Goal: Task Accomplishment & Management: Complete application form

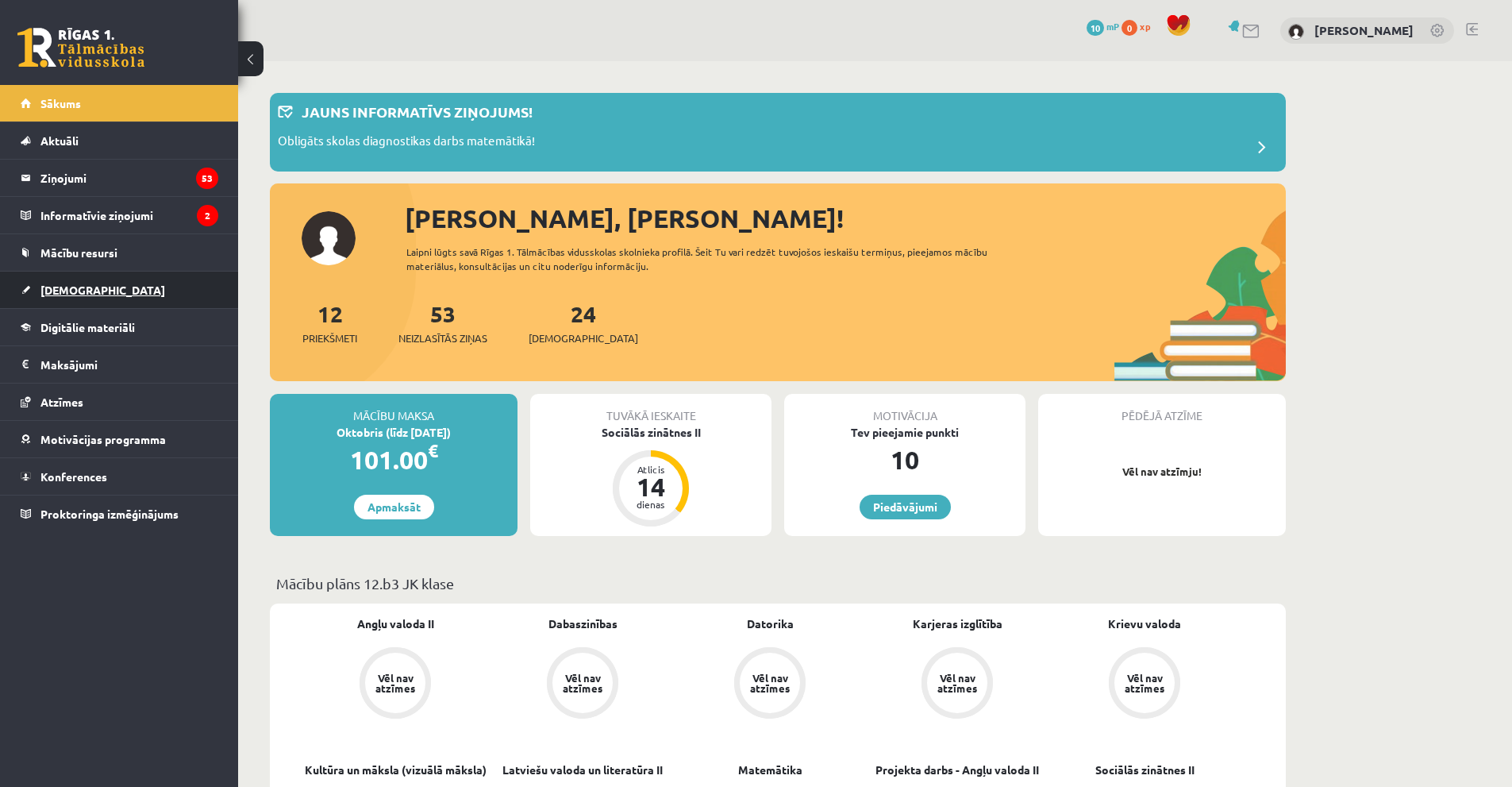
click at [127, 298] on link "[DEMOGRAPHIC_DATA]" at bounding box center [119, 290] width 197 height 37
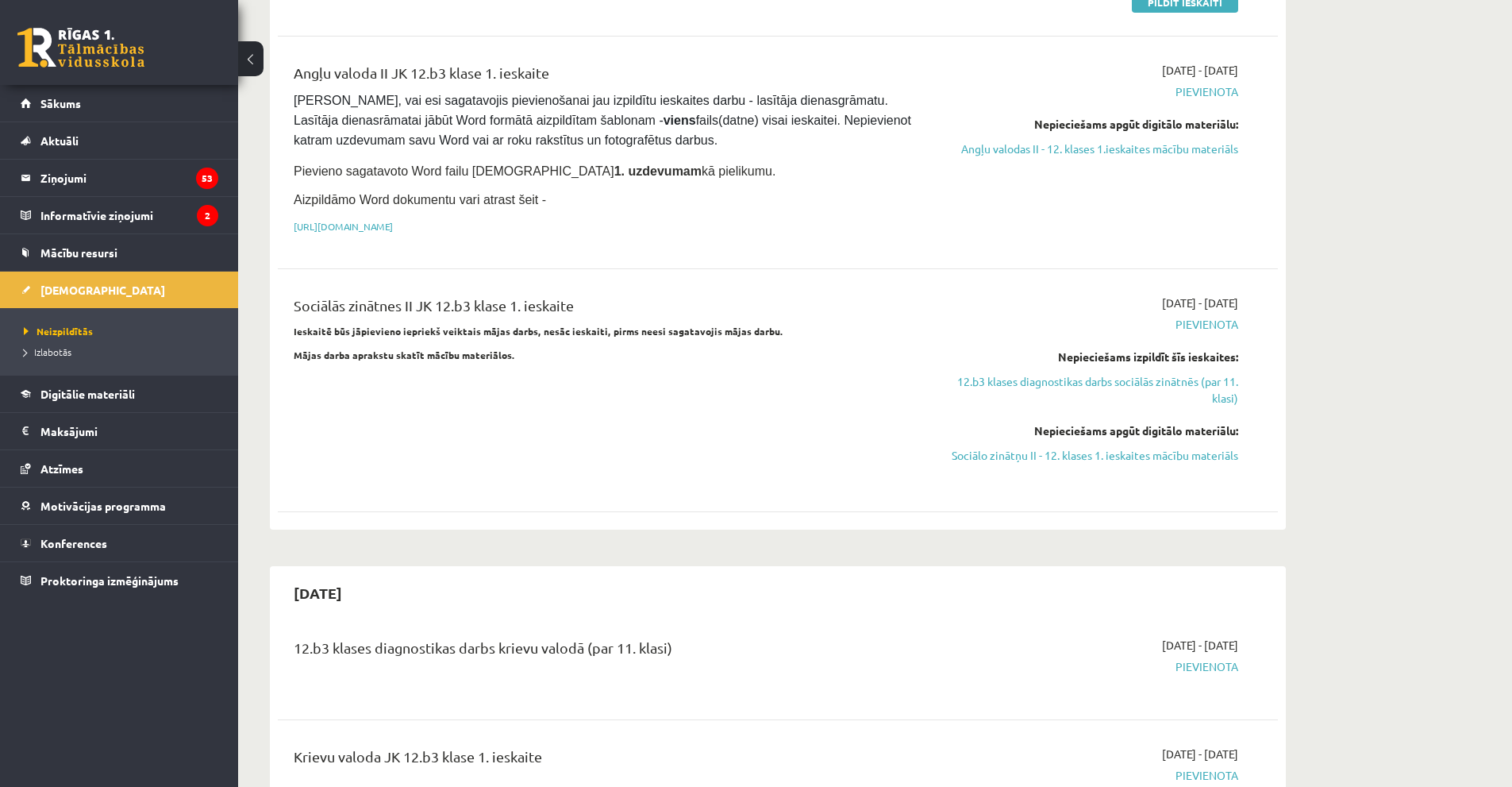
scroll to position [715, 0]
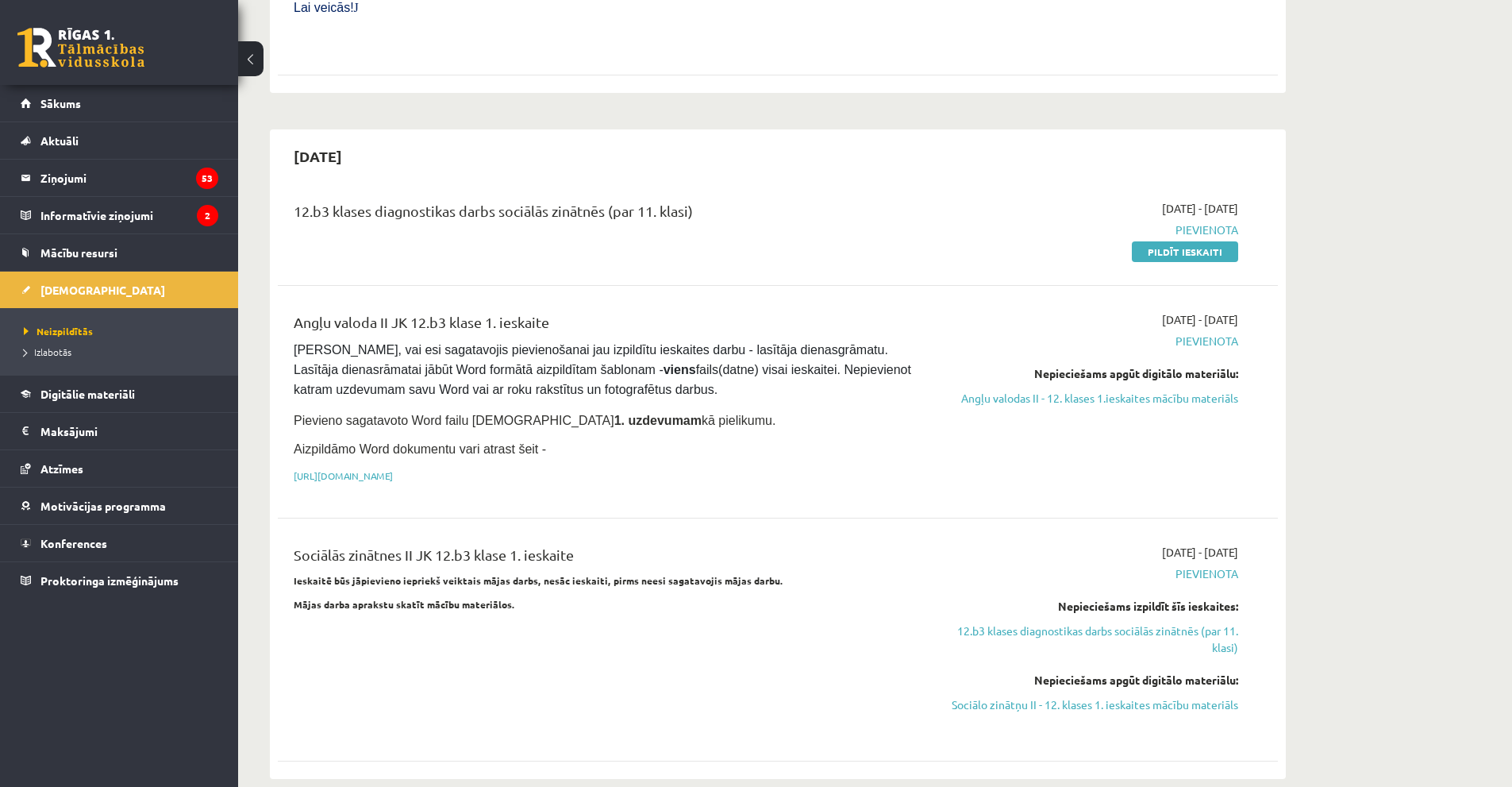
click at [1161, 242] on link "Pildīt ieskaiti" at bounding box center [1185, 252] width 106 height 21
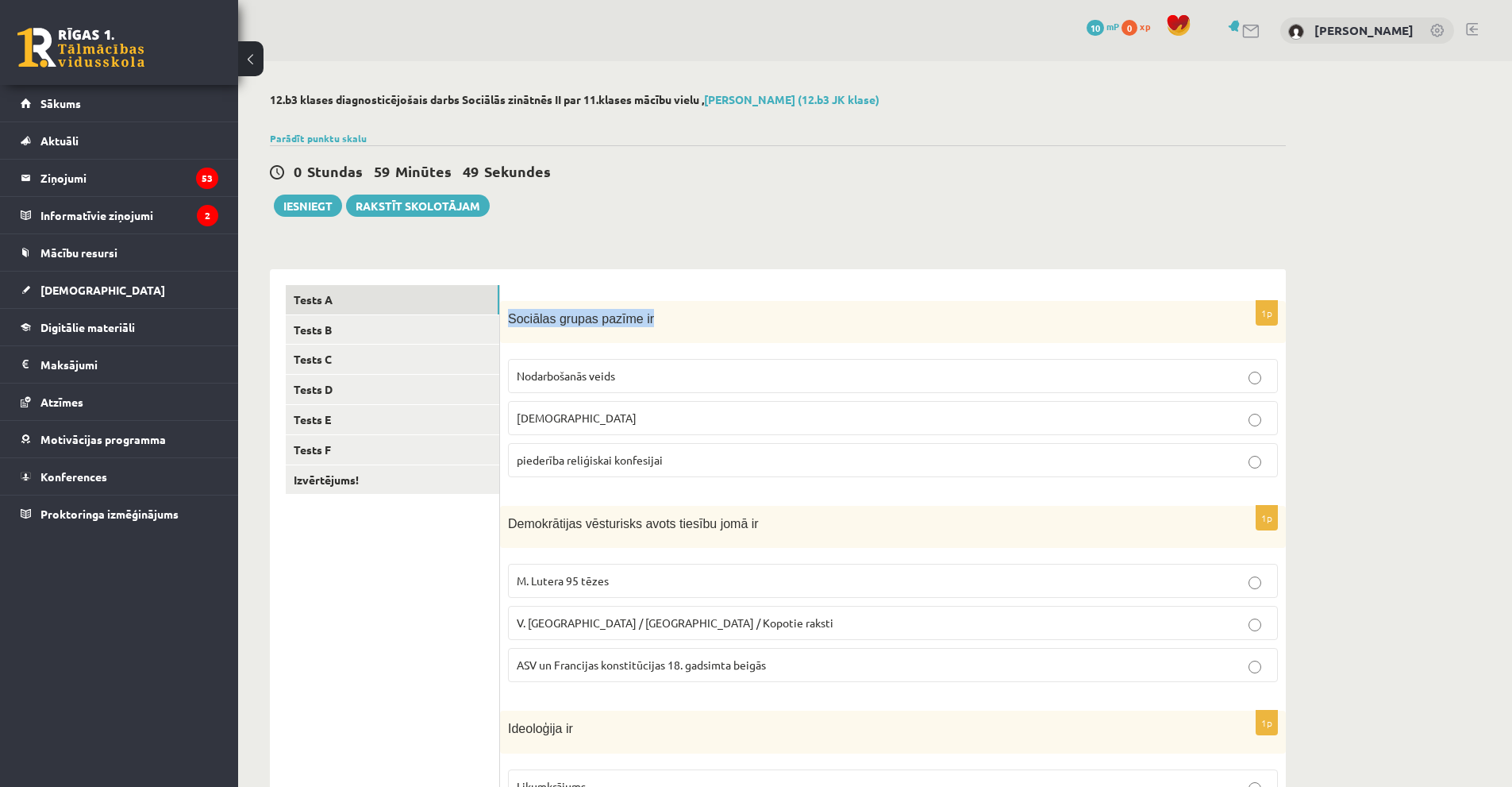
drag, startPoint x: 642, startPoint y: 318, endPoint x: 508, endPoint y: 319, distance: 134.0
click at [508, 319] on p "Sociālas grupas pazīme ir" at bounding box center [853, 317] width 690 height 18
copy span "Sociālas grupas pazīme ir"
click at [534, 326] on p "Sociālas grupas pazīme ir" at bounding box center [853, 317] width 690 height 18
drag, startPoint x: 507, startPoint y: 317, endPoint x: 673, endPoint y: 462, distance: 220.4
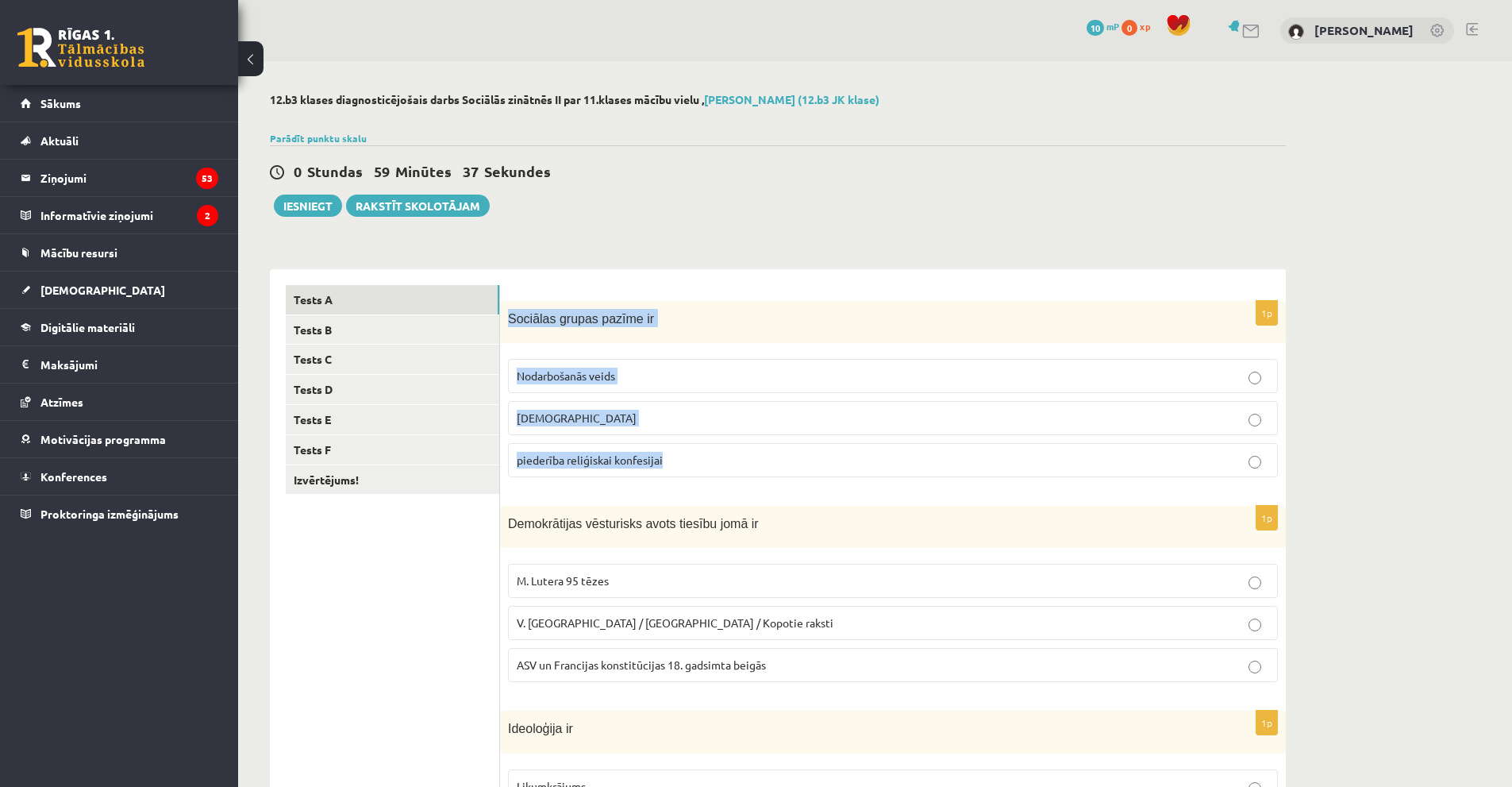
click at [673, 462] on div "1p Sociālas grupas pazīme ir Nodarbošanās veids individuālisms piederība reliģi…" at bounding box center [893, 395] width 786 height 189
copy div "Sociālas grupas pazīme ir Nodarbošanās veids individuālisms piederība reliģiska…"
click at [731, 261] on div "**********" at bounding box center [777, 790] width 1016 height 1074
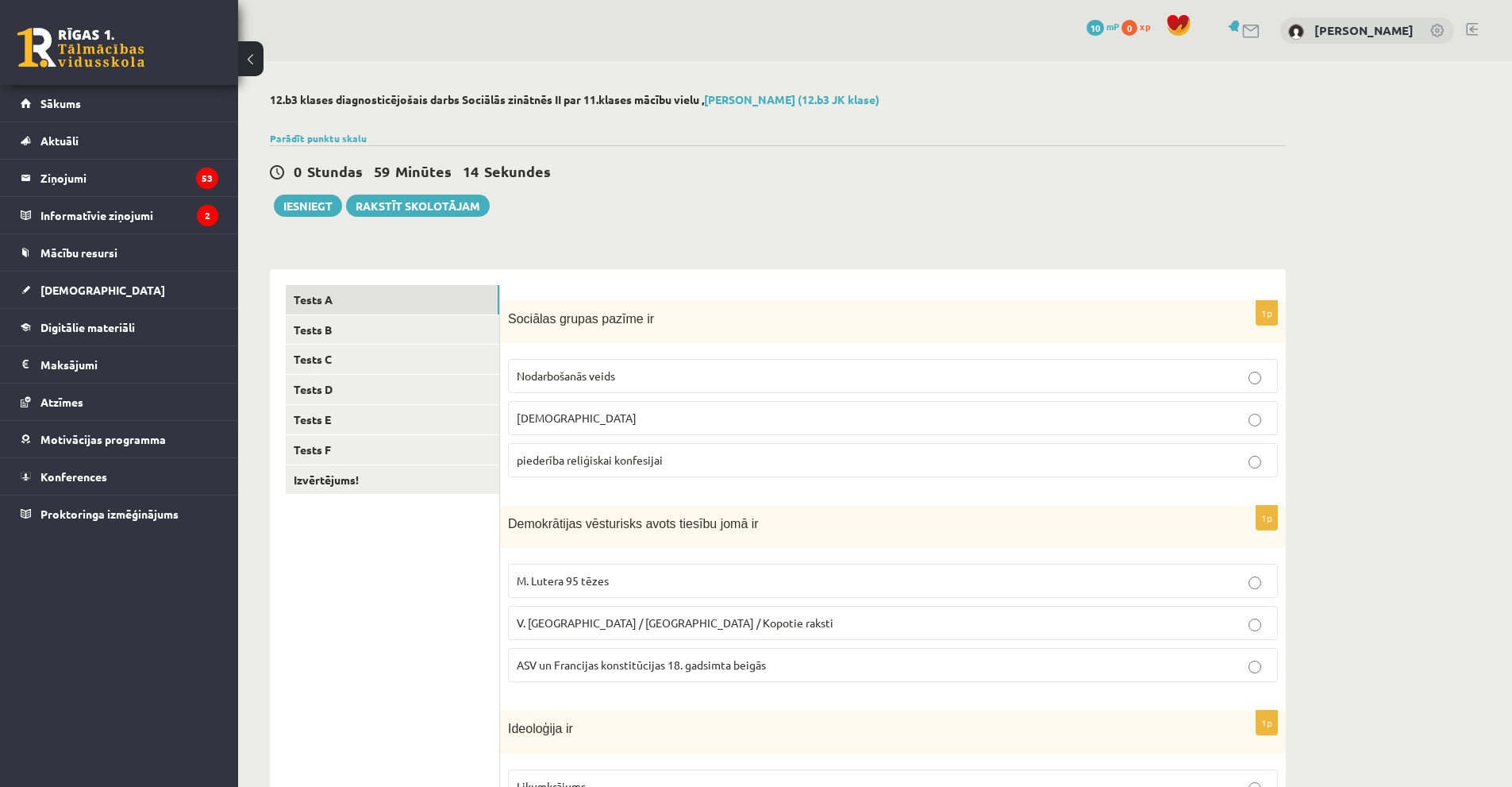
click at [623, 465] on span "piederība reliģiskai konfesijai" at bounding box center [589, 459] width 146 height 14
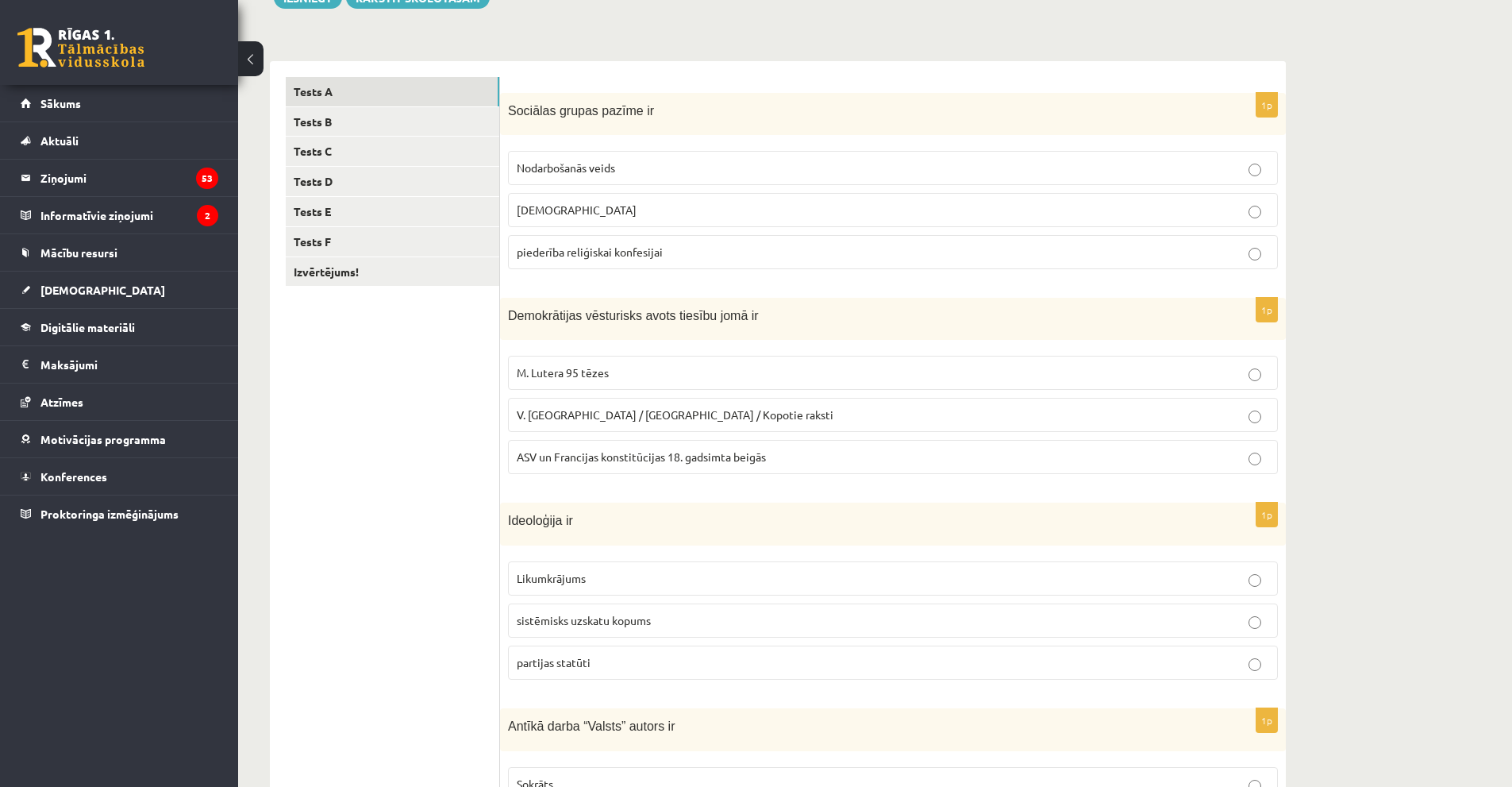
scroll to position [238, 0]
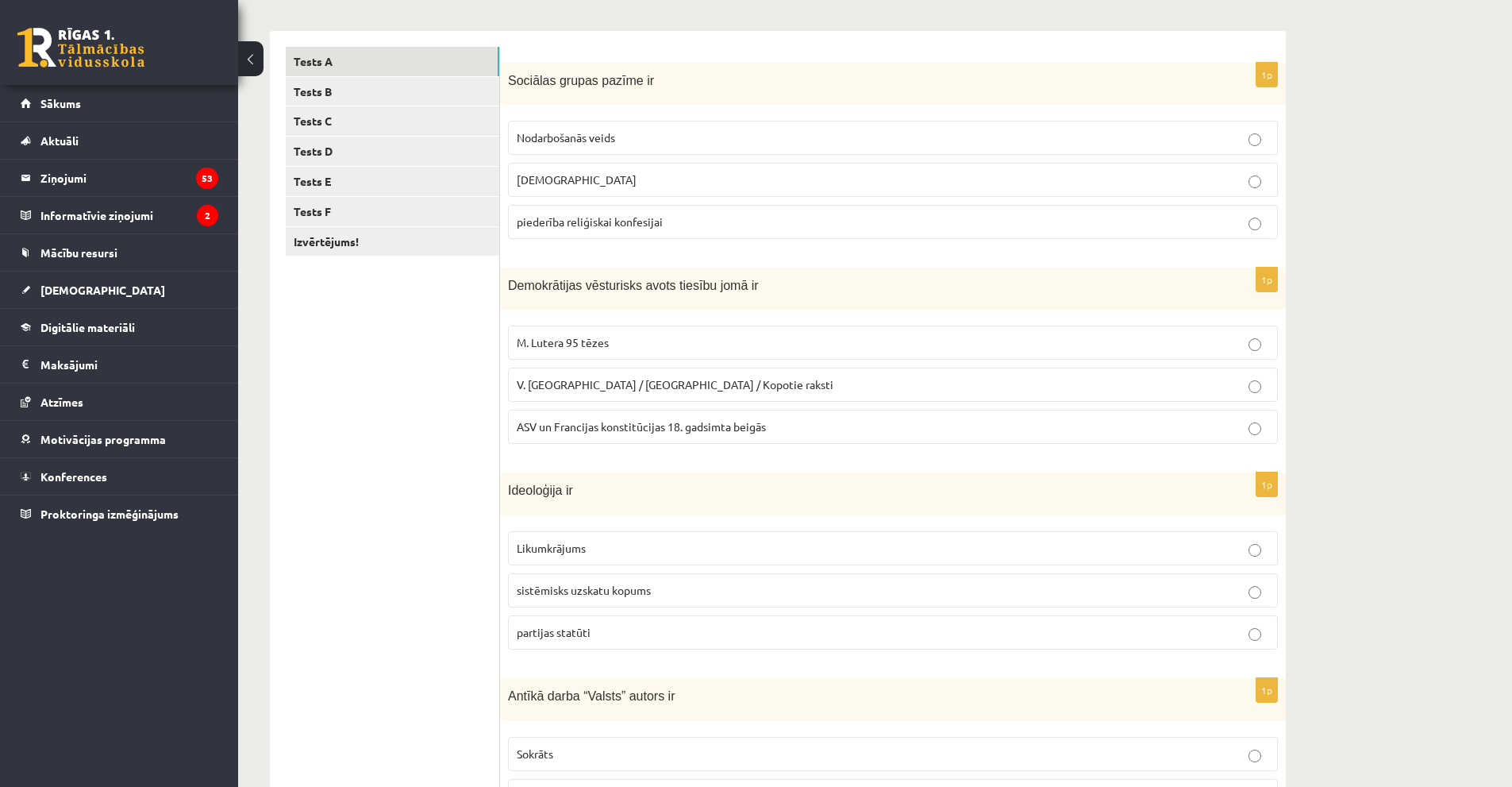
click at [640, 387] on span "V. Ļeņina / Uļjanova / Kopotie raksti" at bounding box center [675, 384] width 316 height 14
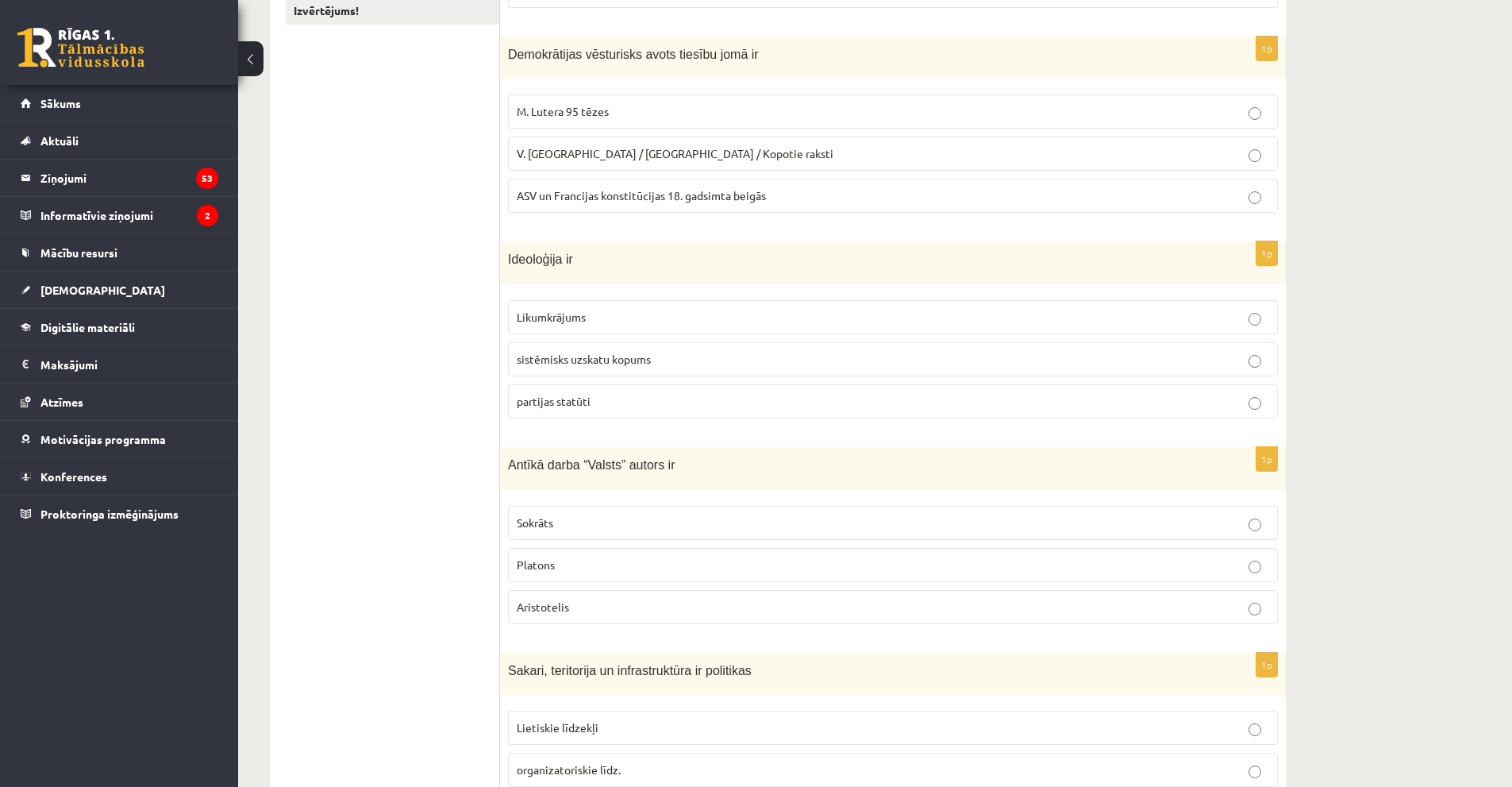
scroll to position [477, 0]
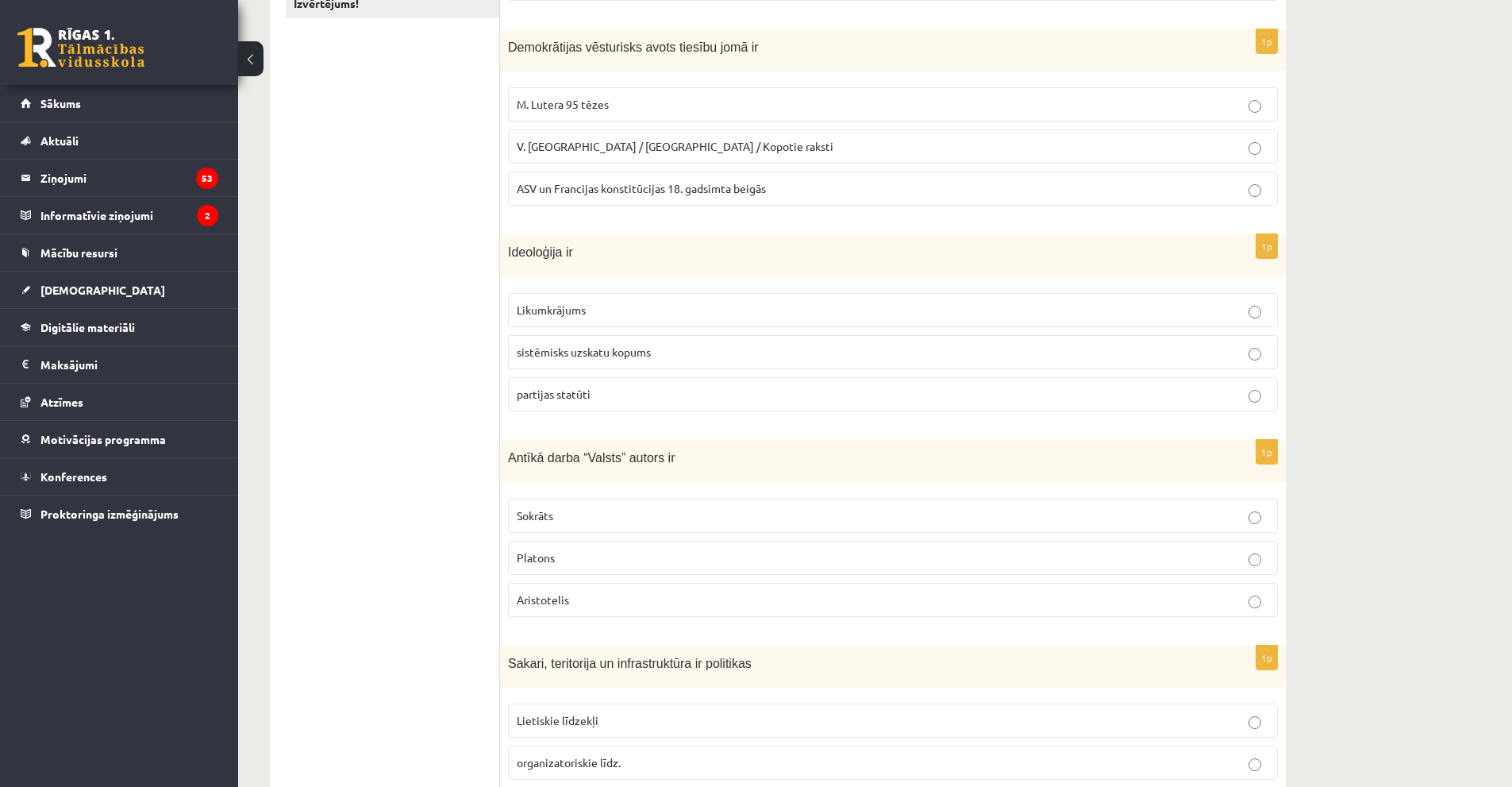
drag, startPoint x: 602, startPoint y: 251, endPoint x: 450, endPoint y: 254, distance: 152.0
click at [450, 254] on div "**********" at bounding box center [777, 322] width 1016 height 1058
click at [655, 247] on p "Ideoloģija ir" at bounding box center [853, 250] width 690 height 18
drag, startPoint x: 592, startPoint y: 255, endPoint x: 505, endPoint y: 260, distance: 87.1
click at [505, 260] on div "Ideoloģija ir" at bounding box center [893, 255] width 786 height 42
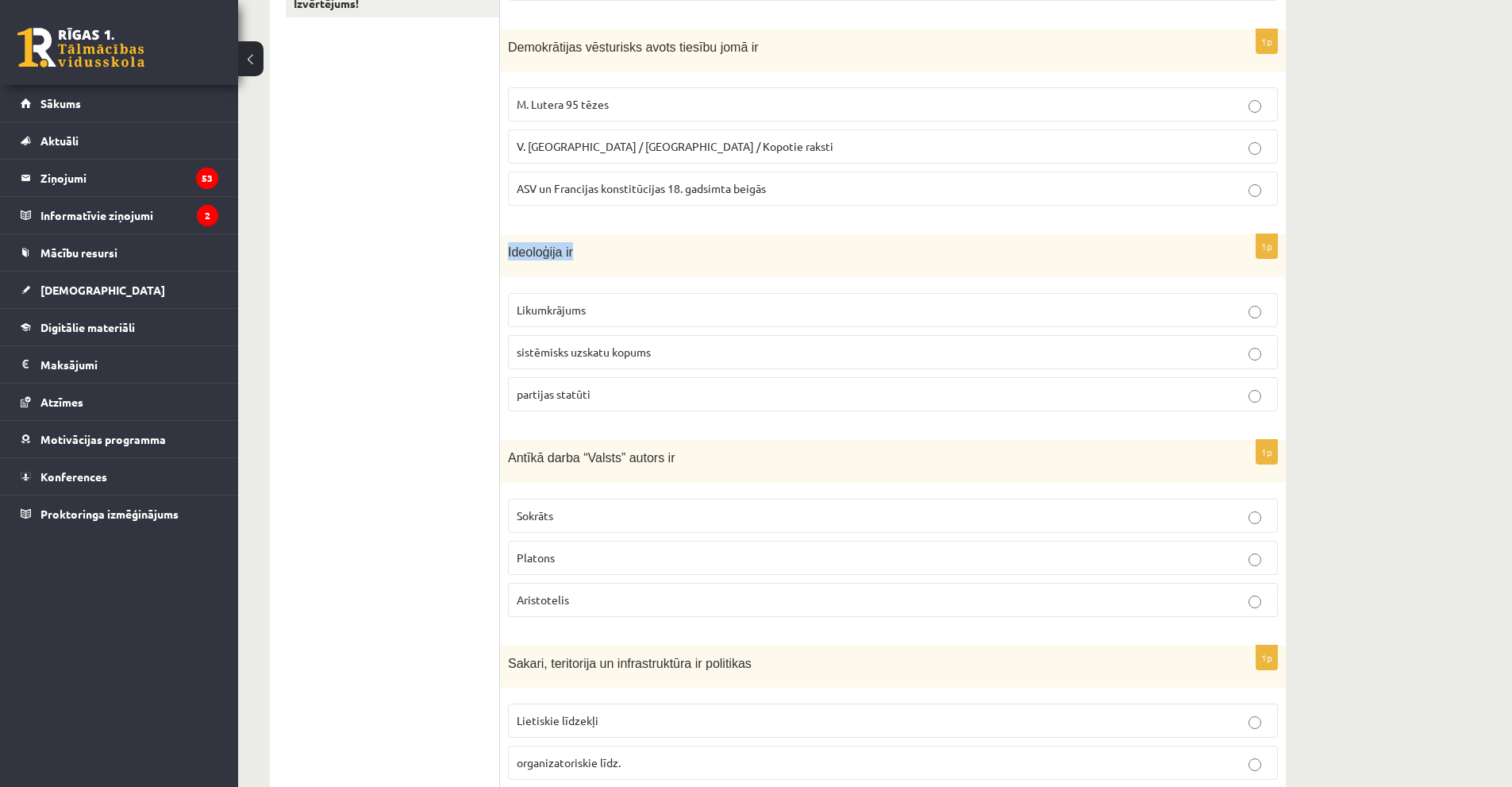
click at [634, 250] on p "Ideoloģija ir" at bounding box center [853, 250] width 690 height 18
drag, startPoint x: 505, startPoint y: 250, endPoint x: 630, endPoint y: 400, distance: 195.3
click at [630, 400] on div "1p Ideoloģija ir Likumkrājums sistēmisks uzskatu kopums partijas statūti" at bounding box center [893, 328] width 786 height 189
copy div "Ideoloģija ir Likumkrājums sistēmisks uzskatu kopums partijas statūti"
click at [414, 304] on ul "Tests A Tests B Tests C Tests D Tests E Tests F Izvērtējums!" at bounding box center [393, 322] width 214 height 1026
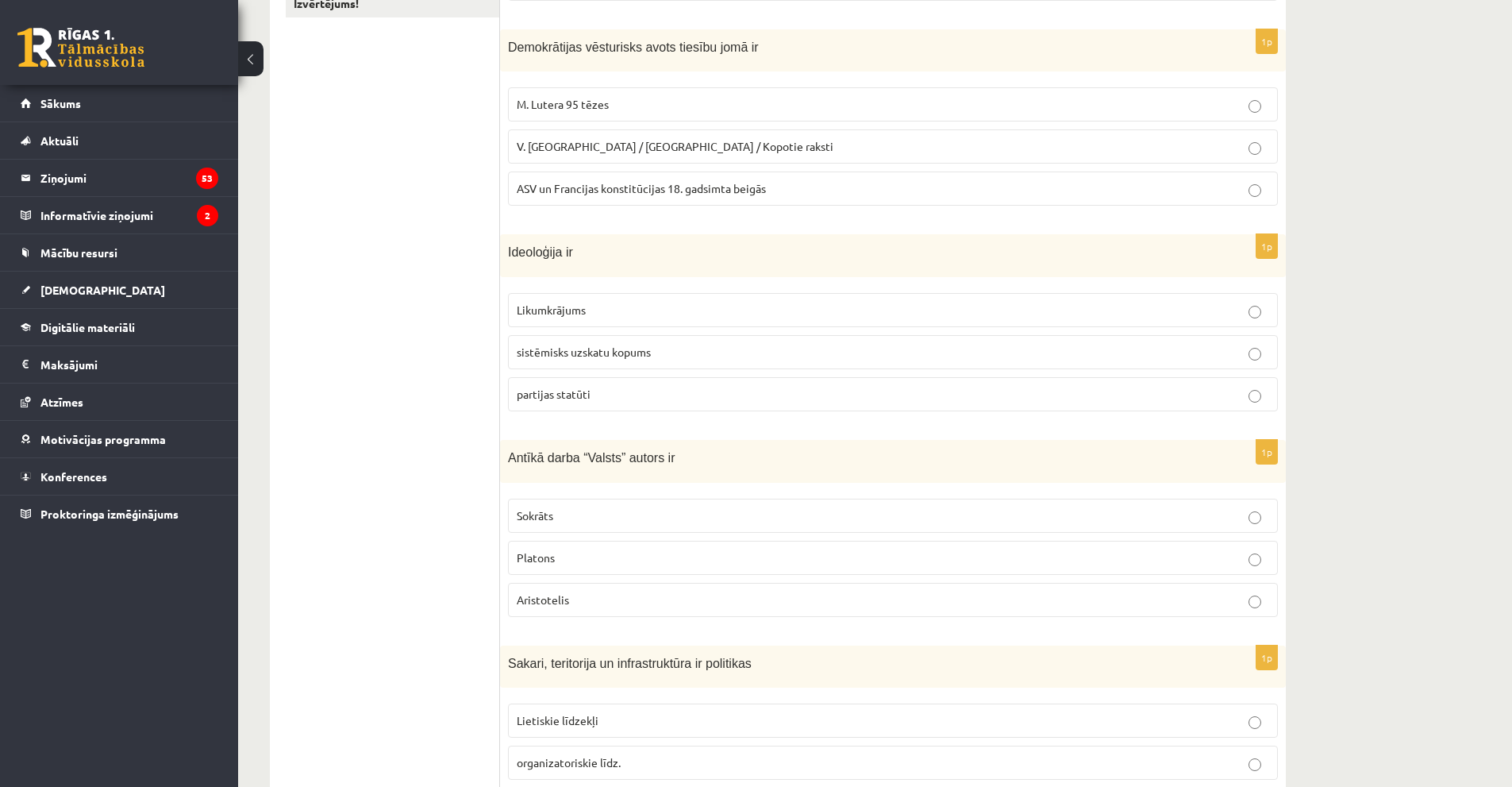
click at [580, 349] on span "sistēmisks uzskatu kopums" at bounding box center [583, 351] width 134 height 14
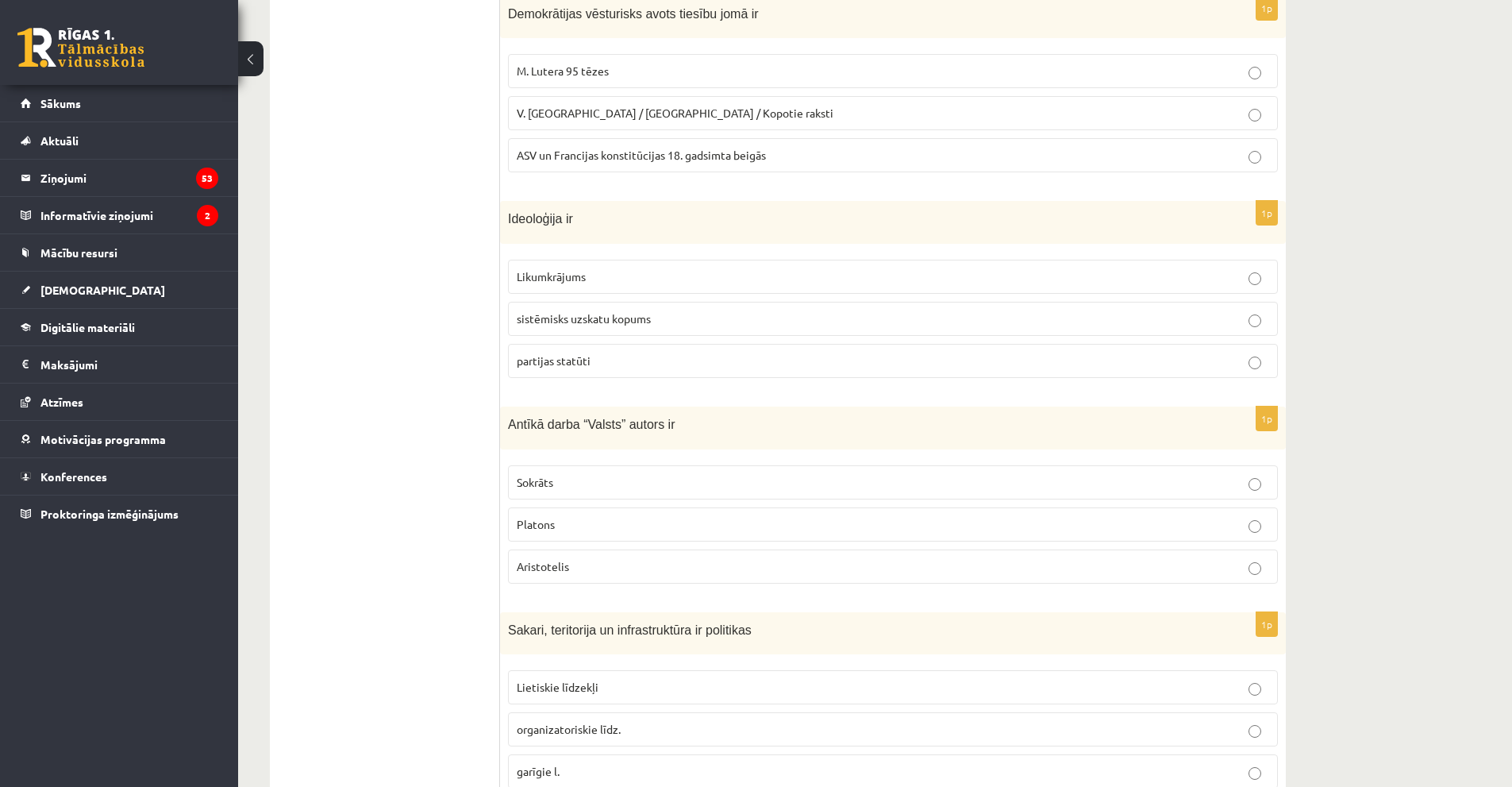
scroll to position [556, 0]
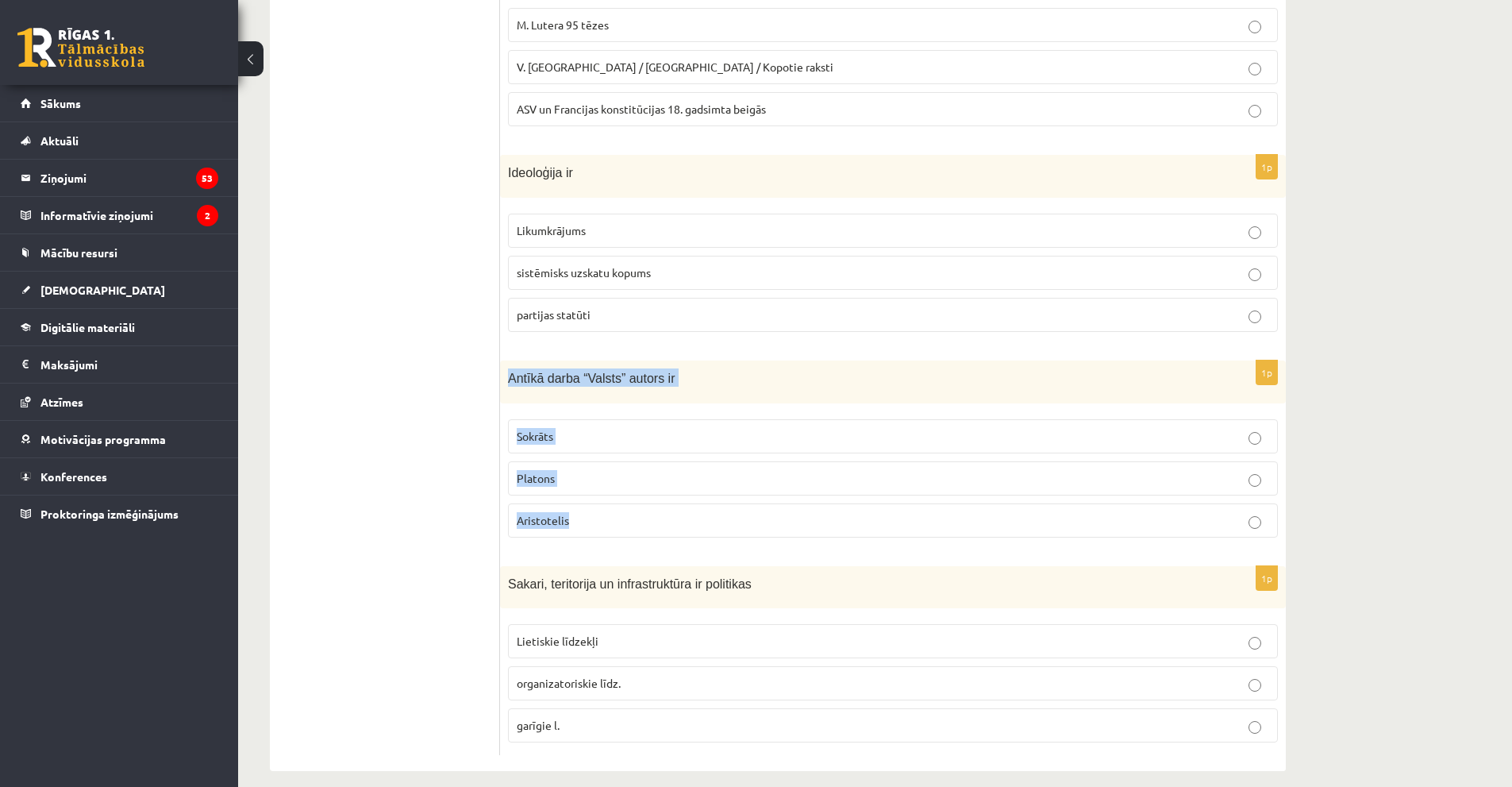
drag, startPoint x: 503, startPoint y: 376, endPoint x: 651, endPoint y: 510, distance: 199.6
click at [651, 510] on div "1p Antīkā darba “Valsts” autors ir Sokrāts Platons Aristotelis" at bounding box center [893, 455] width 786 height 190
copy div "Antīkā darba “Valsts” autors ir Sokrāts Platons Aristotelis"
click at [454, 486] on ul "Tests A Tests B Tests C Tests D Tests E Tests F Izvērtējums!" at bounding box center [393, 243] width 214 height 1026
click at [517, 478] on span "Platons" at bounding box center [536, 477] width 38 height 14
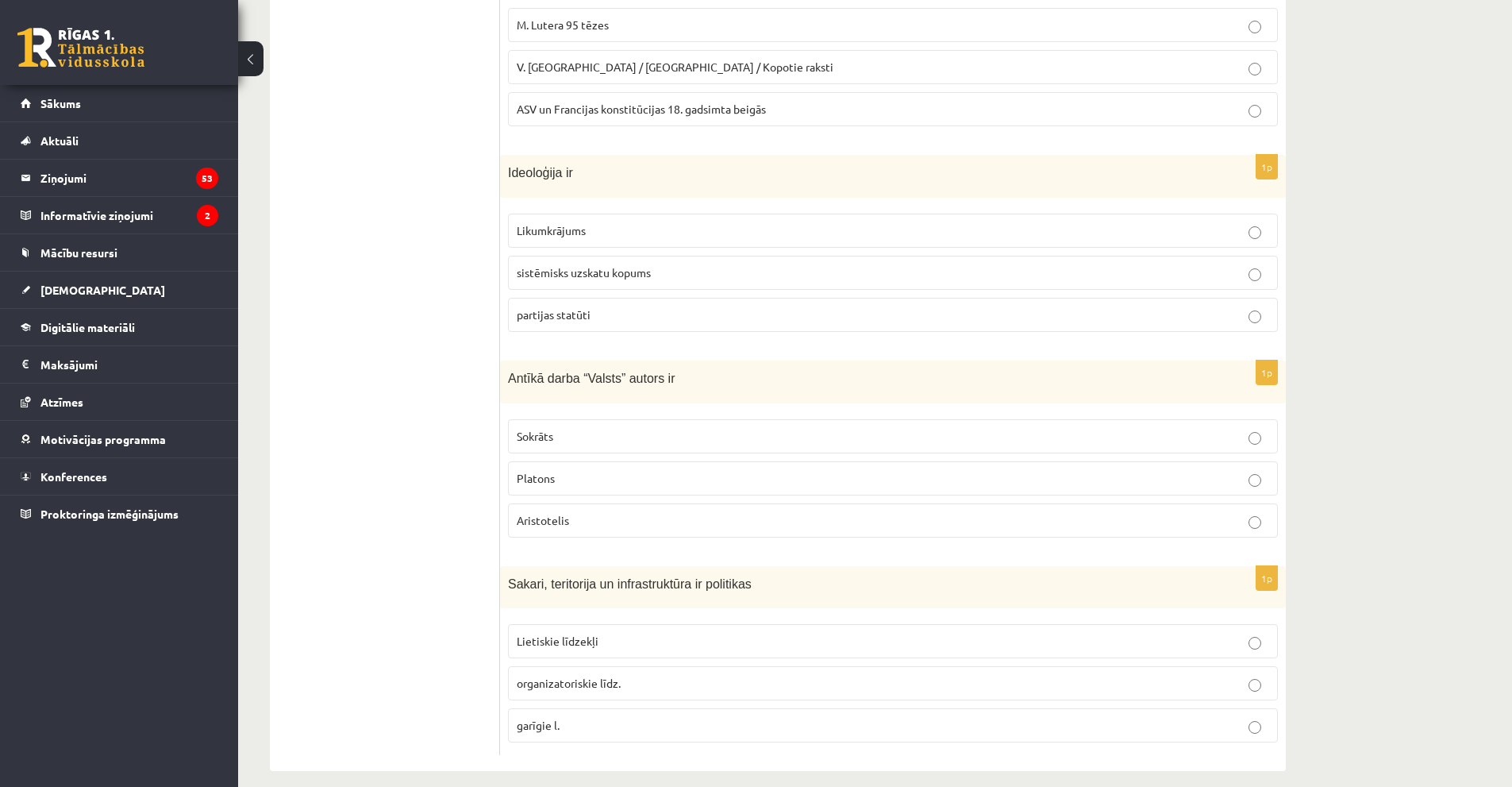
scroll to position [572, 0]
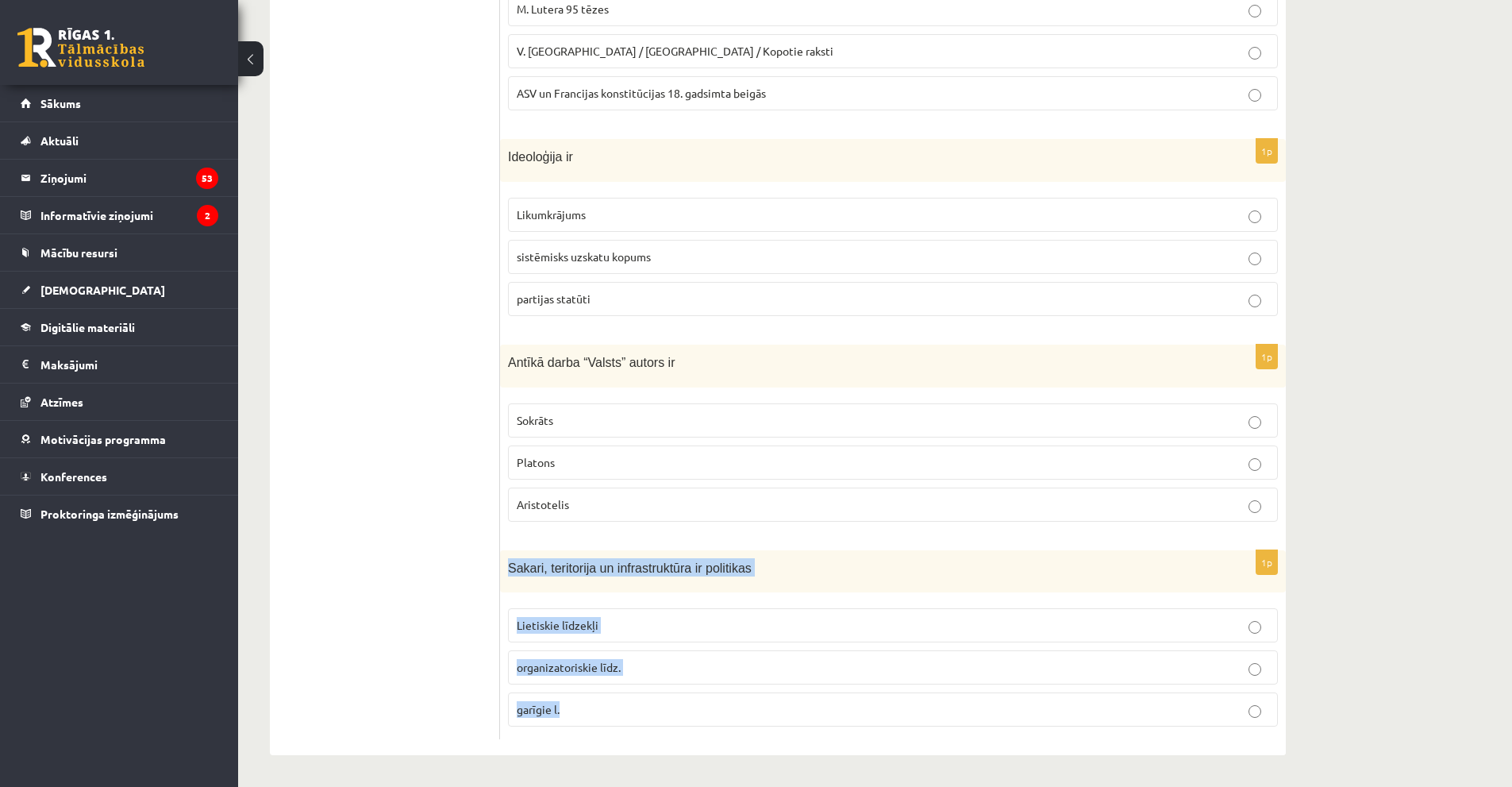
drag, startPoint x: 500, startPoint y: 567, endPoint x: 623, endPoint y: 706, distance: 185.6
click at [623, 706] on div "1p Sakari, teritorija un infrastruktūra ir politikas Lietiskie līdzekļi organiz…" at bounding box center [893, 644] width 786 height 189
copy div "Sakari, teritorija un infrastruktūra ir politikas Lietiskie līdzekļi organizato…"
click at [368, 635] on ul "Tests A Tests B Tests C Tests D Tests E Tests F Izvērtējums!" at bounding box center [393, 226] width 214 height 1026
click at [523, 631] on span "Lietiskie līdzekļi" at bounding box center [557, 624] width 82 height 14
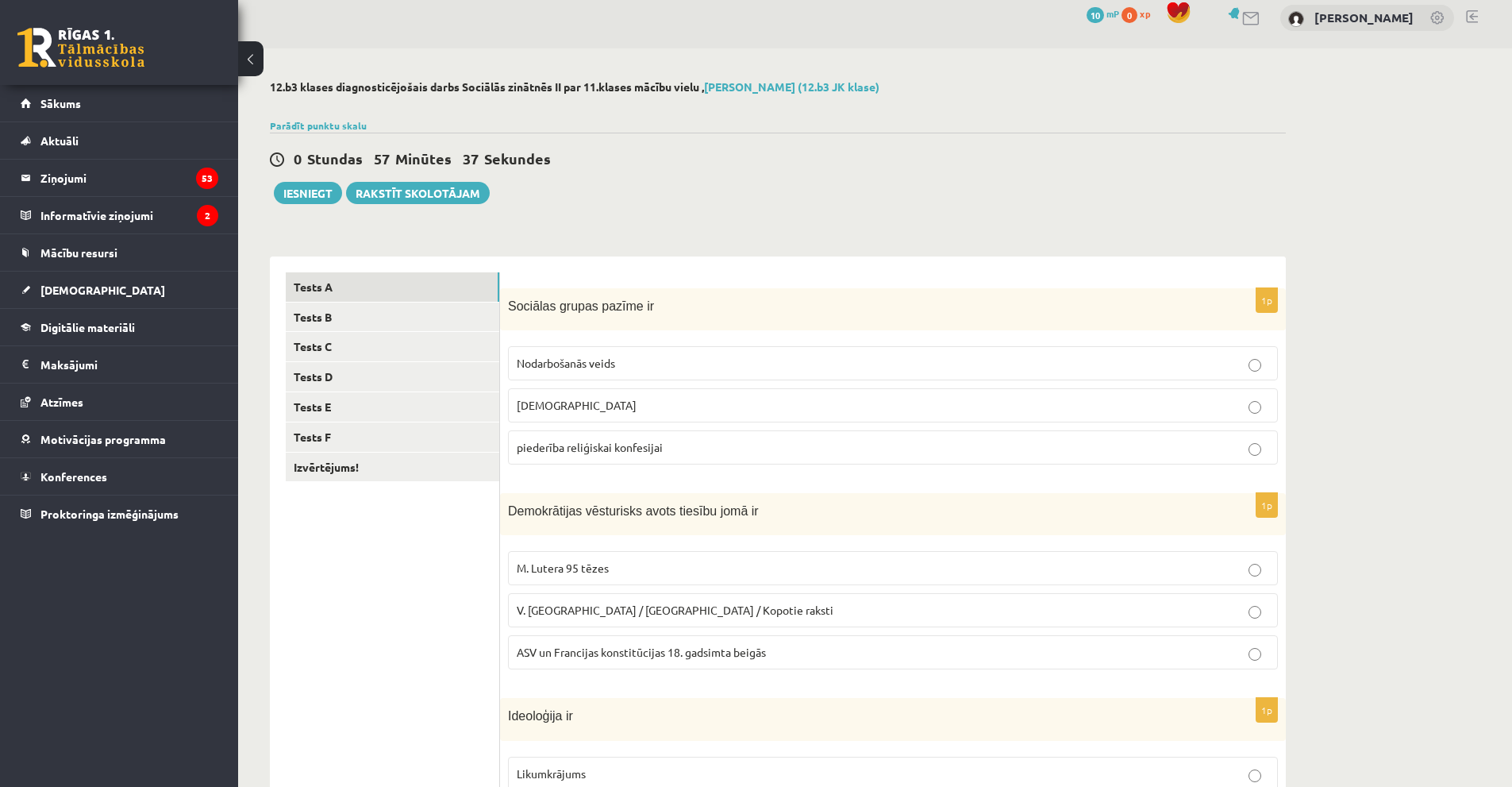
scroll to position [0, 0]
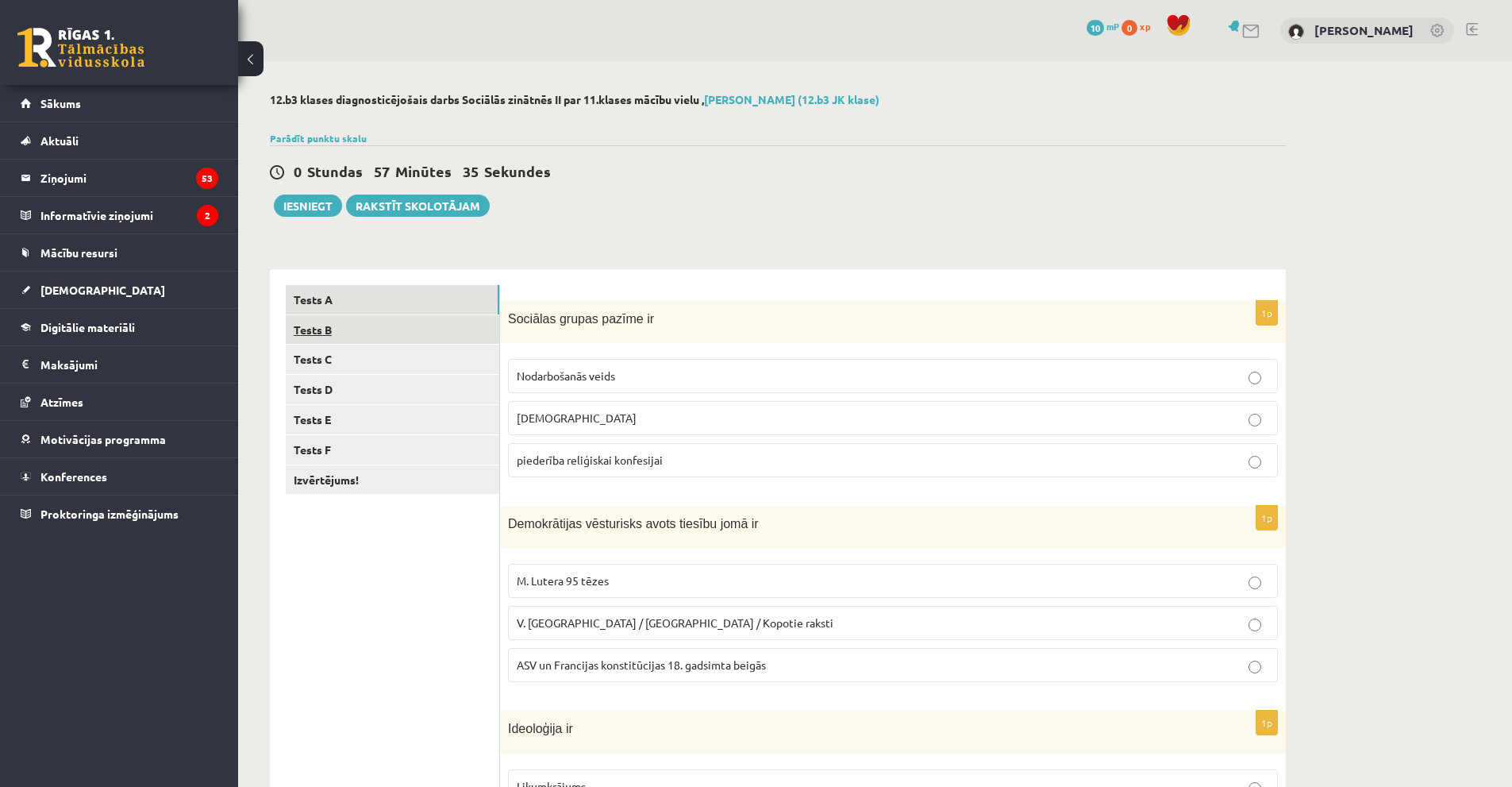
click at [303, 323] on link "Tests B" at bounding box center [393, 330] width 214 height 30
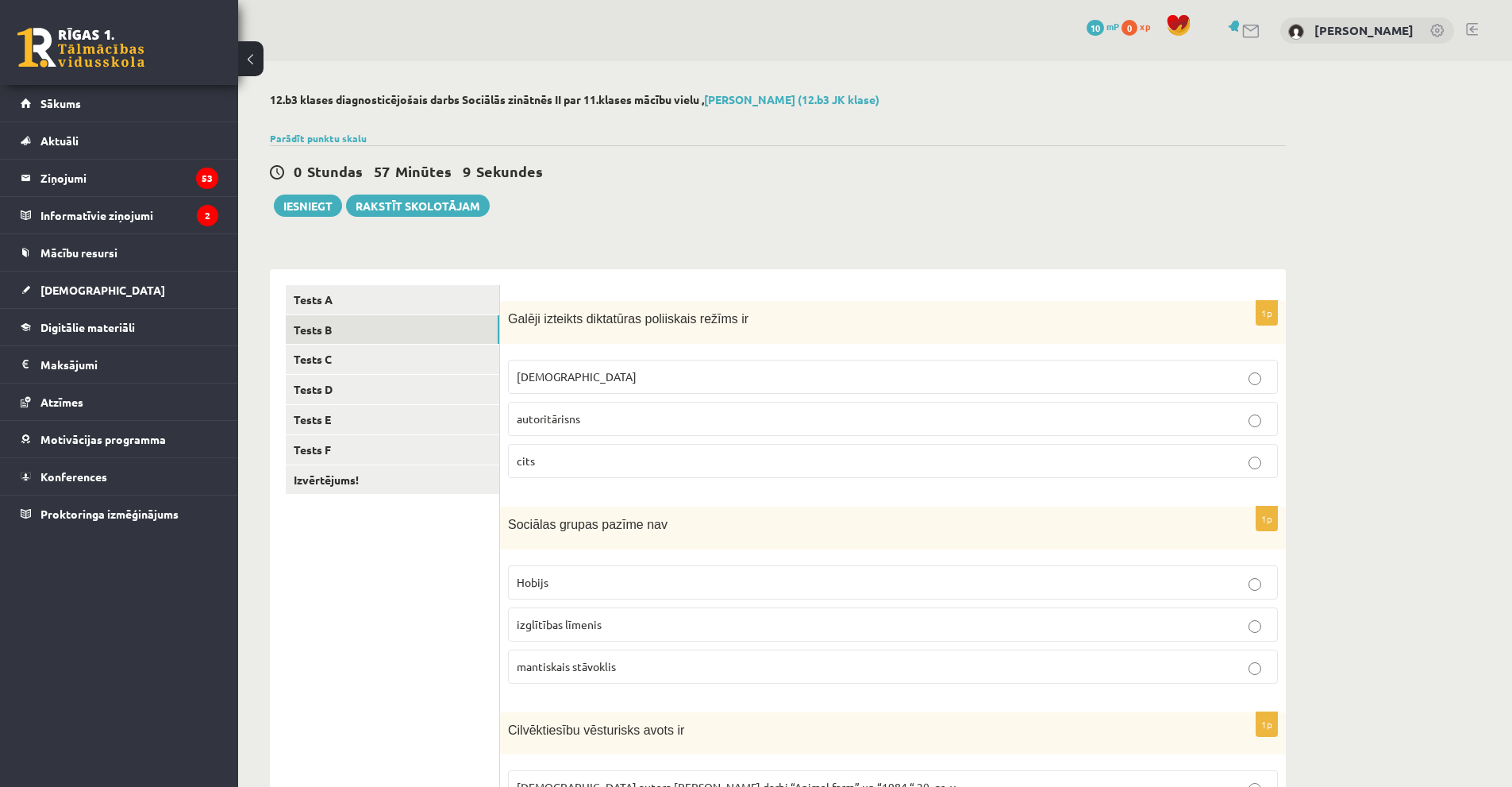
click at [578, 377] on span "totalitārisms" at bounding box center [576, 376] width 120 height 14
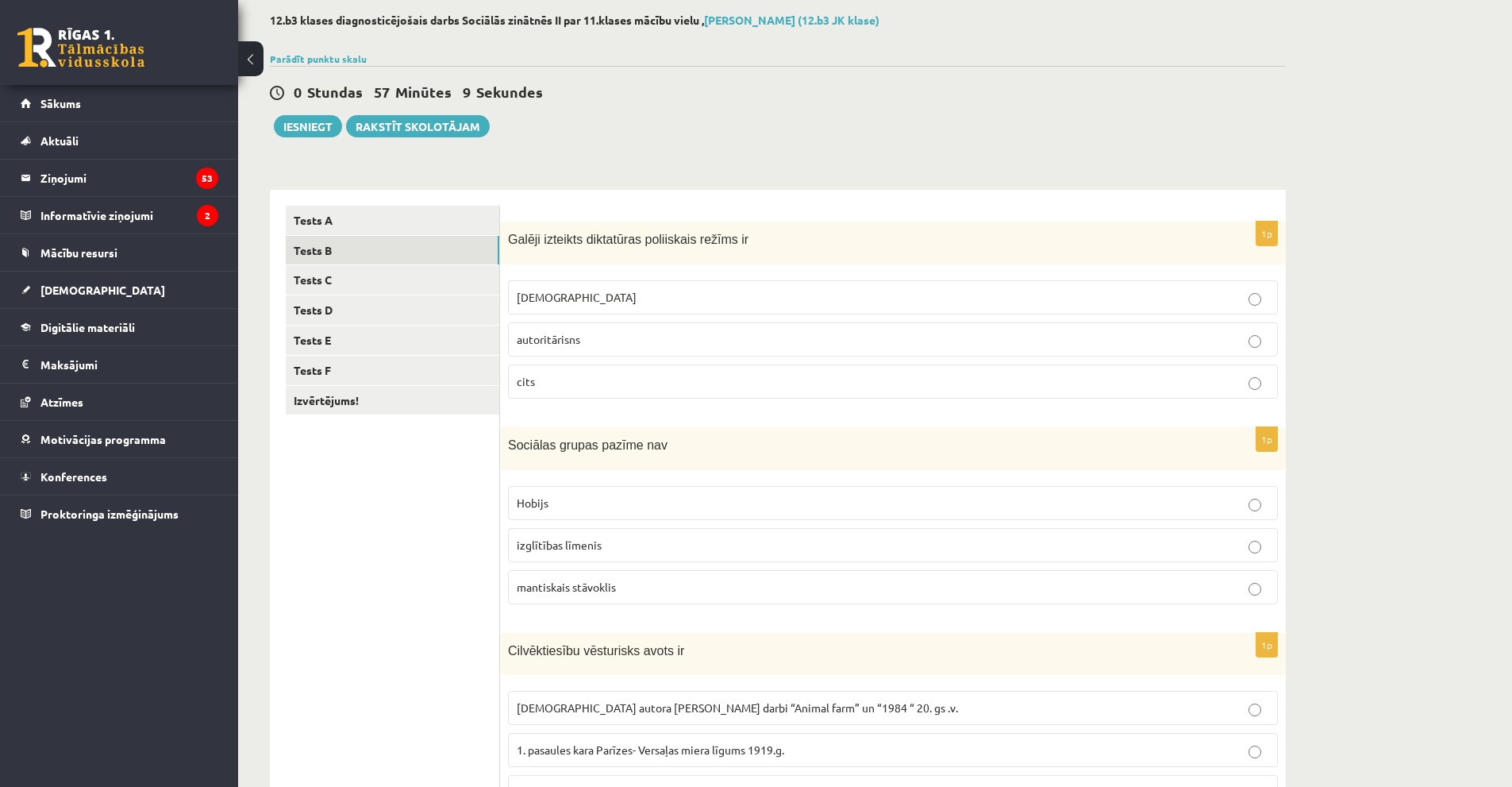
scroll to position [159, 0]
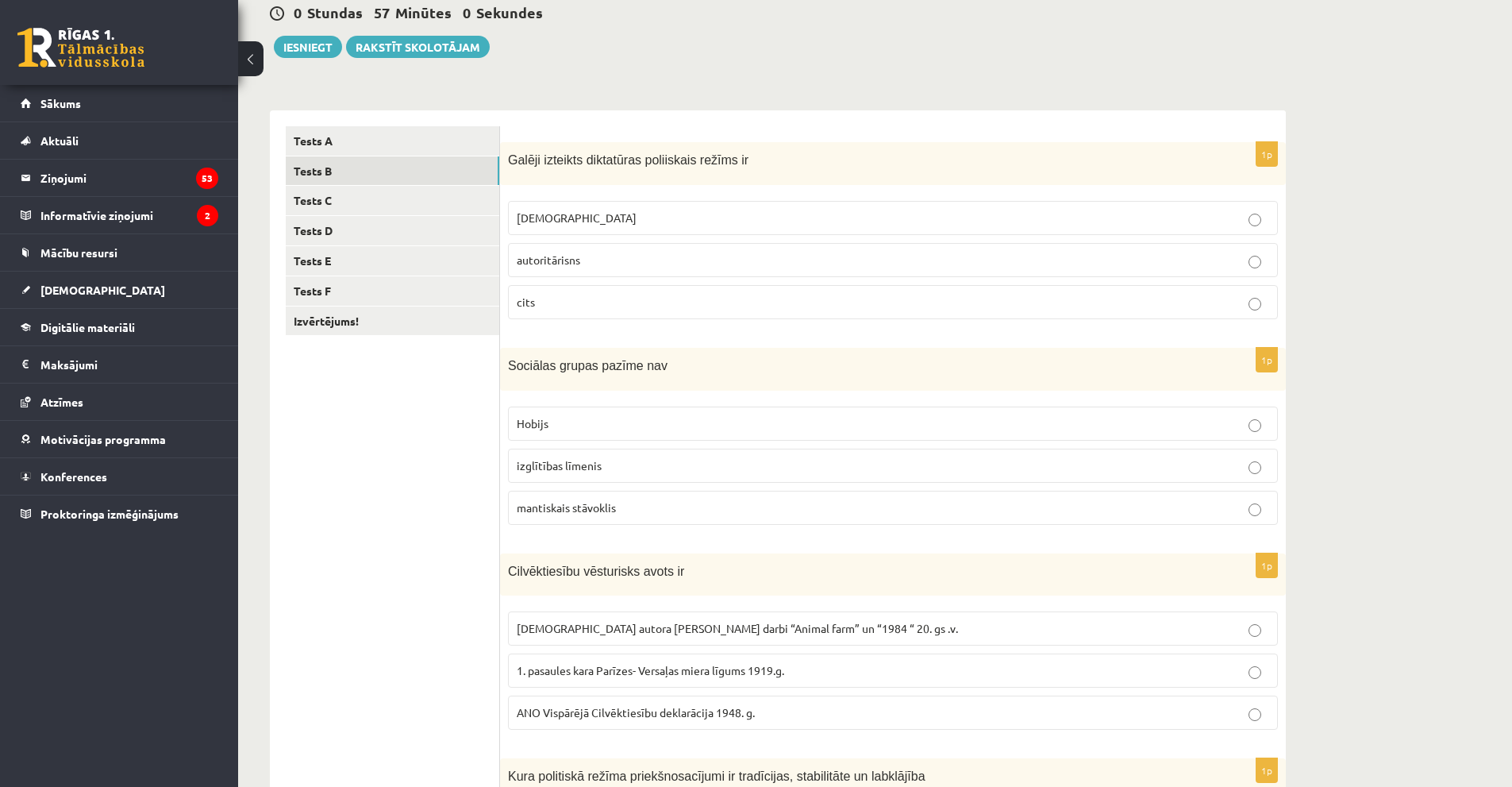
drag, startPoint x: 572, startPoint y: 471, endPoint x: 586, endPoint y: 425, distance: 48.1
click at [572, 470] on span "izglītības līmenis" at bounding box center [559, 465] width 85 height 14
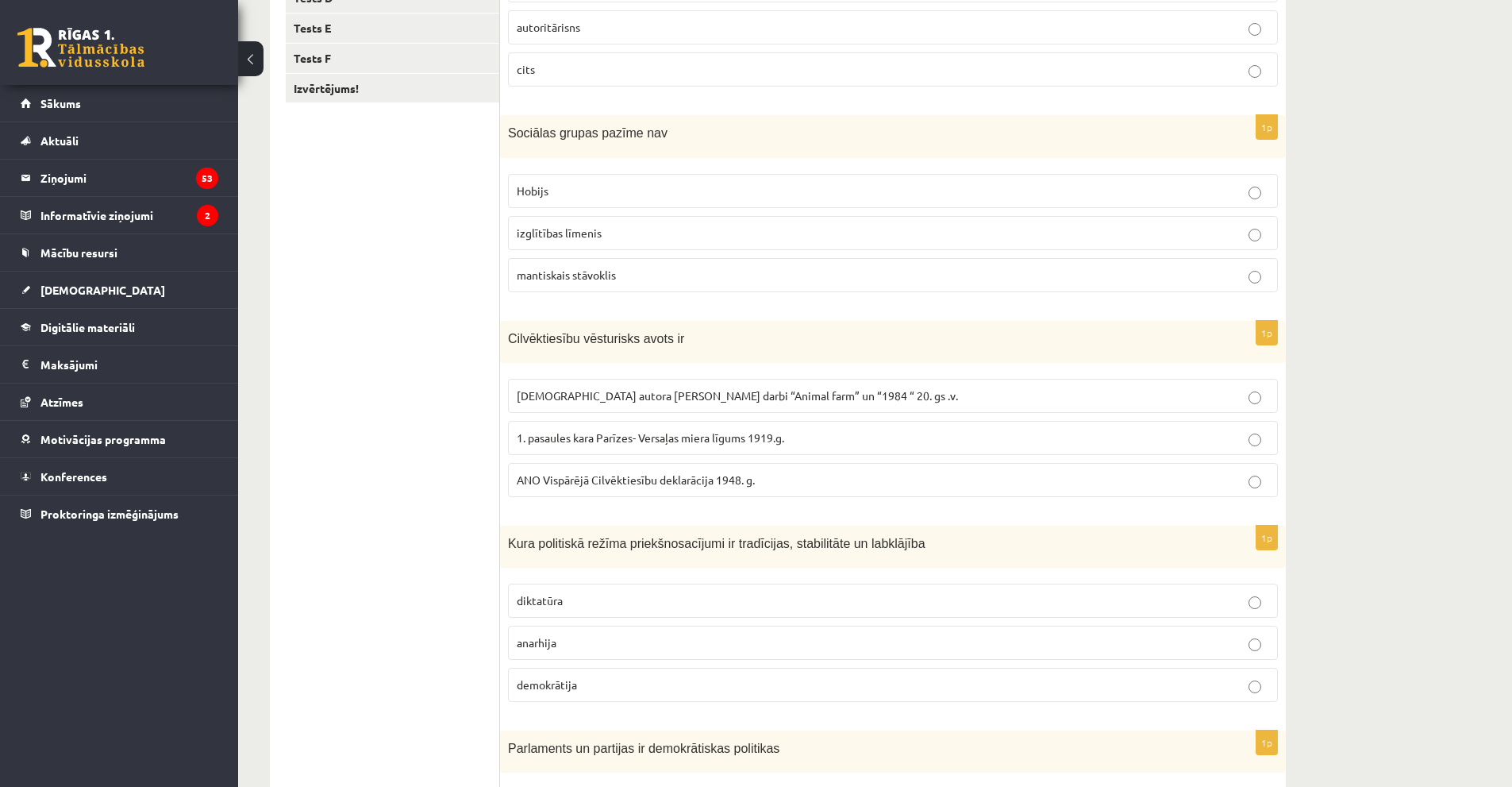
scroll to position [397, 0]
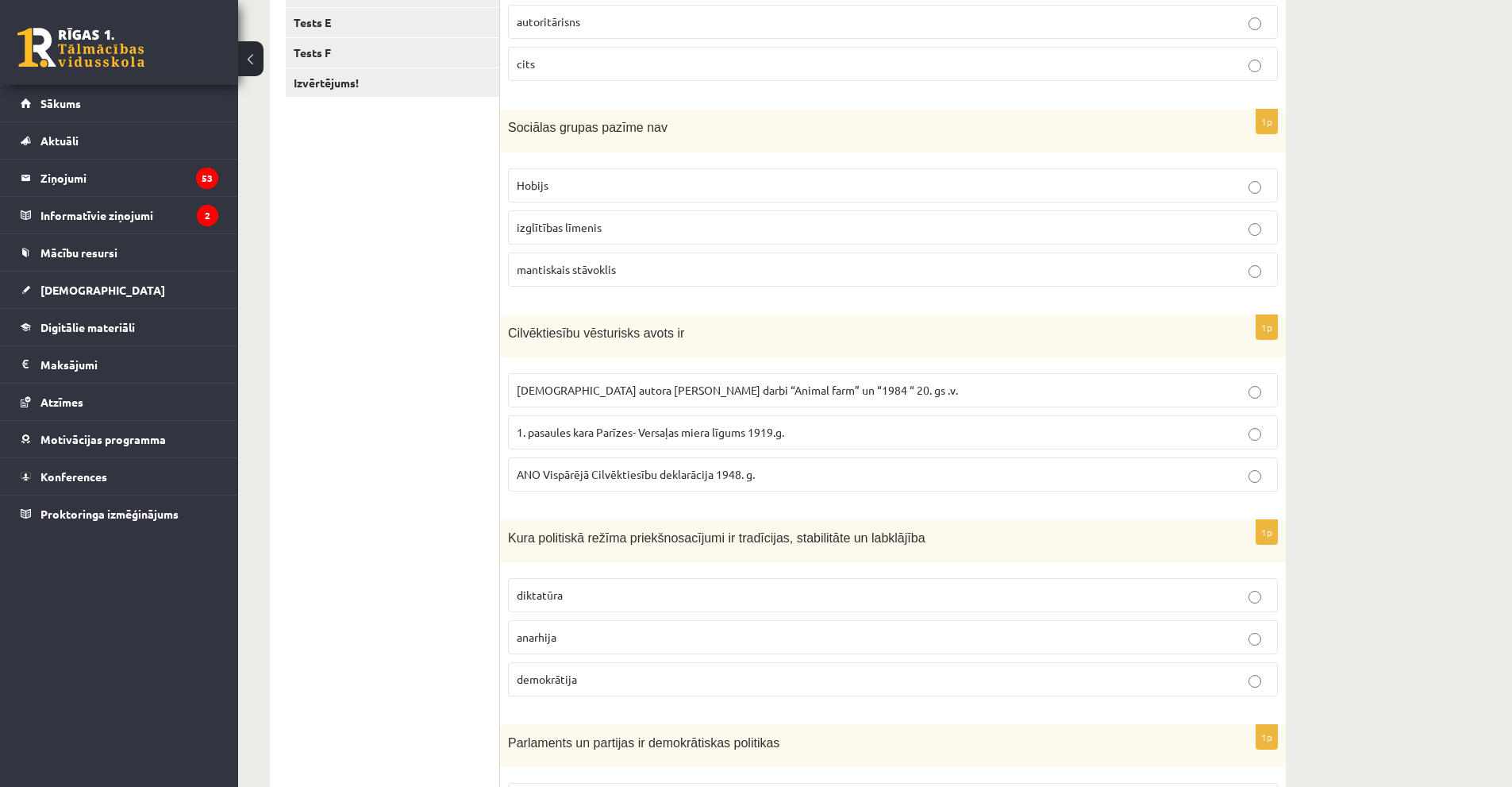
click at [584, 477] on span "ANO Vispārējā Cilvēktiesību deklarācija 1948. g." at bounding box center [636, 474] width 238 height 14
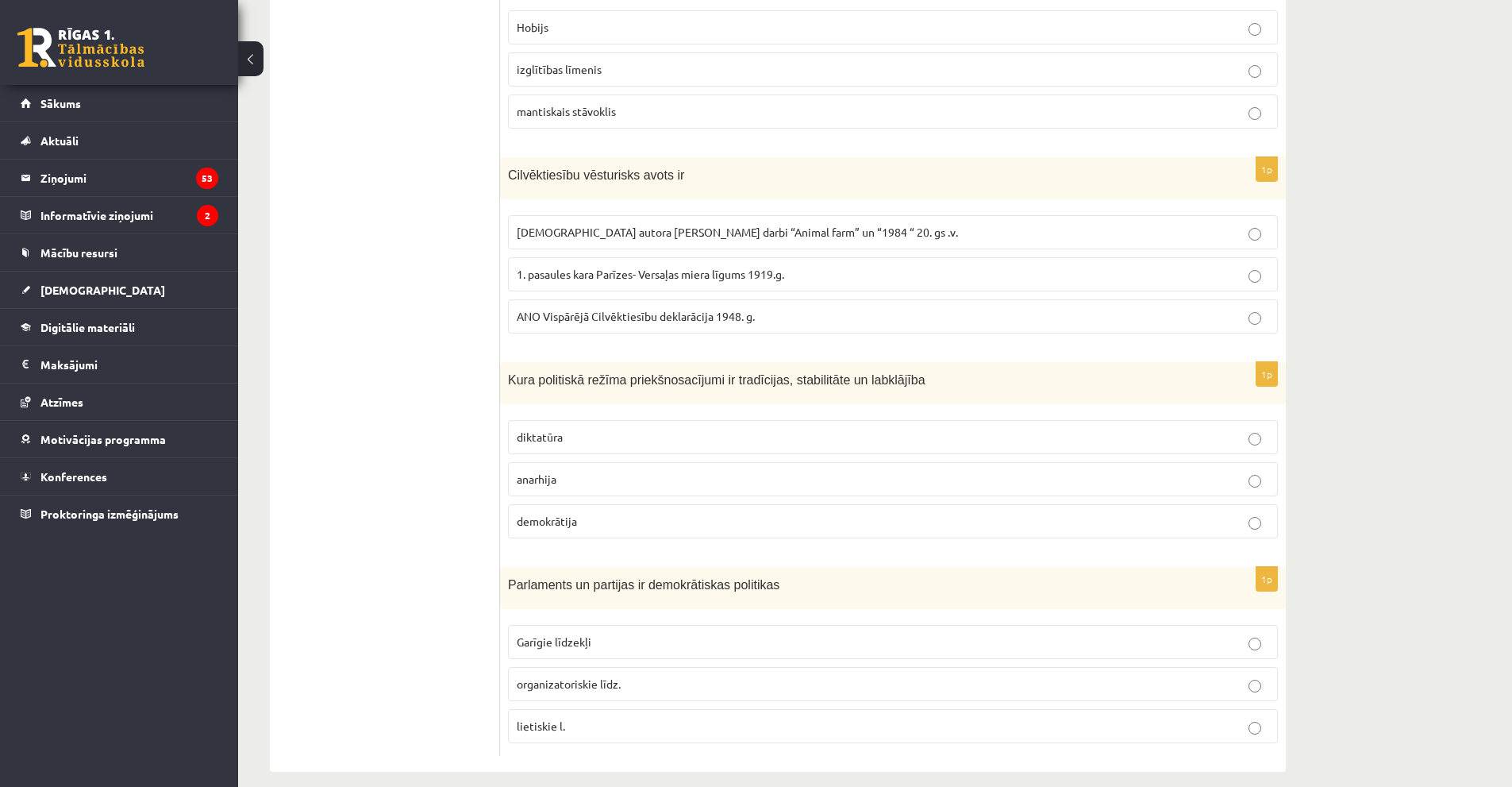
scroll to position [572, 0]
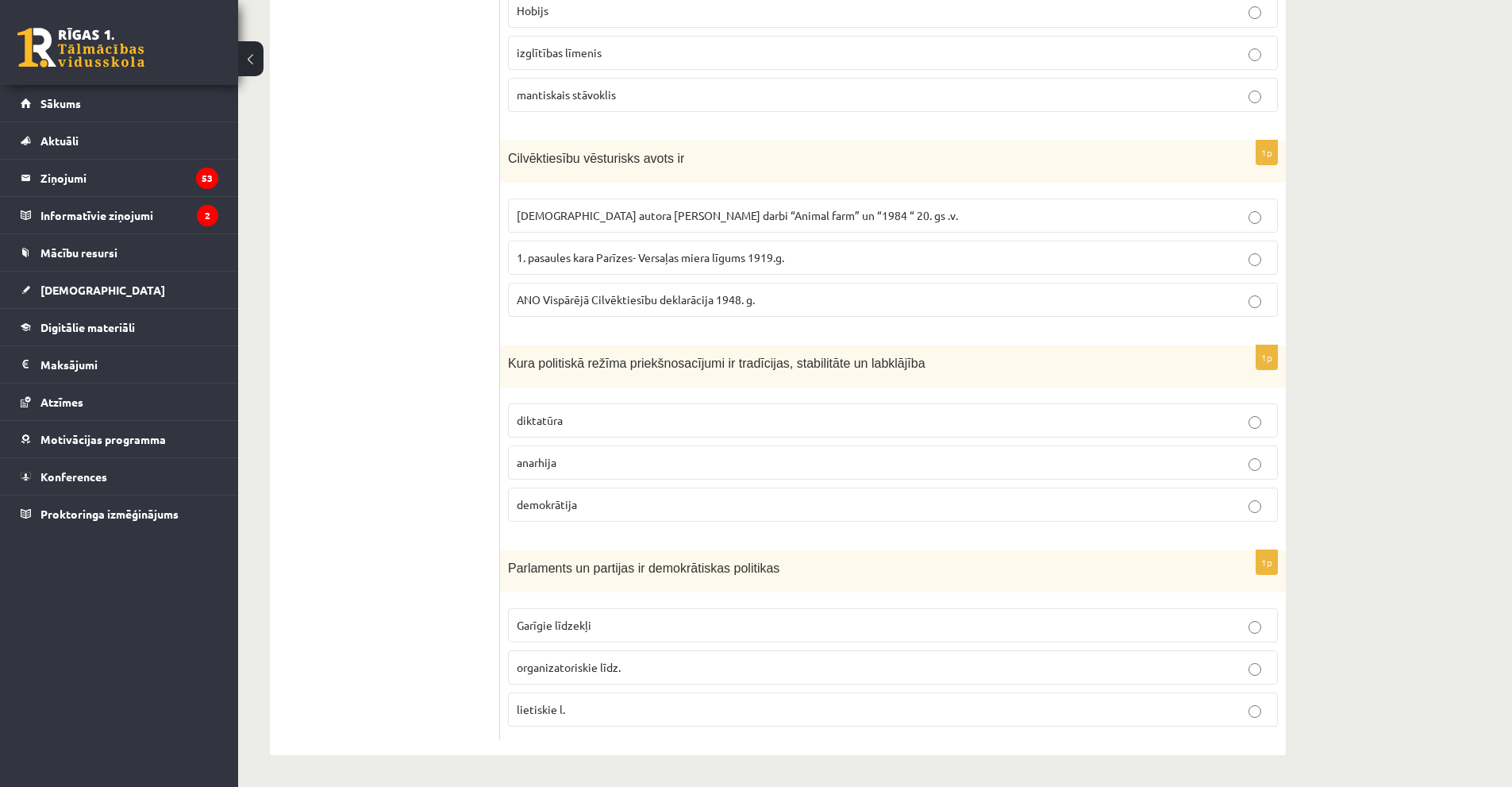
click at [615, 505] on p "demokrātija" at bounding box center [892, 504] width 752 height 17
drag, startPoint x: 505, startPoint y: 565, endPoint x: 616, endPoint y: 689, distance: 166.4
click at [616, 689] on div "1p Parlaments un partijas ir demokrātiskas politikas Garīgie līdzekļi organizat…" at bounding box center [893, 644] width 786 height 189
copy div "Parlaments un partijas ir demokrātiskas politikas Garīgie līdzekļi organizatori…"
drag, startPoint x: 436, startPoint y: 644, endPoint x: 531, endPoint y: 688, distance: 104.7
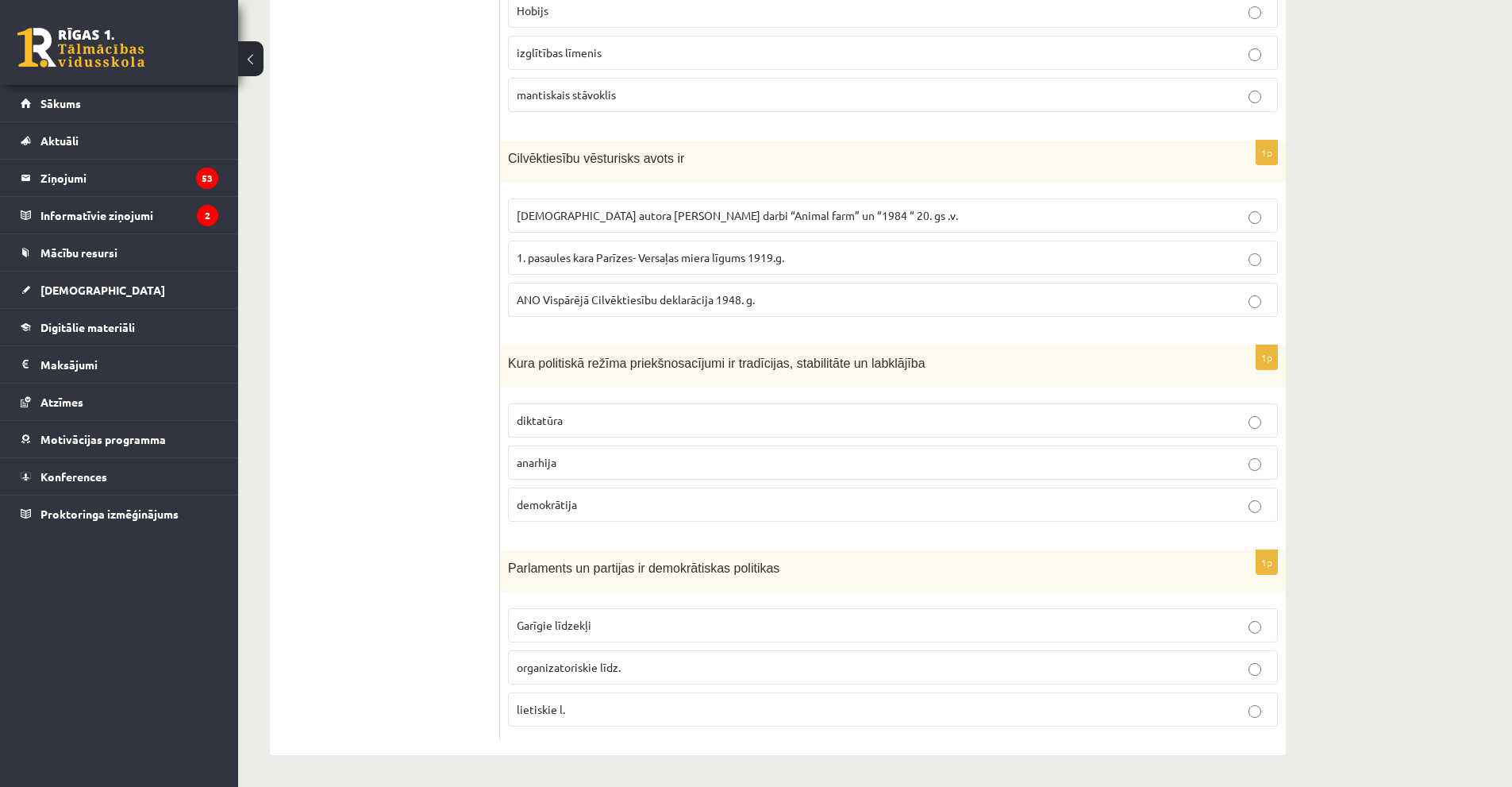
click at [438, 644] on ul "Tests A Tests B Tests C Tests D Tests E Tests F Izvērtējums!" at bounding box center [393, 226] width 214 height 1026
click at [589, 671] on span "organizatoriskie līdz." at bounding box center [569, 667] width 104 height 14
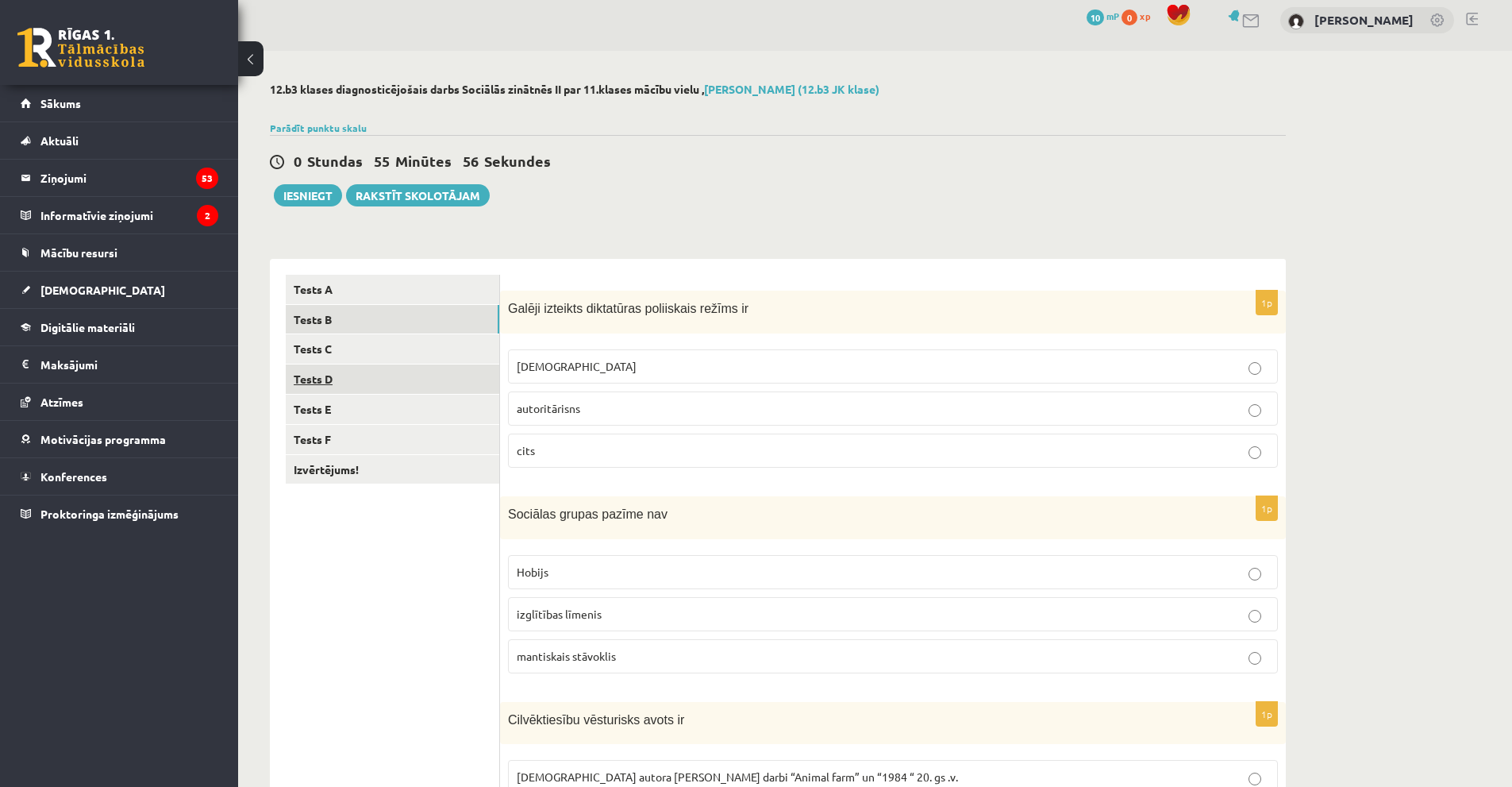
scroll to position [0, 0]
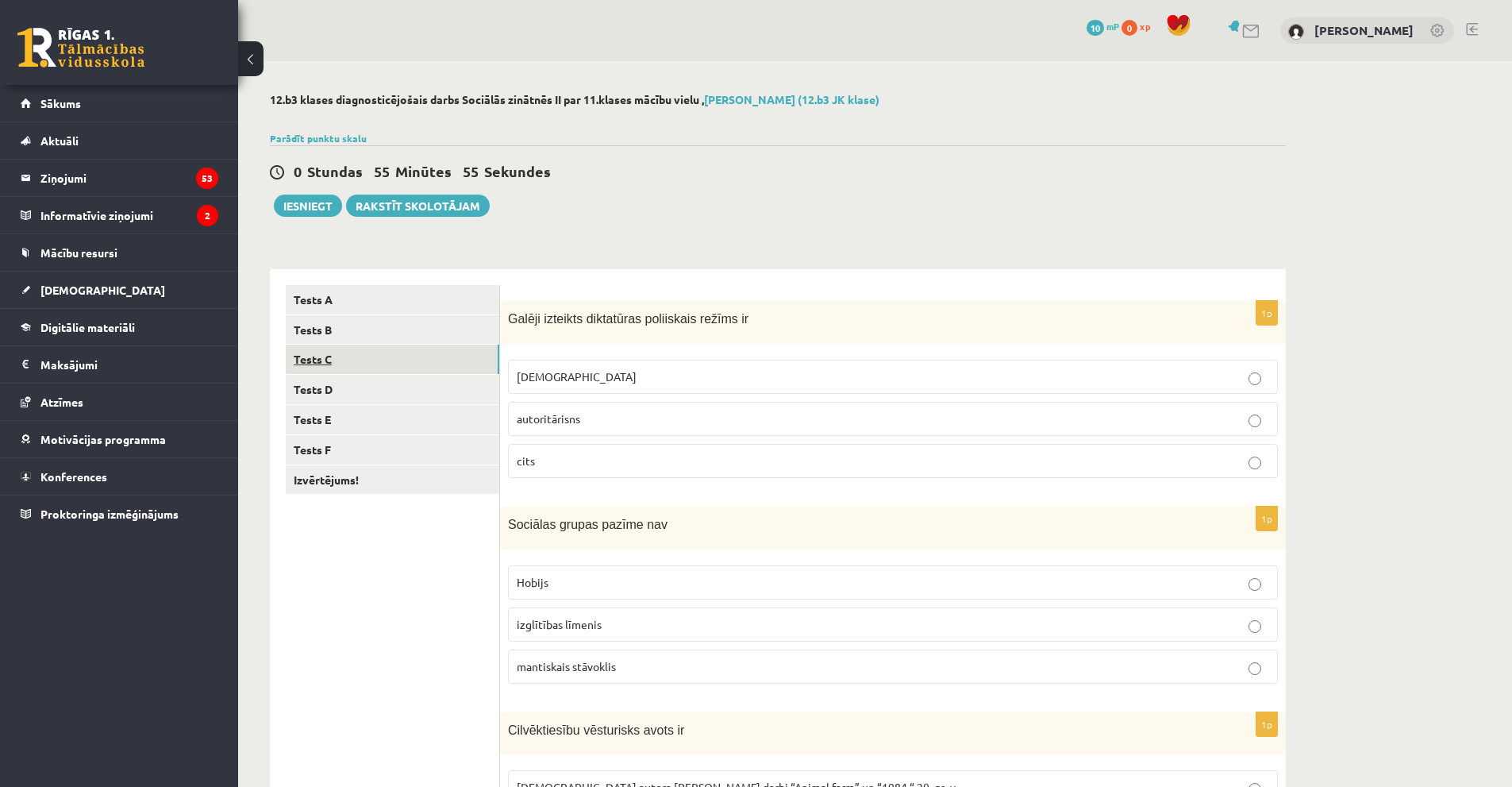
click at [311, 355] on link "Tests C" at bounding box center [393, 359] width 214 height 30
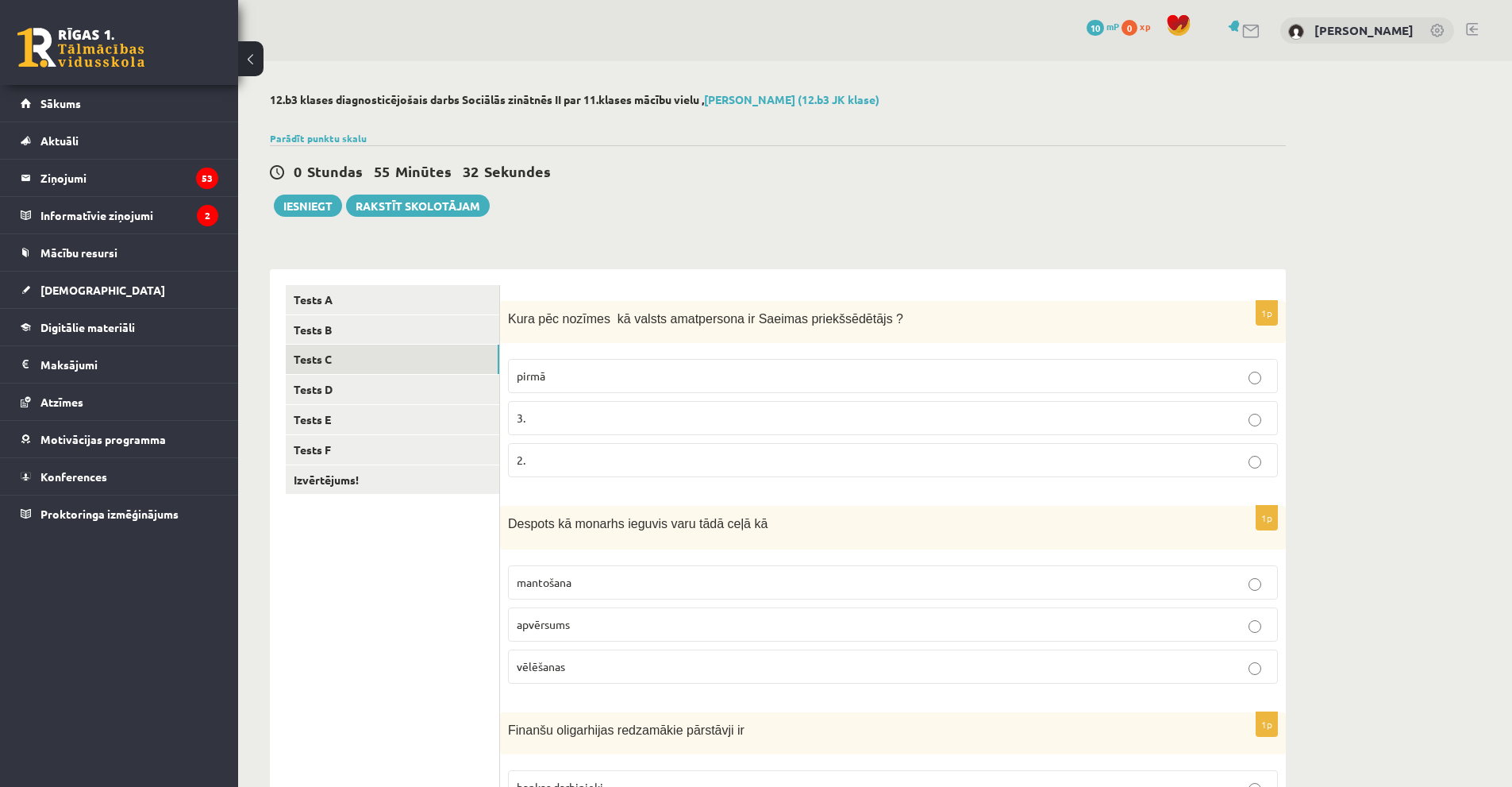
click at [533, 377] on span "pirmā" at bounding box center [530, 376] width 29 height 14
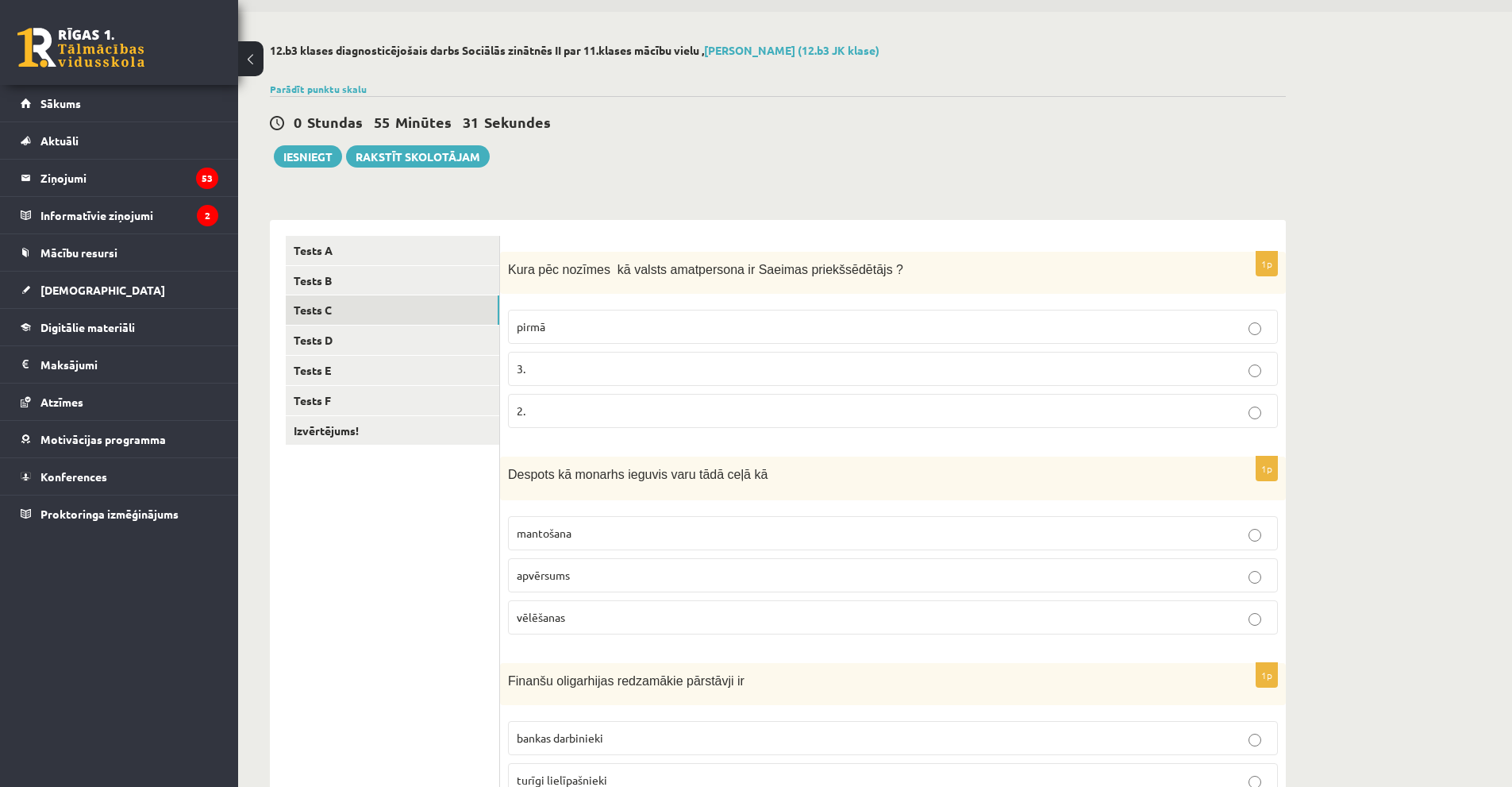
scroll to position [159, 0]
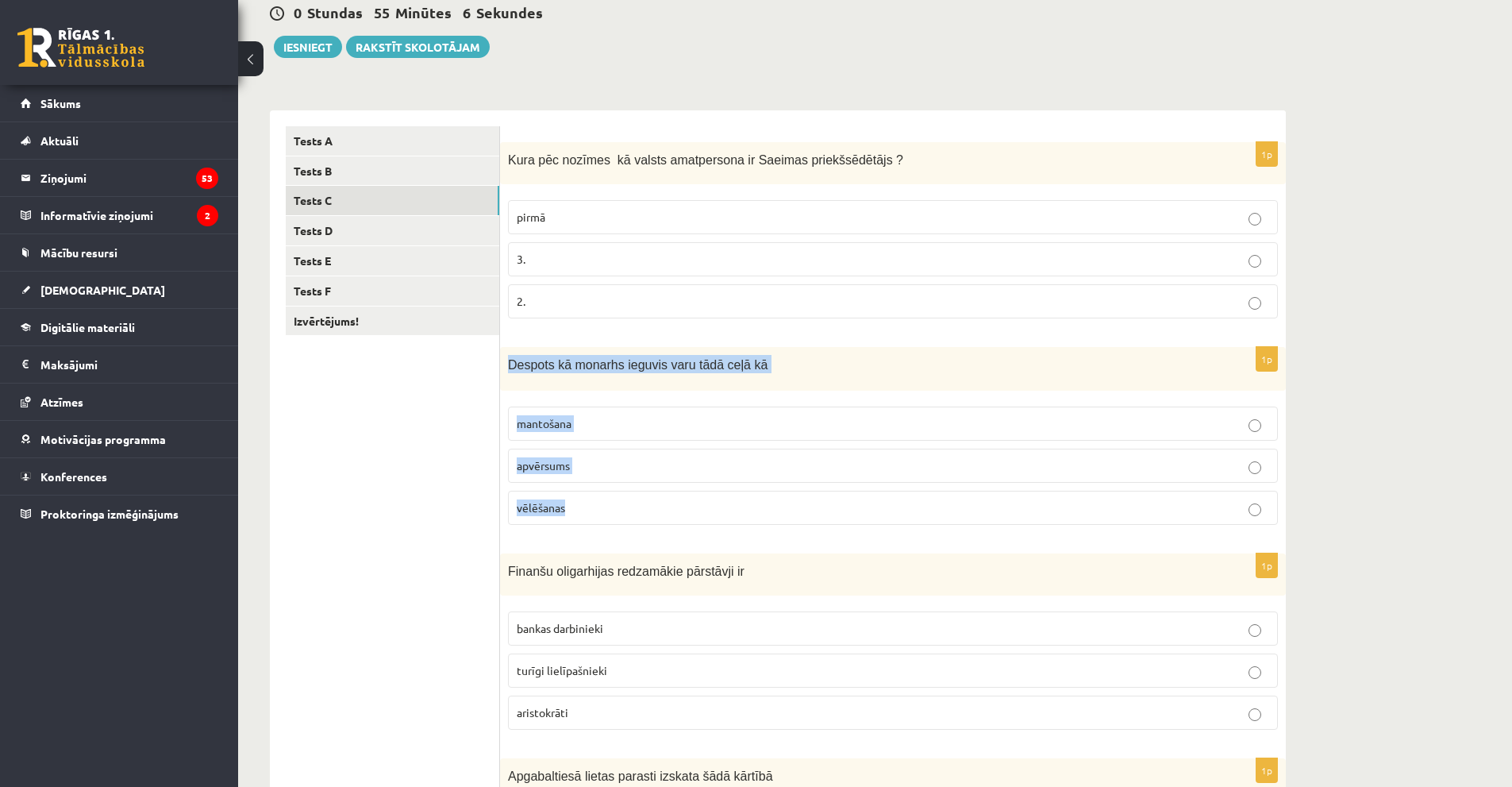
drag, startPoint x: 503, startPoint y: 364, endPoint x: 589, endPoint y: 497, distance: 158.4
click at [589, 497] on div "1p Despots kā monarhs ieguvis varu tādā ceļā kā mantošana apvērsums vēlēšanas" at bounding box center [893, 442] width 786 height 190
copy div "Despots kā monarhs ieguvis varu tādā ceļā kā mantošana apvērsums vēlēšanas"
click at [396, 508] on ul "Tests A Tests B Tests C Tests D Tests E Tests F Izvērtējums!" at bounding box center [393, 639] width 214 height 1027
click at [522, 474] on p "apvērsums" at bounding box center [892, 465] width 752 height 17
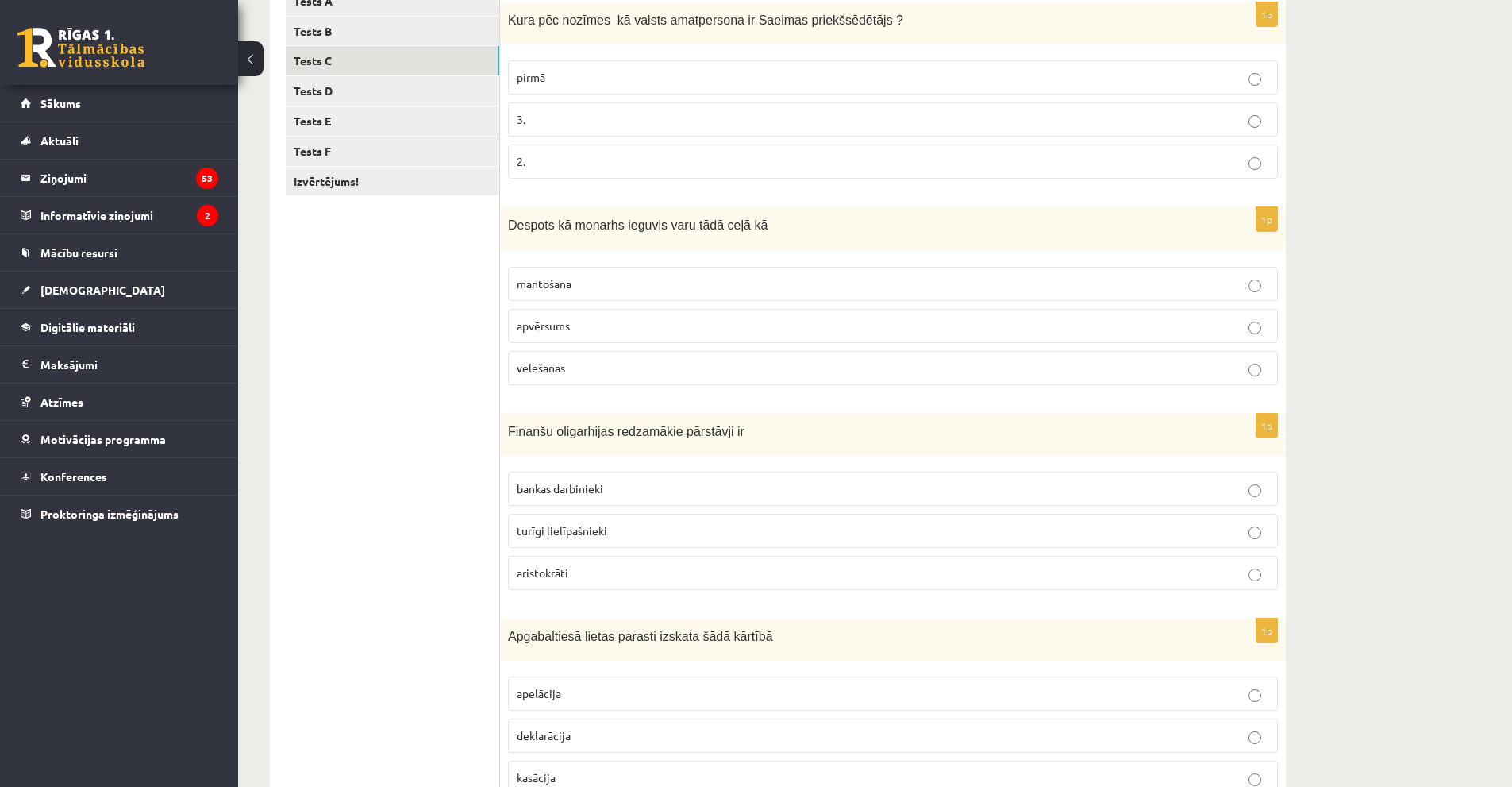
scroll to position [317, 0]
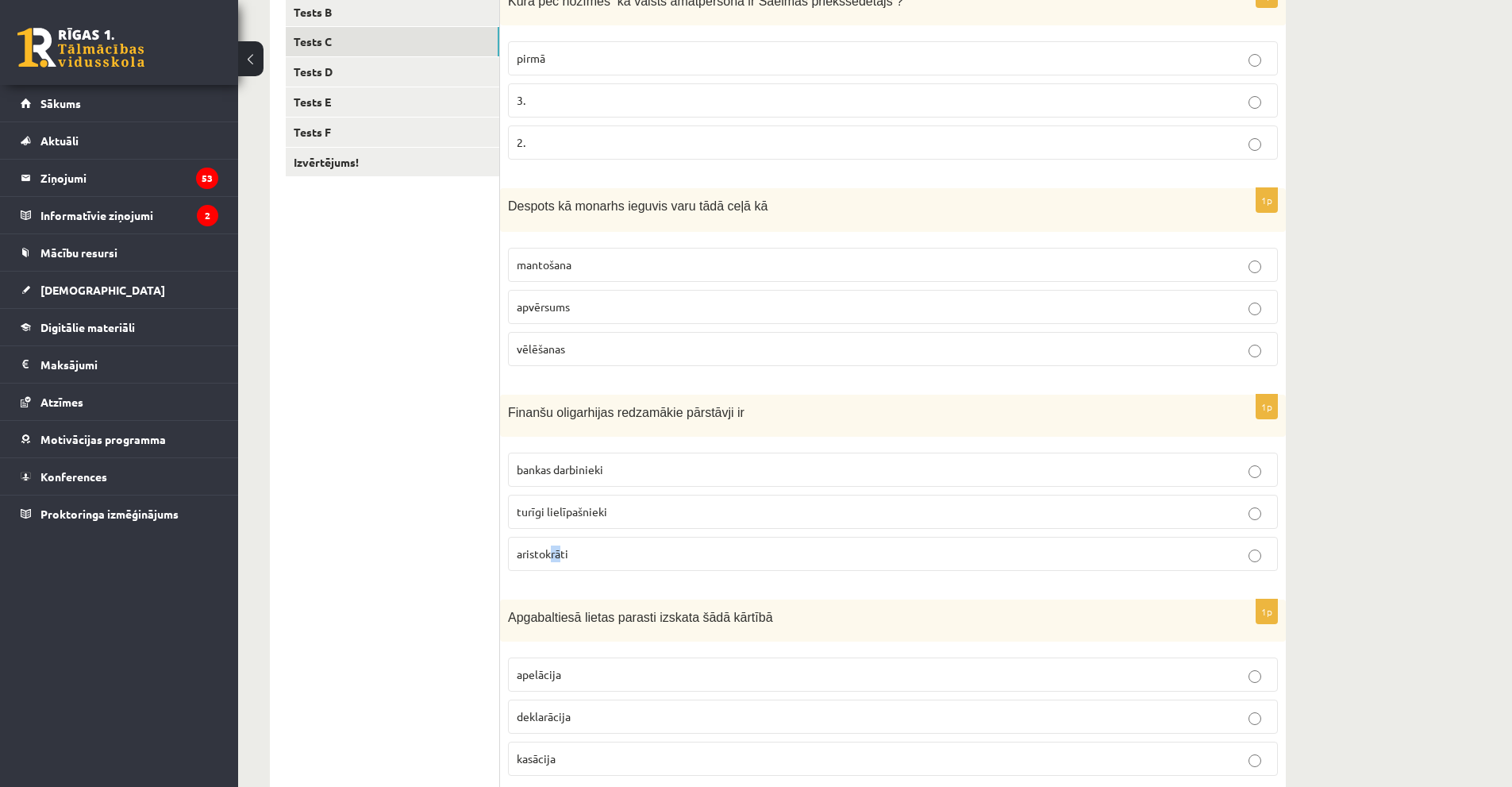
drag, startPoint x: 556, startPoint y: 556, endPoint x: 560, endPoint y: 565, distance: 9.8
click at [560, 565] on label "aristokrāti" at bounding box center [892, 553] width 769 height 34
click at [588, 557] on p "aristokrāti" at bounding box center [892, 553] width 752 height 17
click at [450, 504] on ul "Tests A Tests B Tests C Tests D Tests E Tests F Izvērtējums!" at bounding box center [393, 481] width 214 height 1027
click at [544, 511] on span "turīgi lielīpašnieki" at bounding box center [562, 511] width 90 height 14
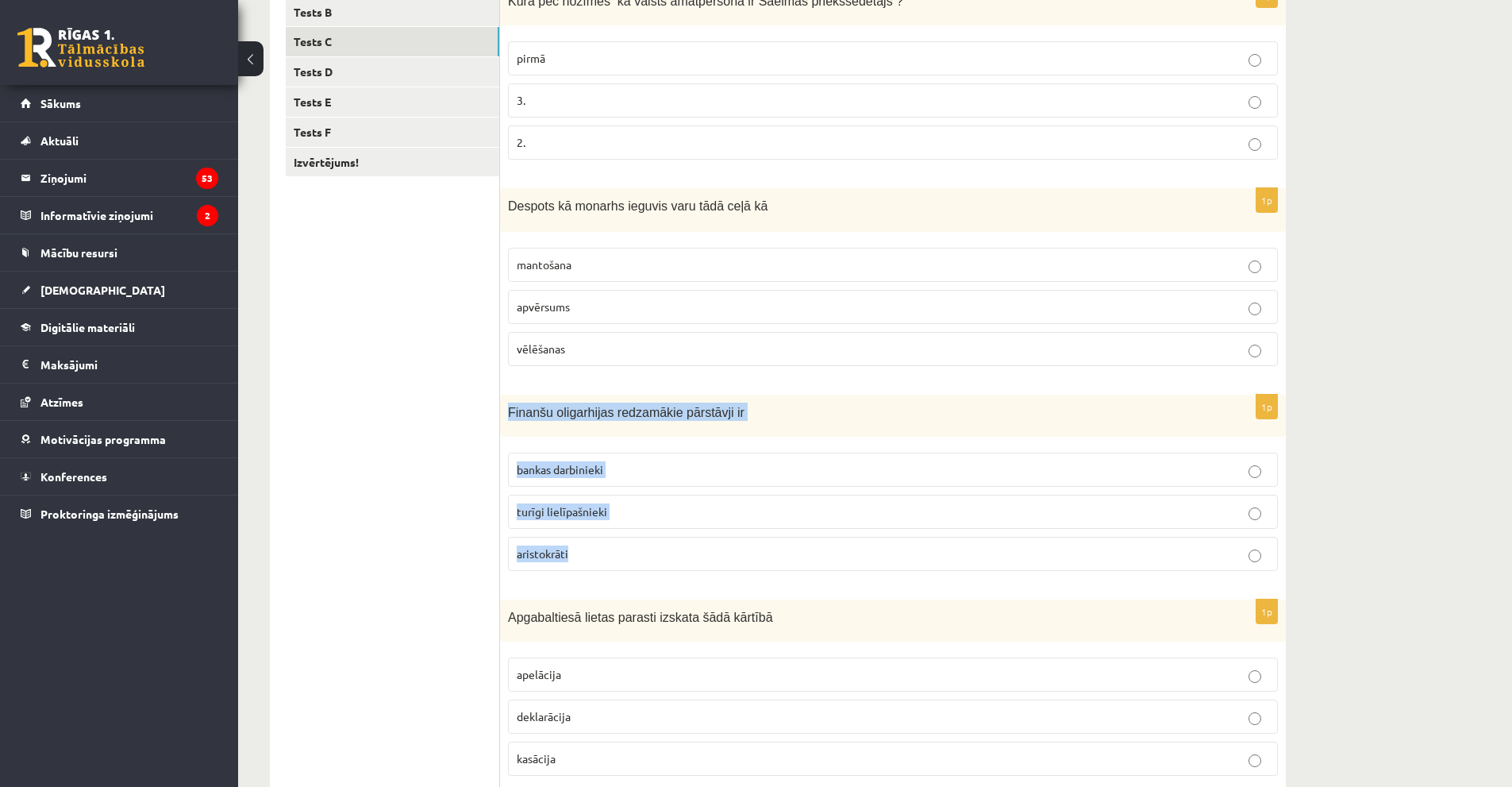
drag, startPoint x: 510, startPoint y: 411, endPoint x: 642, endPoint y: 537, distance: 182.5
click at [642, 537] on div "1p Finanšu oligarhijas redzamākie pārstāvji ir bankas darbinieki turīgi lielīpa…" at bounding box center [893, 489] width 786 height 189
copy div "Finanšu oligarhijas redzamākie pārstāvji ir bankas darbinieki turīgi lielīpašni…"
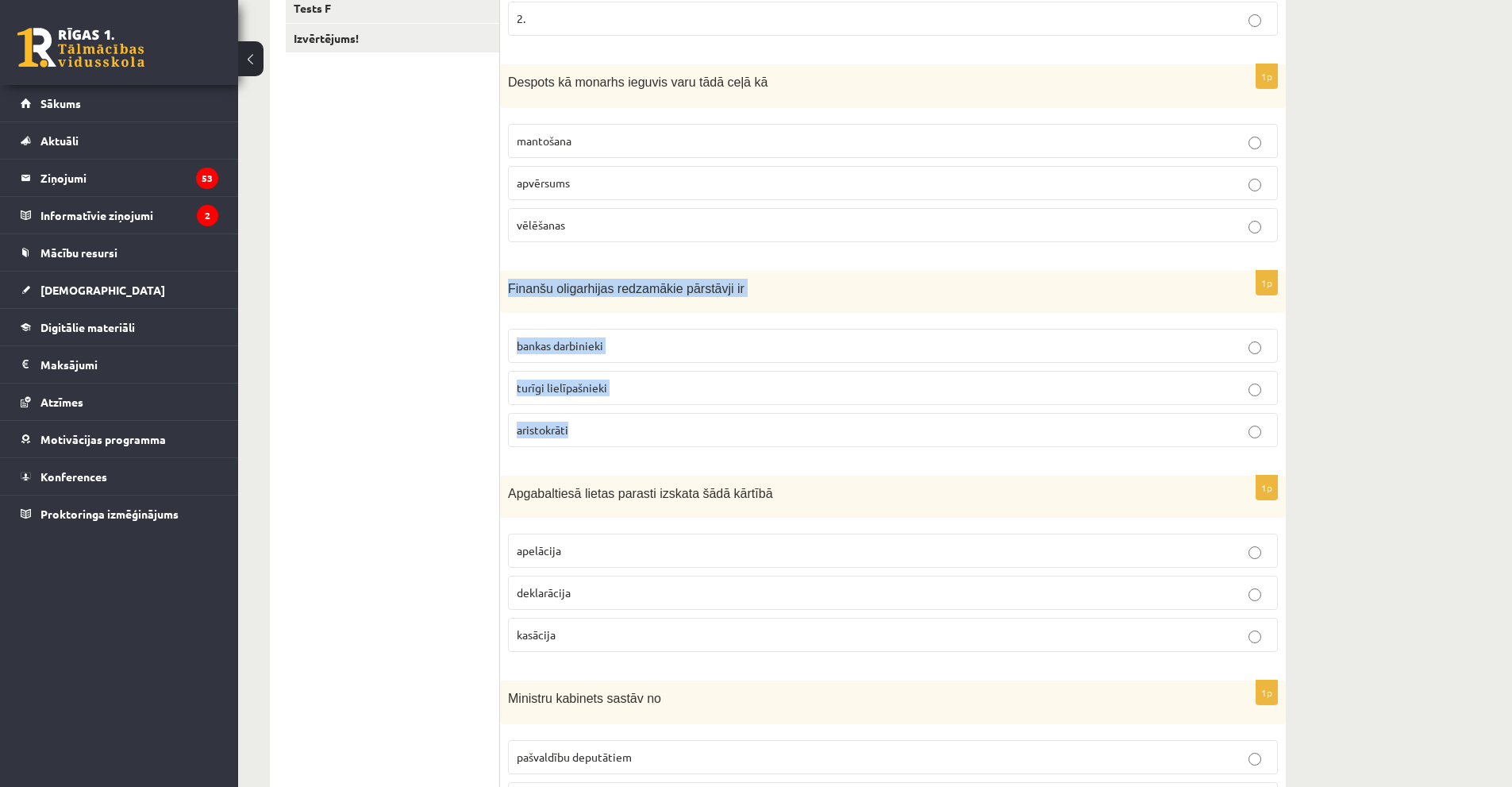
scroll to position [574, 0]
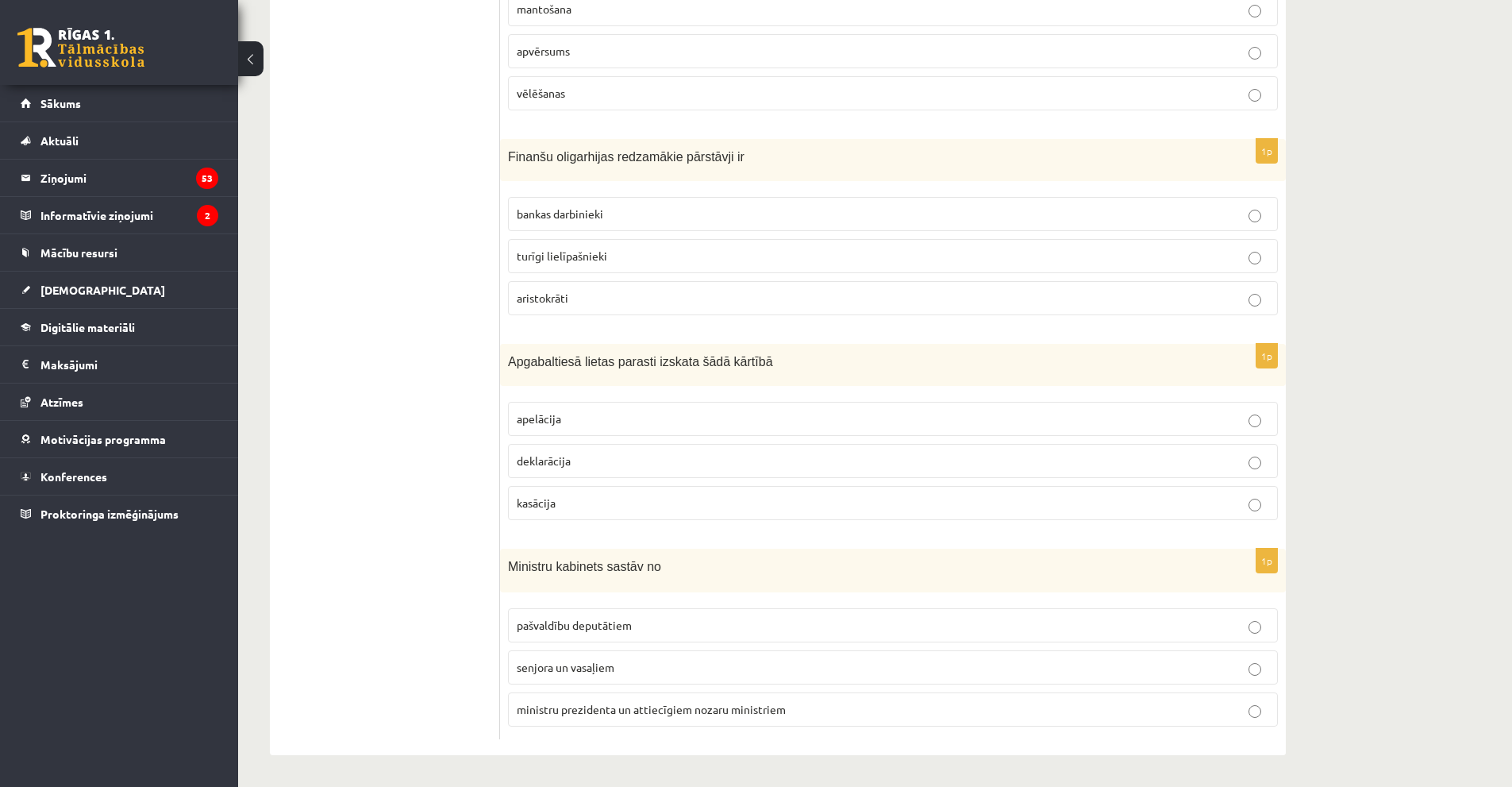
click at [474, 333] on ul "Tests A Tests B Tests C Tests D Tests E Tests F Izvērtējums!" at bounding box center [393, 225] width 214 height 1027
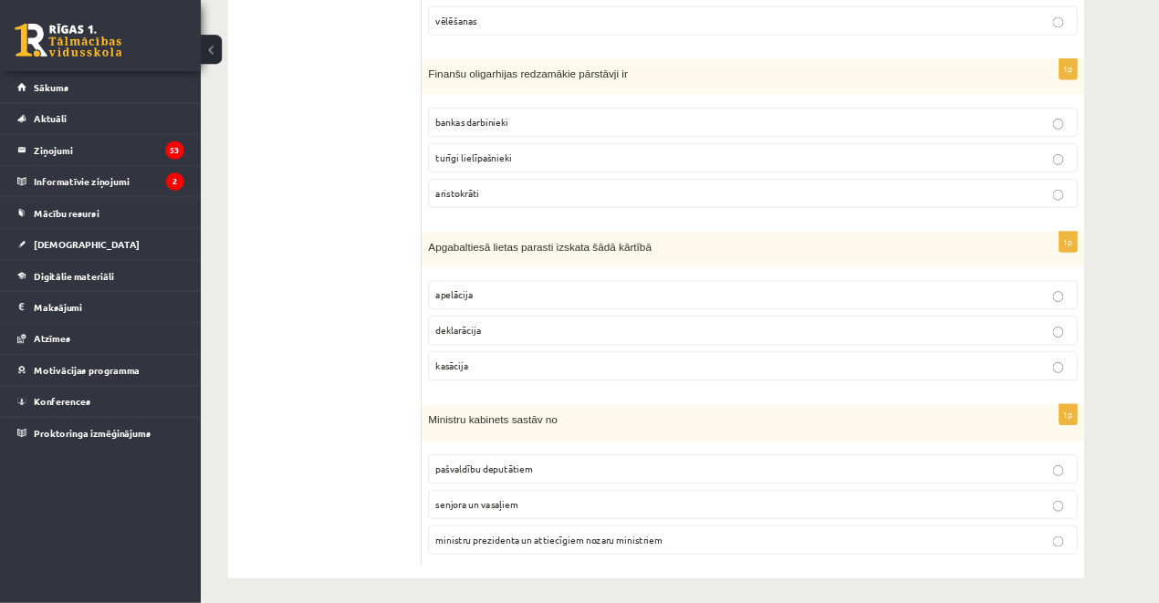
scroll to position [738, 0]
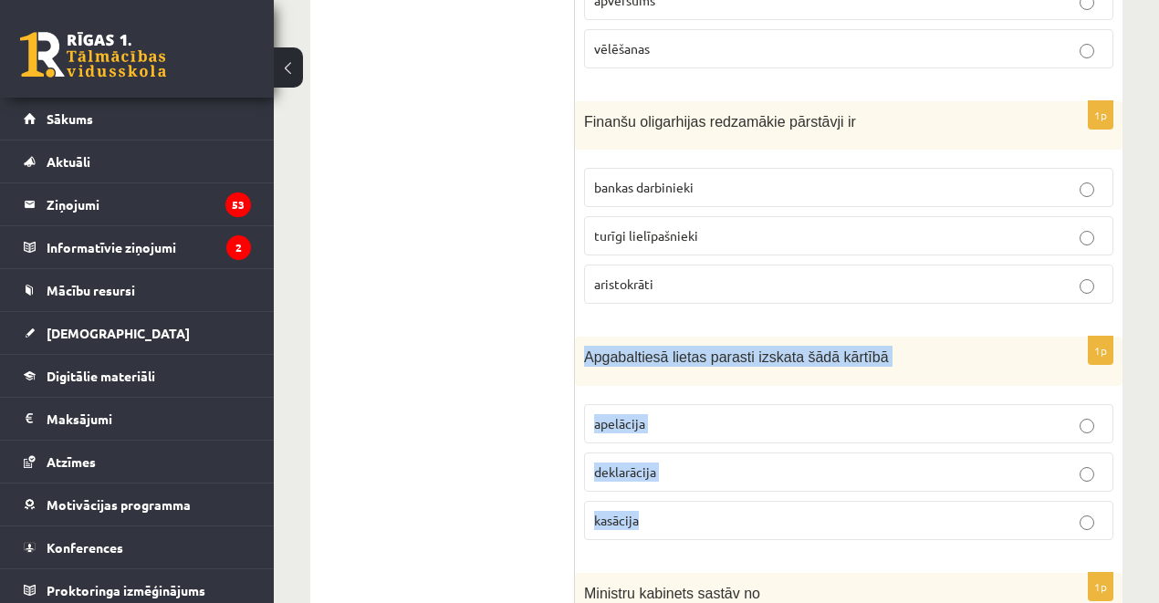
drag, startPoint x: 582, startPoint y: 324, endPoint x: 686, endPoint y: 482, distance: 189.1
click at [686, 482] on div "1p Apgabaltiesā lietas parasti izskata šādā kārtībā apelācija deklarācija kasāc…" at bounding box center [849, 445] width 548 height 217
copy div "Apgabaltiesā lietas parasti izskata šādā kārtībā apelācija deklarācija kasācija"
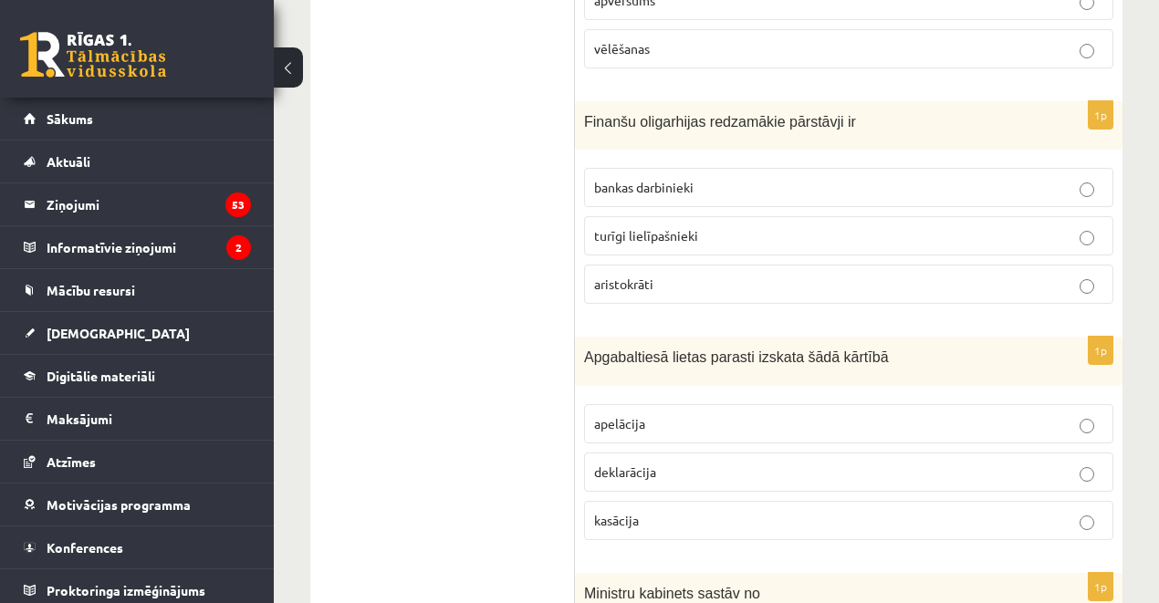
click at [542, 438] on ul "Tests A Tests B Tests C Tests D Tests E Tests F Izvērtējums!" at bounding box center [452, 191] width 246 height 1202
click at [632, 415] on span "apelācija" at bounding box center [619, 423] width 51 height 16
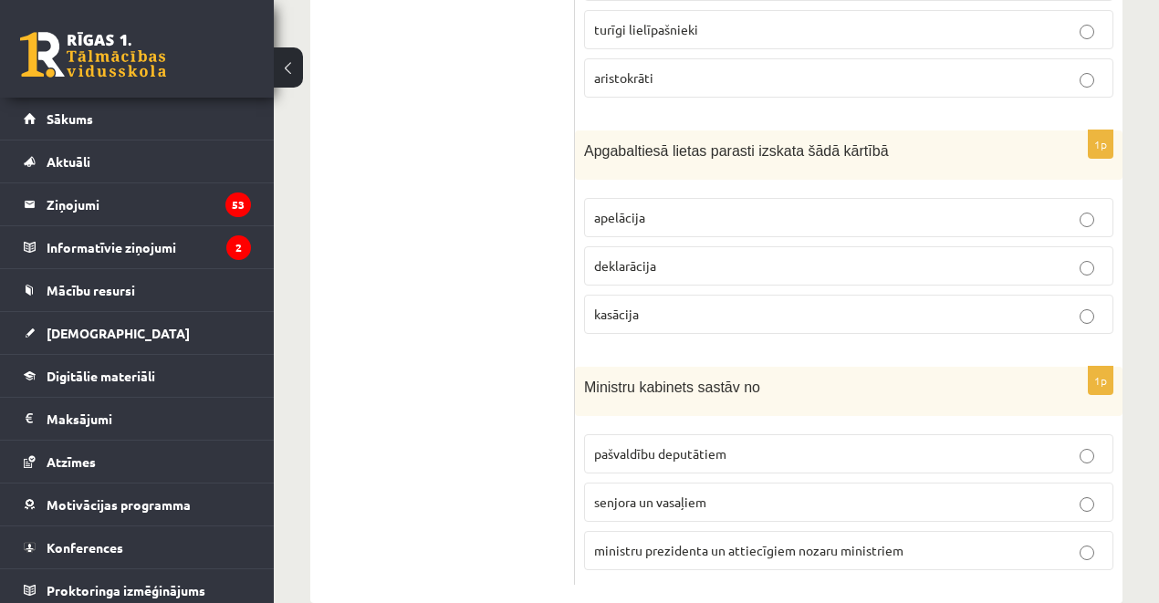
scroll to position [949, 0]
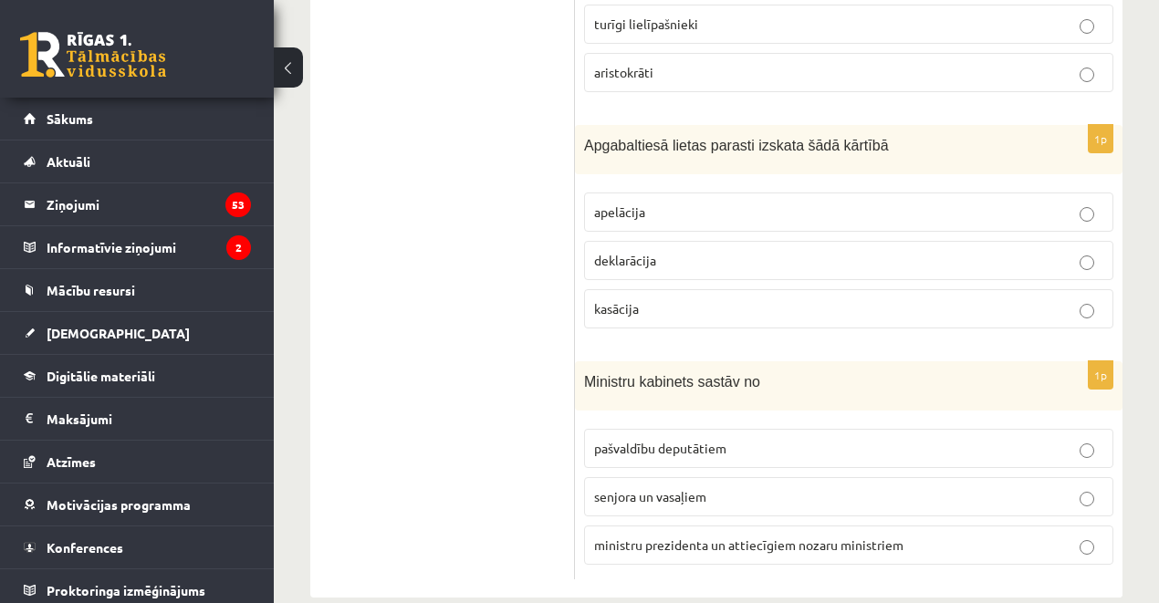
click at [623, 536] on p "ministru prezidenta un attiecīgiem nozaru ministriem" at bounding box center [848, 545] width 509 height 19
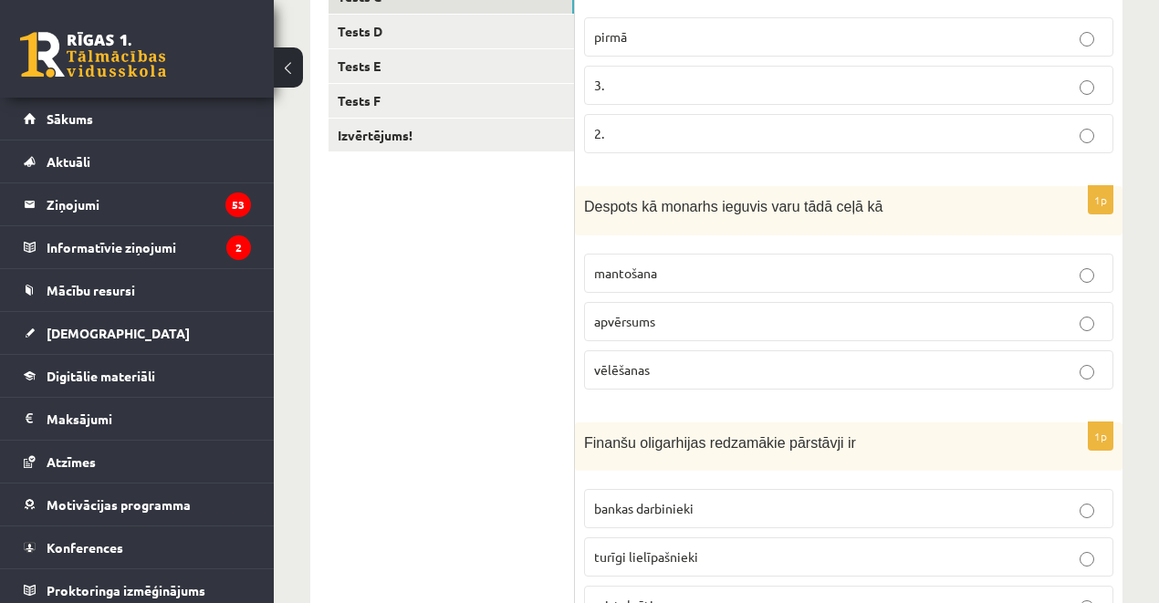
scroll to position [98, 0]
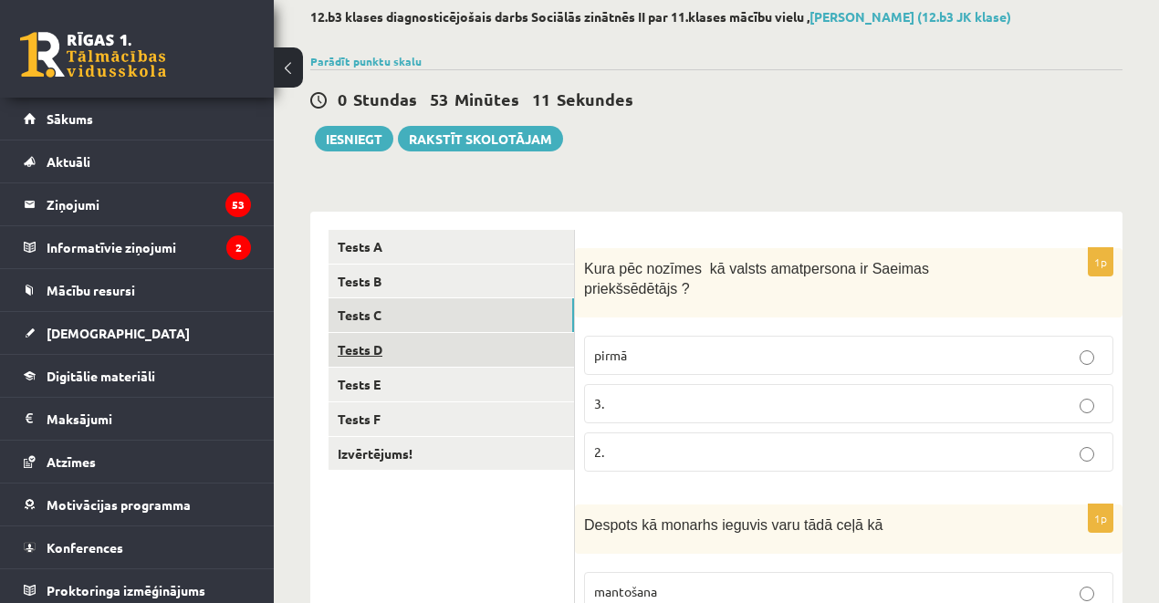
click at [361, 342] on link "Tests D" at bounding box center [452, 350] width 246 height 34
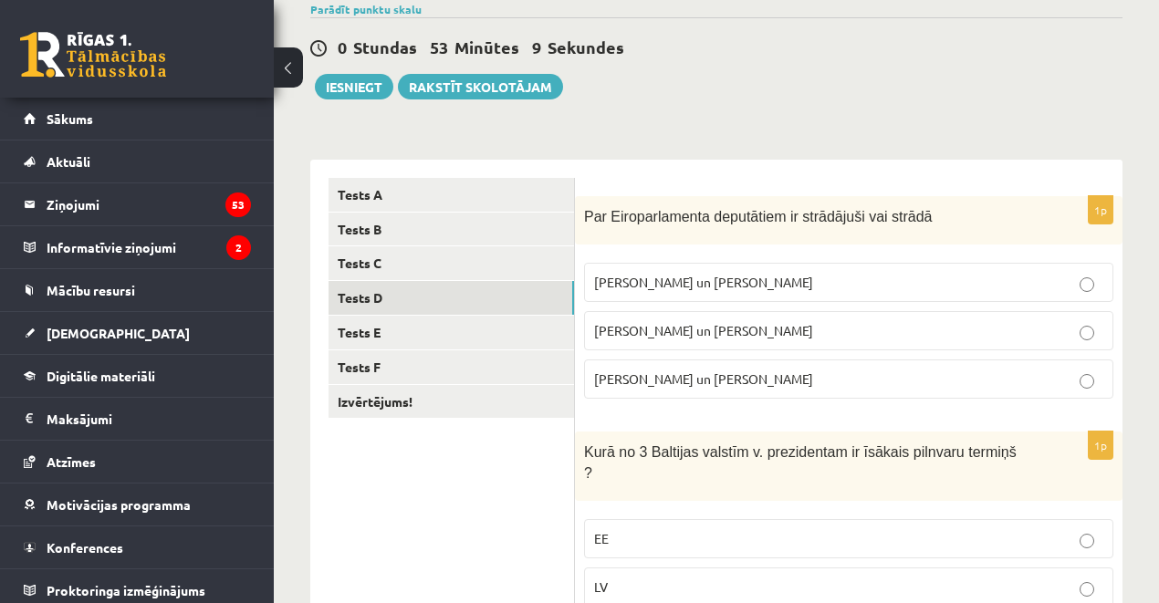
scroll to position [159, 0]
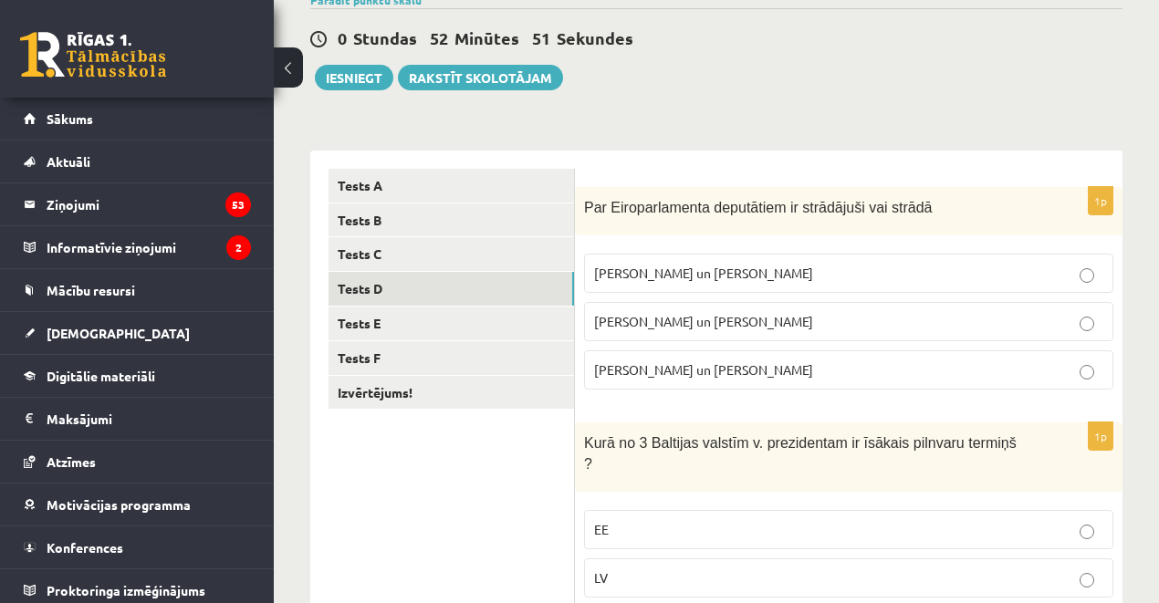
click at [681, 269] on span "V. Koziols un A. Kalvītis" at bounding box center [703, 273] width 219 height 16
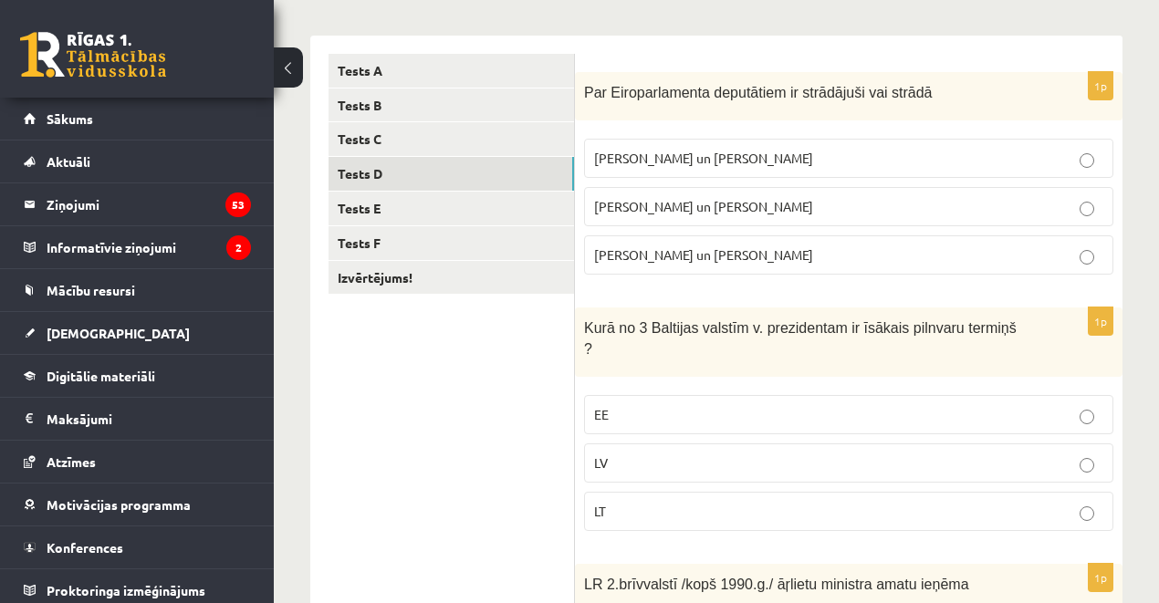
scroll to position [280, 0]
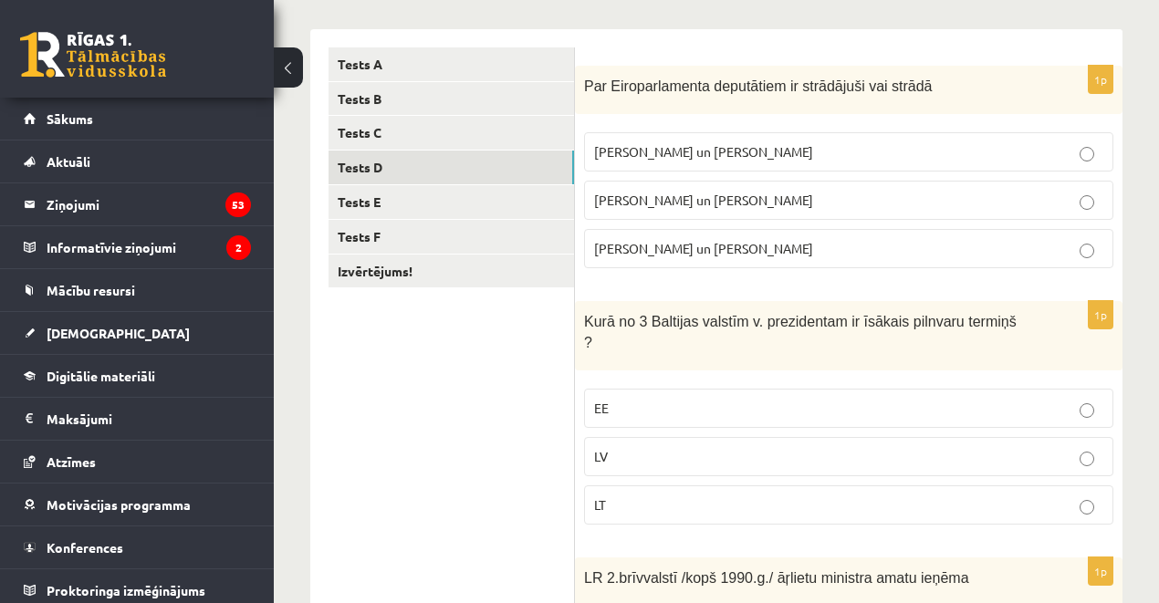
click at [643, 254] on p "Z. Liepiņš un K. Dimiters" at bounding box center [848, 248] width 509 height 19
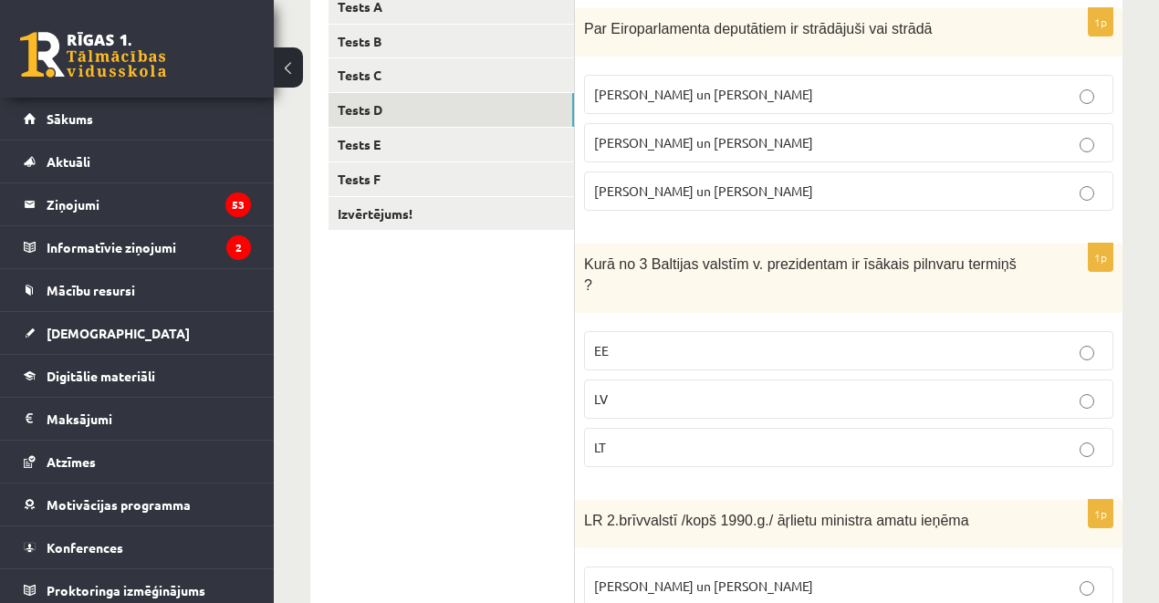
scroll to position [341, 0]
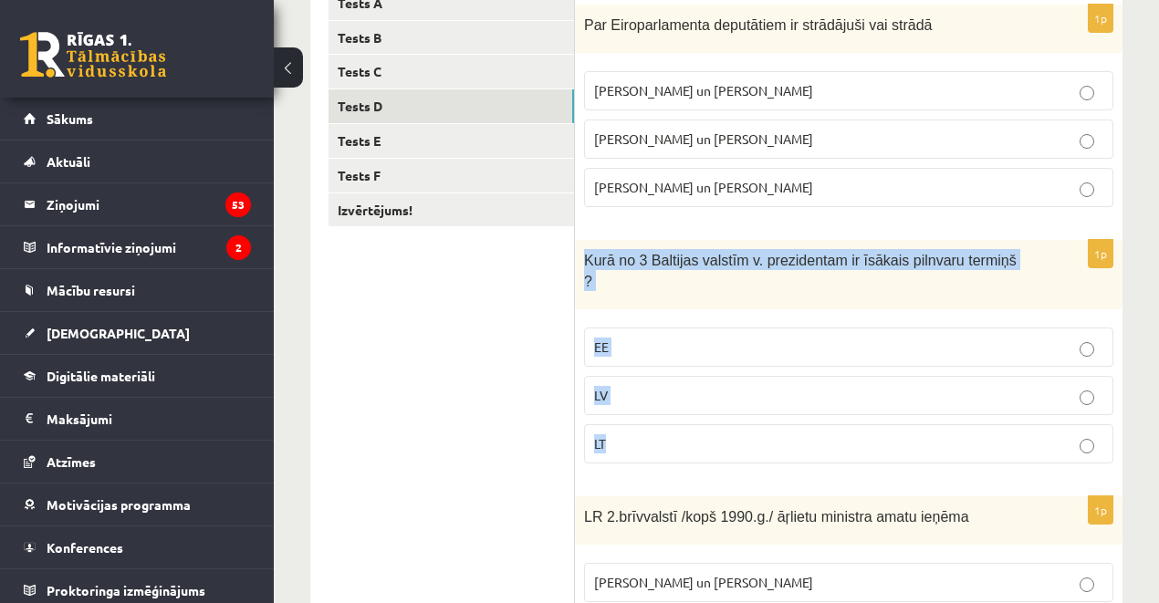
drag, startPoint x: 582, startPoint y: 254, endPoint x: 623, endPoint y: 435, distance: 185.2
click at [623, 435] on div "1p Kurā no 3 Baltijas valstīm v. prezidentam ir īsākais pilnvaru termiņš ? EE L…" at bounding box center [849, 359] width 548 height 238
copy div "Kurā no 3 Baltijas valstīm v. prezidentam ir īsākais pilnvaru termiņš ? EE LV LT"
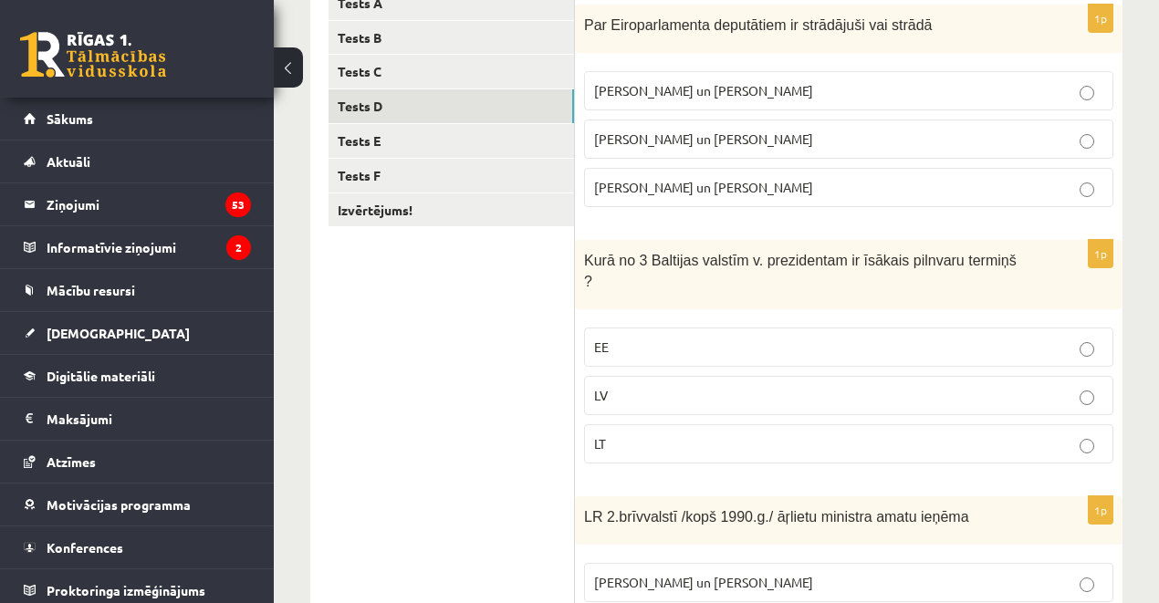
click at [503, 375] on ul "Tests A Tests B Tests C Tests D Tests E Tests F Izvērtējums!" at bounding box center [452, 596] width 246 height 1220
click at [613, 386] on p "LV" at bounding box center [848, 395] width 509 height 19
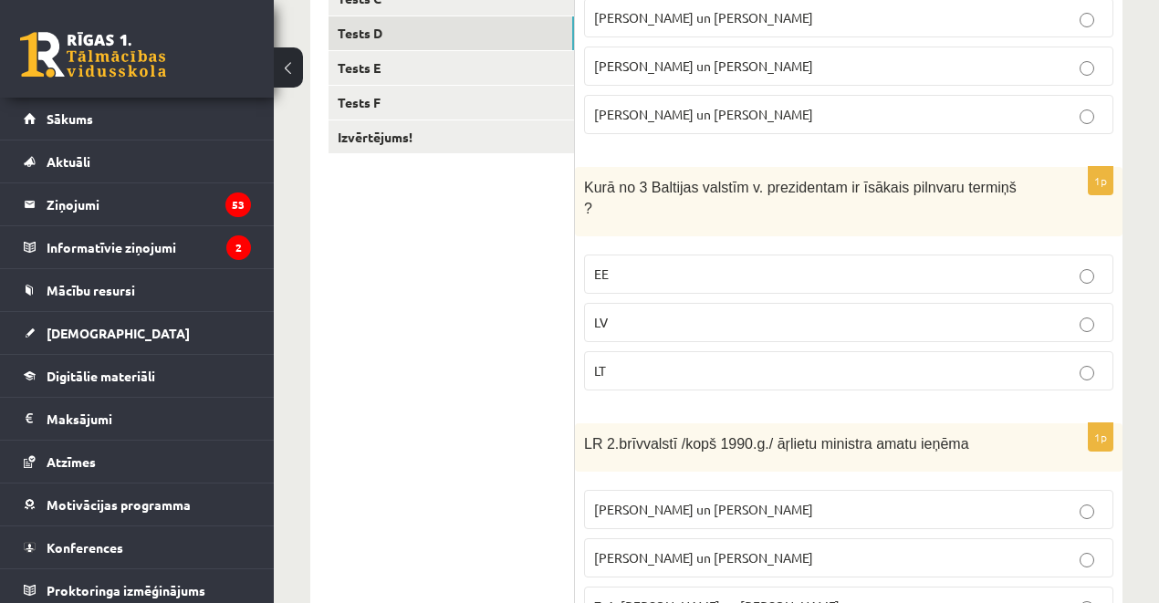
scroll to position [524, 0]
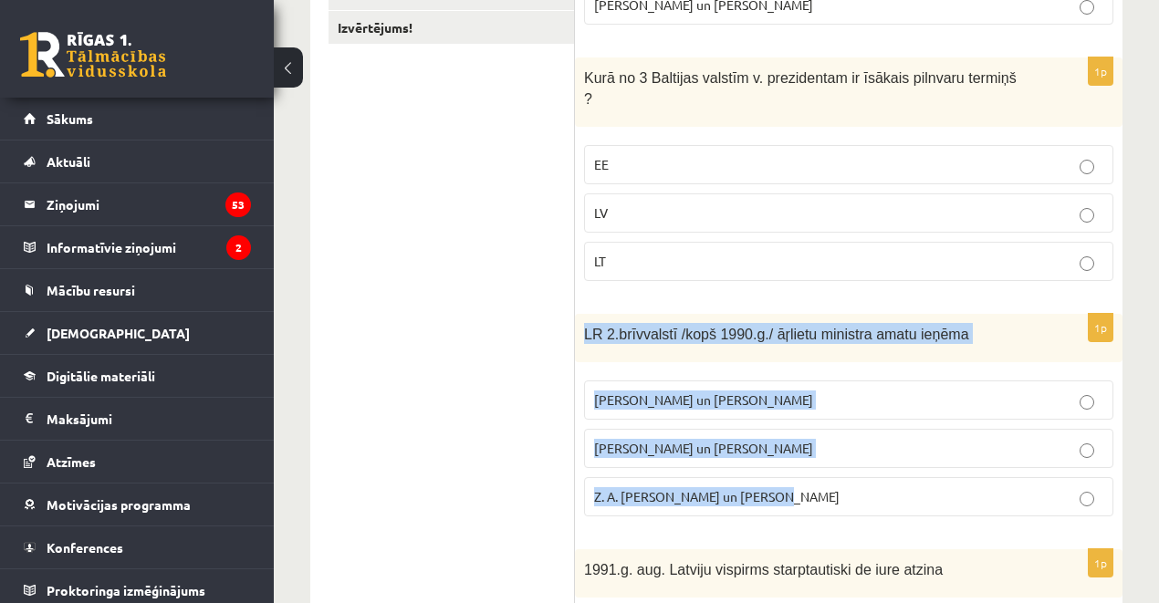
drag, startPoint x: 577, startPoint y: 305, endPoint x: 782, endPoint y: 462, distance: 258.5
click at [782, 462] on div "1p LR 2.brīvvalstī /kopš 1990.g./ āŗlietu ministra amatu ieņēma A. Pinočets un …" at bounding box center [849, 422] width 548 height 217
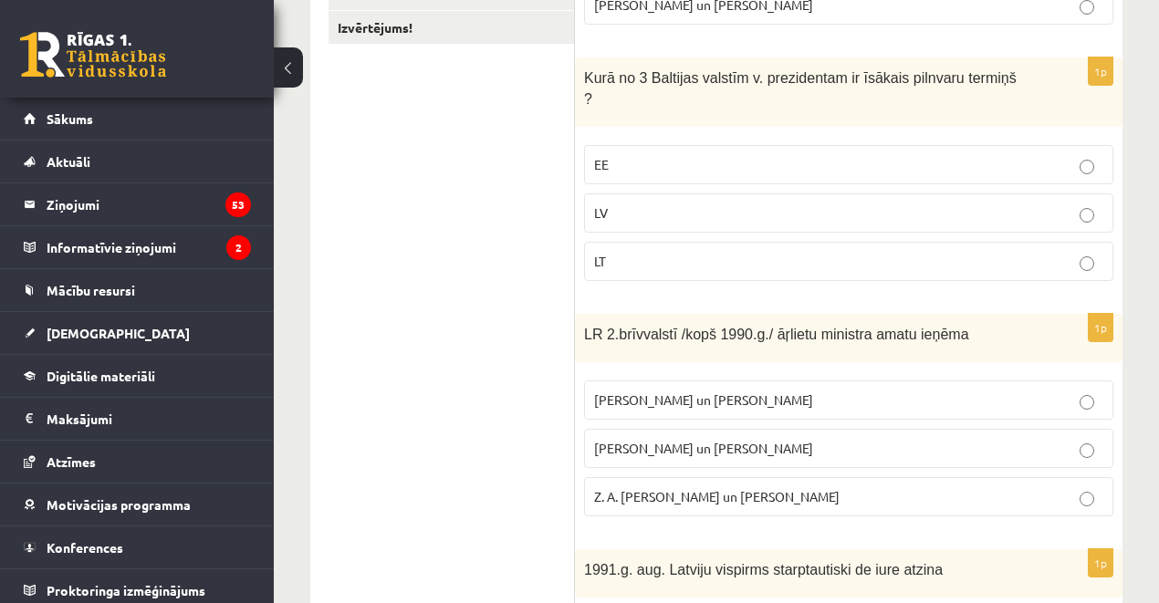
click at [520, 360] on ul "Tests A Tests B Tests C Tests D Tests E Tests F Izvērtējums!" at bounding box center [452, 414] width 246 height 1220
drag, startPoint x: 645, startPoint y: 420, endPoint x: 611, endPoint y: 422, distance: 34.7
click at [645, 440] on span "A. Pabriks un J Jurkāns" at bounding box center [703, 448] width 219 height 16
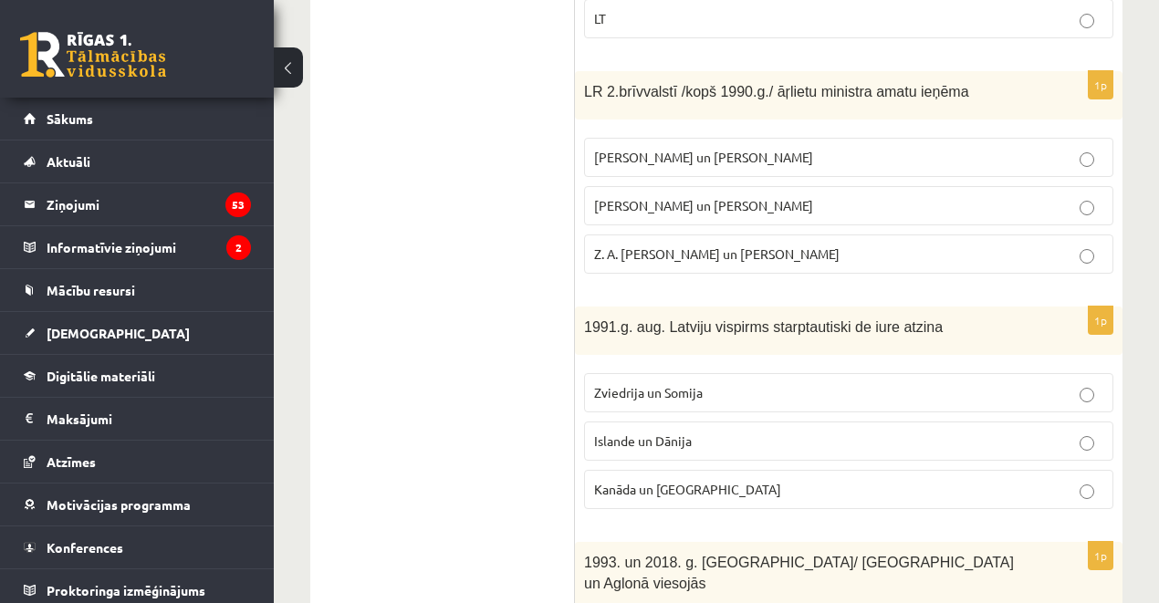
scroll to position [767, 0]
click at [622, 481] on span "Kanāda un ASV" at bounding box center [687, 489] width 187 height 16
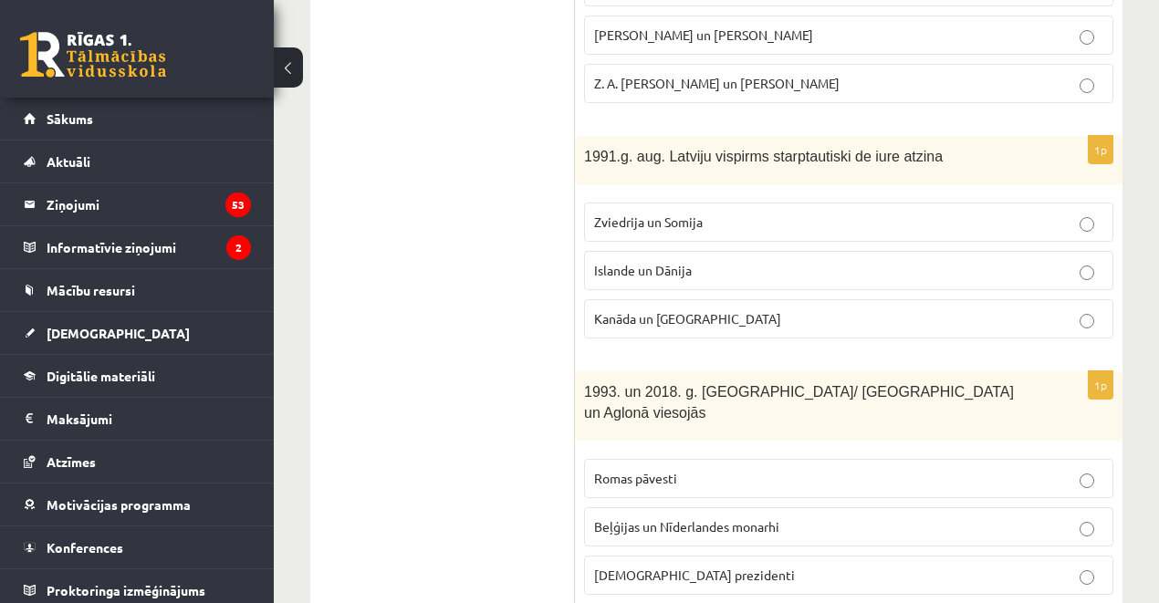
scroll to position [948, 0]
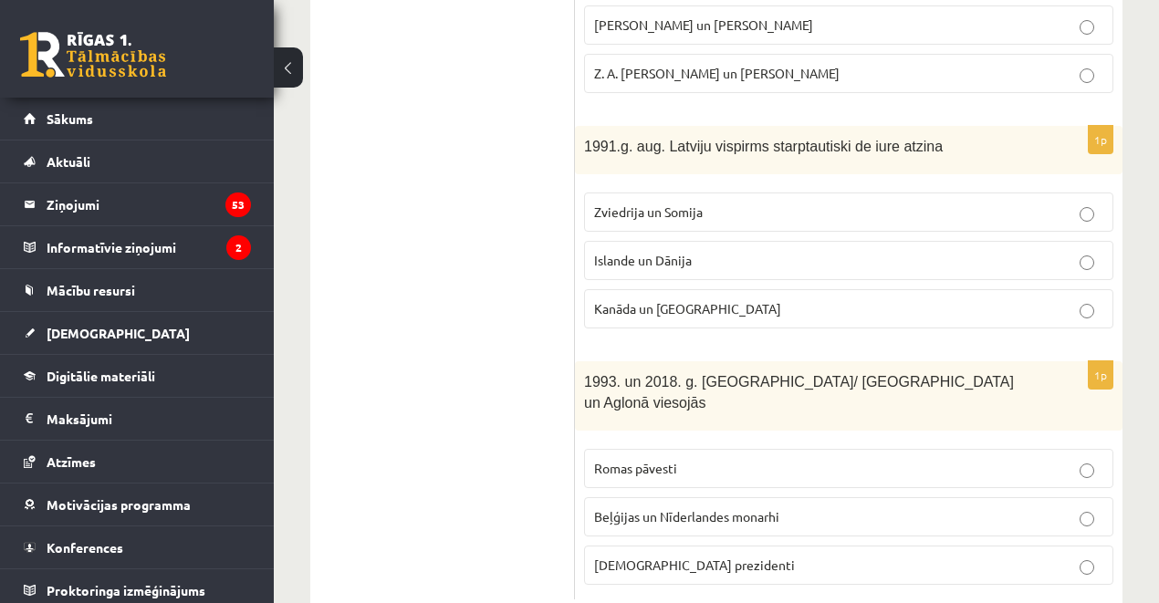
click at [681, 459] on p "Romas pāvesti" at bounding box center [848, 468] width 509 height 19
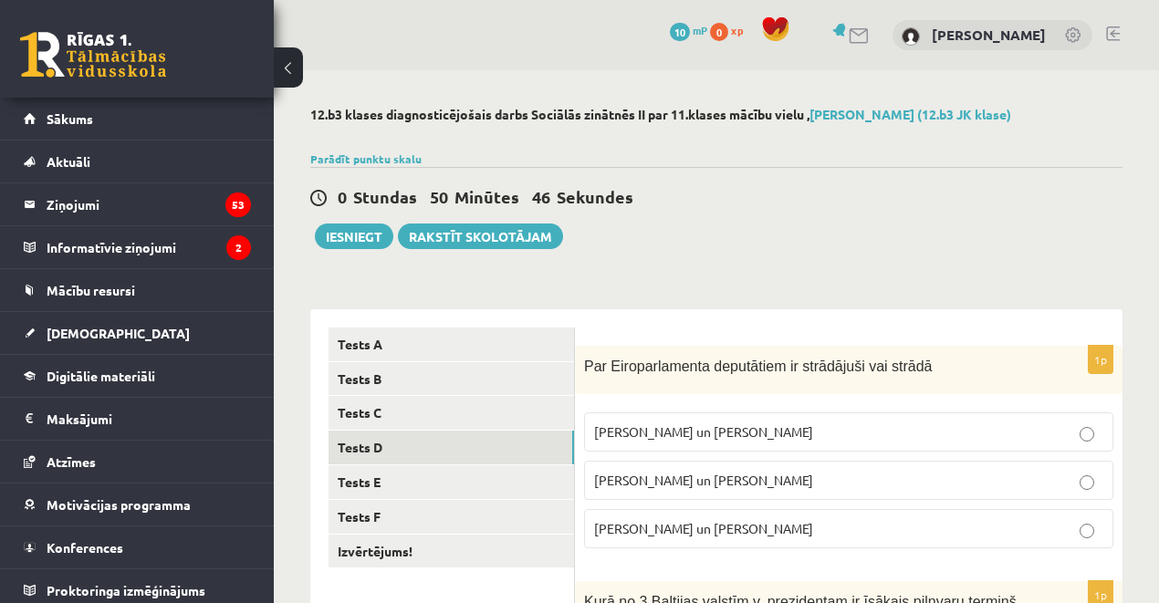
scroll to position [304, 0]
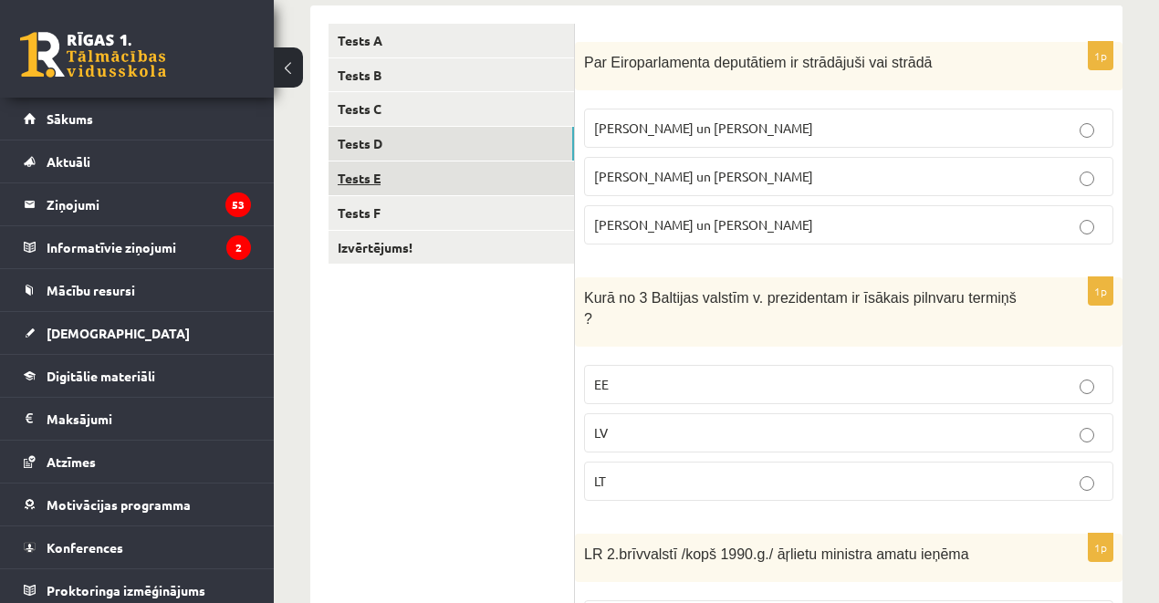
click at [365, 175] on link "Tests E" at bounding box center [452, 179] width 246 height 34
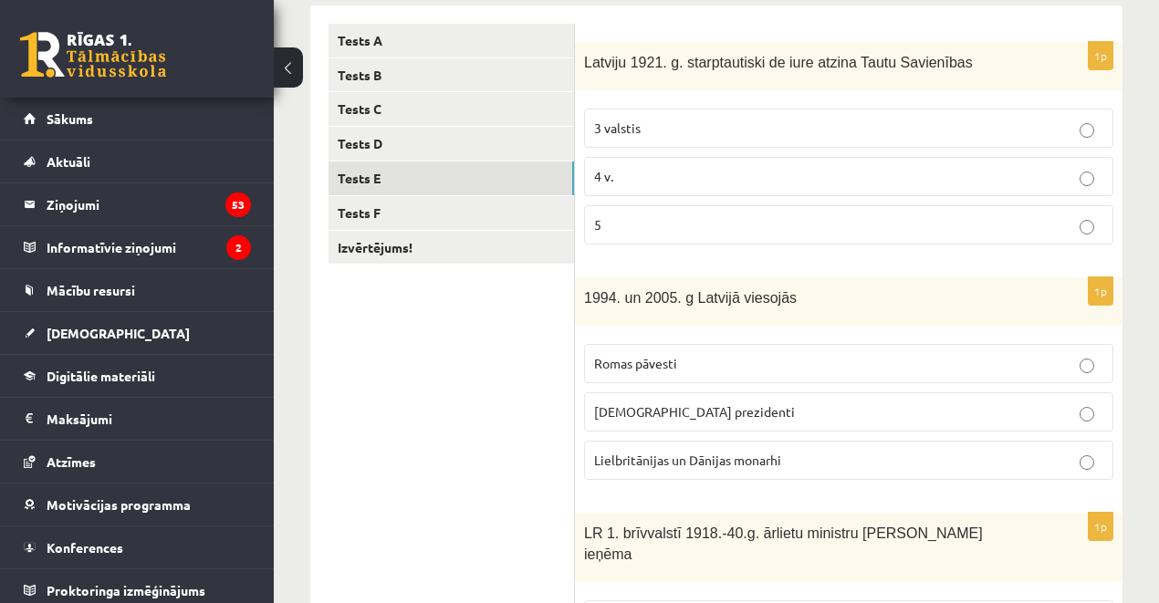
click at [624, 132] on span "3 valstis" at bounding box center [617, 128] width 47 height 16
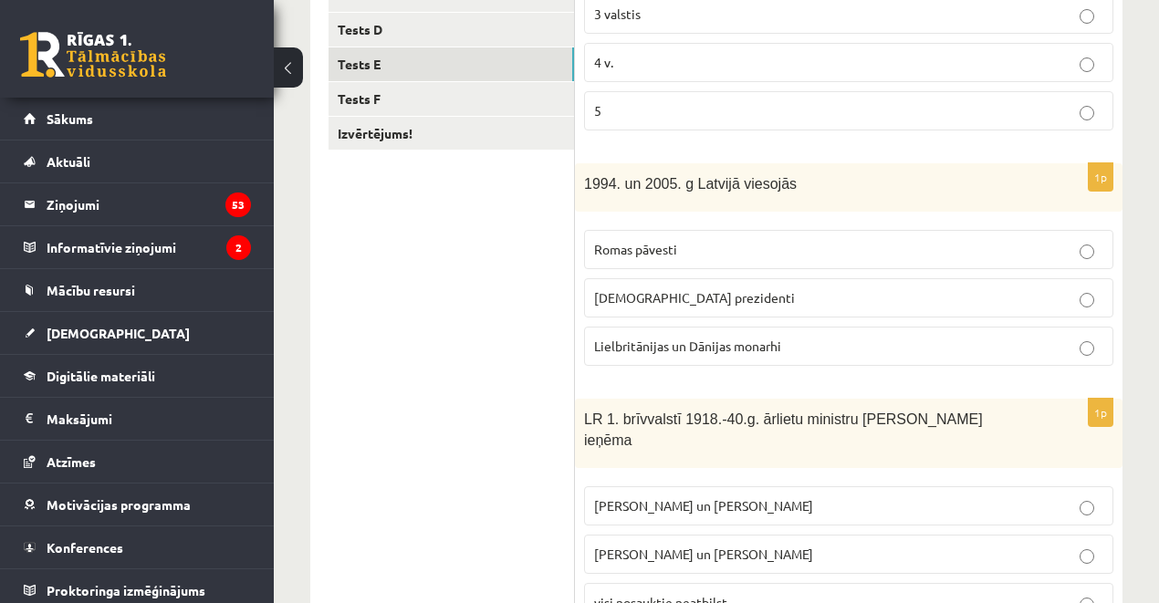
scroll to position [425, 0]
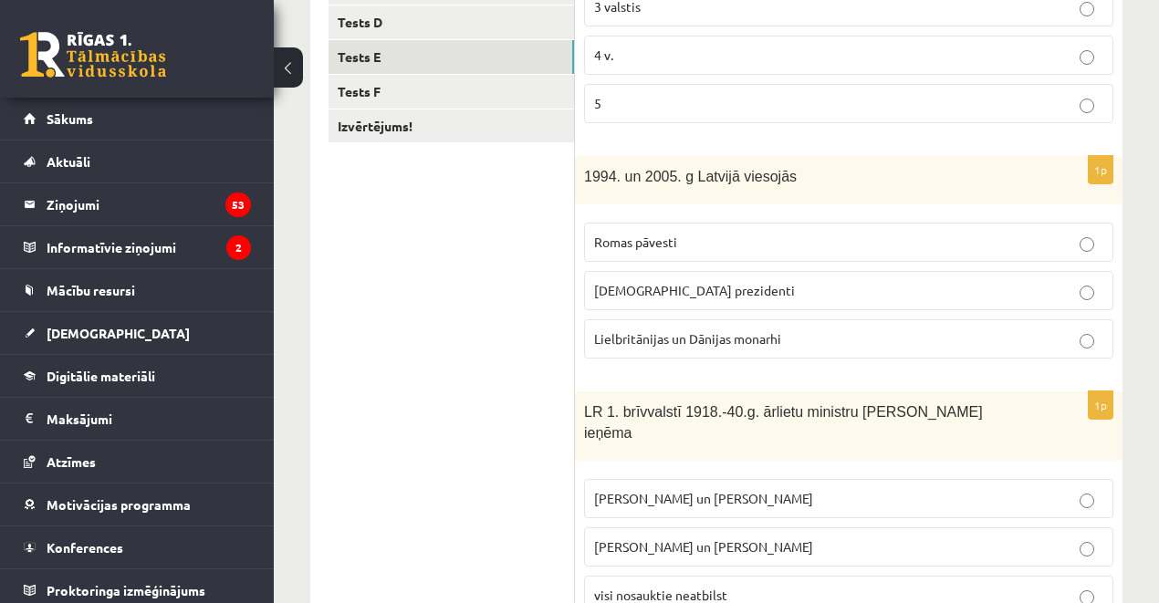
click at [663, 330] on span "Lielbritānijas un Dānijas monarhi" at bounding box center [687, 338] width 187 height 16
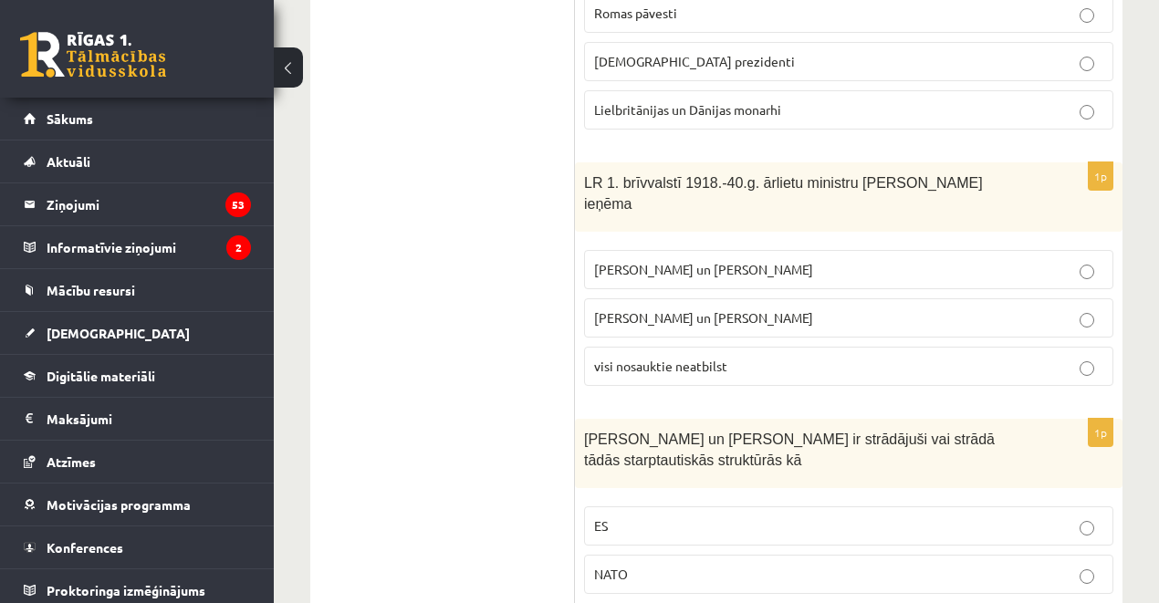
scroll to position [669, 0]
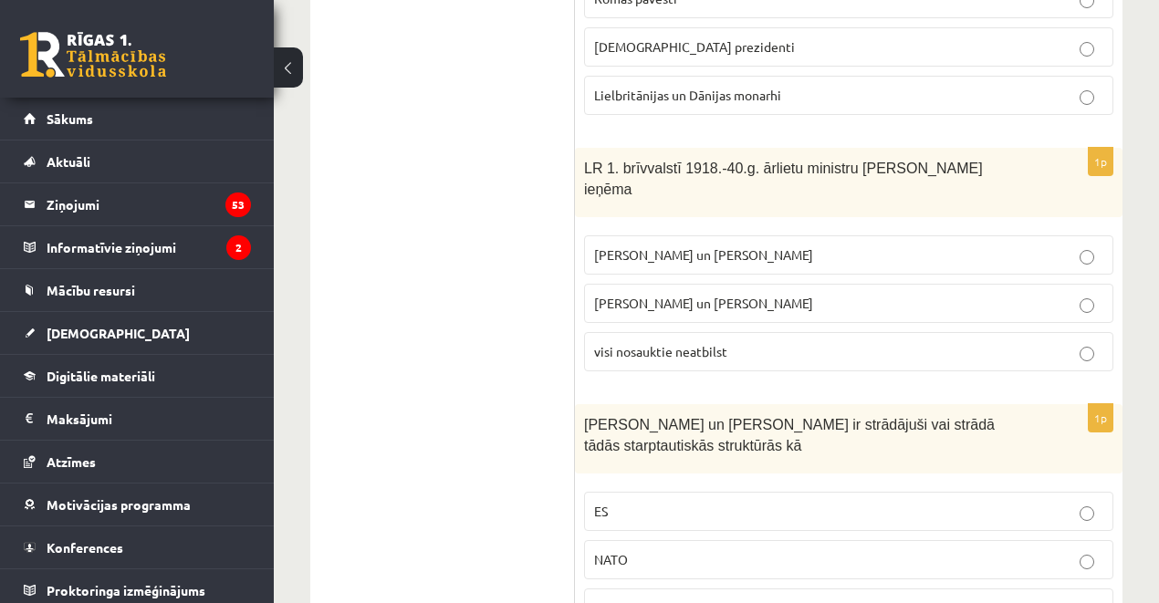
click at [626, 342] on p "visi nosauktie neatbilst" at bounding box center [848, 351] width 509 height 19
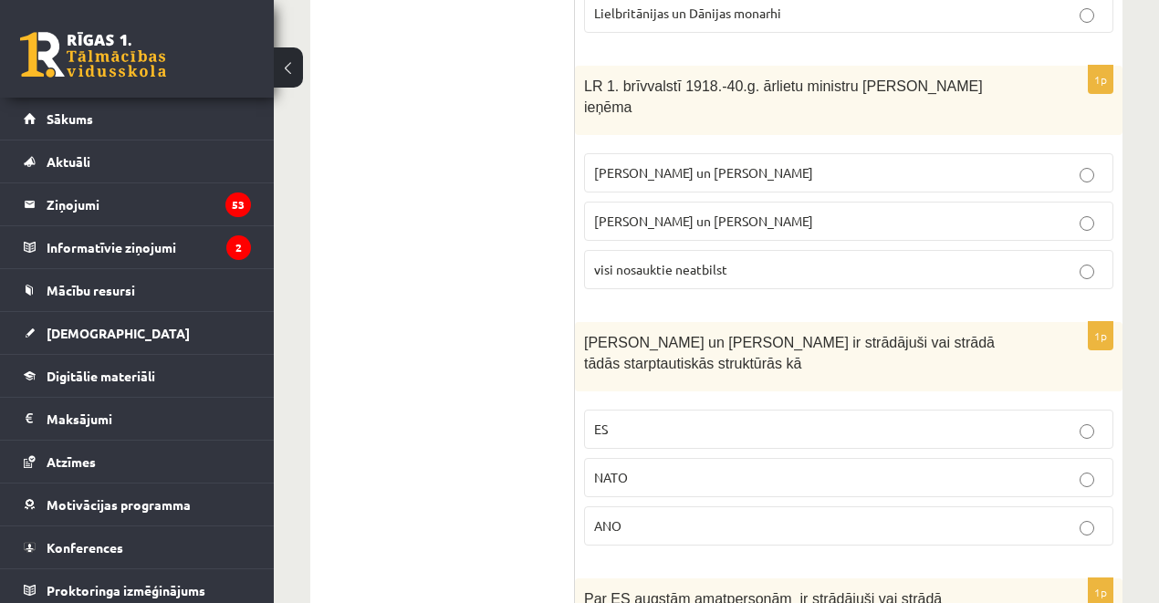
scroll to position [725, 0]
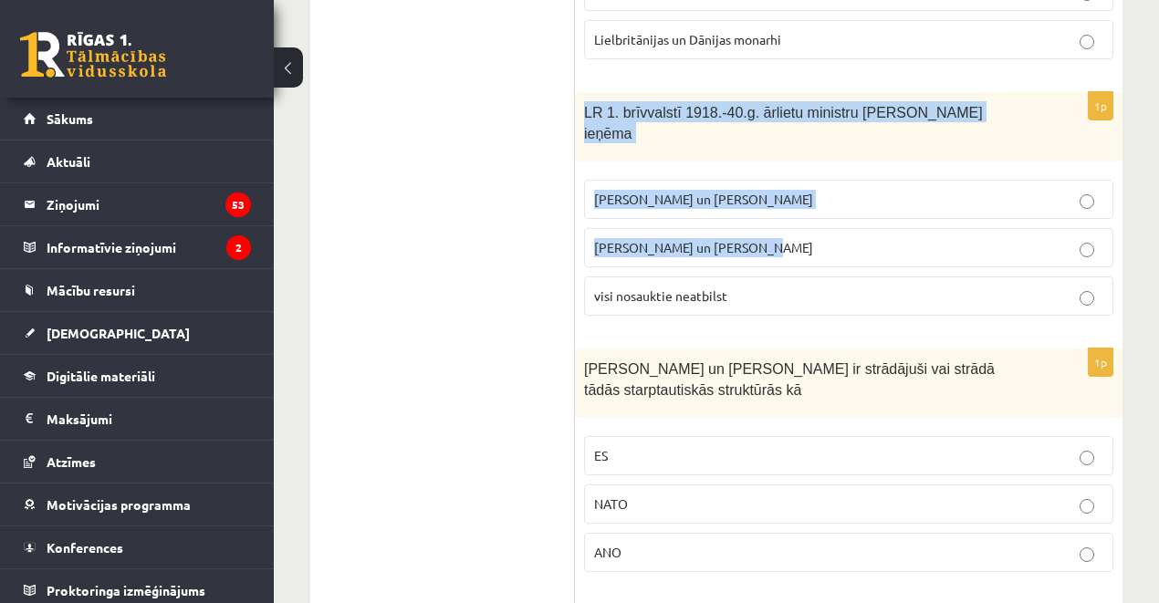
drag, startPoint x: 575, startPoint y: 107, endPoint x: 908, endPoint y: 239, distance: 358.5
click at [908, 239] on div "1p LR 1. brīvvalstī 1918.-40.g. ārlietu ministru amatu ieņēma Z. Meierovics un …" at bounding box center [849, 211] width 548 height 238
click at [583, 102] on div "LR 1. brīvvalstī 1918.-40.g. ārlietu ministru amatu ieņēma" at bounding box center [849, 126] width 548 height 69
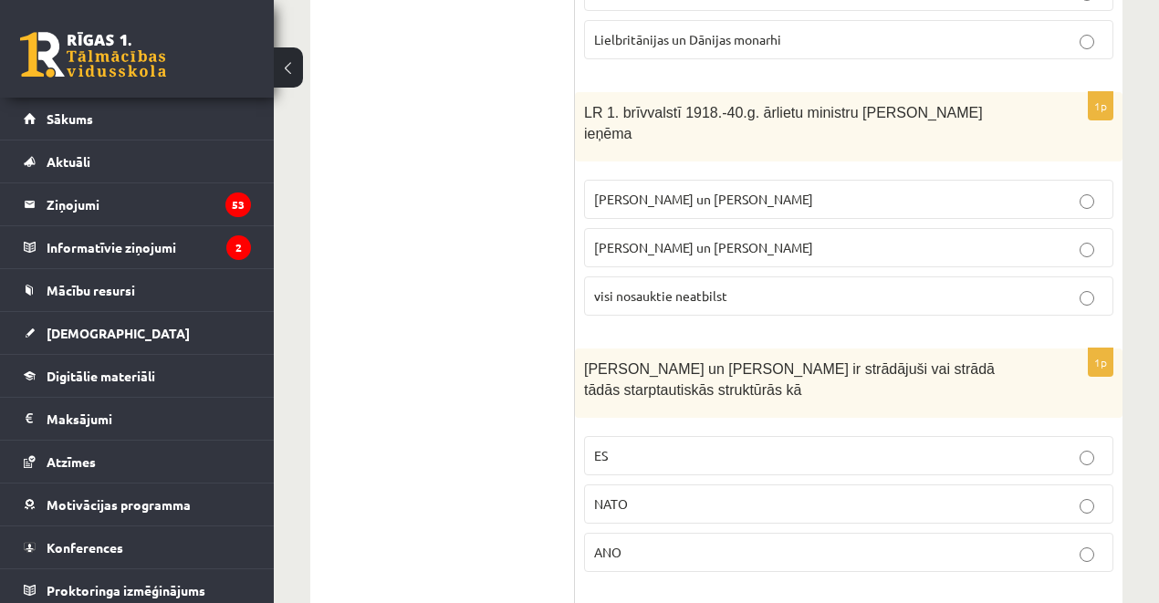
click at [584, 103] on div "LR 1. brīvvalstī 1918.-40.g. ārlietu ministru amatu ieņēma" at bounding box center [849, 126] width 548 height 69
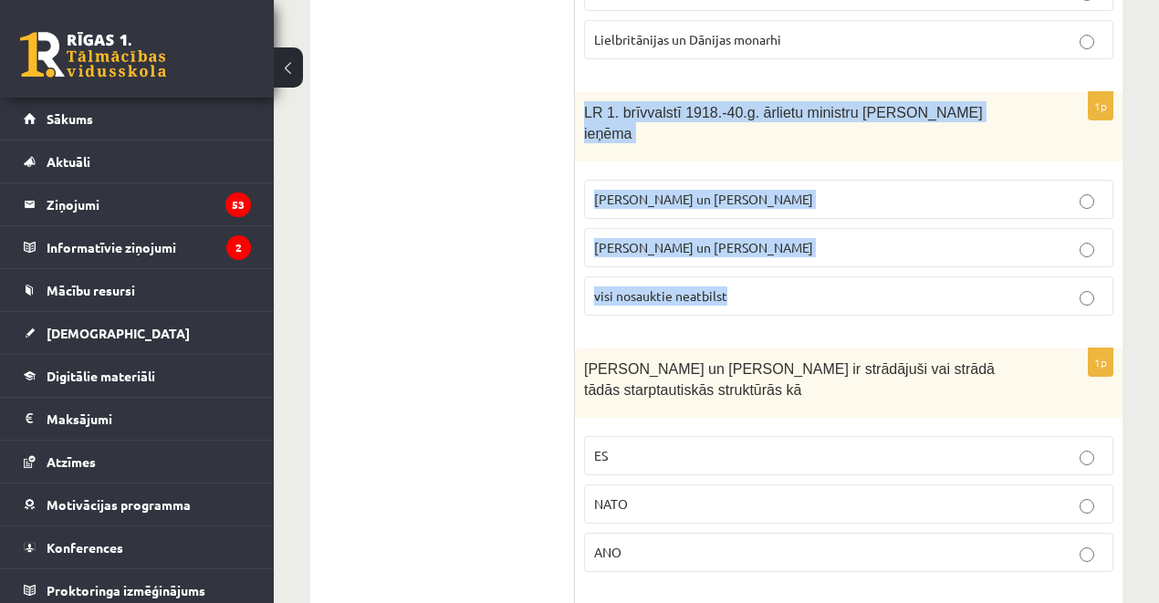
drag, startPoint x: 583, startPoint y: 103, endPoint x: 751, endPoint y: 292, distance: 252.8
click at [751, 292] on div "1p LR 1. brīvvalstī 1918.-40.g. ārlietu ministru amatu ieņēma Z. Meierovics un …" at bounding box center [849, 211] width 548 height 238
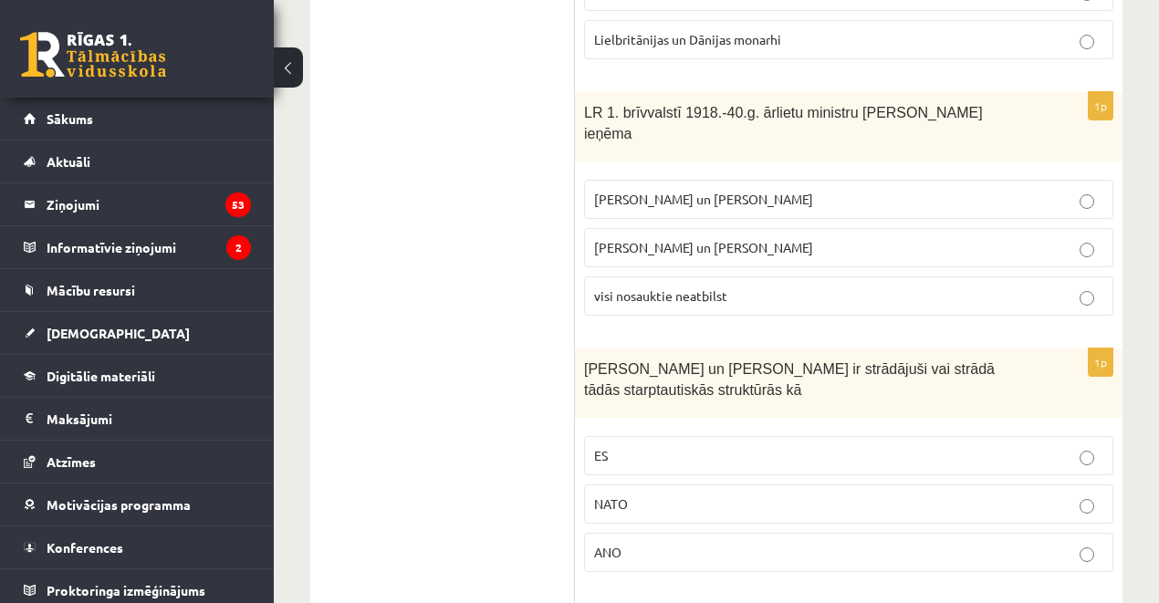
click at [487, 316] on ul "Tests A Tests B Tests C Tests D Tests E Tests F Izvērtējums!" at bounding box center [452, 213] width 246 height 1220
click at [599, 191] on span "Z. Meierovics un V. Munters" at bounding box center [703, 199] width 219 height 16
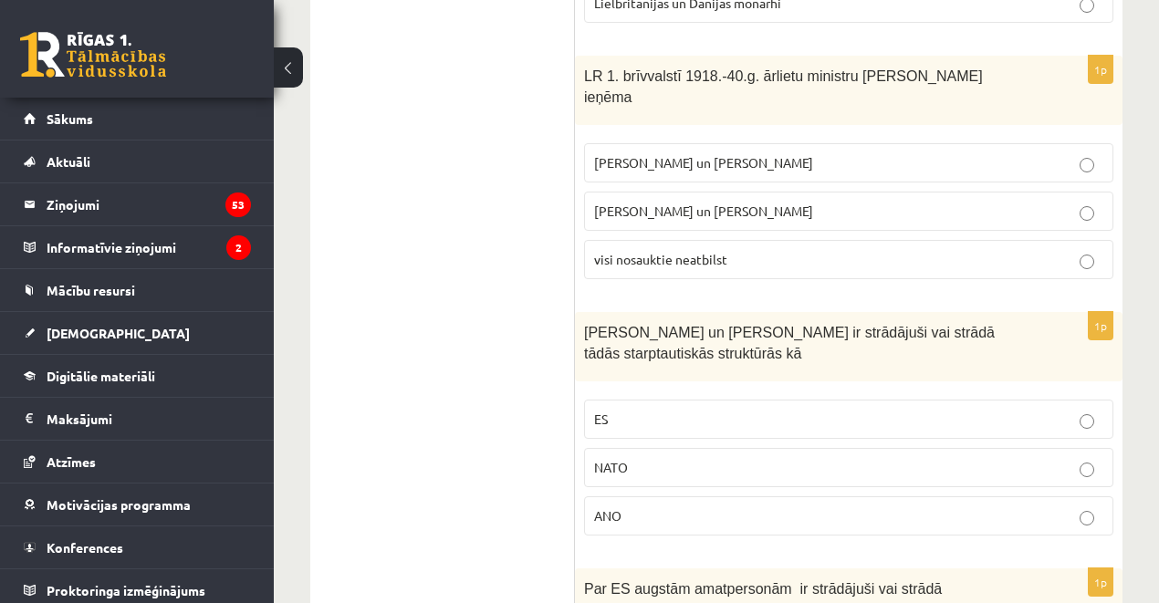
scroll to position [846, 0]
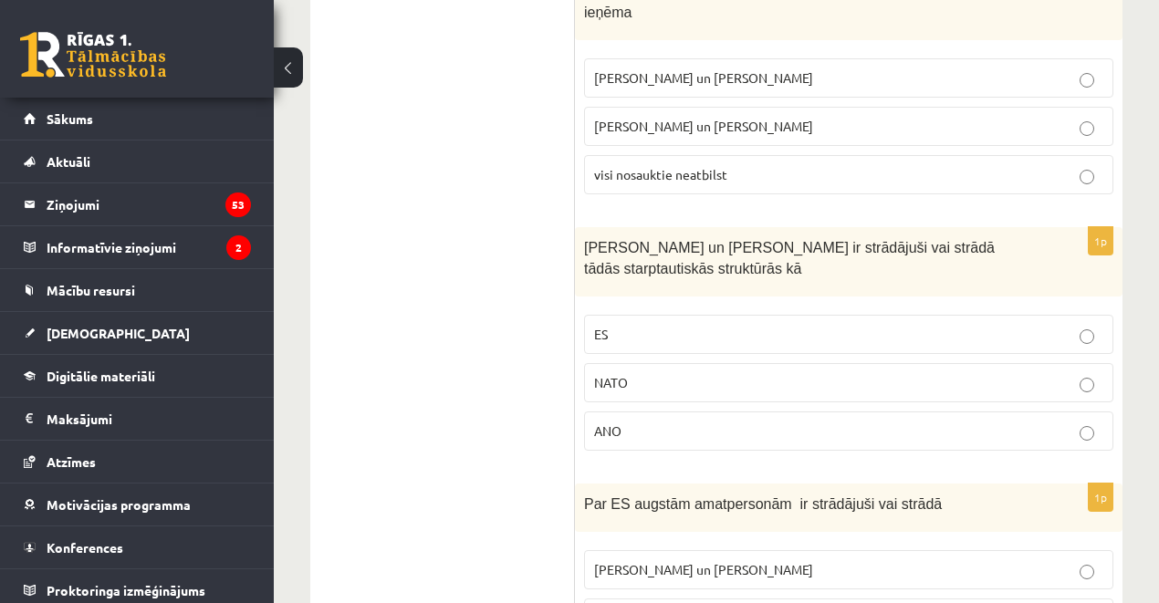
click at [642, 373] on p "NATO" at bounding box center [848, 382] width 509 height 19
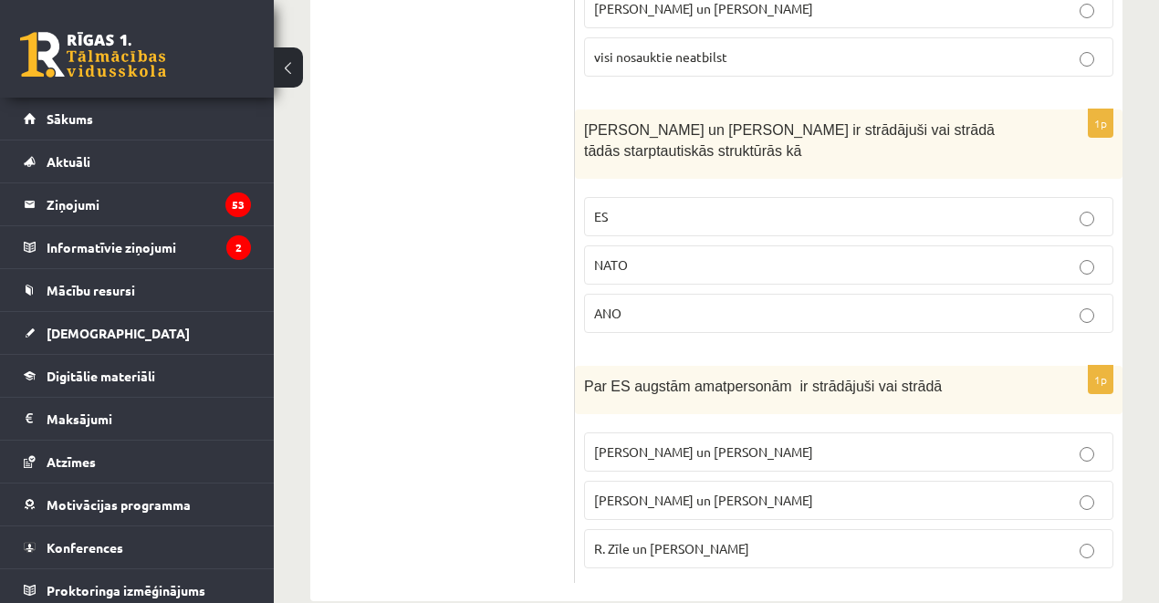
scroll to position [968, 0]
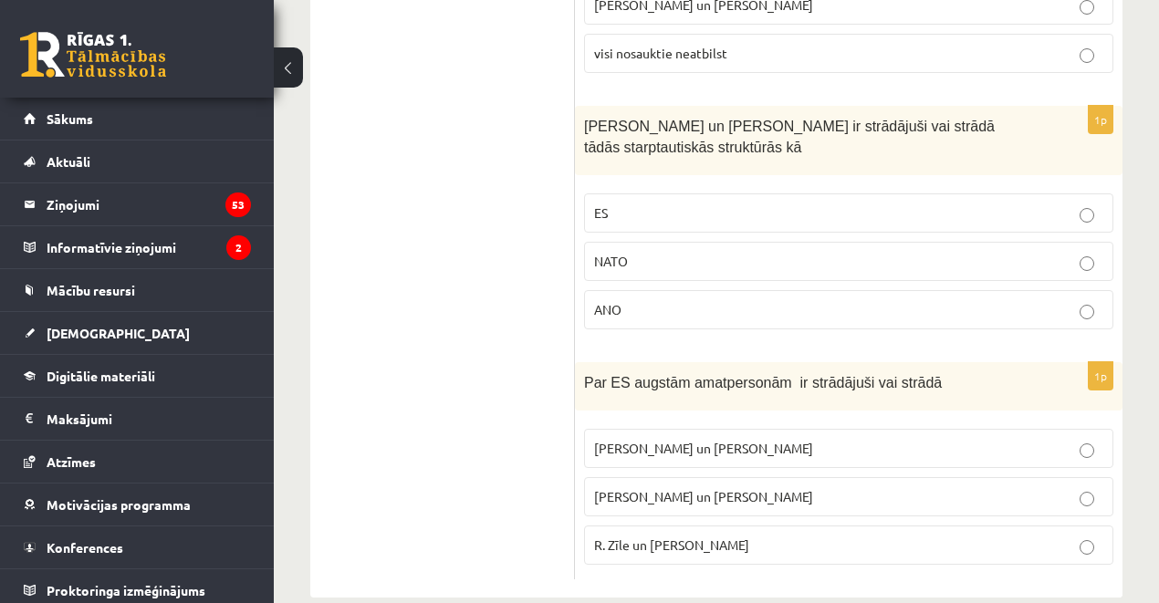
click at [659, 488] on span "Vaira Vīķe- Freiberga un N.Ušakovs" at bounding box center [703, 496] width 219 height 16
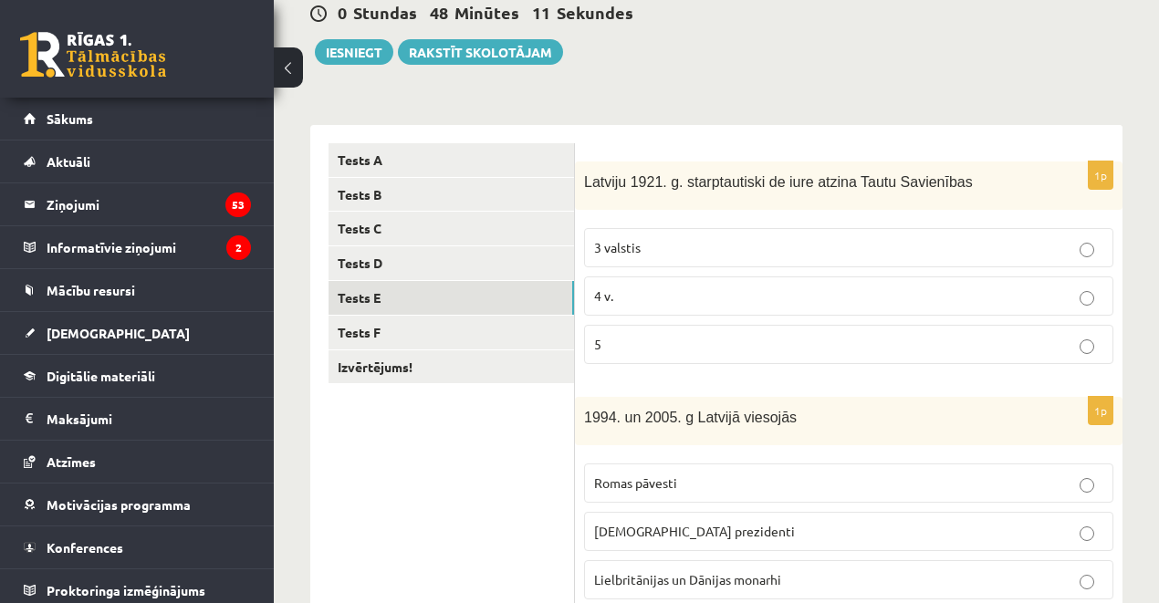
scroll to position [365, 0]
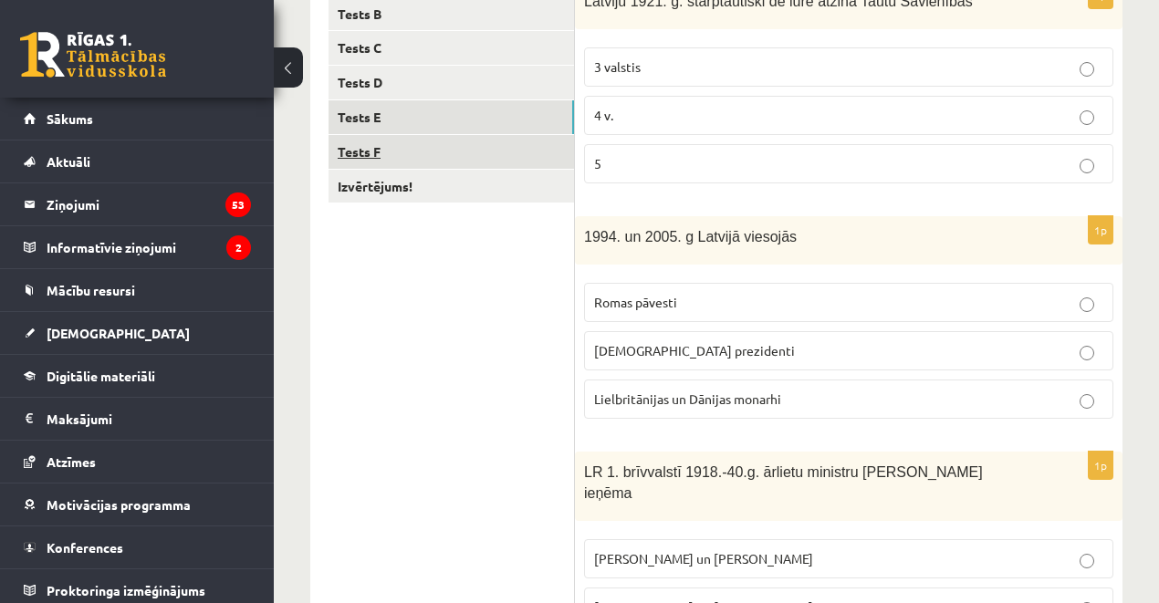
click at [361, 144] on link "Tests F" at bounding box center [452, 152] width 246 height 34
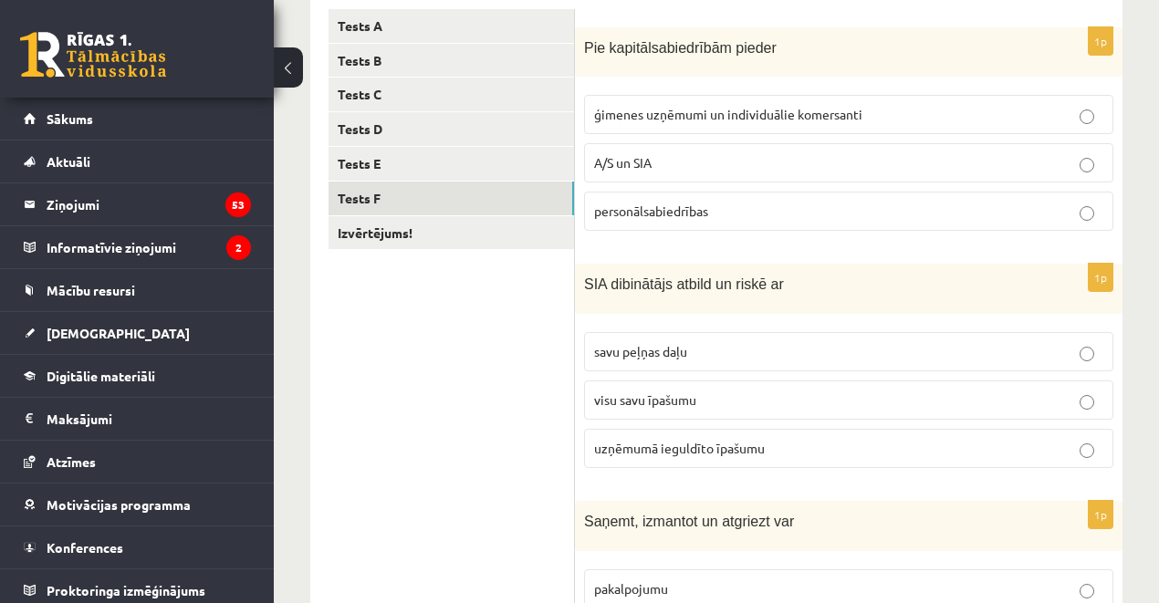
scroll to position [243, 0]
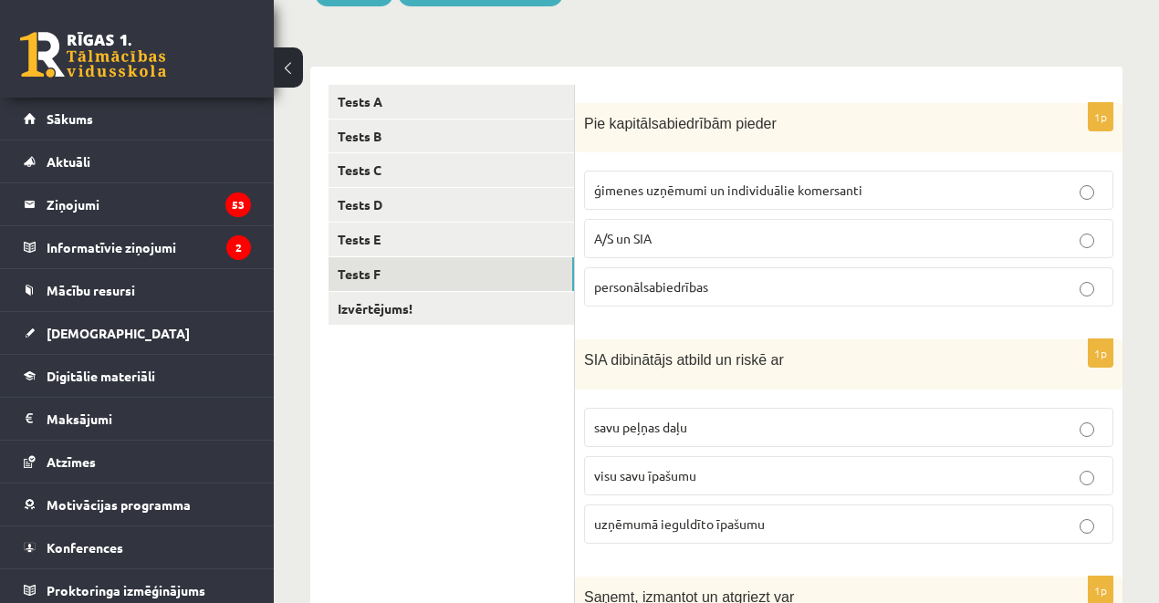
click at [662, 237] on p "A/S un SIA" at bounding box center [848, 238] width 509 height 19
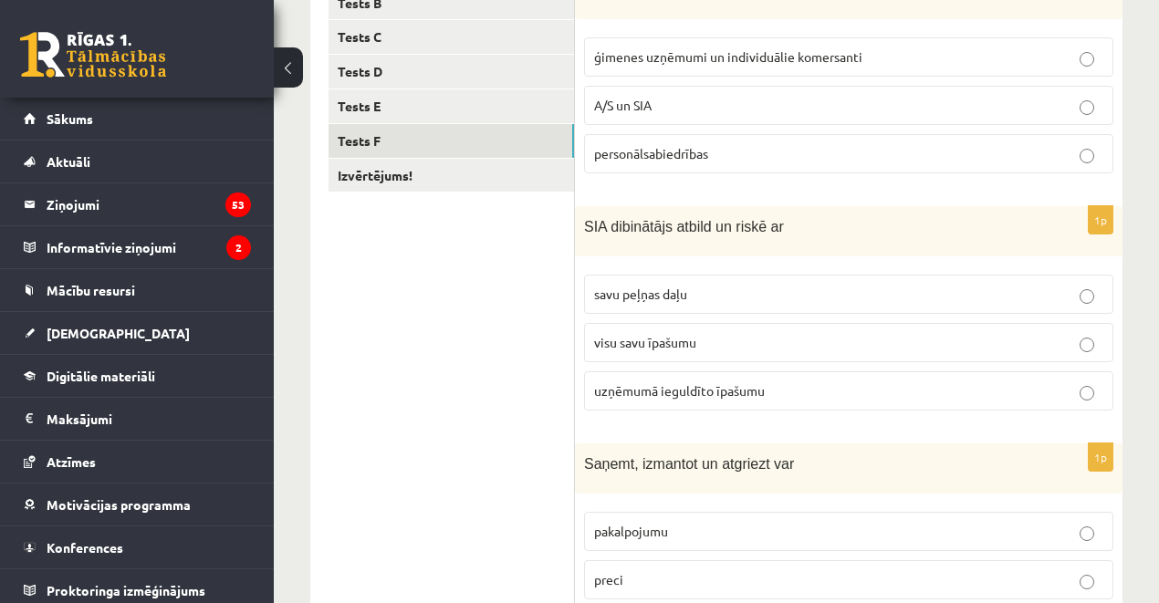
scroll to position [487, 0]
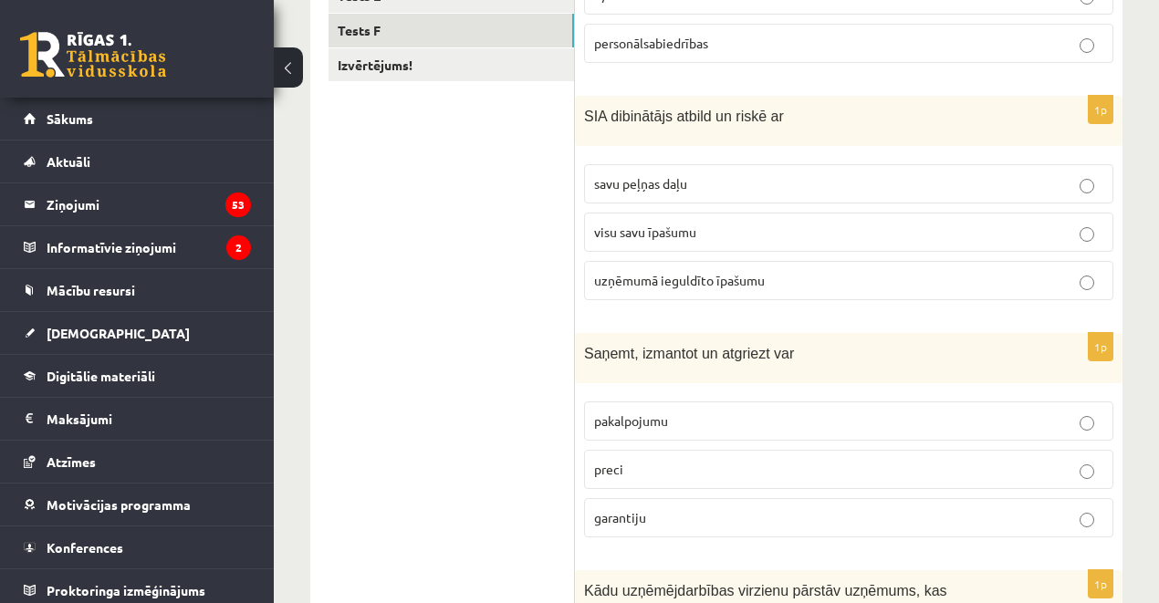
click at [666, 285] on p "uzņēmumā ieguldīto īpašumu" at bounding box center [848, 280] width 509 height 19
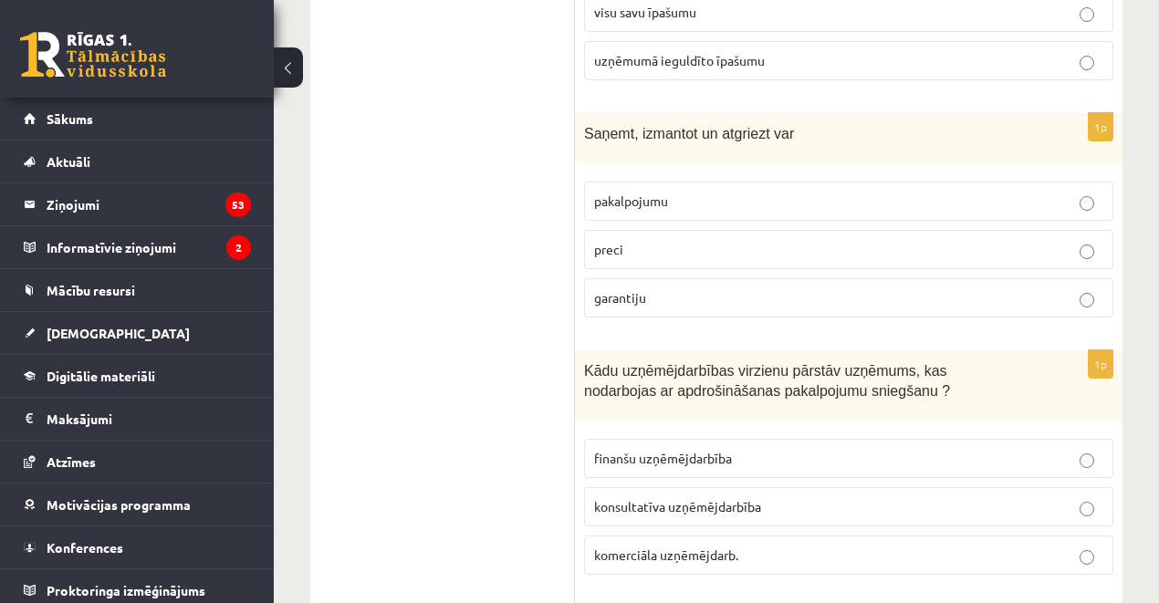
scroll to position [730, 0]
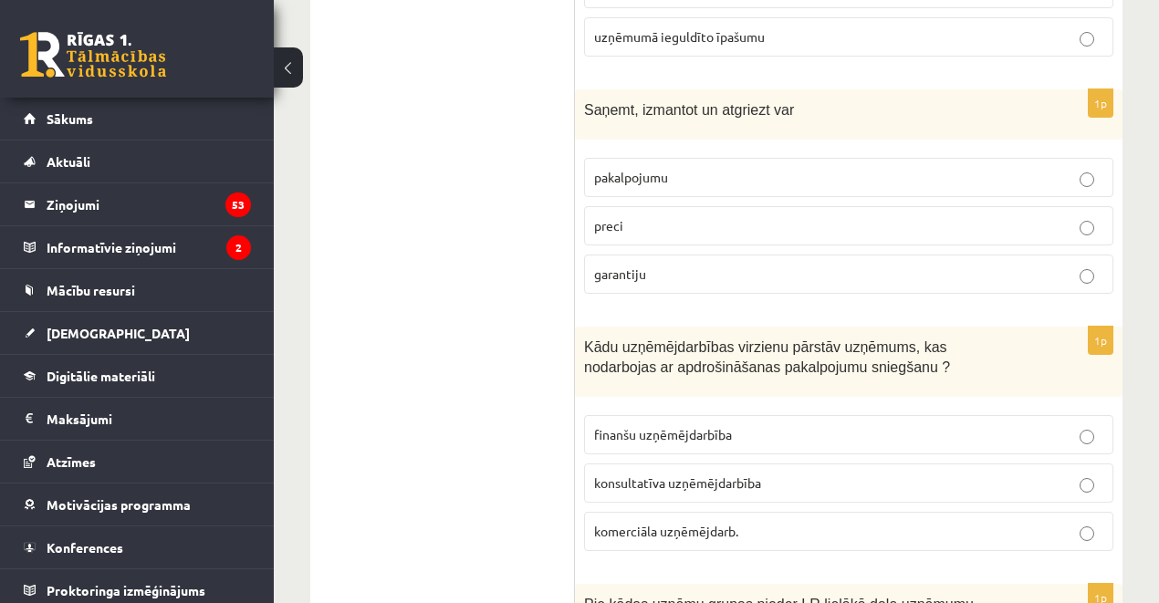
click at [652, 219] on p "preci" at bounding box center [848, 225] width 509 height 19
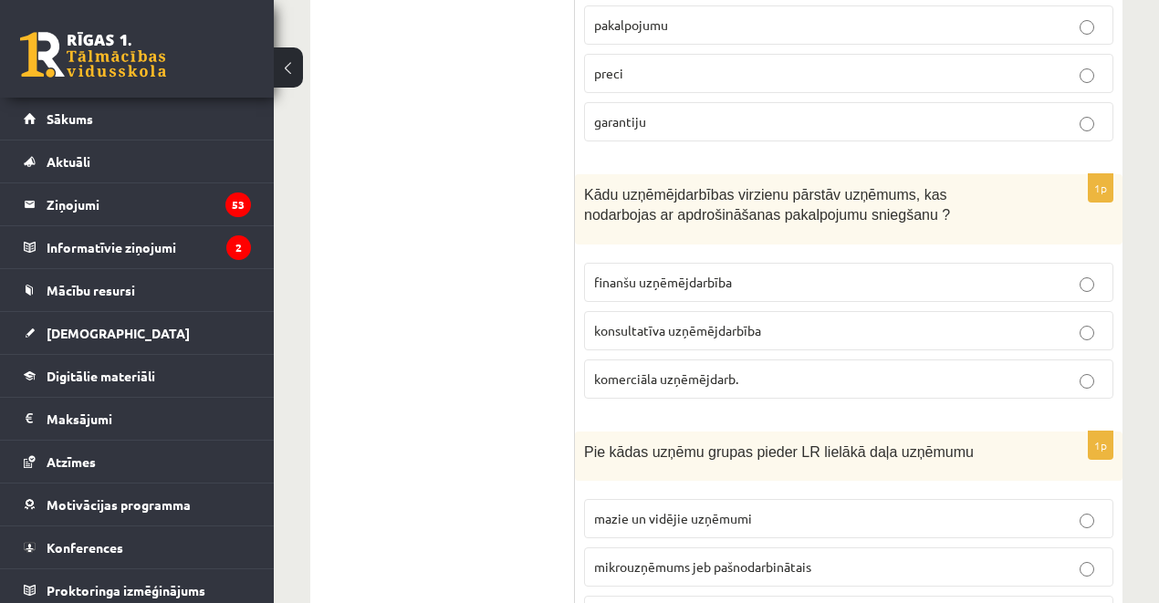
scroll to position [973, 0]
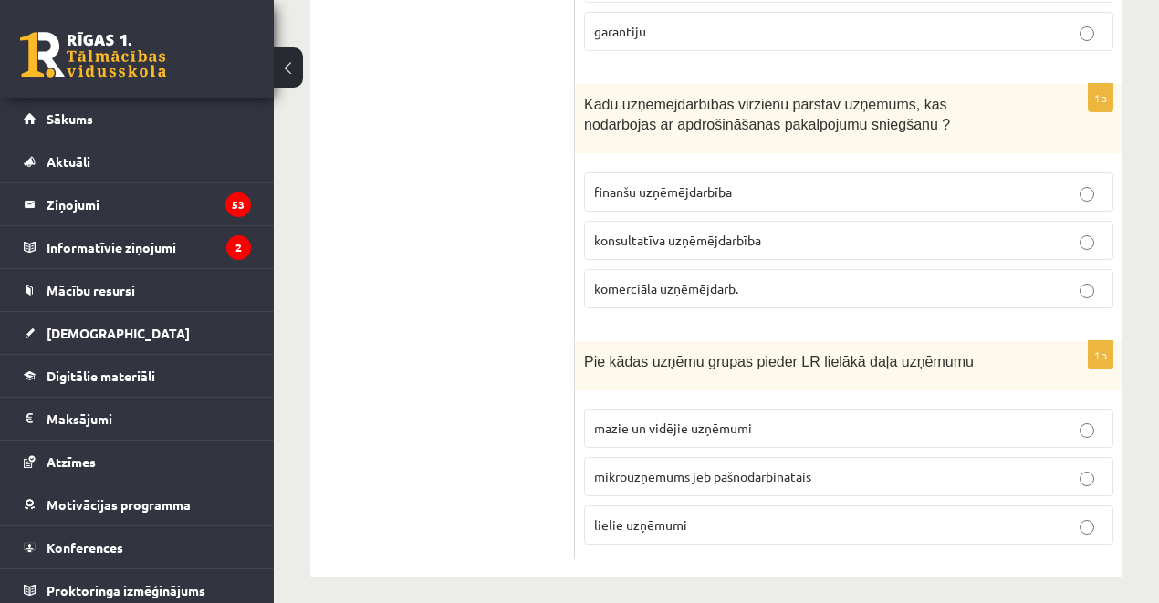
click at [640, 186] on span "finanšu uzņēmējdarbība" at bounding box center [663, 191] width 138 height 16
click at [637, 221] on label "konsultatīva uzņēmējdarbība" at bounding box center [848, 240] width 529 height 39
click at [643, 288] on p "komerciāla uzņēmējdarb." at bounding box center [848, 288] width 509 height 19
drag, startPoint x: 677, startPoint y: 507, endPoint x: 550, endPoint y: 387, distance: 174.4
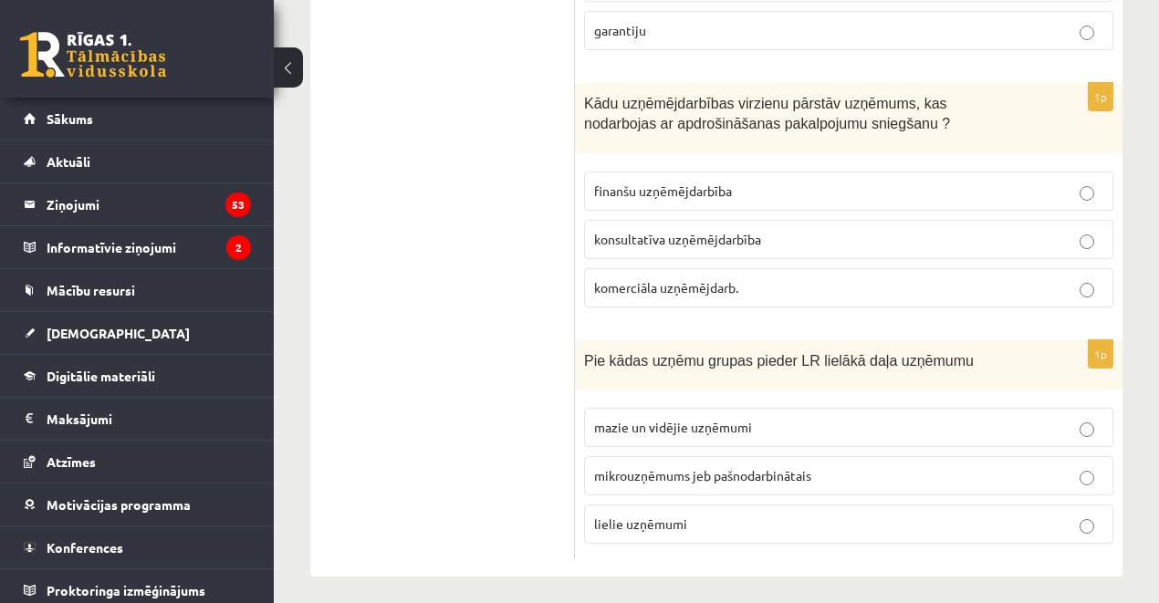
click at [677, 516] on span "lielie uzņēmumi" at bounding box center [640, 524] width 93 height 16
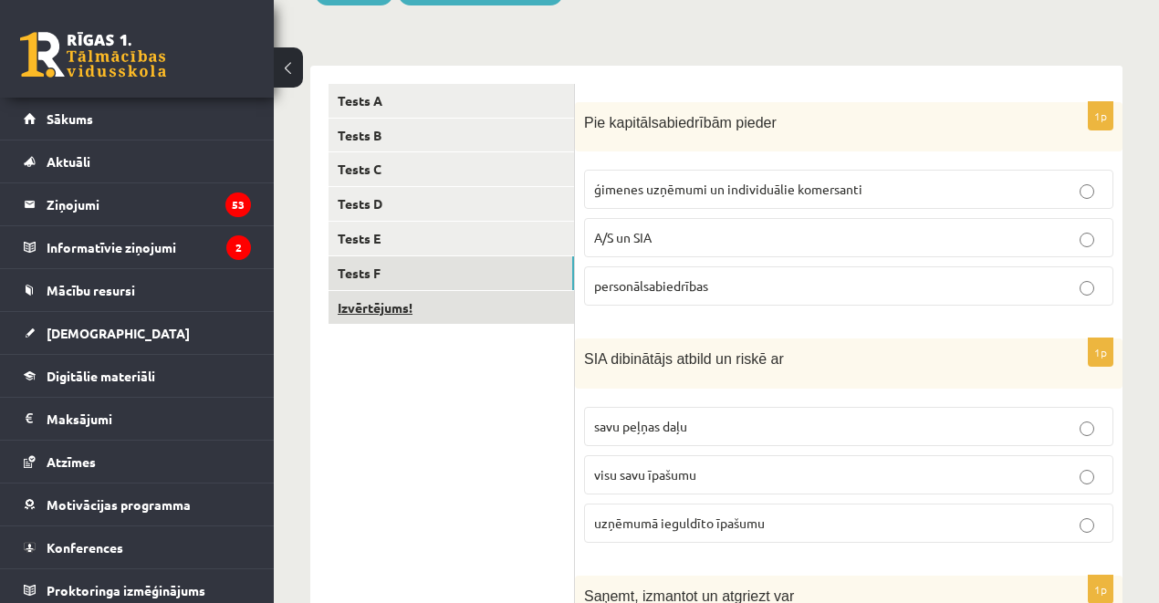
click at [354, 309] on link "Izvērtējums!" at bounding box center [452, 308] width 246 height 34
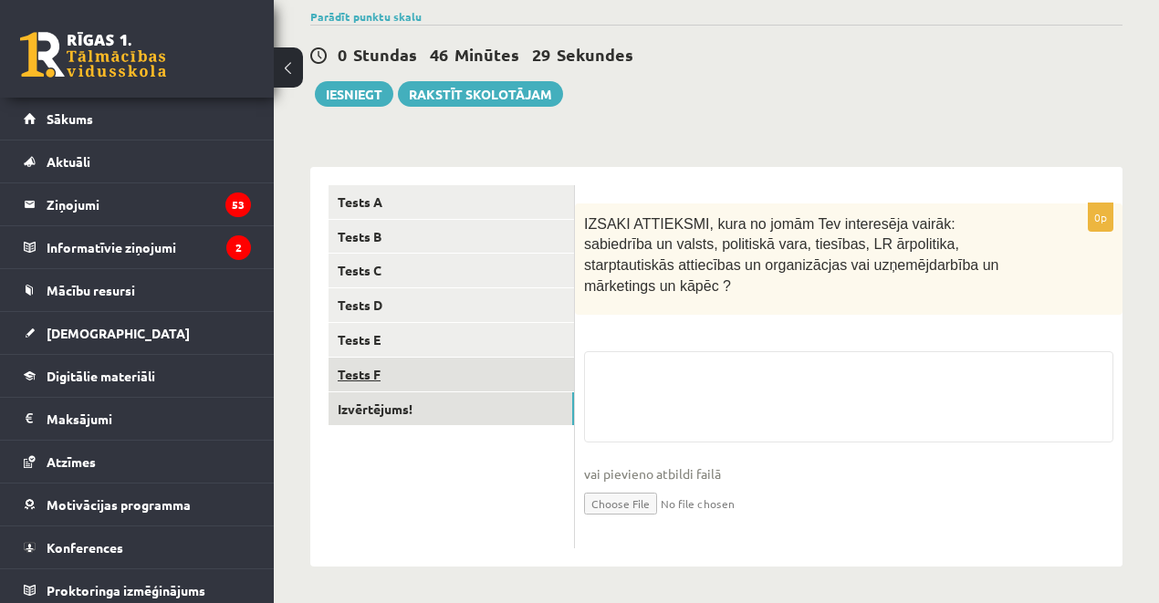
scroll to position [121, 0]
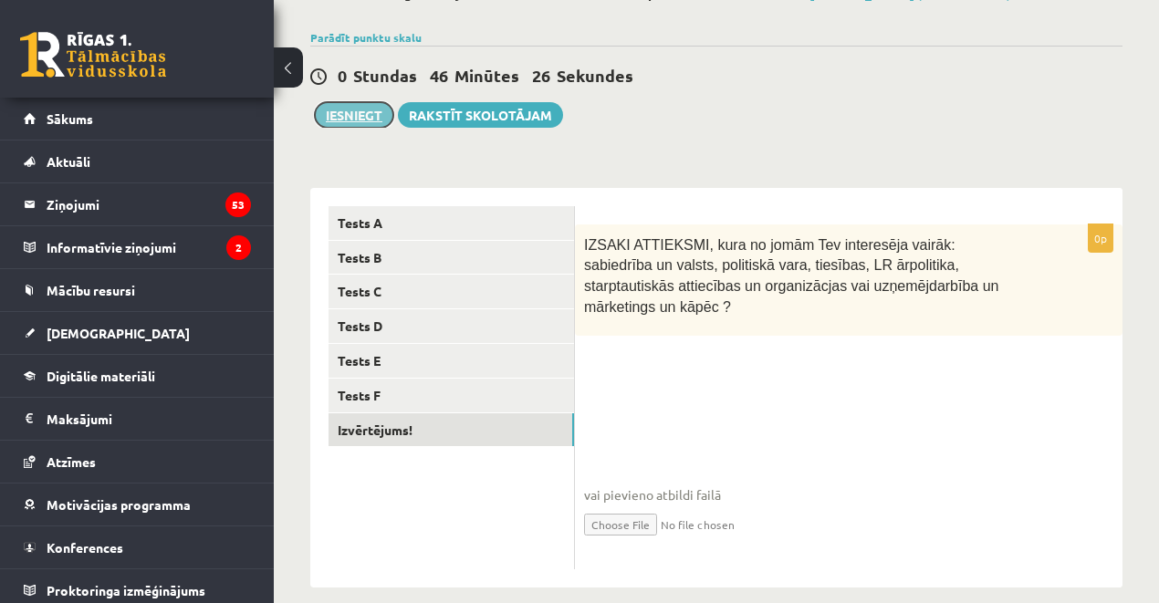
click at [347, 115] on button "Iesniegt" at bounding box center [354, 115] width 79 height 26
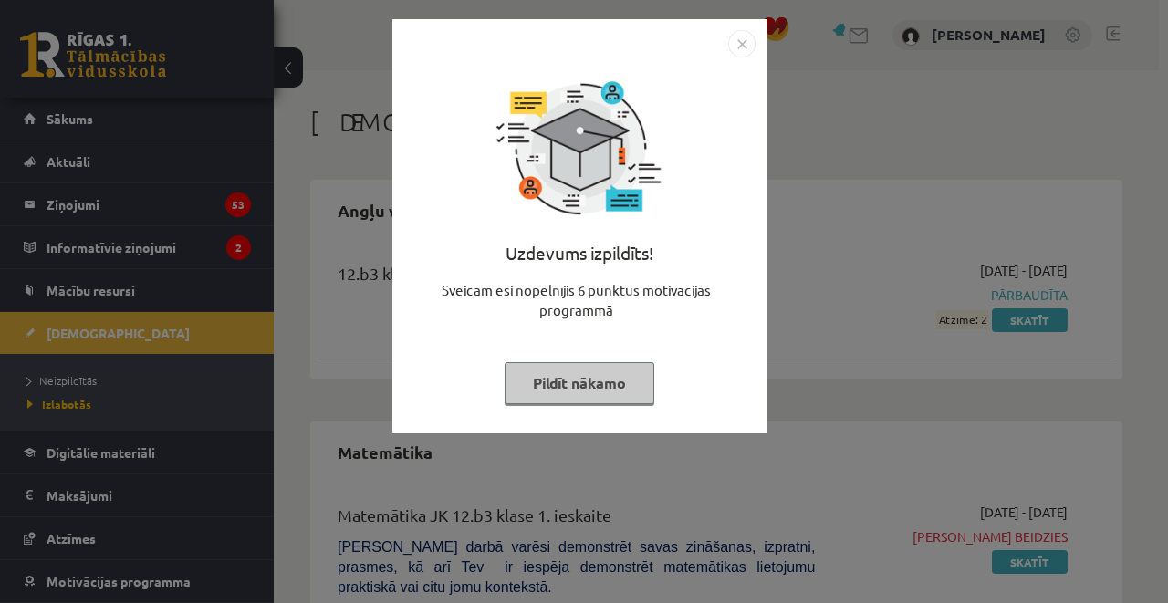
click at [754, 42] on img "Close" at bounding box center [741, 43] width 27 height 27
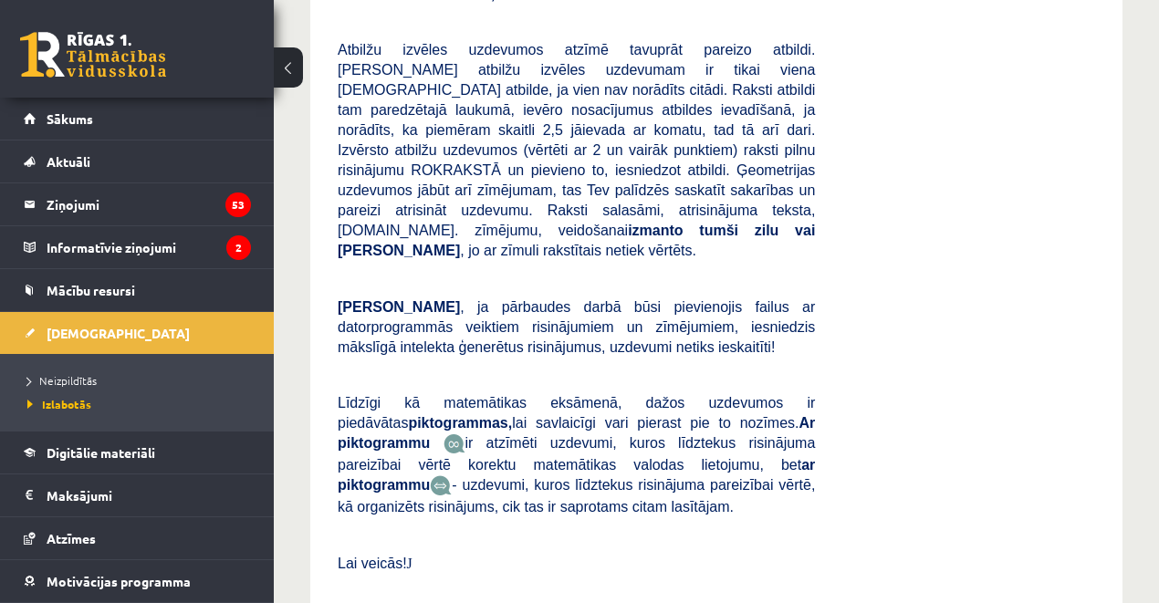
scroll to position [913, 0]
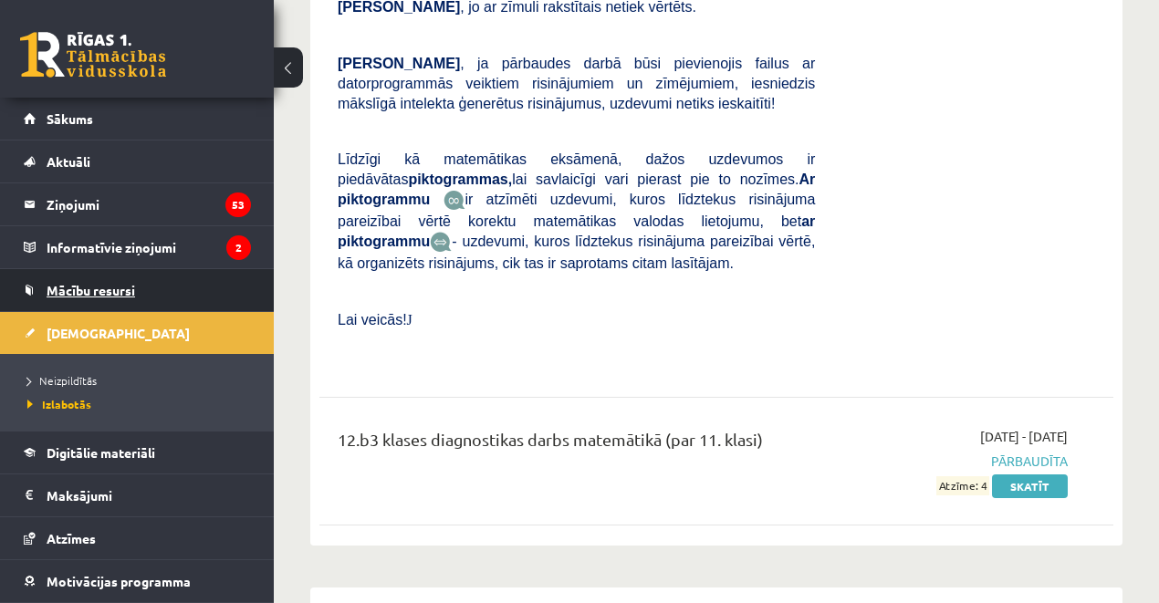
click at [117, 305] on link "Mācību resursi" at bounding box center [137, 290] width 227 height 42
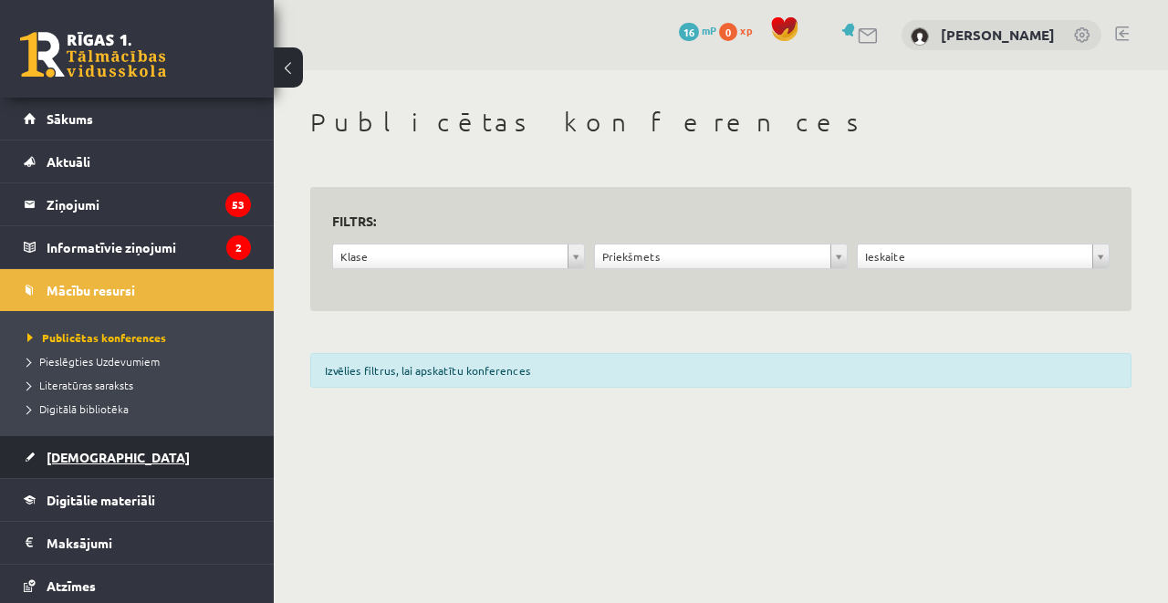
click at [58, 451] on span "[DEMOGRAPHIC_DATA]" at bounding box center [118, 457] width 143 height 16
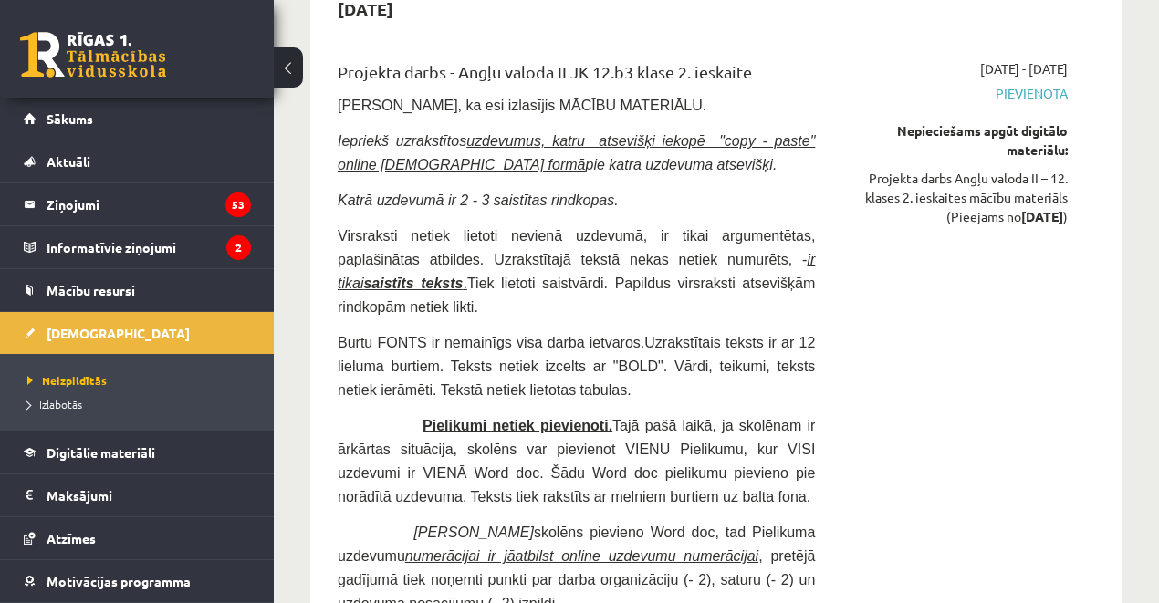
scroll to position [10589, 0]
click at [43, 403] on span "Izlabotās" at bounding box center [54, 404] width 55 height 15
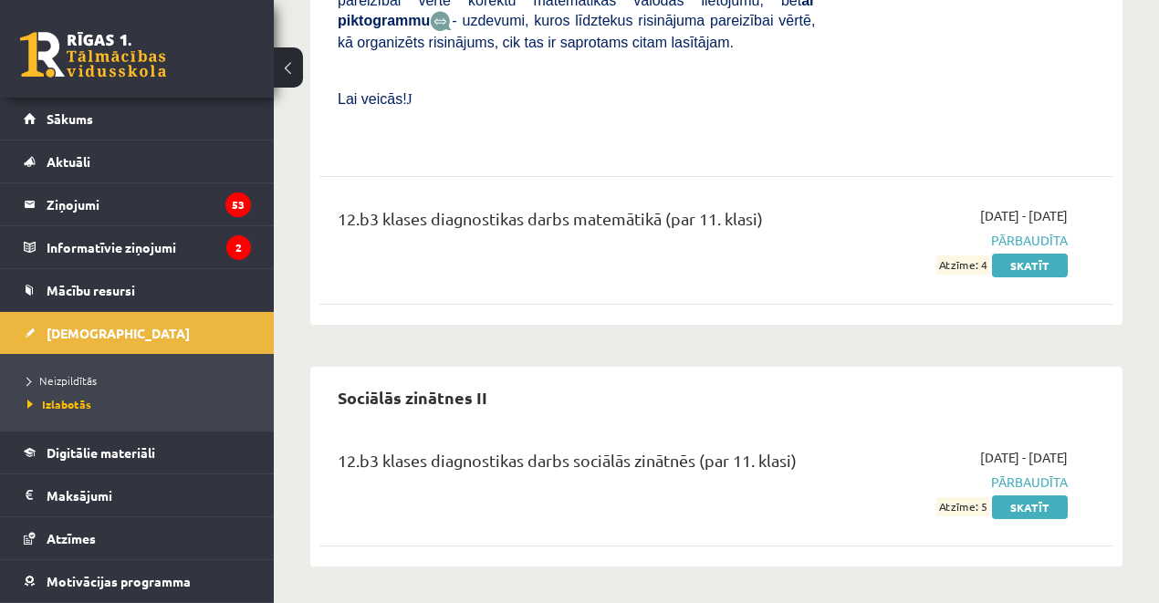
scroll to position [1093, 0]
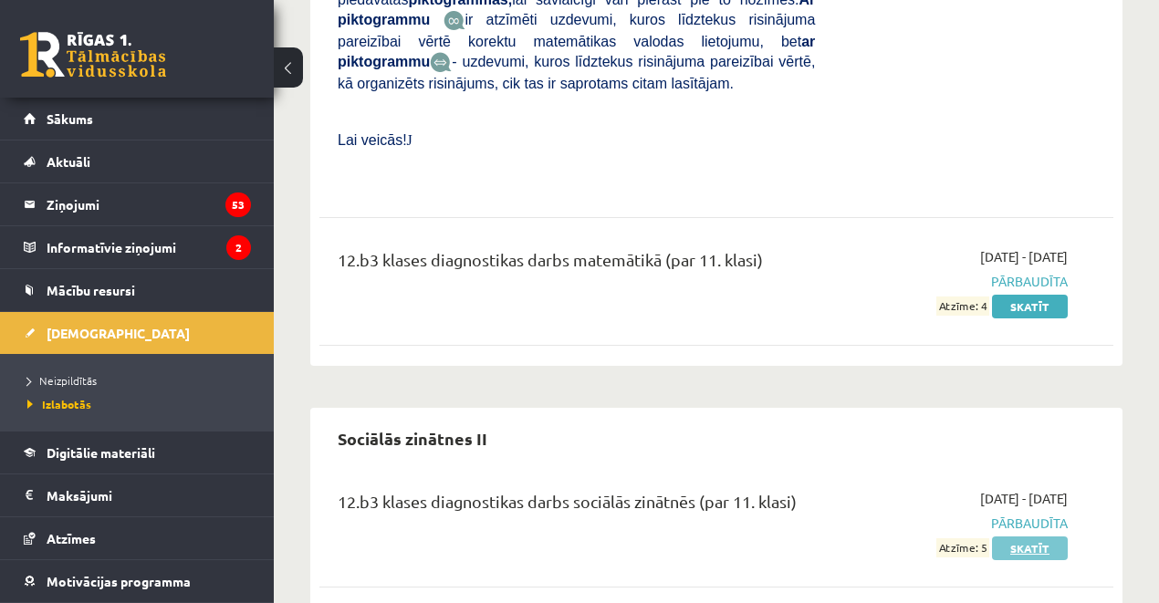
click at [1029, 537] on link "Skatīt" at bounding box center [1030, 549] width 76 height 24
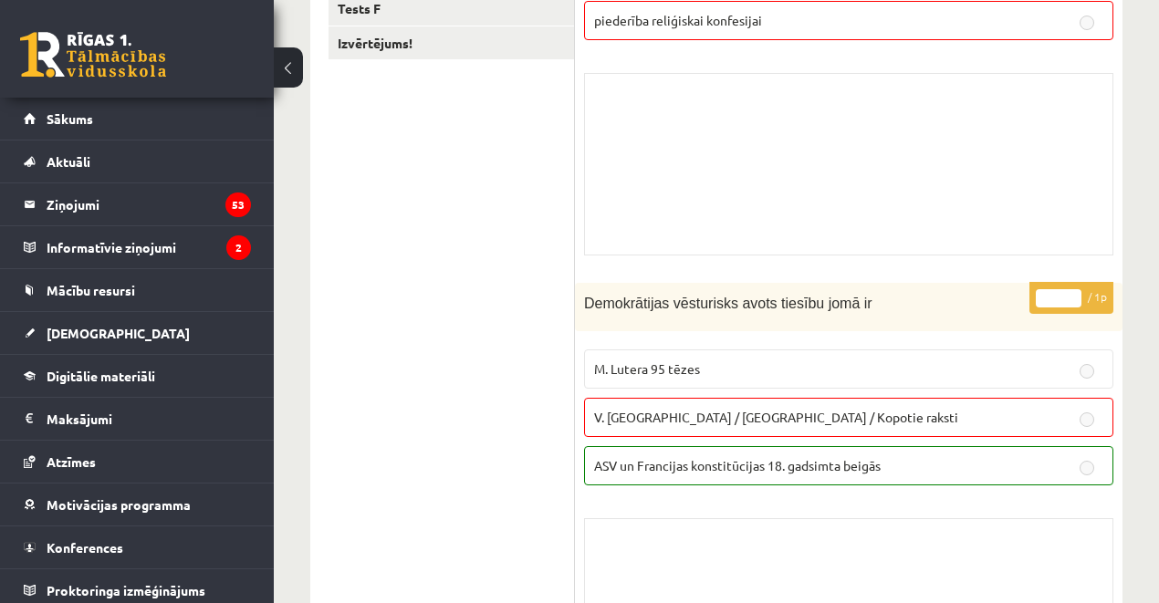
scroll to position [198, 0]
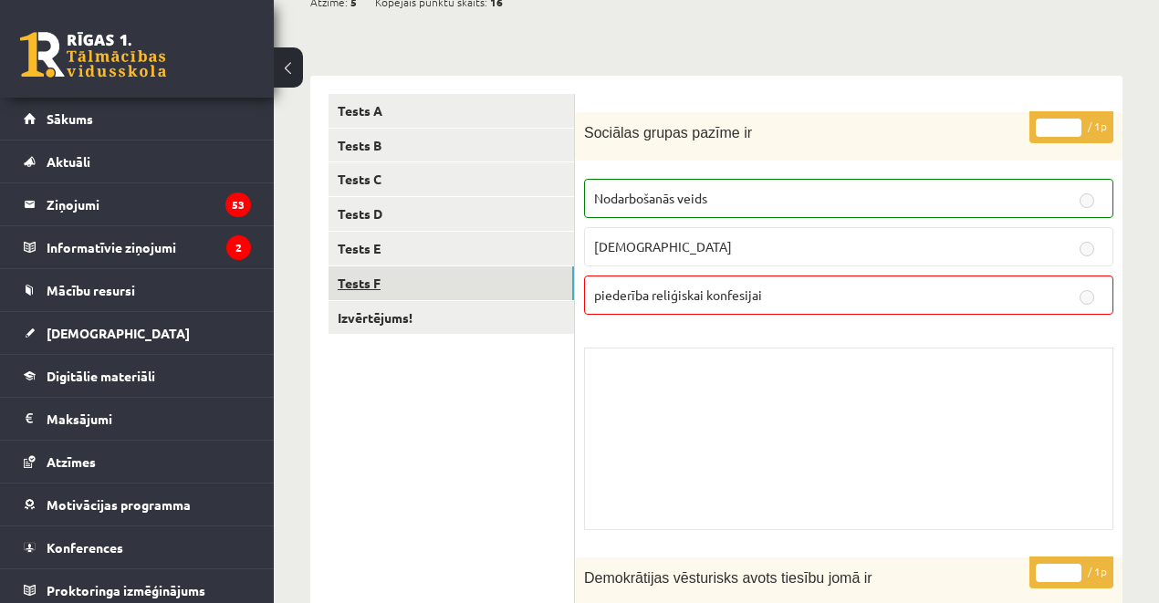
click at [380, 282] on link "Tests F" at bounding box center [452, 284] width 246 height 34
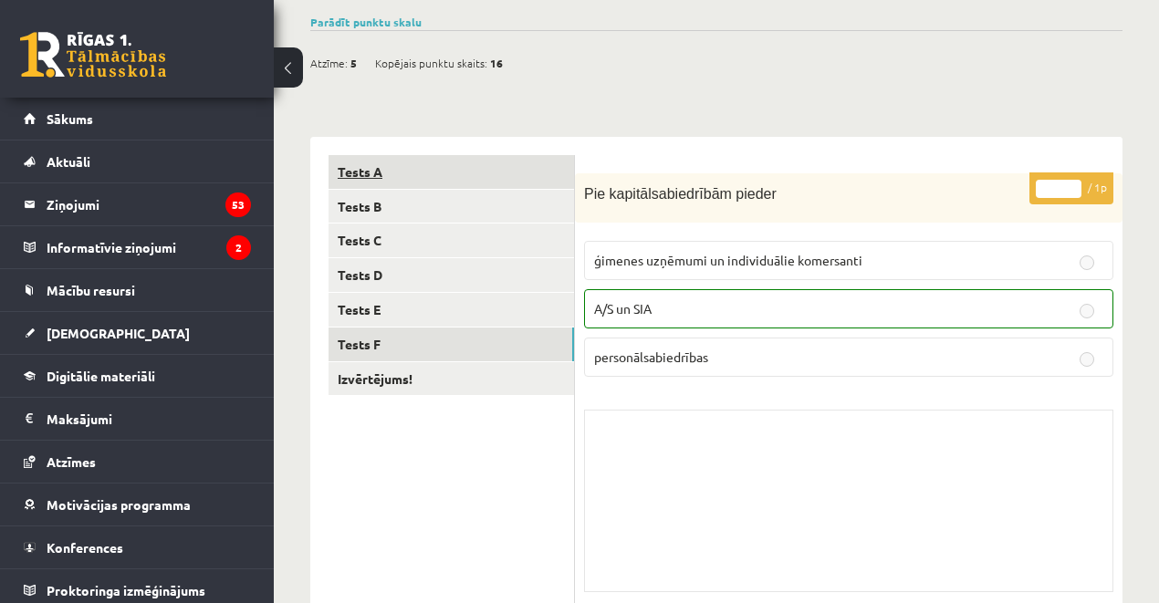
scroll to position [0, 0]
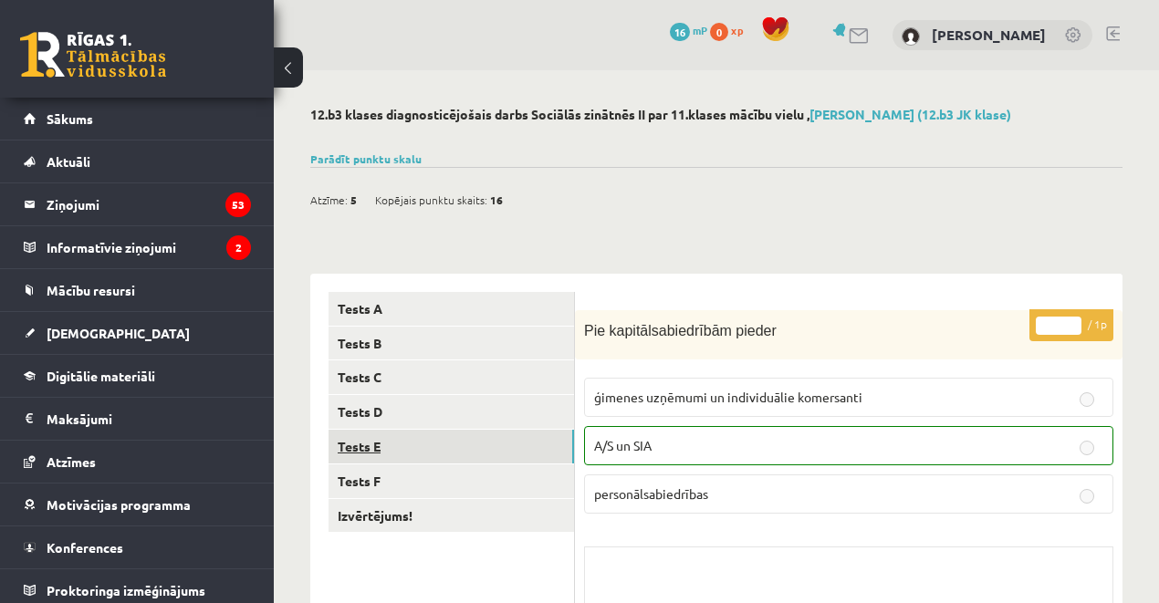
click at [389, 452] on link "Tests E" at bounding box center [452, 447] width 246 height 34
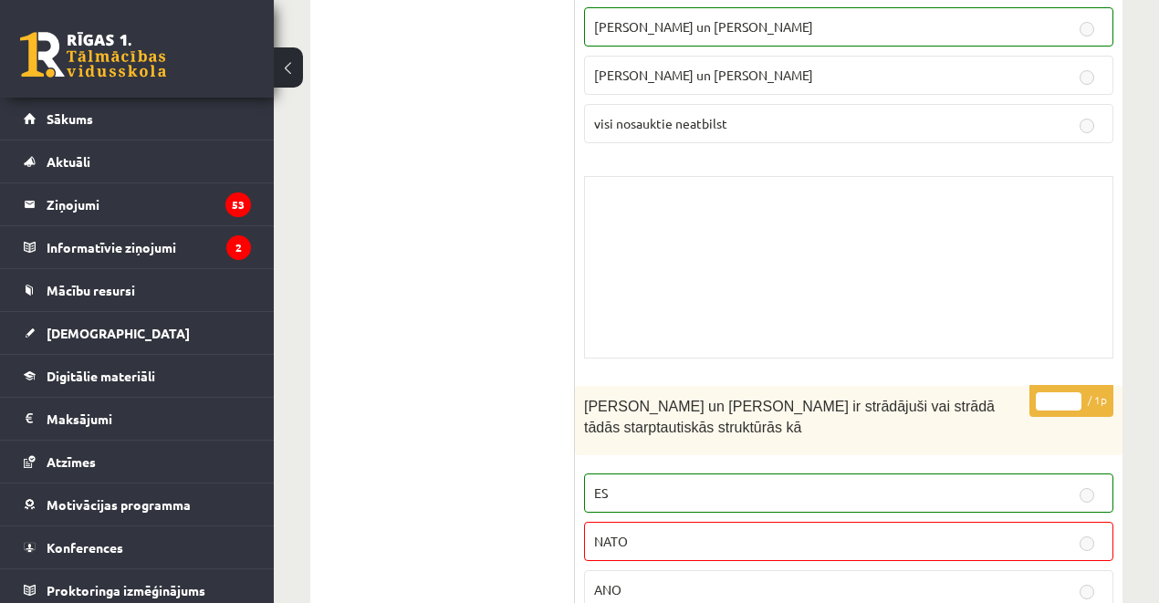
scroll to position [1461, 0]
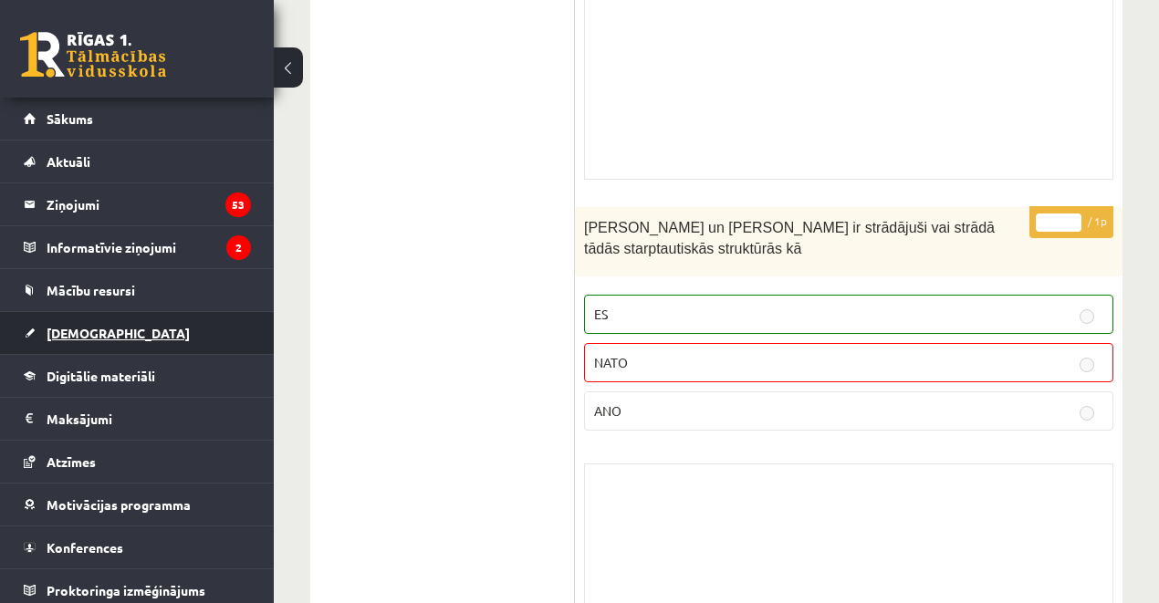
click at [87, 340] on link "[DEMOGRAPHIC_DATA]" at bounding box center [137, 333] width 227 height 42
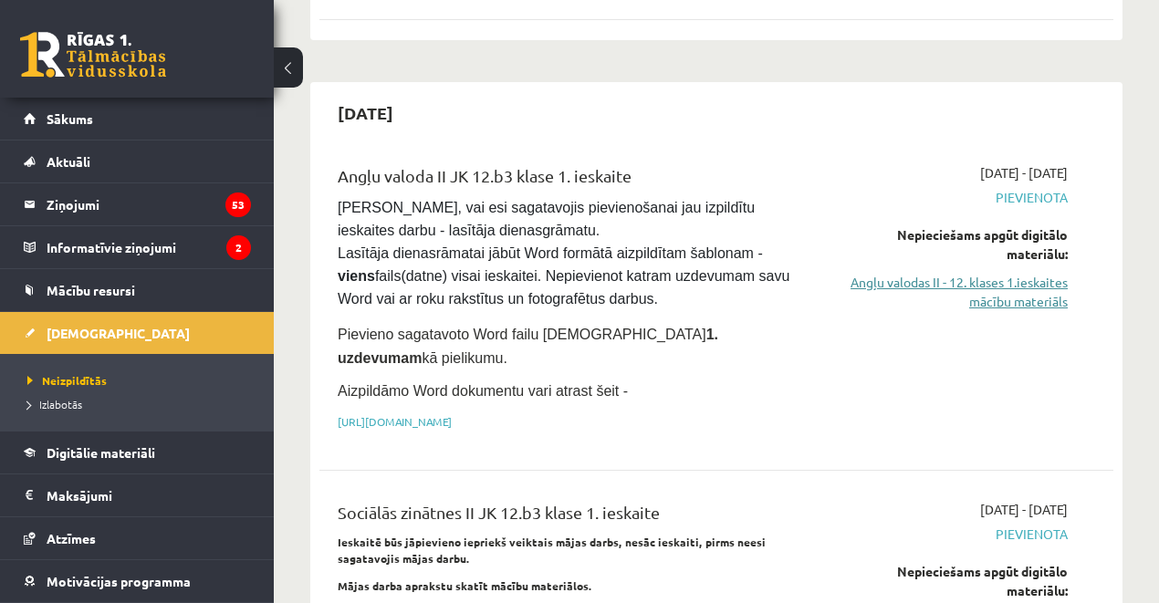
scroll to position [1034, 0]
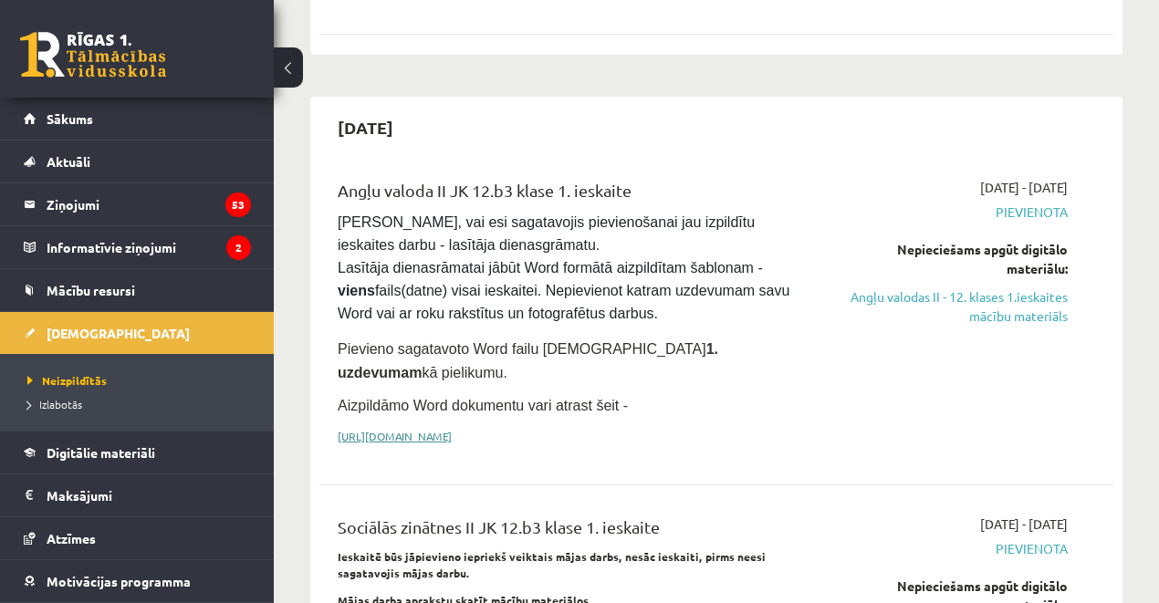
click at [452, 429] on link "https://drive.google.com/drive/folders/1IHE_ip15KOAbO2Se1NDGwZ2e__vlzPUf?usp=sh…" at bounding box center [395, 436] width 114 height 15
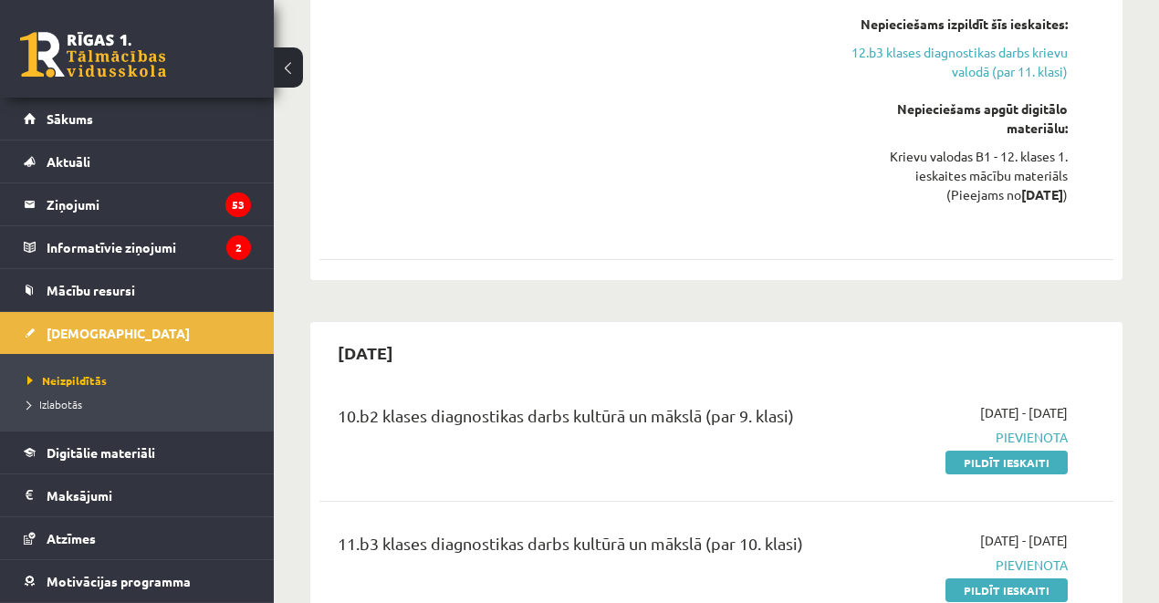
scroll to position [2306, 0]
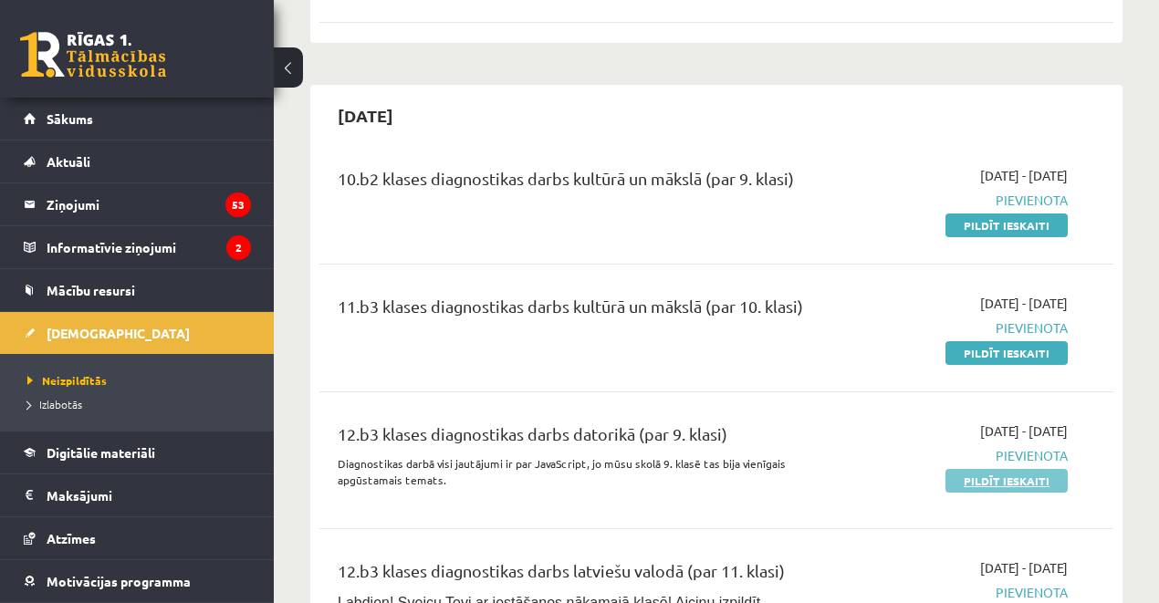
click at [993, 469] on link "Pildīt ieskaiti" at bounding box center [1007, 481] width 122 height 24
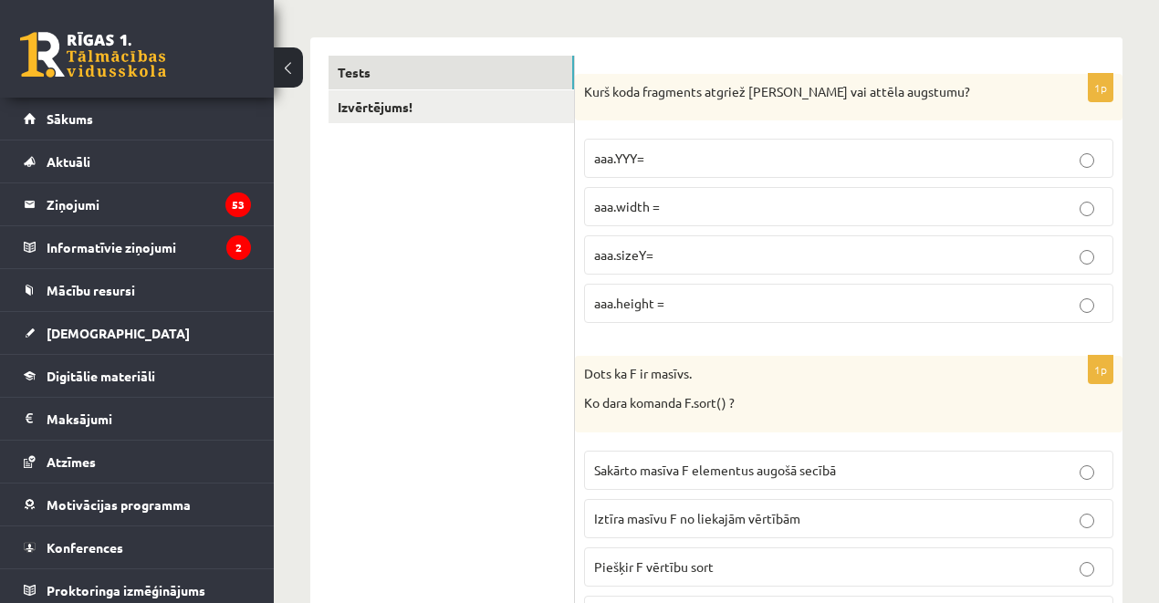
scroll to position [155, 0]
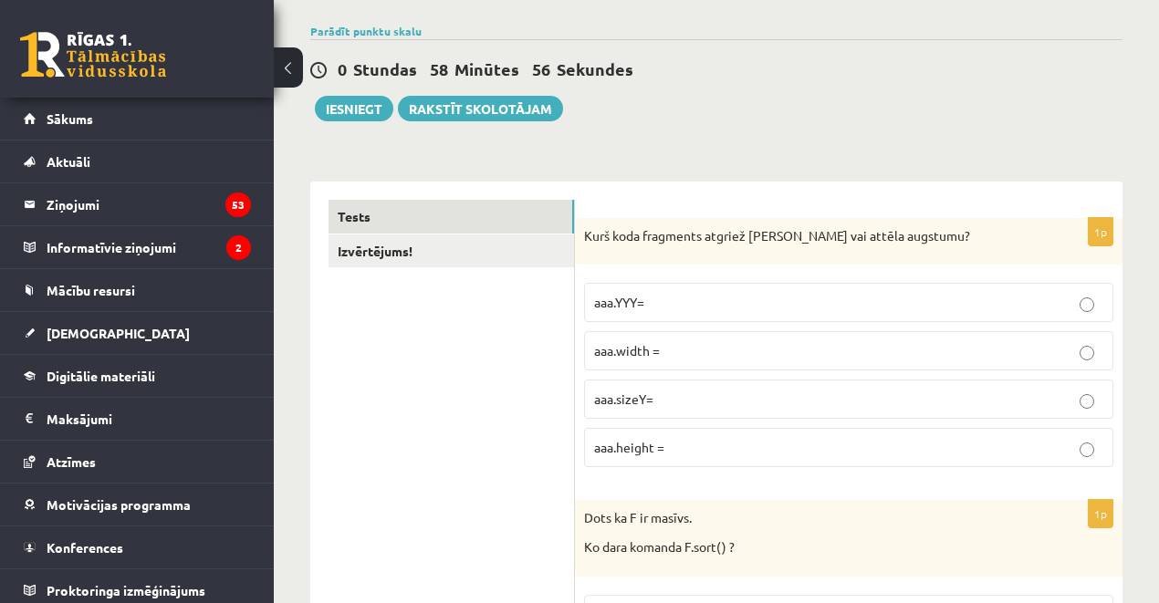
click at [675, 349] on p "aaa.width =" at bounding box center [848, 350] width 509 height 19
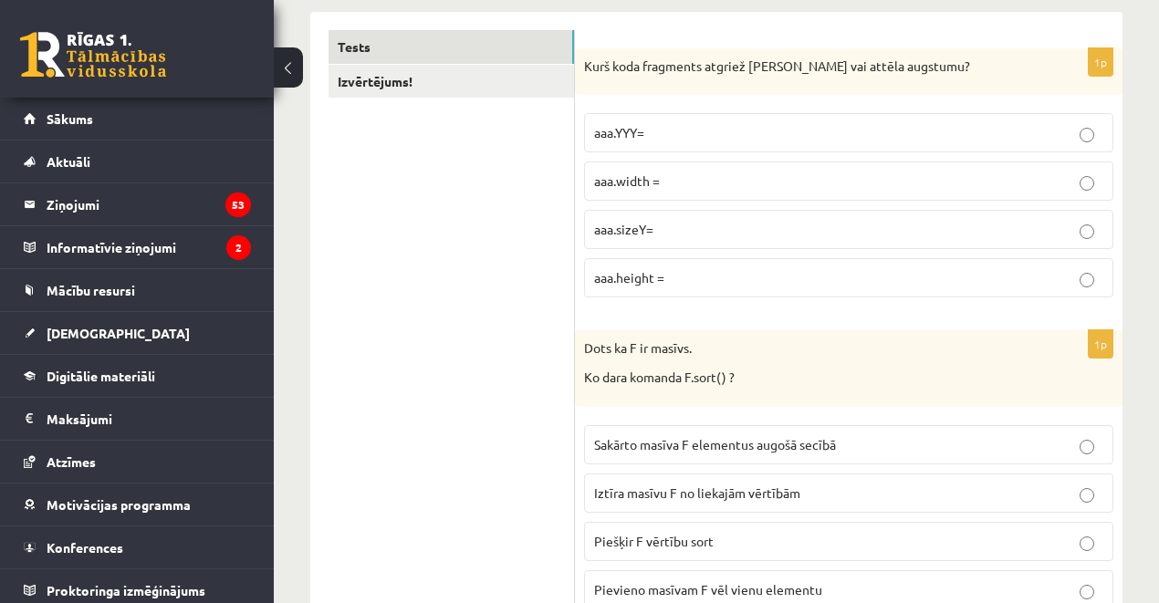
scroll to position [278, 0]
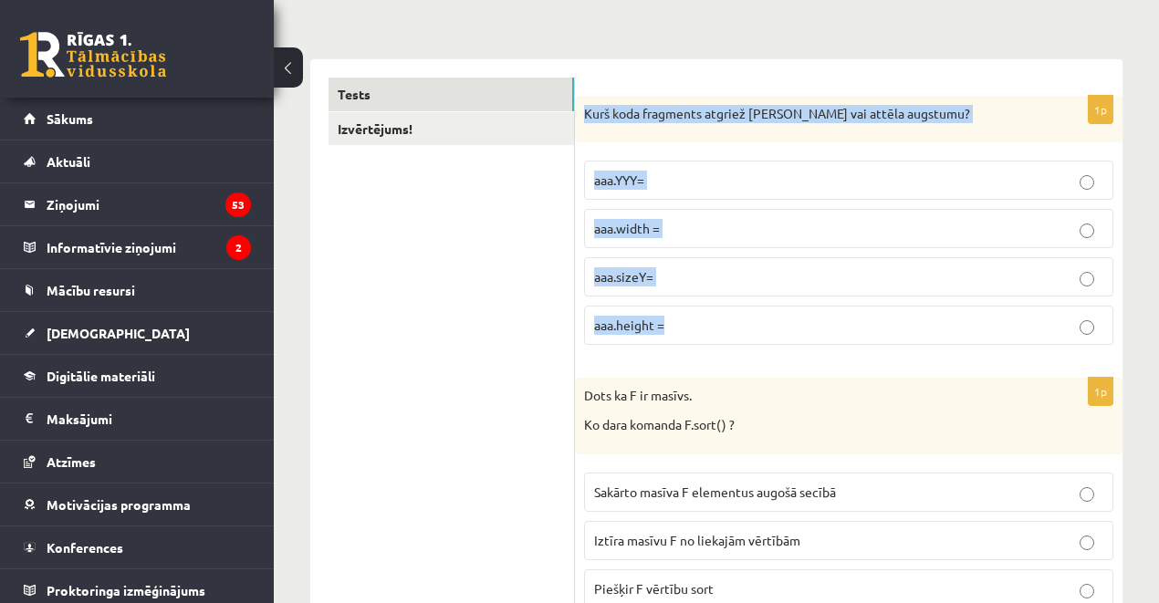
drag, startPoint x: 582, startPoint y: 110, endPoint x: 714, endPoint y: 312, distance: 240.8
click at [714, 312] on div "1p Kurš koda fragments atgriež [PERSON_NAME] vai attēla augstumu? aaa.YYY= aaa.…" at bounding box center [849, 228] width 548 height 265
copy div "Kurš koda fragments atgriež [PERSON_NAME] vai attēla augstumu? aaa.YYY= aaa.wid…"
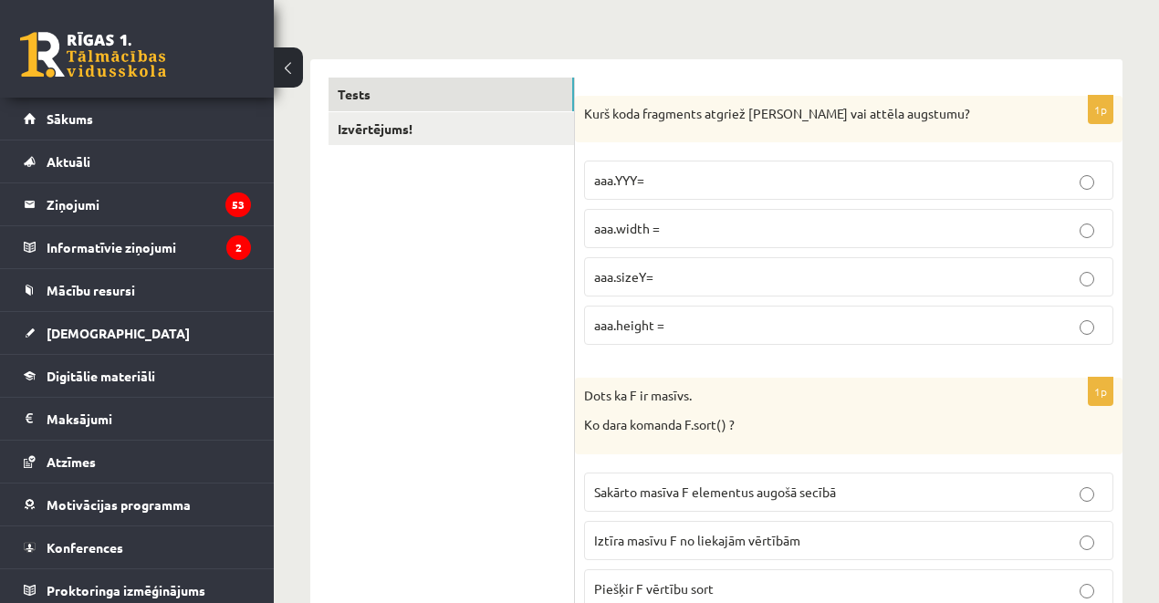
drag, startPoint x: 479, startPoint y: 287, endPoint x: 577, endPoint y: 287, distance: 97.7
click at [622, 319] on span "aaa.height =" at bounding box center [629, 325] width 70 height 16
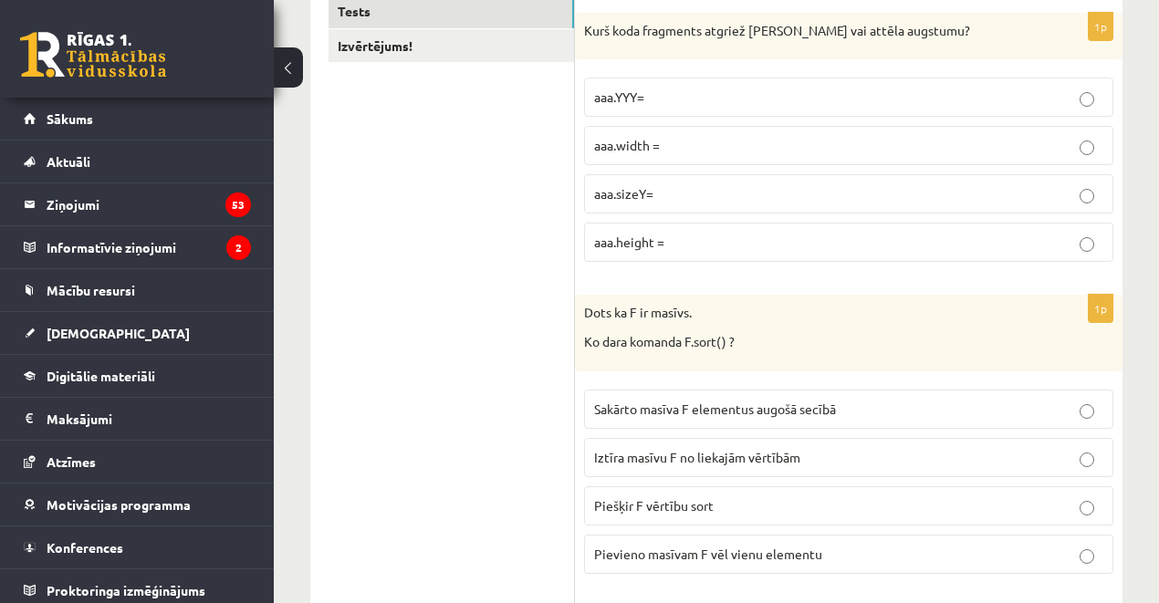
scroll to position [460, 0]
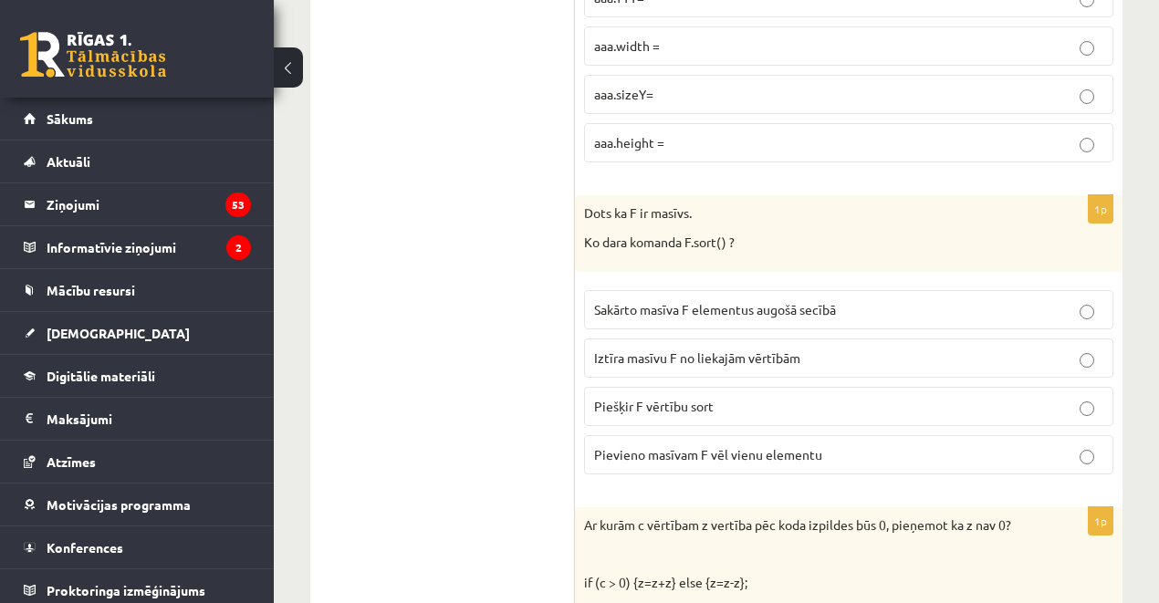
click at [644, 308] on span "Sakārto masīva F elementus augošā secībā" at bounding box center [715, 309] width 242 height 16
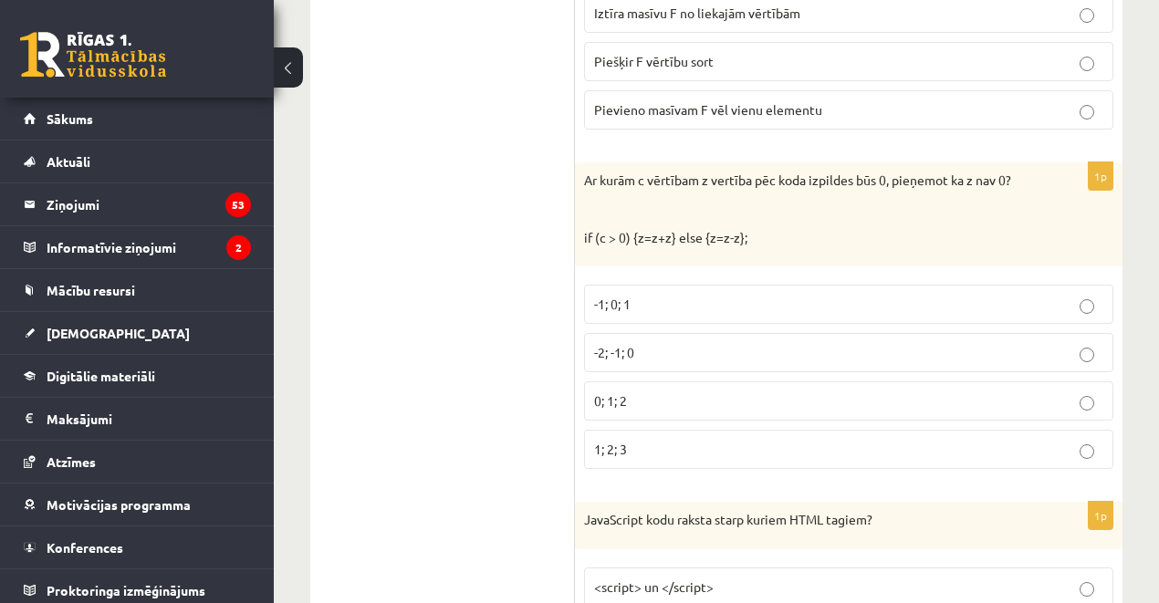
scroll to position [825, 0]
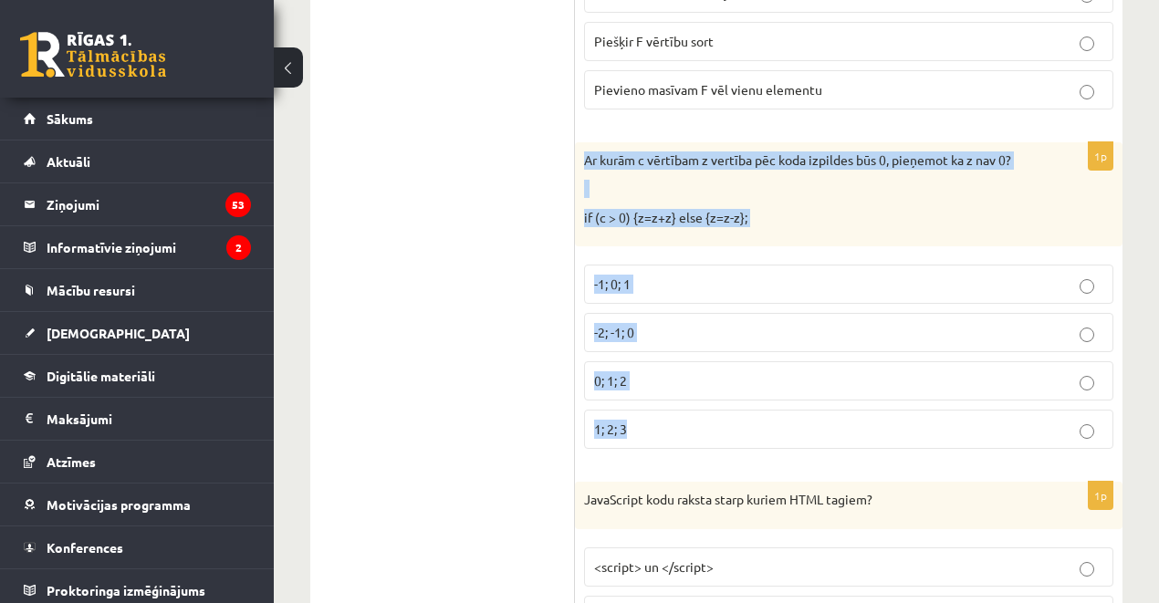
drag, startPoint x: 587, startPoint y: 161, endPoint x: 683, endPoint y: 427, distance: 283.3
click at [683, 427] on div "1p Ar kurām c vērtībam z vertība pēc koda izpildes būs 0, pieņemot ka z nav 0? …" at bounding box center [849, 303] width 548 height 322
copy div "Ar kurām c vērtībam z vertība pēc koda izpildes būs 0, pieņemot ka z nav 0? if …"
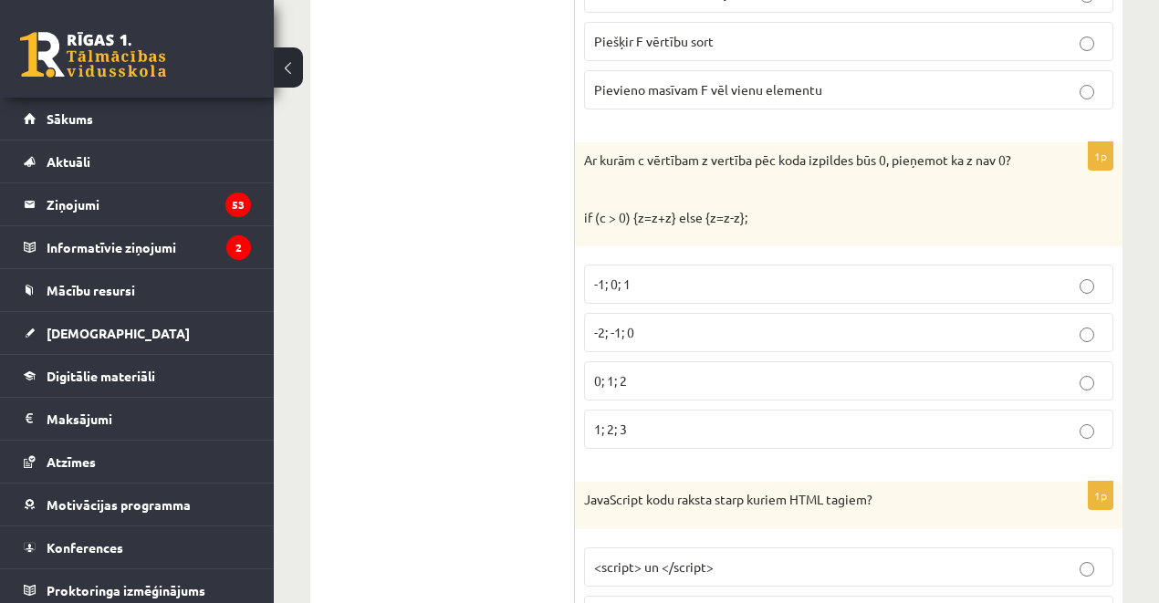
click at [616, 378] on span "0; 1; 2" at bounding box center [610, 380] width 33 height 16
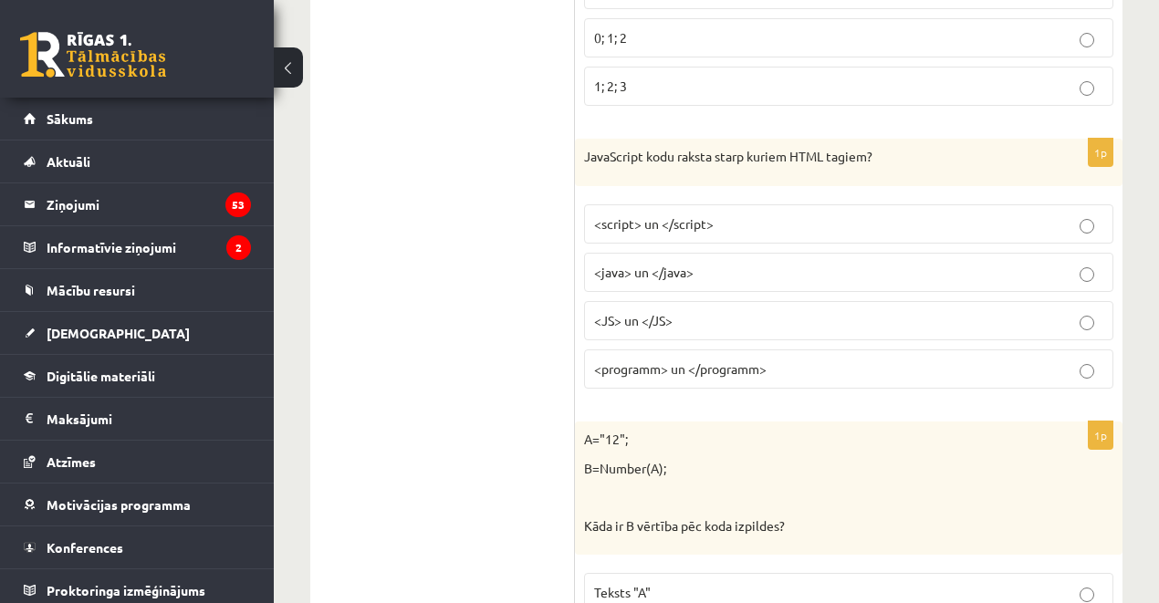
scroll to position [1068, 0]
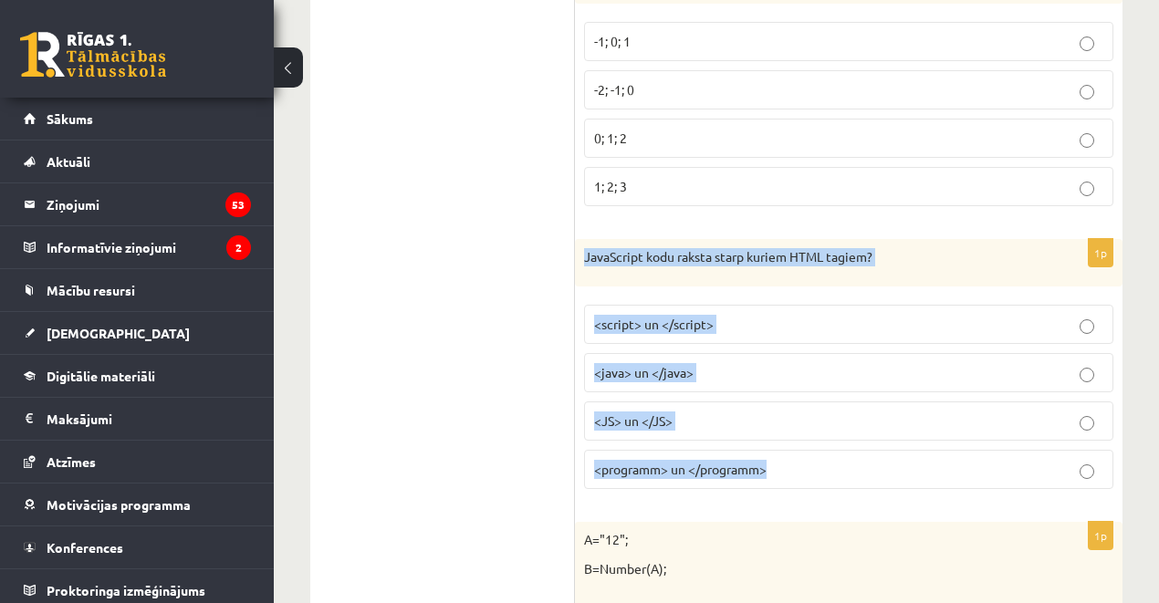
drag, startPoint x: 586, startPoint y: 246, endPoint x: 809, endPoint y: 460, distance: 309.2
click at [809, 460] on div "1p JavaScript kodu raksta starp kuriem HTML tagiem? <script> un </script> <java…" at bounding box center [849, 371] width 548 height 265
copy div "JavaScript kodu raksta starp kuriem HTML tagiem? <script> un </script> <java> u…"
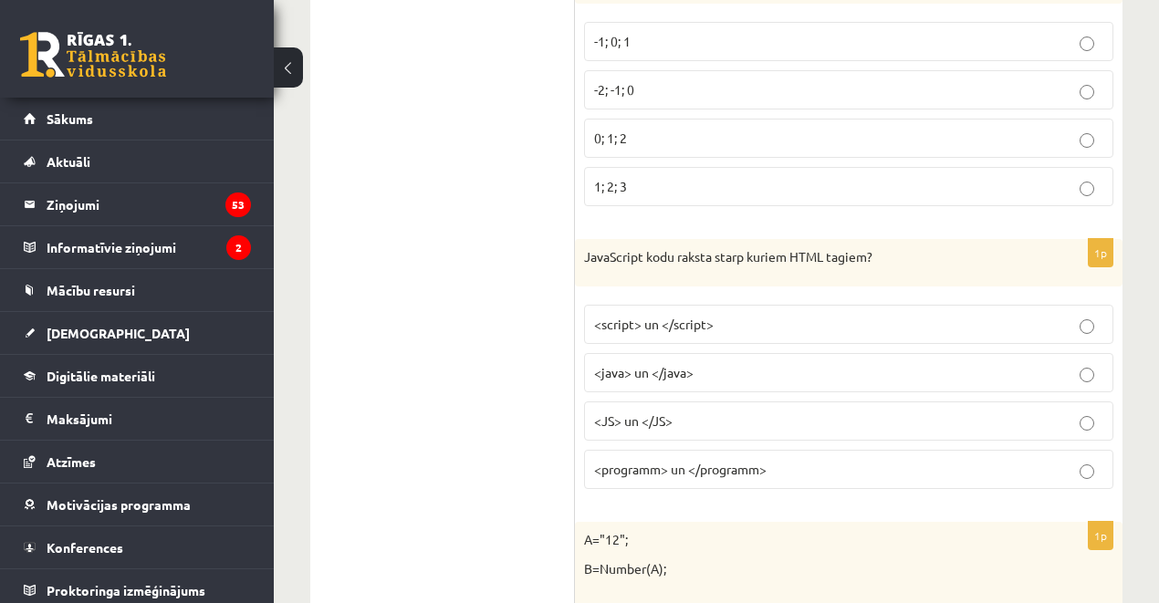
click at [618, 316] on span "<script> un </script>" at bounding box center [654, 324] width 120 height 16
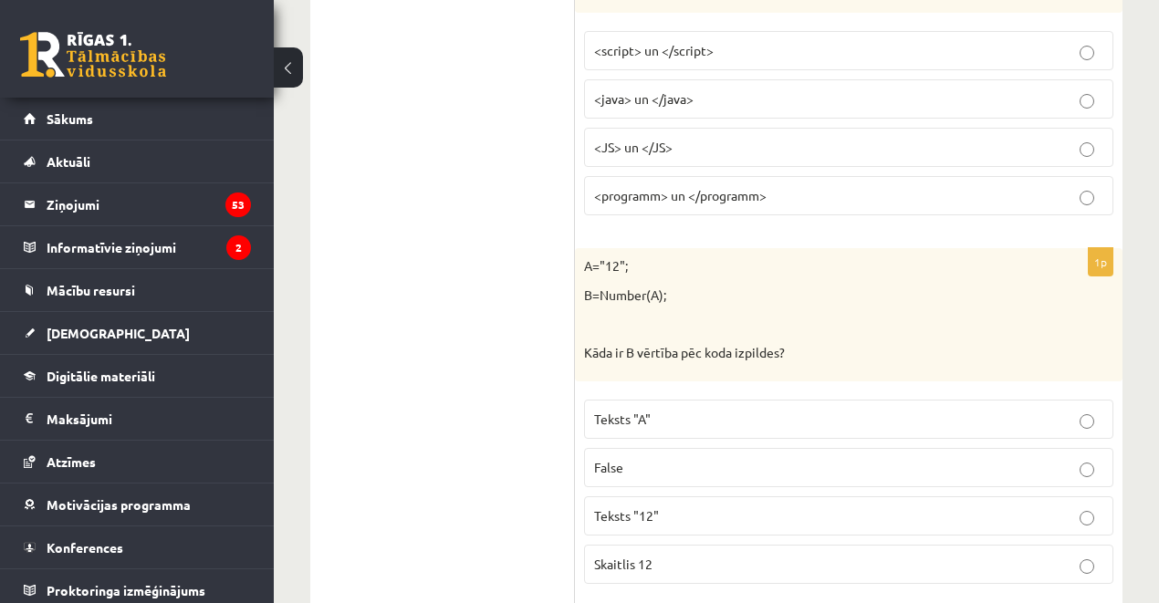
scroll to position [1373, 0]
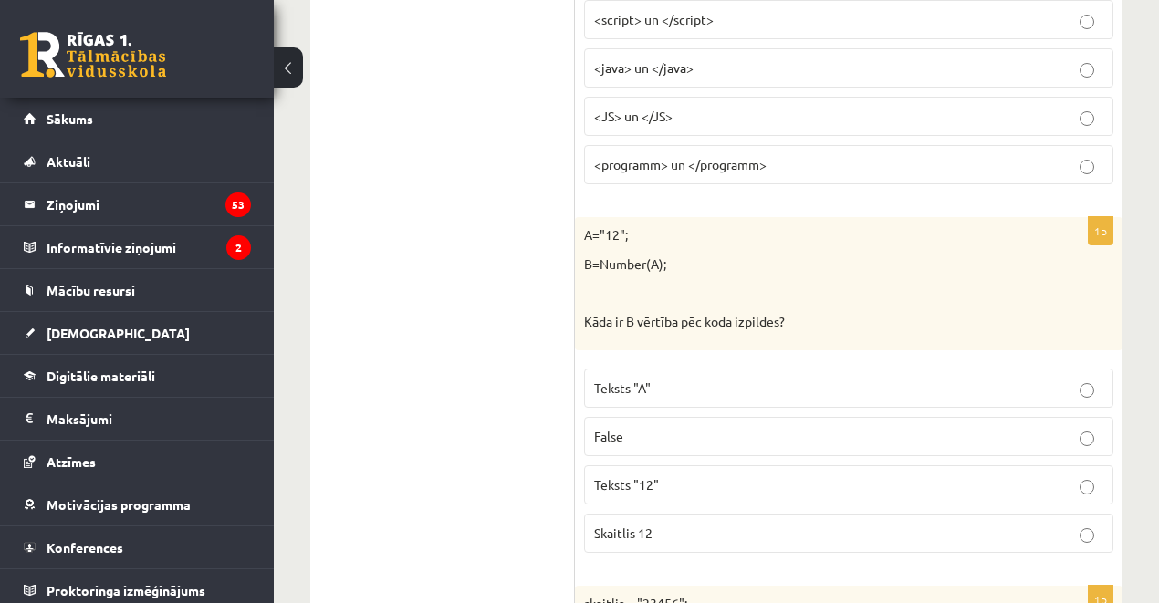
click at [618, 428] on span "False" at bounding box center [608, 436] width 29 height 16
click at [632, 536] on label "Skaitlis 12" at bounding box center [848, 533] width 529 height 39
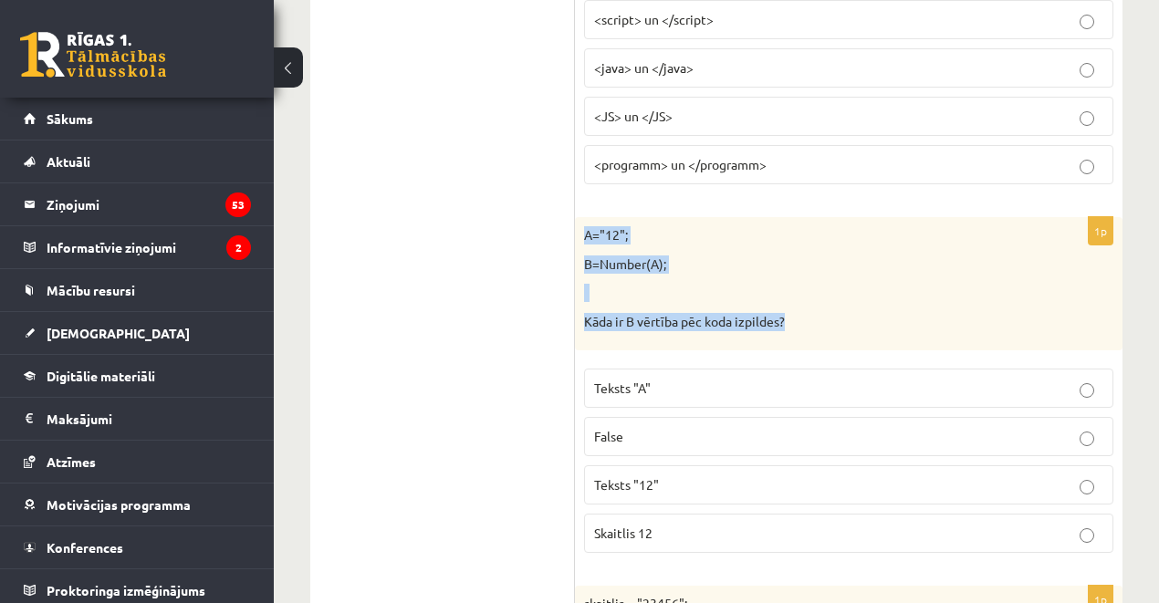
drag, startPoint x: 583, startPoint y: 224, endPoint x: 842, endPoint y: 321, distance: 276.2
click at [842, 321] on div "A="12"; B=Number(A); Kāda ir B vērtība pēc koda izpildes?" at bounding box center [849, 283] width 548 height 133
copy div "A="12"; B=Number(A); Kāda ir B vērtība pēc koda izpildes?"
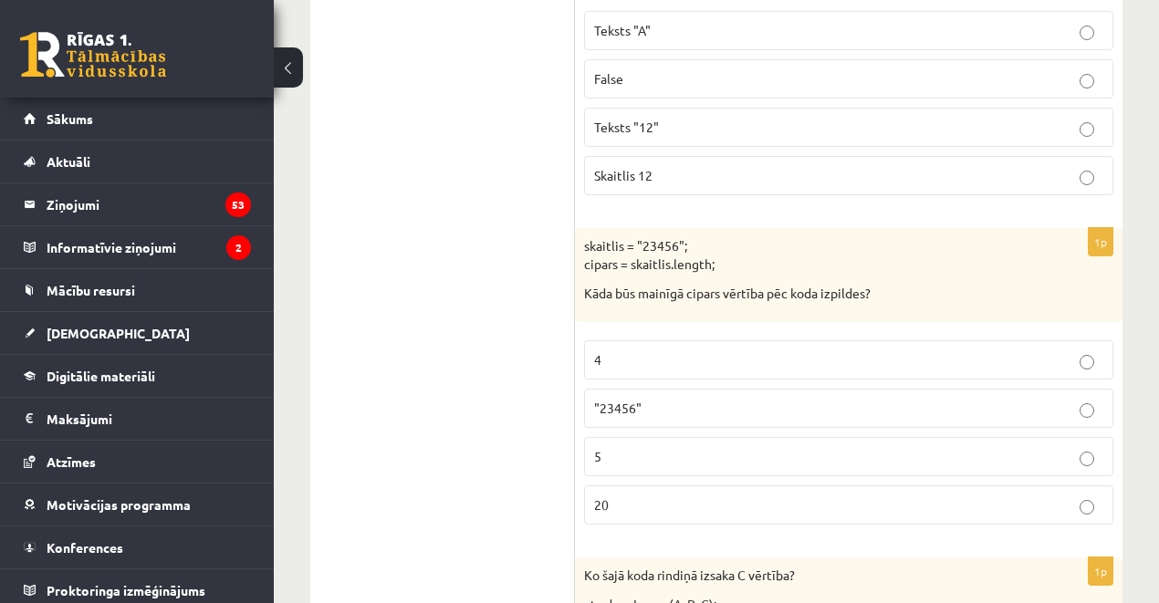
scroll to position [1738, 0]
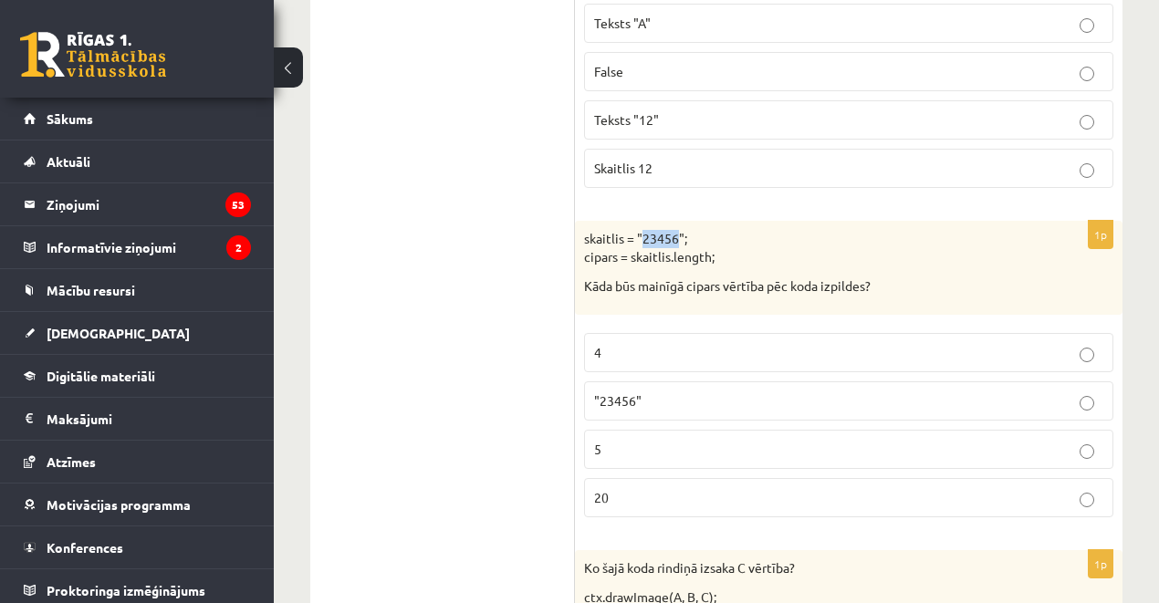
drag, startPoint x: 644, startPoint y: 223, endPoint x: 677, endPoint y: 226, distance: 33.1
click at [677, 230] on p "skaitlis = "23456"; cipars = skaitlis.length;" at bounding box center [803, 248] width 438 height 36
click at [621, 343] on p "4" at bounding box center [848, 352] width 509 height 19
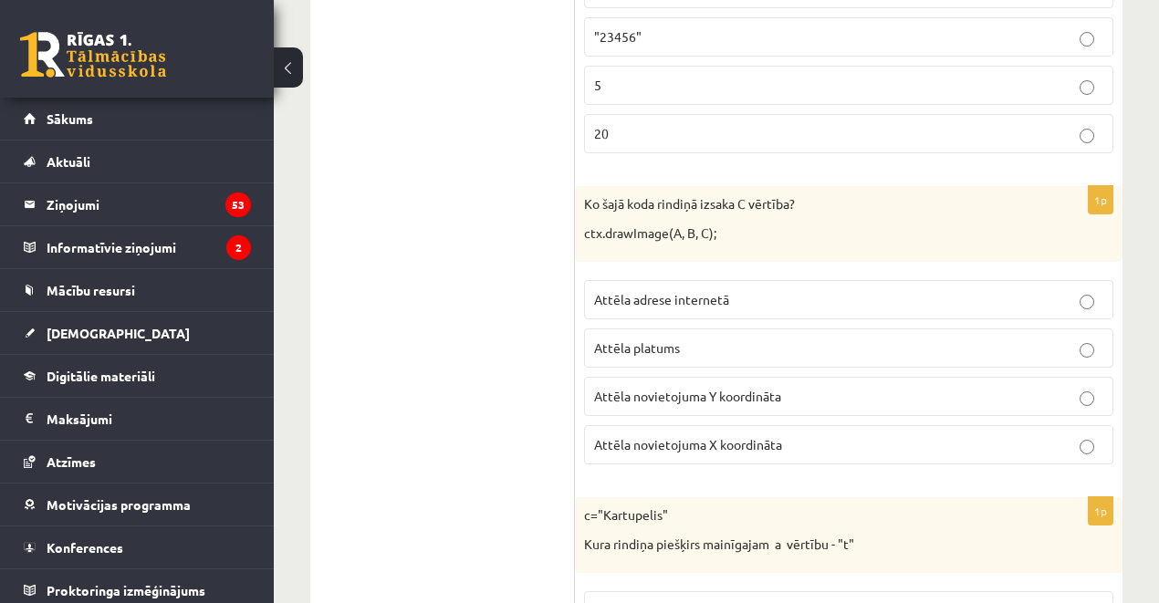
scroll to position [2103, 0]
drag, startPoint x: 583, startPoint y: 183, endPoint x: 798, endPoint y: 231, distance: 219.9
click at [798, 231] on div "Ko šajā koda rindiņā izsaka C vērtība? ctx.drawImage(A, B, C);" at bounding box center [849, 223] width 548 height 76
copy div "Ko šajā koda rindiņā izsaka C vērtība? ctx.drawImage(A, B, C);"
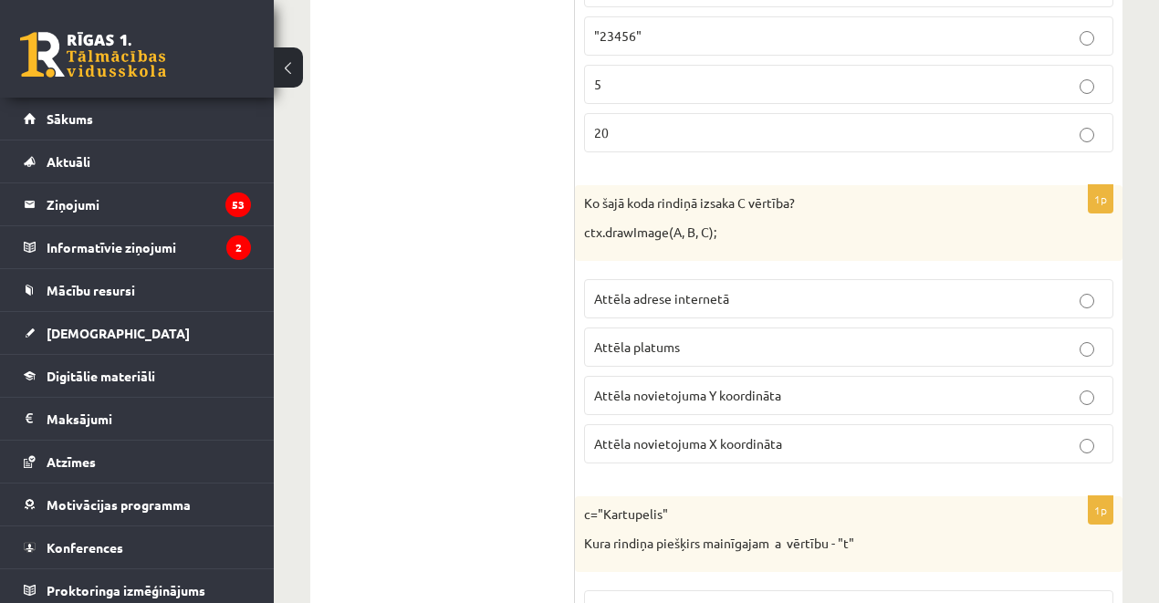
click at [672, 387] on span "Attēla novietojuma Y koordināta" at bounding box center [687, 395] width 187 height 16
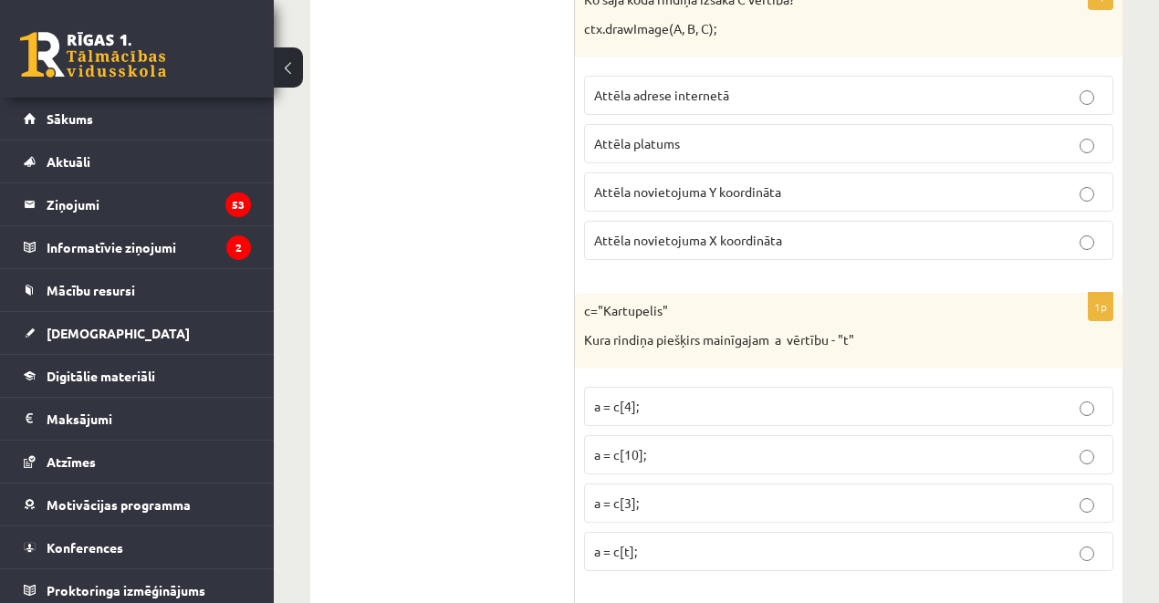
scroll to position [2407, 0]
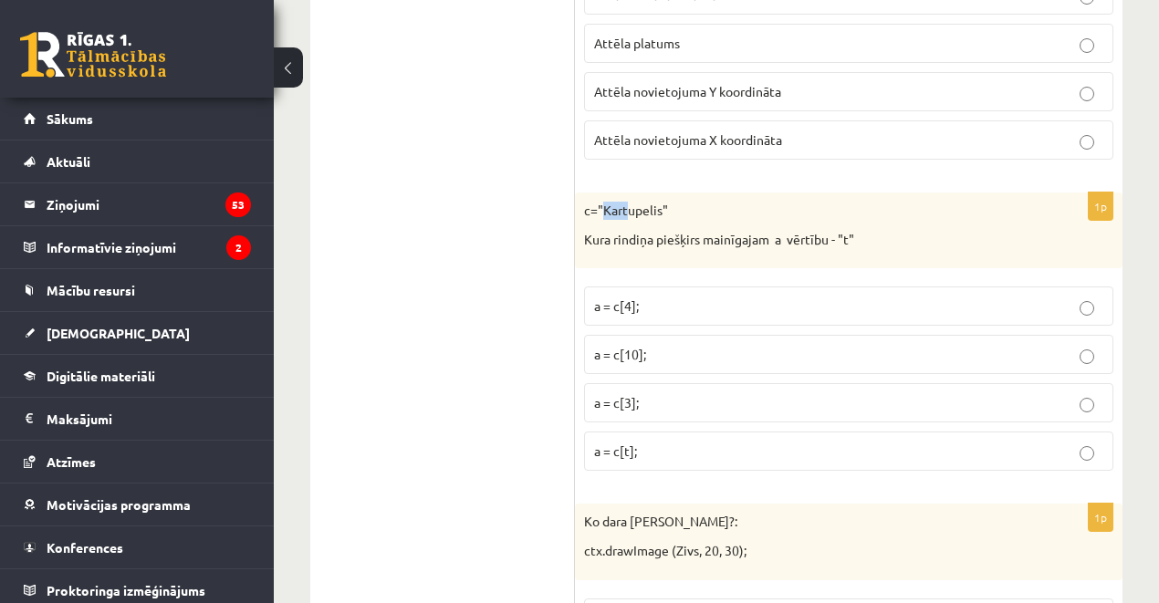
drag, startPoint x: 604, startPoint y: 194, endPoint x: 627, endPoint y: 195, distance: 22.8
click at [627, 202] on p "c="Kartupelis"" at bounding box center [803, 211] width 438 height 18
click at [627, 394] on span "a = c[3];" at bounding box center [616, 402] width 45 height 16
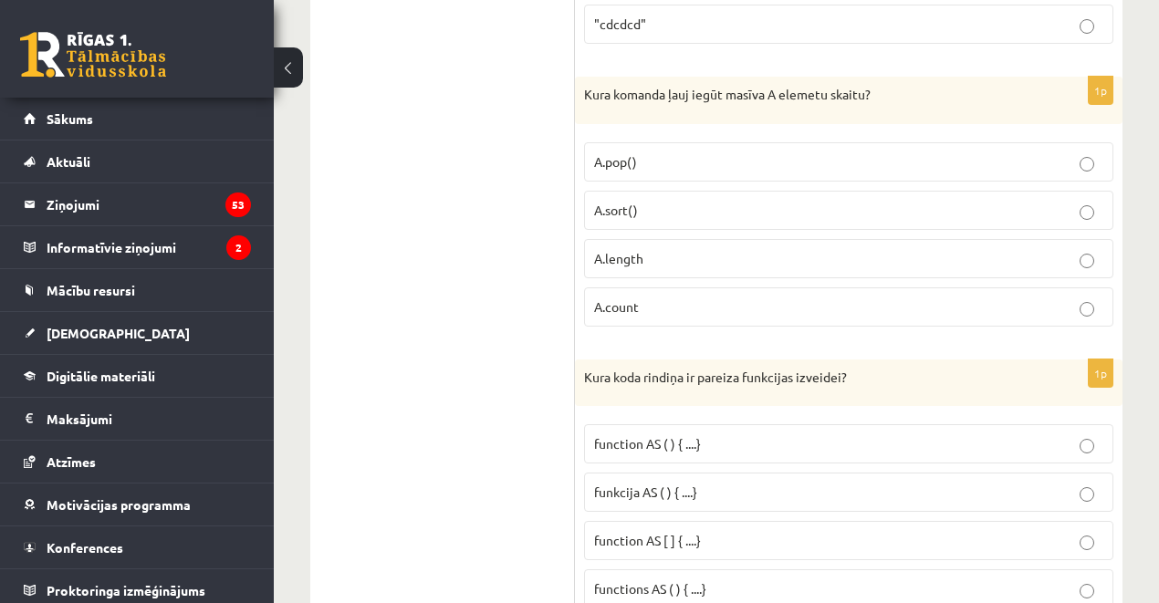
scroll to position [9264, 0]
click at [672, 434] on span "function AS ( ) { ....}" at bounding box center [647, 442] width 107 height 16
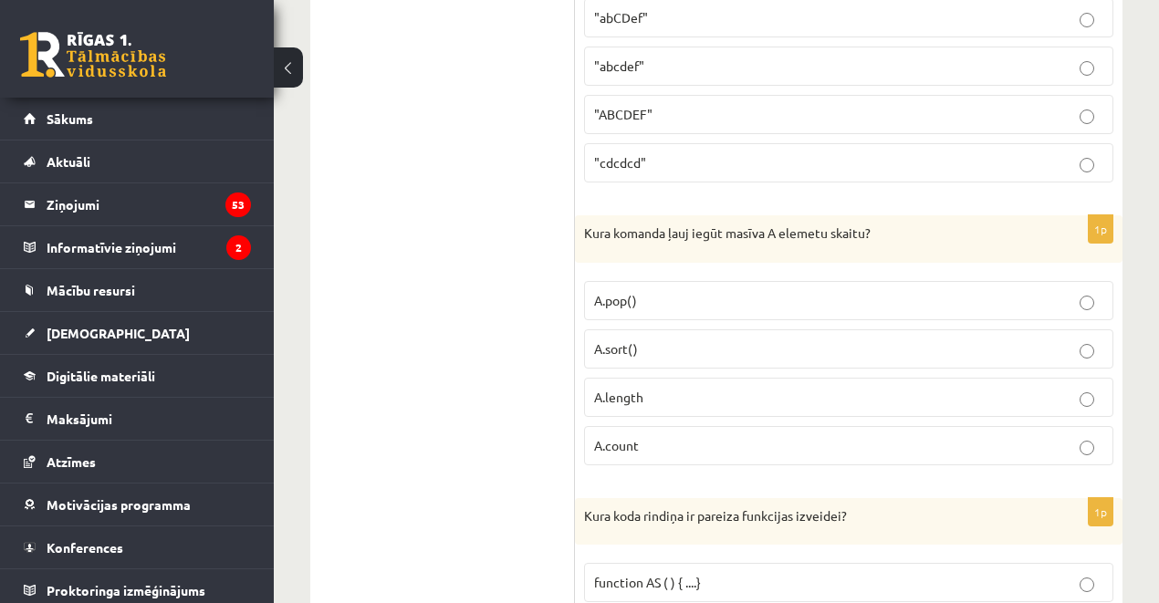
scroll to position [9081, 0]
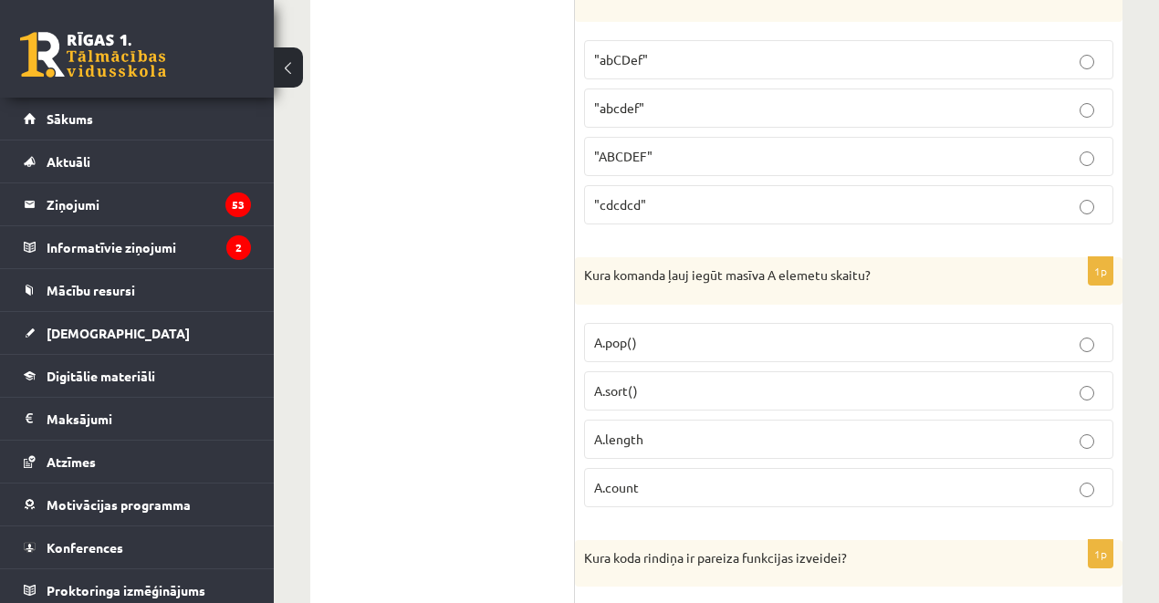
click at [654, 333] on p "A.pop()" at bounding box center [848, 342] width 509 height 19
drag, startPoint x: 582, startPoint y: 271, endPoint x: 642, endPoint y: 275, distance: 59.4
click at [642, 275] on div "1p Kura komanda ļauj iegūt masīva A elemetu skaitu? A.pop() A.sort() A.length A…" at bounding box center [849, 389] width 548 height 265
copy span "A.pop()"
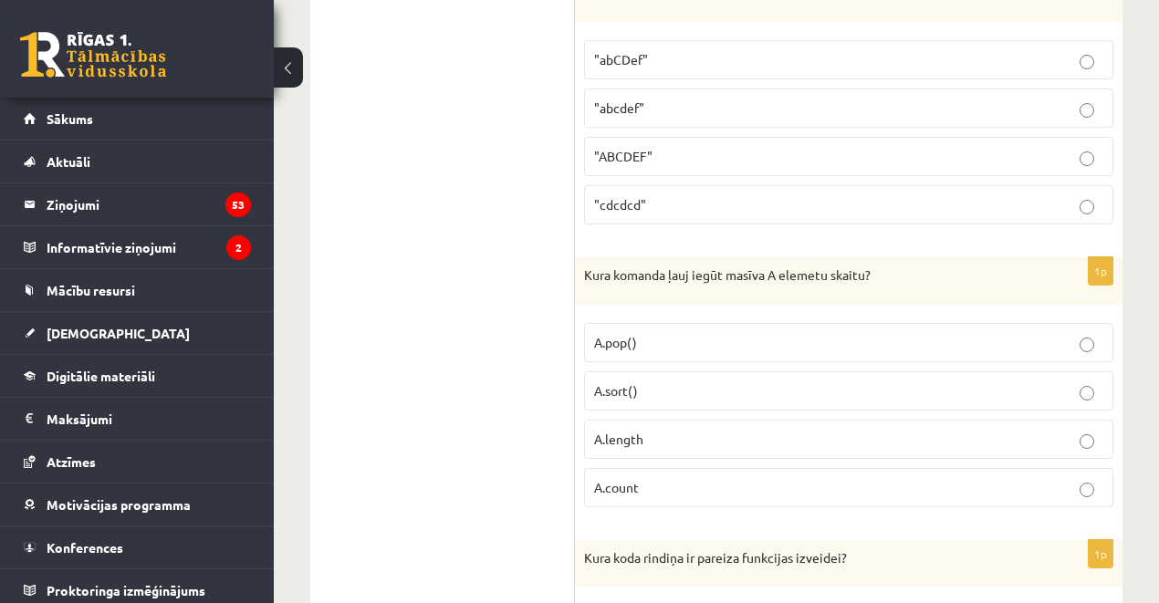
click at [635, 479] on span "A.count" at bounding box center [616, 487] width 45 height 16
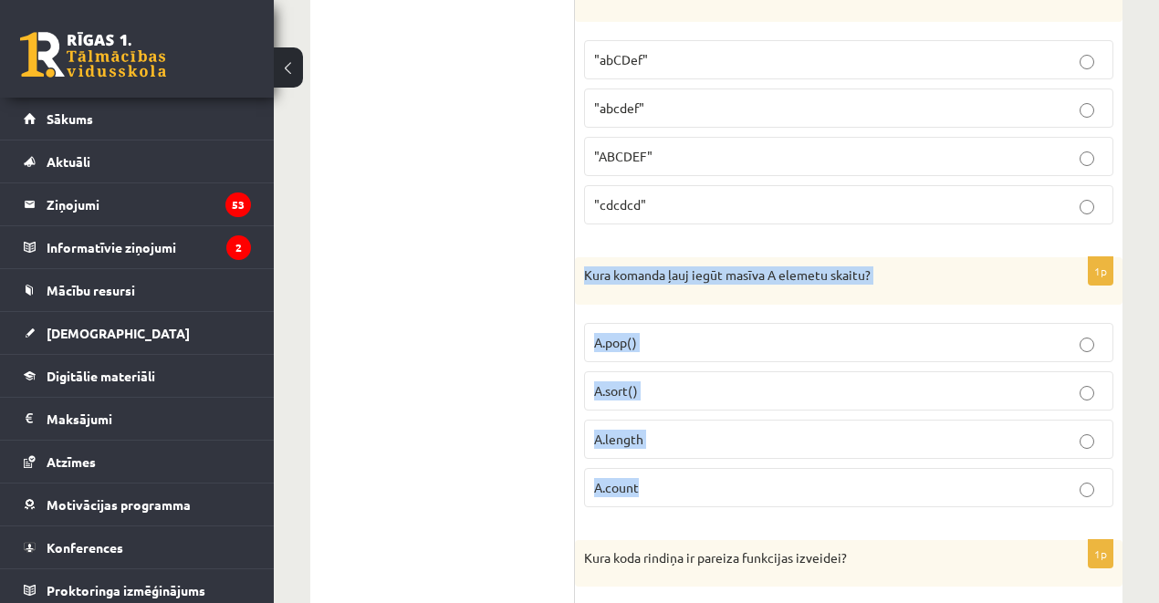
drag, startPoint x: 581, startPoint y: 204, endPoint x: 716, endPoint y: 427, distance: 260.0
click at [716, 427] on div "1p Kura komanda ļauj iegūt masīva A elemetu skaitu? A.pop() A.sort() A.length A…" at bounding box center [849, 389] width 548 height 265
copy div "Kura komanda ļauj iegūt masīva A elemetu skaitu? A.pop() A.sort() A.length A.co…"
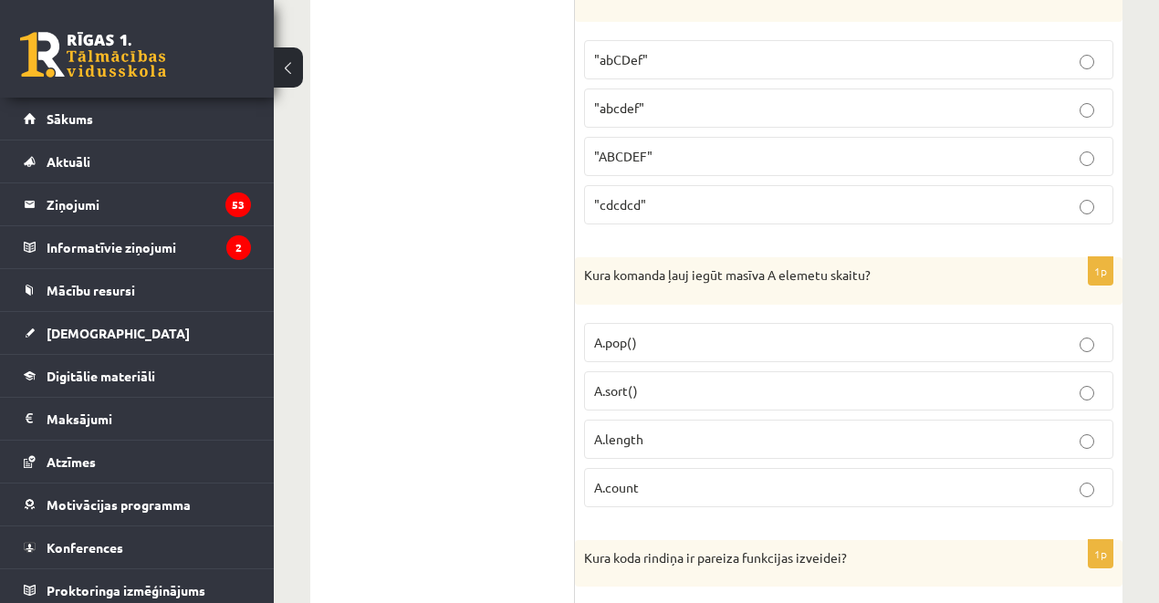
click at [634, 431] on span "A.length" at bounding box center [618, 439] width 49 height 16
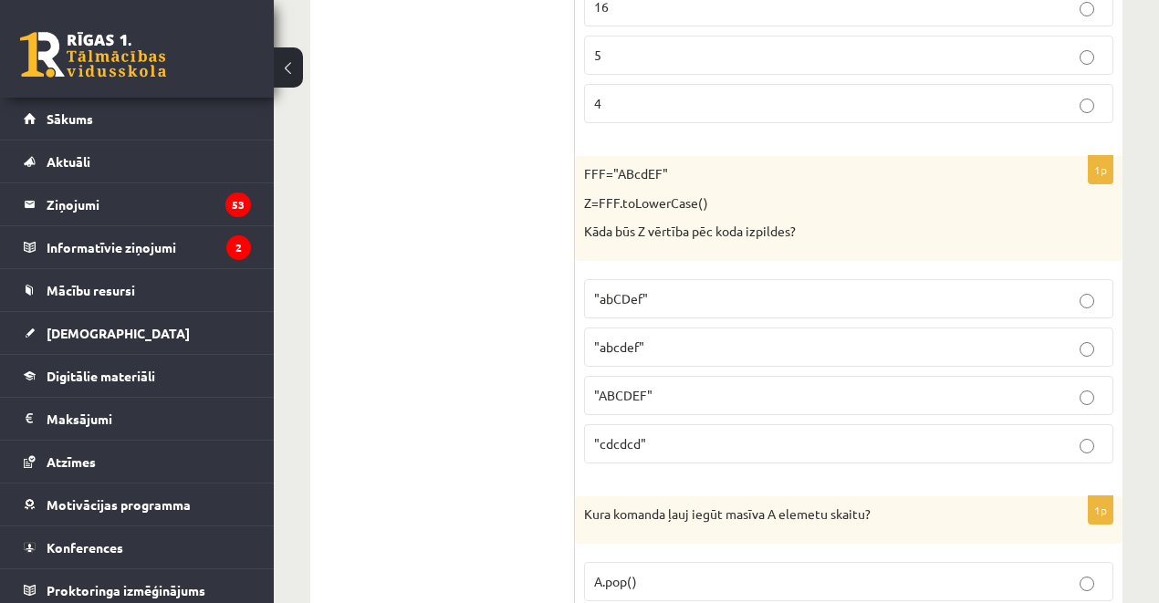
scroll to position [8837, 0]
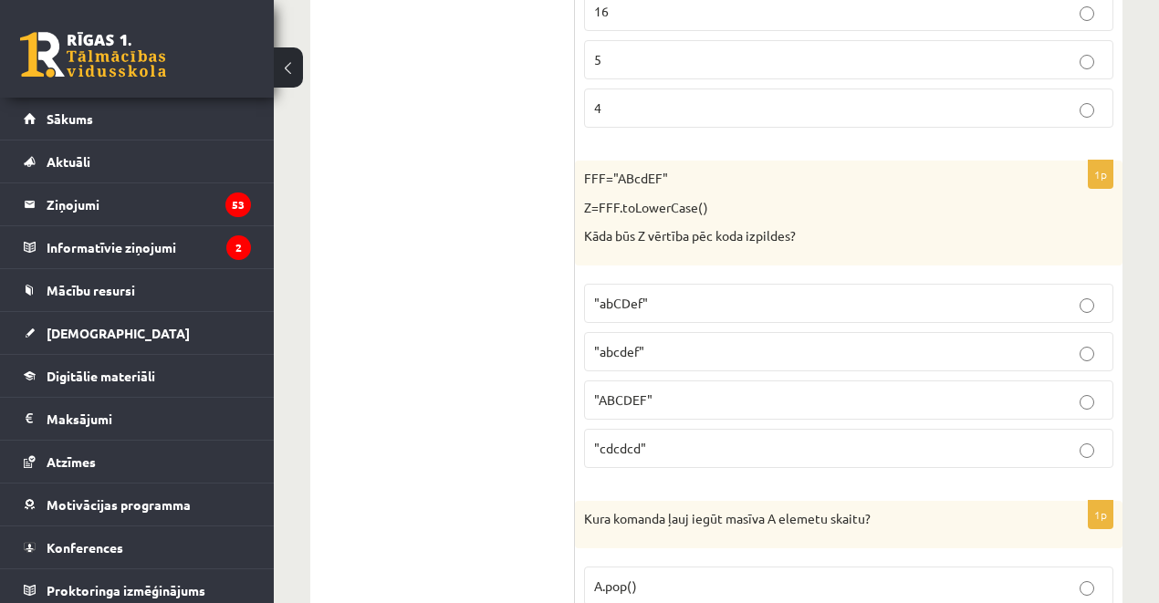
drag, startPoint x: 639, startPoint y: 391, endPoint x: 472, endPoint y: 243, distance: 223.1
click at [639, 429] on label ""cdcdcd"" at bounding box center [848, 448] width 529 height 39
click at [636, 343] on span ""abcdef"" at bounding box center [619, 351] width 50 height 16
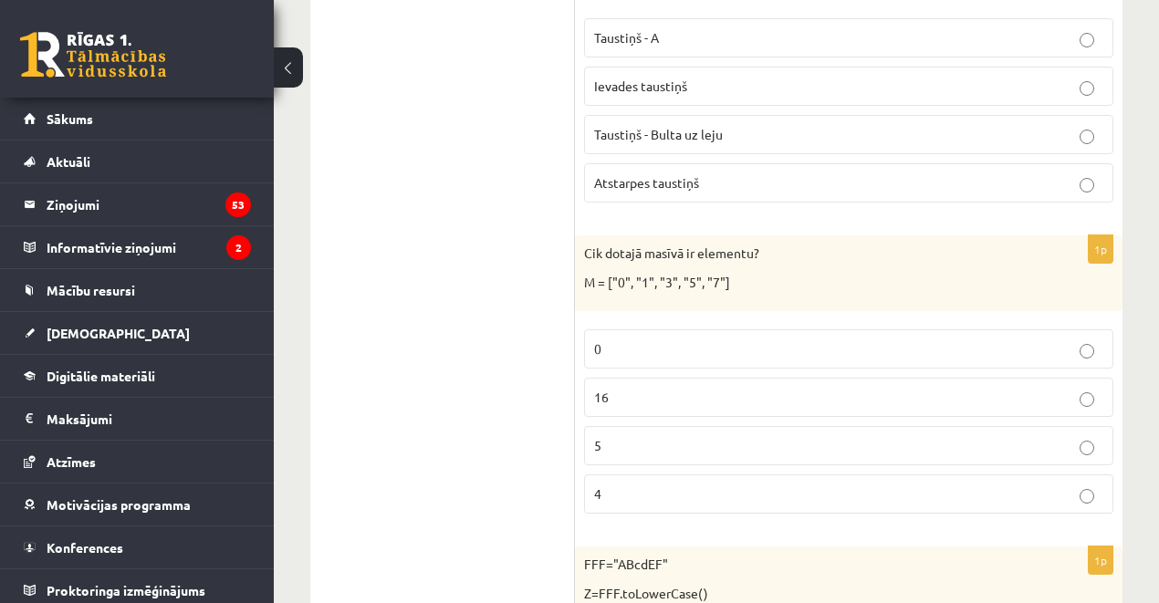
scroll to position [8533, 0]
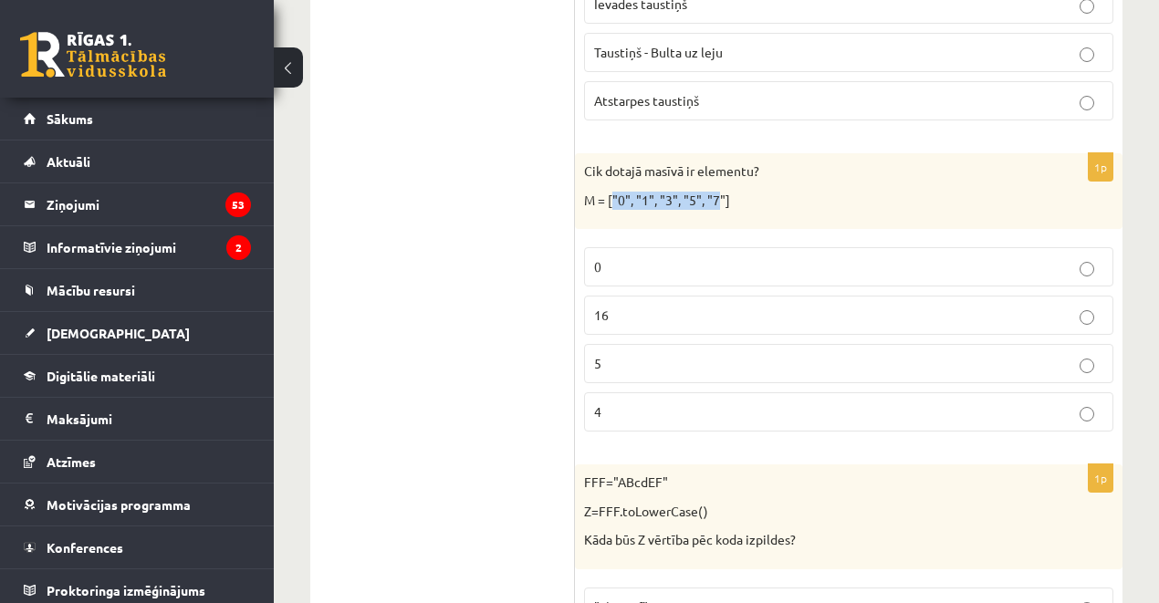
drag, startPoint x: 613, startPoint y: 137, endPoint x: 719, endPoint y: 137, distance: 105.9
click at [719, 192] on p "M = ["0", "1", "3", "5", "7"]" at bounding box center [803, 201] width 438 height 18
click at [628, 403] on p "4" at bounding box center [848, 412] width 509 height 19
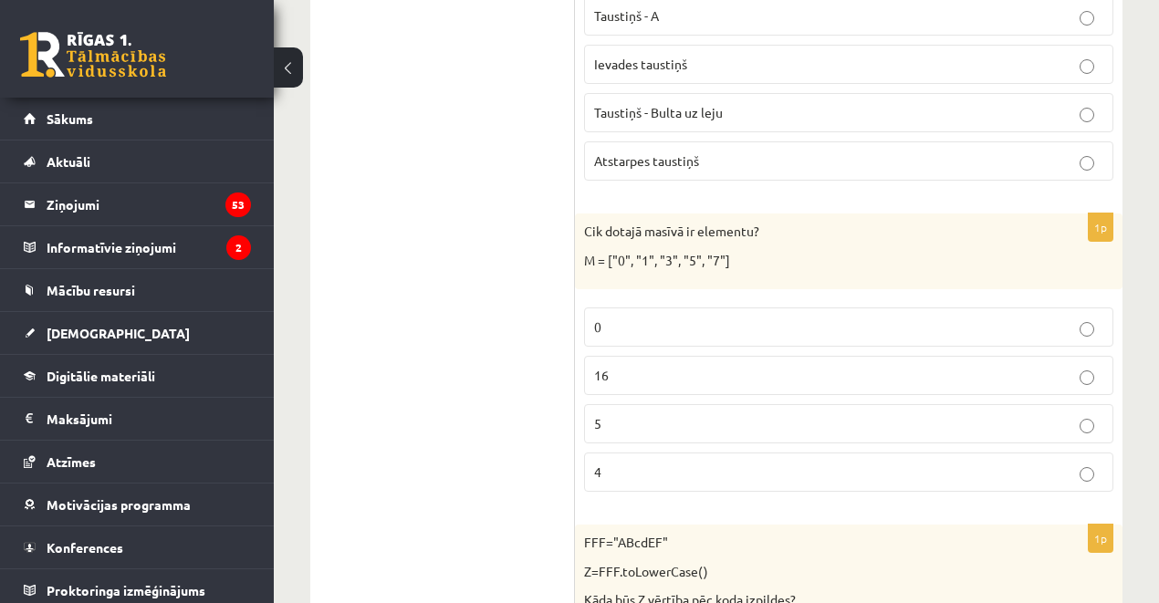
scroll to position [8472, 0]
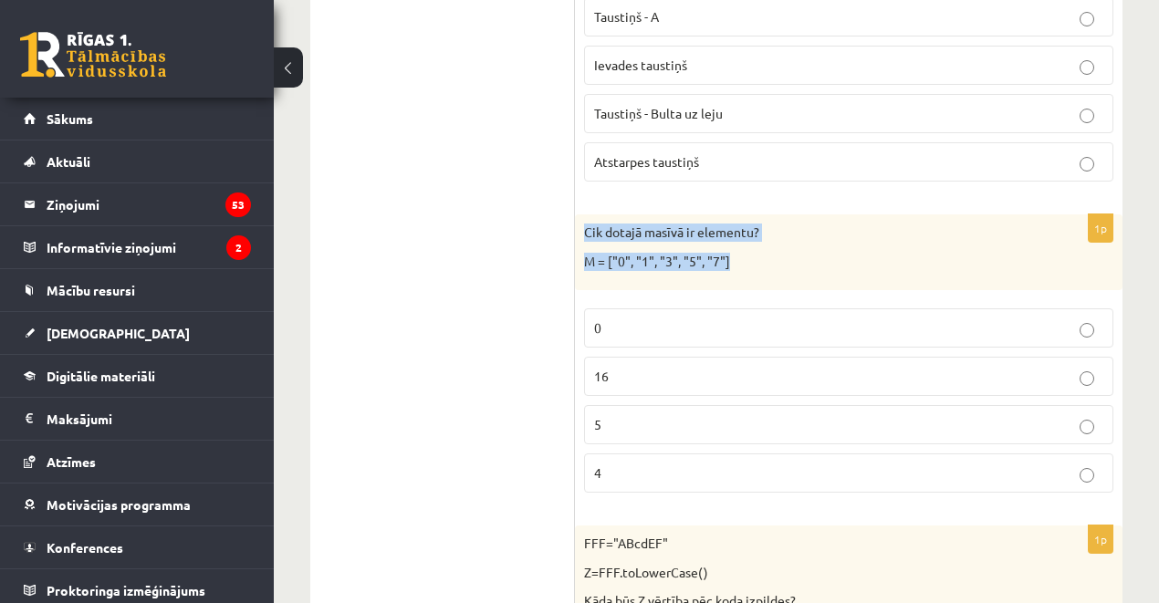
drag, startPoint x: 578, startPoint y: 163, endPoint x: 739, endPoint y: 187, distance: 163.3
click at [739, 215] on div "Cik dotajā masīvā ir elementu? M = ["0", "1", "3", "5", "7"]" at bounding box center [849, 253] width 548 height 76
copy div "Cik dotajā masīvā ir elementu? M = ["0", "1", "3", "5", "7"]"
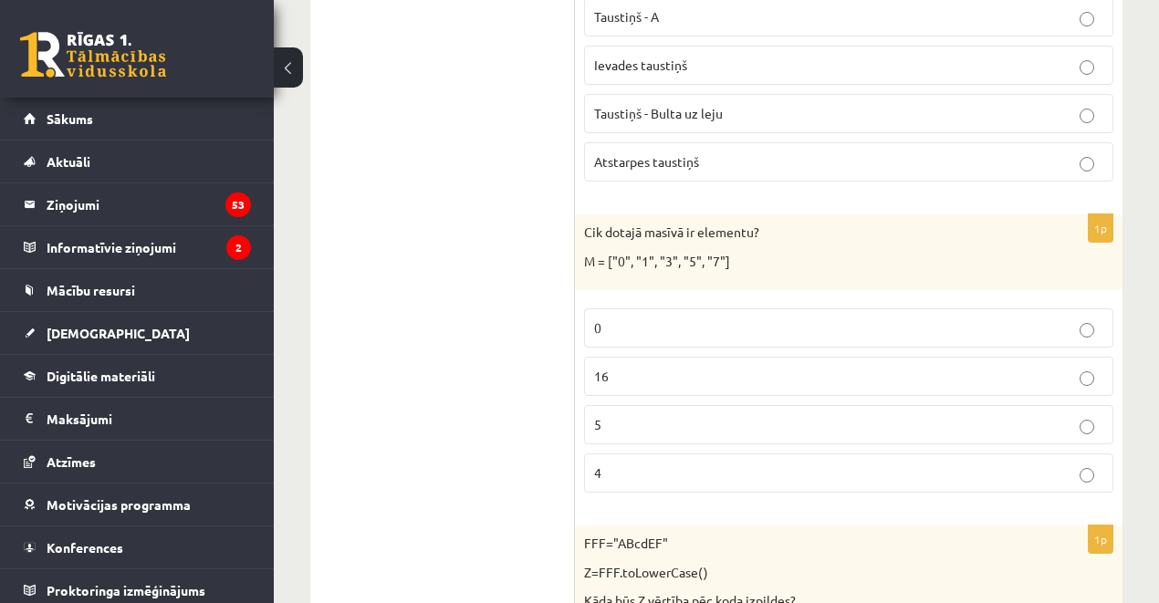
click at [631, 415] on p "5" at bounding box center [848, 424] width 509 height 19
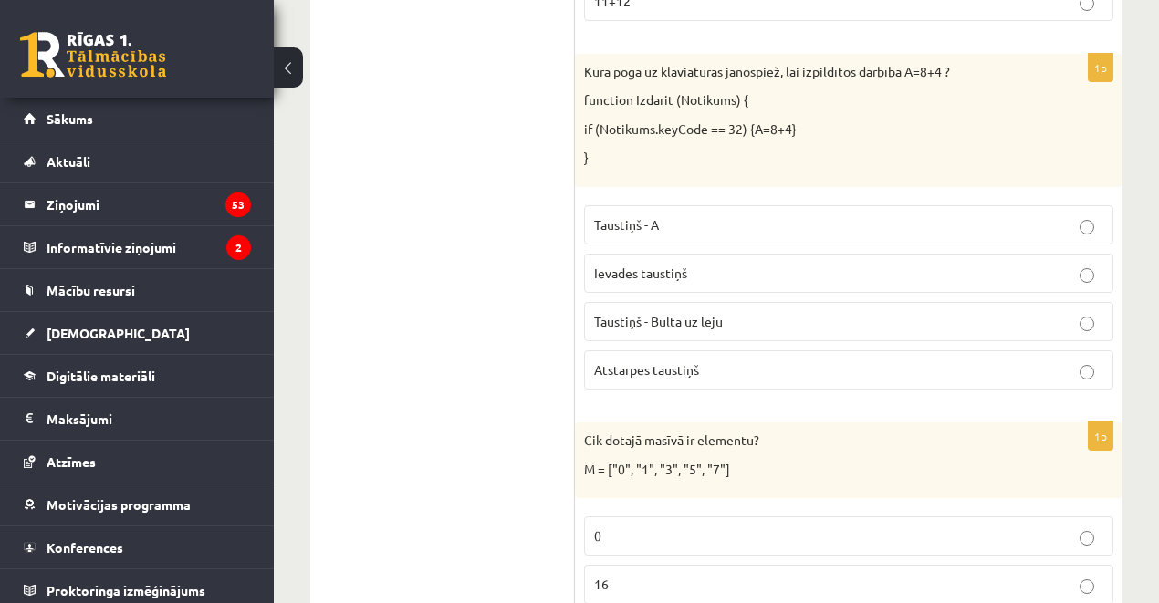
scroll to position [8168, 0]
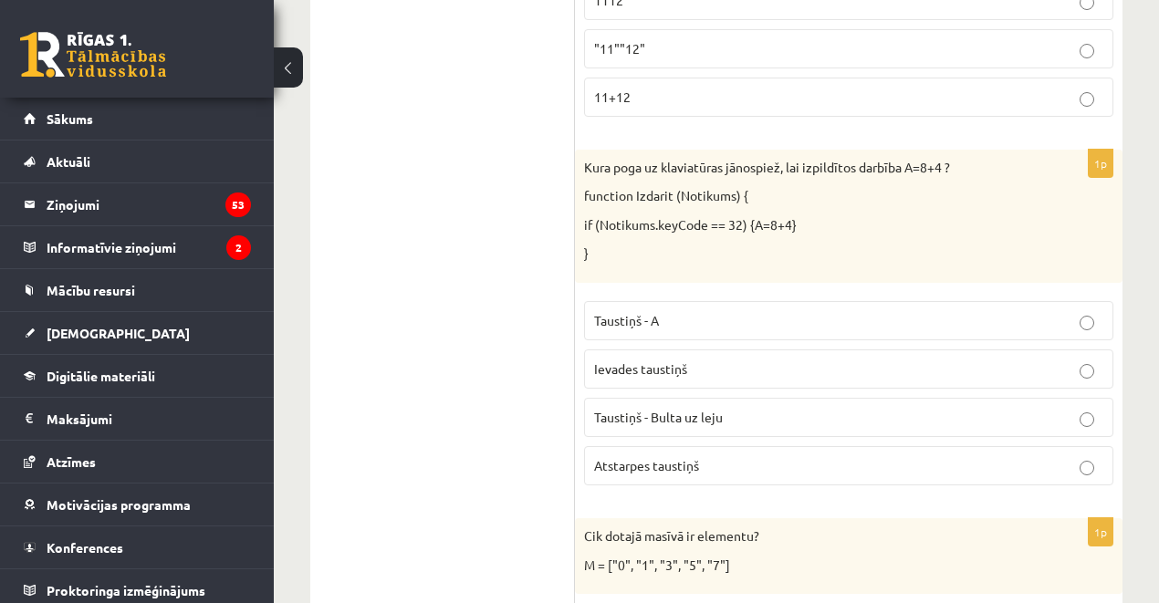
drag, startPoint x: 584, startPoint y: 162, endPoint x: 832, endPoint y: 161, distance: 247.4
click at [832, 216] on p "if (Notikums.keyCode == 32) {A=8+4}" at bounding box center [803, 225] width 438 height 18
copy p "if (Notikums.keyCode == 32) {A=8+4}"
click at [626, 312] on span "Taustiņš - A" at bounding box center [626, 320] width 65 height 16
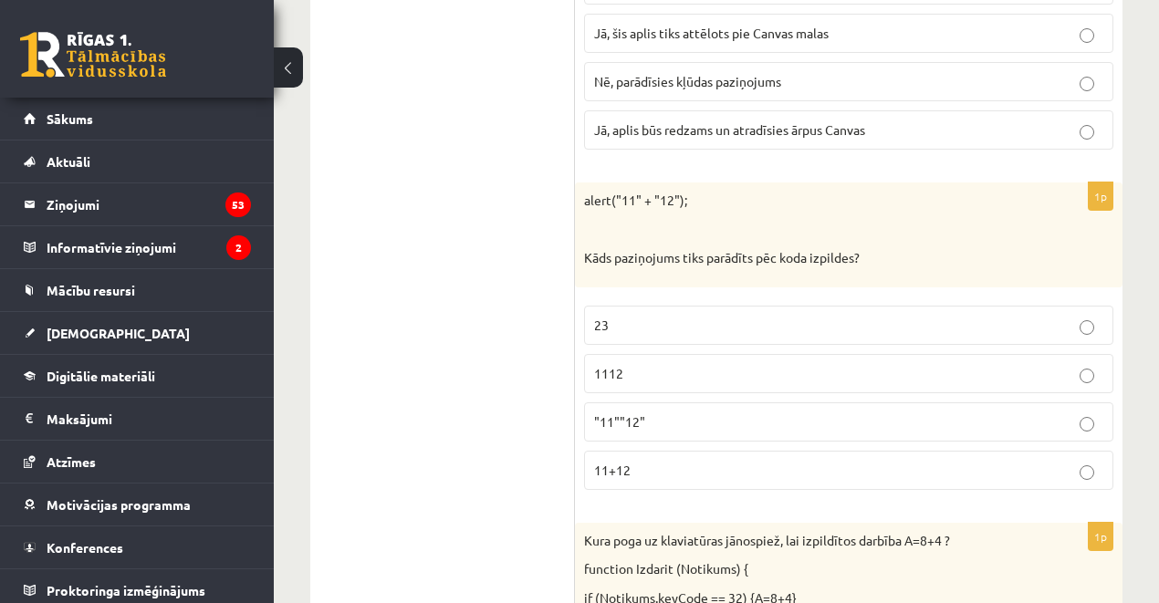
scroll to position [7742, 0]
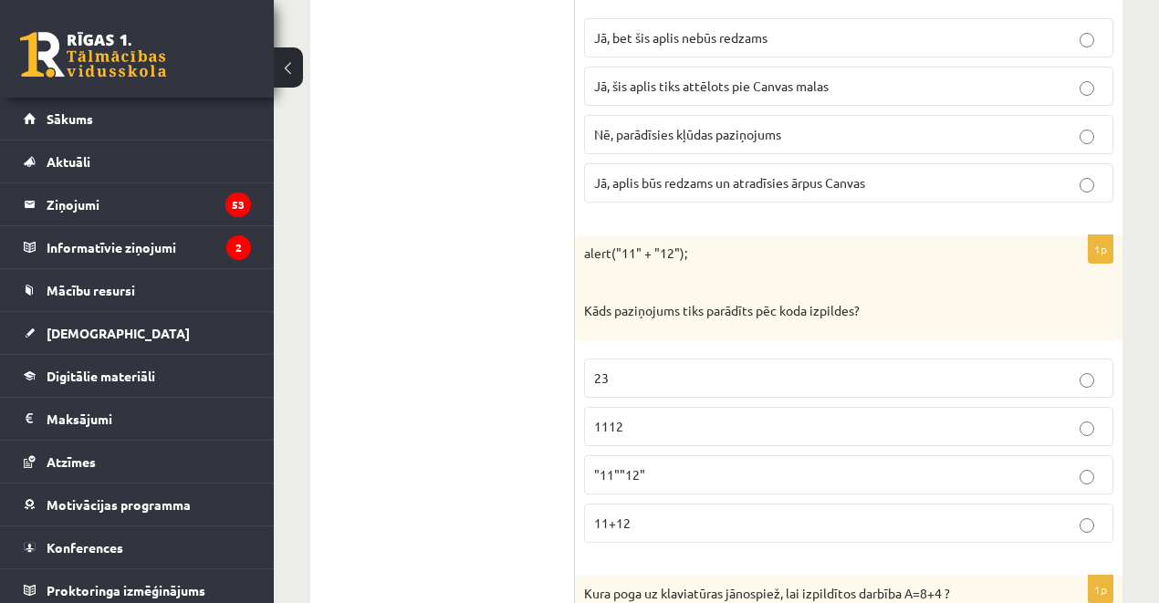
click at [628, 417] on p "1112" at bounding box center [848, 426] width 509 height 19
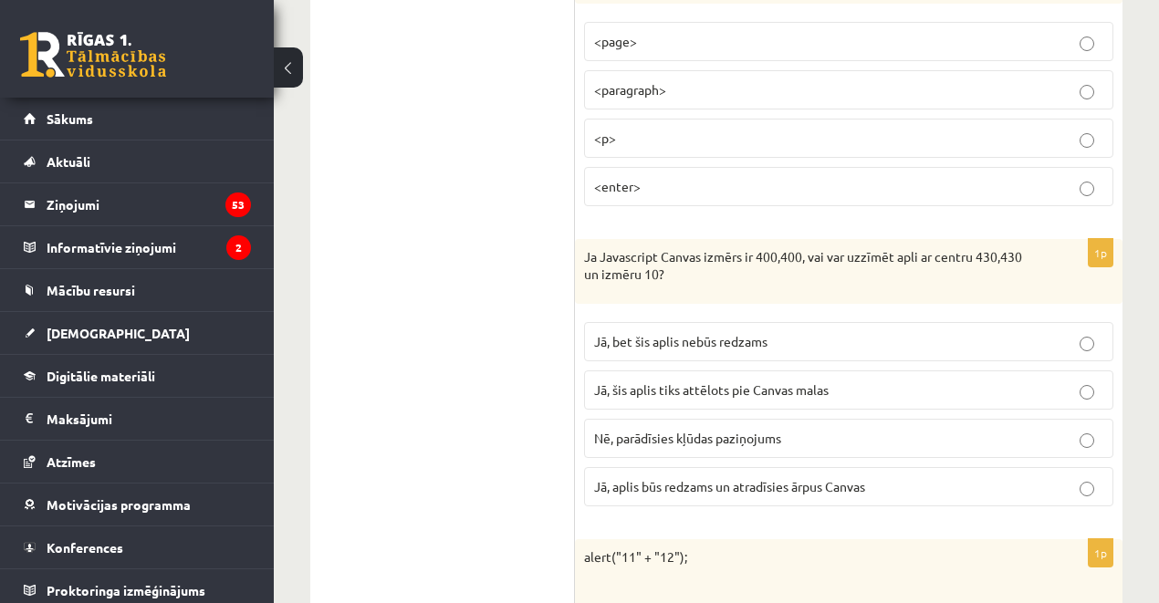
scroll to position [7438, 0]
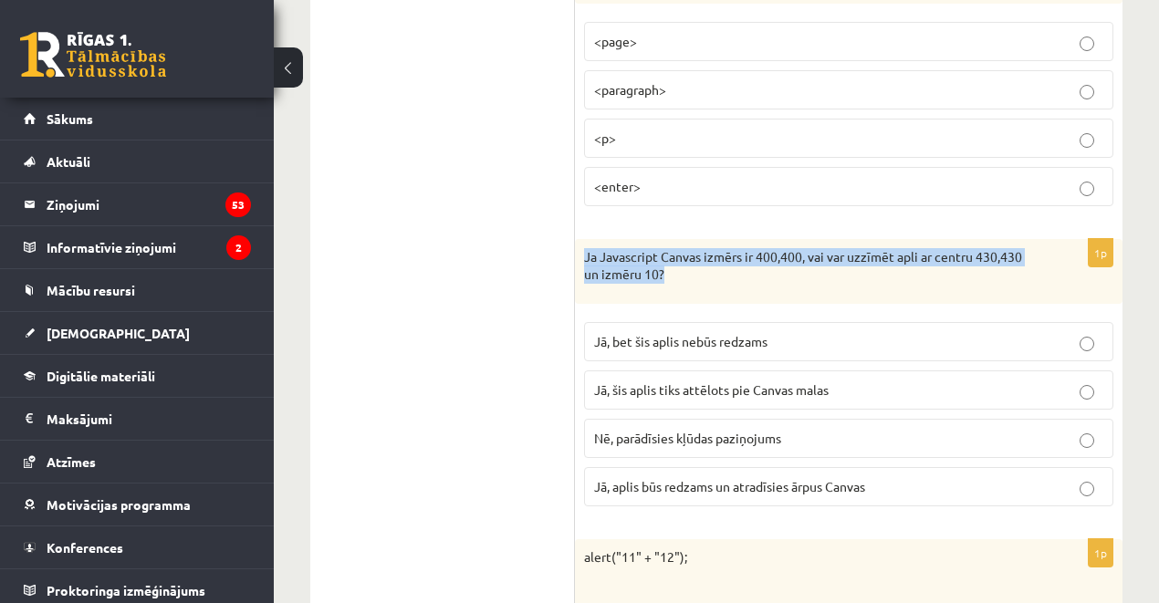
drag, startPoint x: 582, startPoint y: 196, endPoint x: 774, endPoint y: 235, distance: 195.5
click at [774, 239] on div "Ja Javascript Canvas izmērs ir 400,400, vai var uzzīmēt apli ar centru 430,430 …" at bounding box center [849, 271] width 548 height 65
copy p "Ja Javascript Canvas izmērs ir 400,400, vai var uzzīmēt apli ar centru 430,430 …"
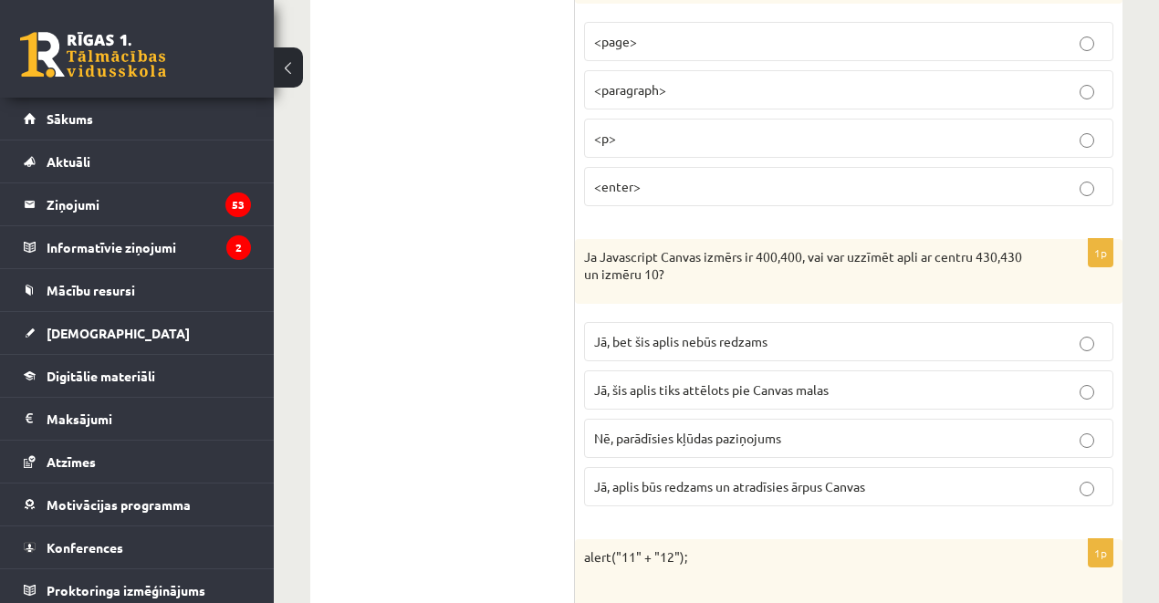
click at [628, 430] on span "Nē, parādīsies kļūdas paziņojums" at bounding box center [687, 438] width 187 height 16
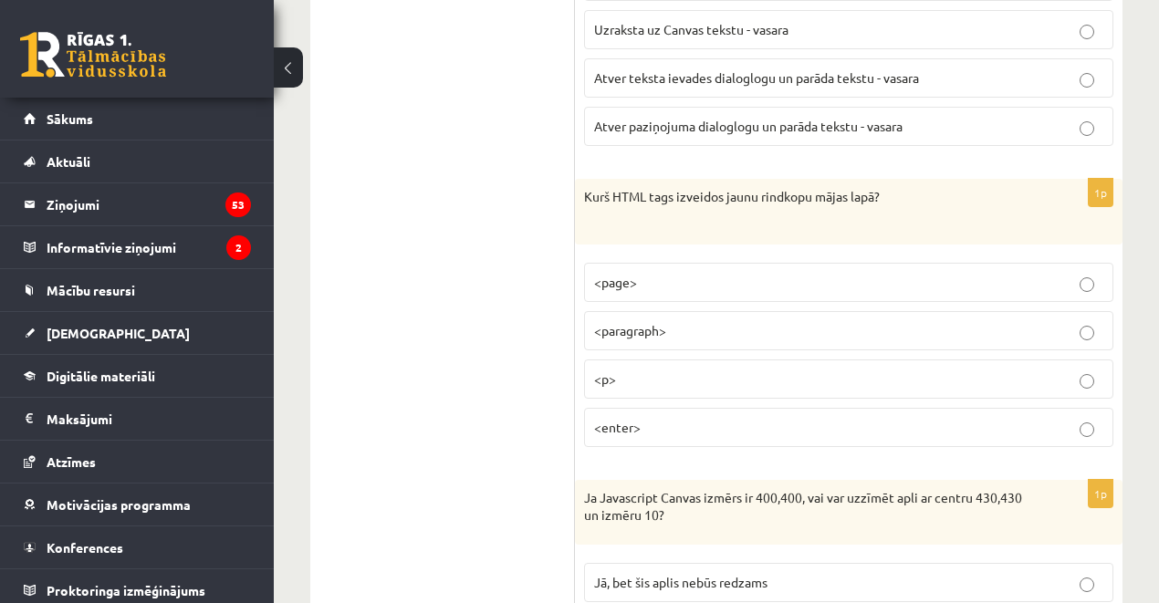
scroll to position [7194, 0]
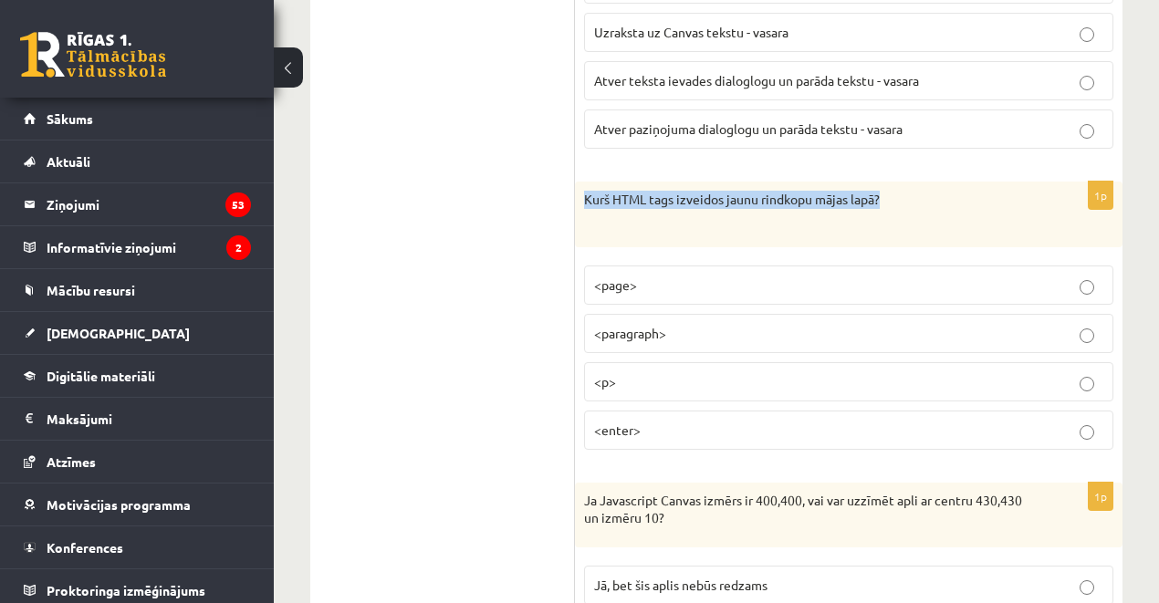
drag, startPoint x: 582, startPoint y: 142, endPoint x: 963, endPoint y: 144, distance: 380.7
click at [963, 182] on div "Kurš HTML tags izveidos jaunu rindkopu mājas lapā?" at bounding box center [849, 214] width 548 height 65
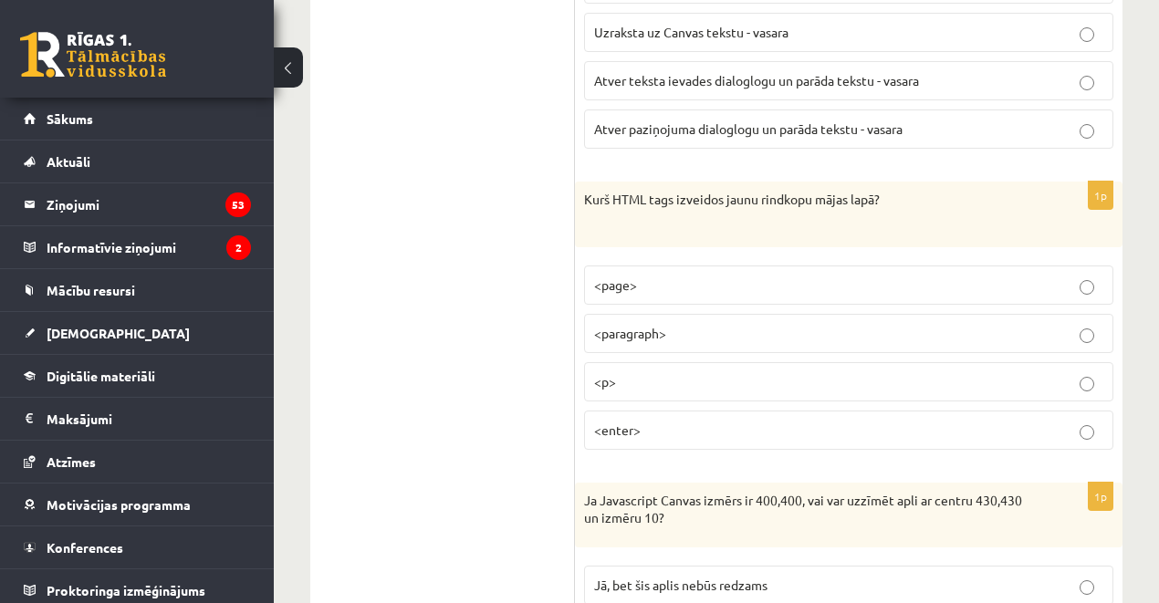
click at [601, 373] on span "<p>" at bounding box center [605, 381] width 22 height 16
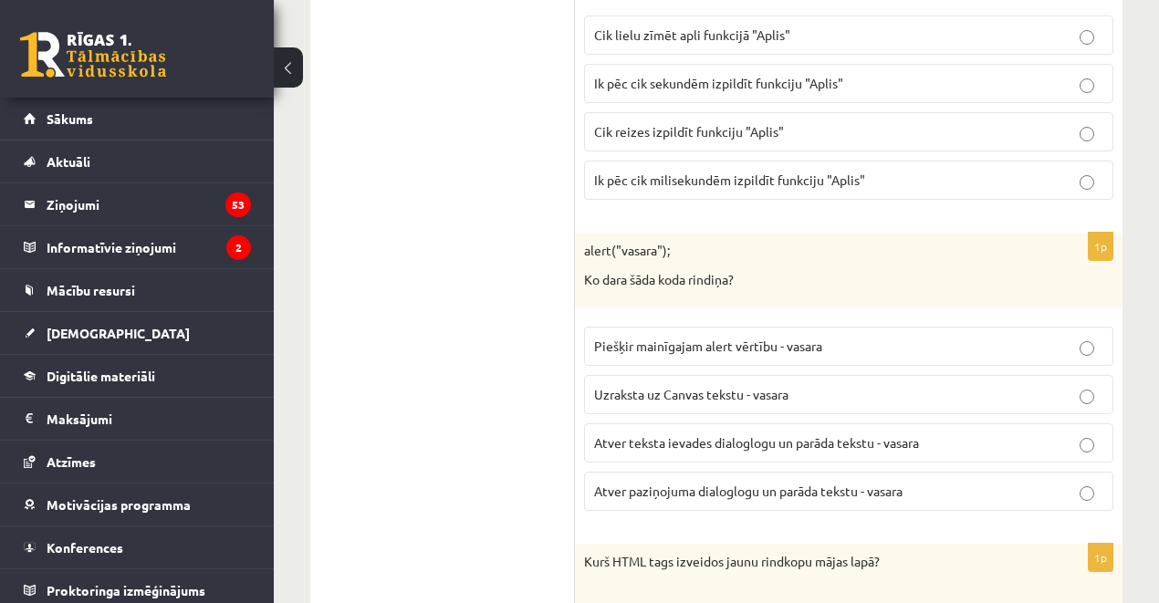
scroll to position [6829, 0]
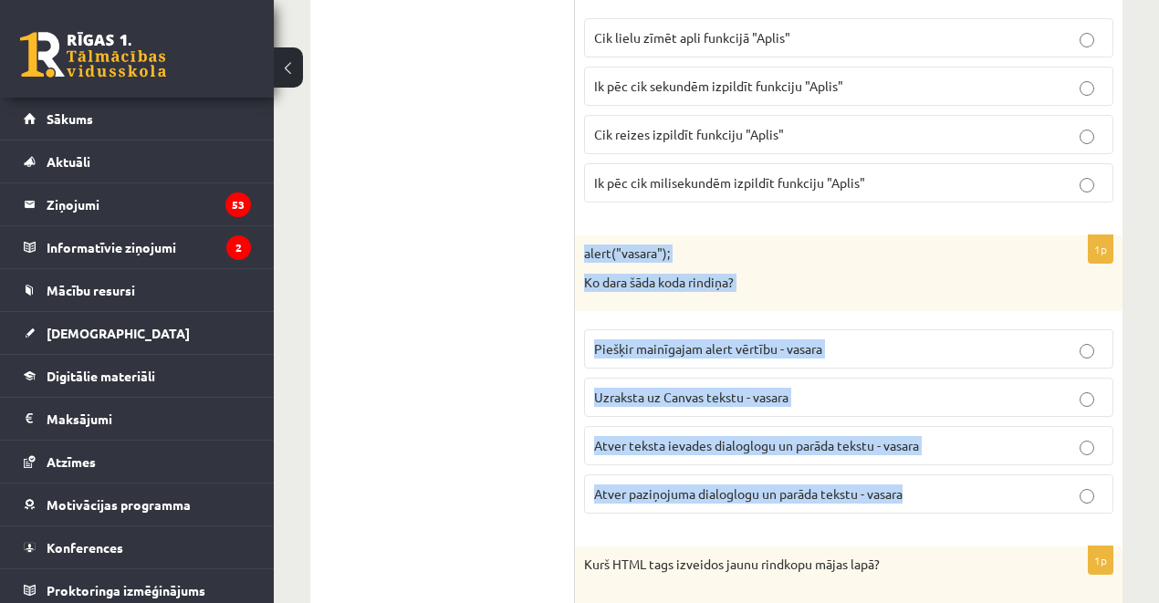
drag, startPoint x: 579, startPoint y: 197, endPoint x: 952, endPoint y: 452, distance: 451.9
click at [952, 452] on div "1p alert("vasara"); Ko dara šāda koda rindiņa? Piešķir mainīgajam alert vērtību…" at bounding box center [849, 382] width 548 height 293
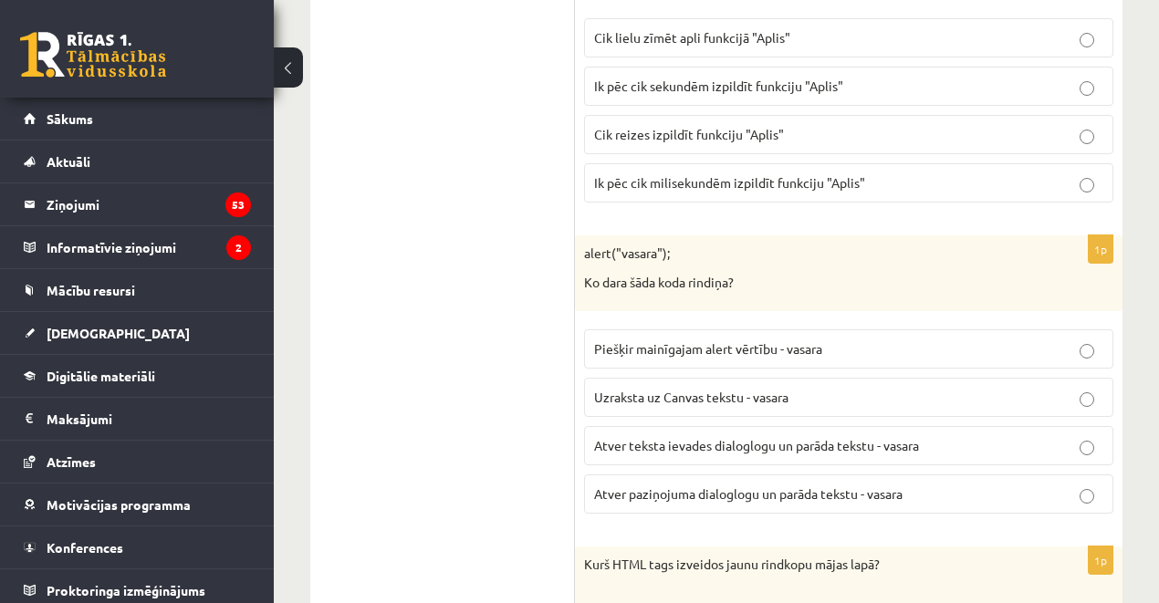
drag, startPoint x: 515, startPoint y: 312, endPoint x: 522, endPoint y: 306, distance: 9.7
click at [634, 486] on span "Atver paziņojuma dialoglogu un parāda tekstu - vasara" at bounding box center [748, 494] width 309 height 16
click at [692, 486] on span "Atver paziņojuma dialoglogu un parāda tekstu - vasara" at bounding box center [748, 494] width 309 height 16
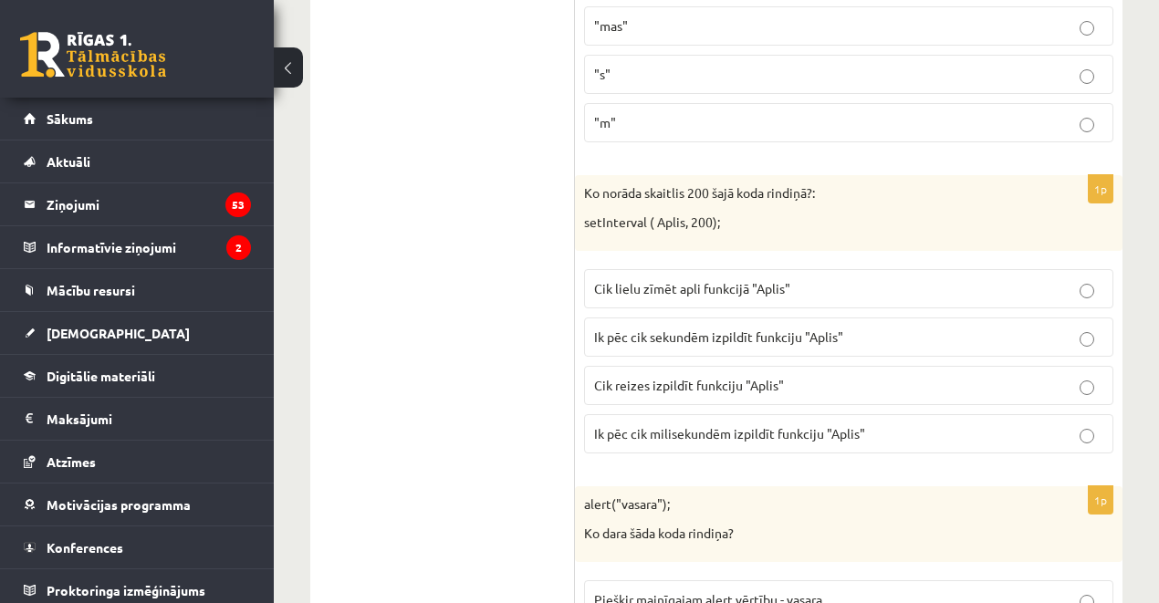
scroll to position [6585, 0]
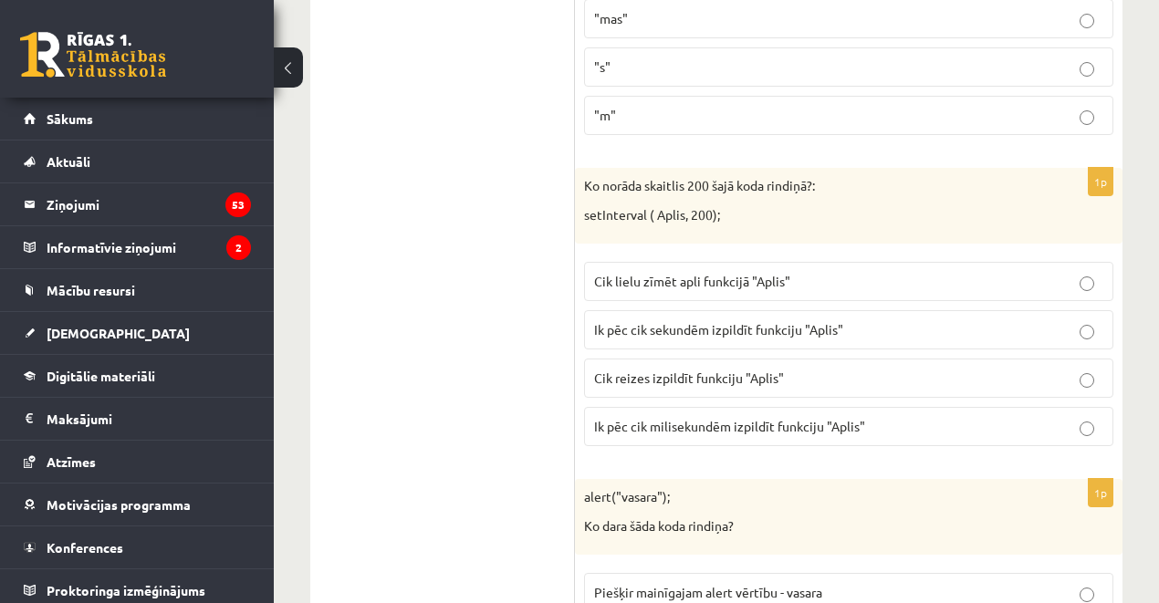
click at [629, 321] on span "Ik pēc cik sekundēm izpildīt funkciju "Aplis"" at bounding box center [718, 329] width 249 height 16
click at [741, 418] on span "Ik pēc cik milisekundēm izpildīt funkciju "Aplis"" at bounding box center [729, 426] width 271 height 16
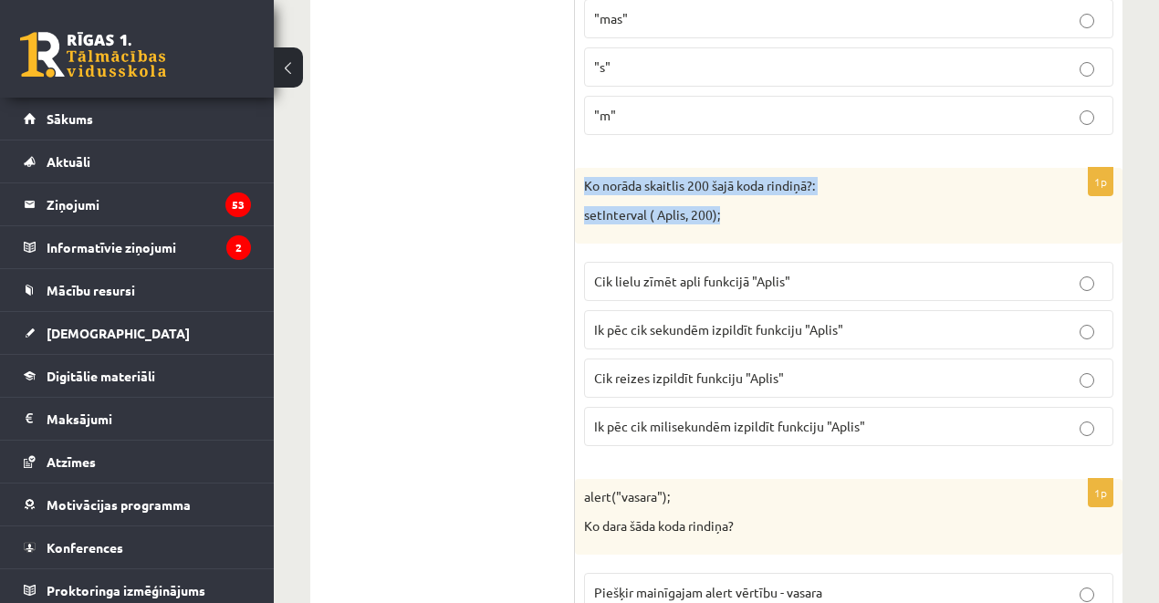
drag, startPoint x: 584, startPoint y: 135, endPoint x: 805, endPoint y: 175, distance: 224.5
click at [805, 175] on div "Ko norāda skaitlis 200 šajā koda rindiņā?: setInterval ( Aplis, 200);" at bounding box center [849, 206] width 548 height 76
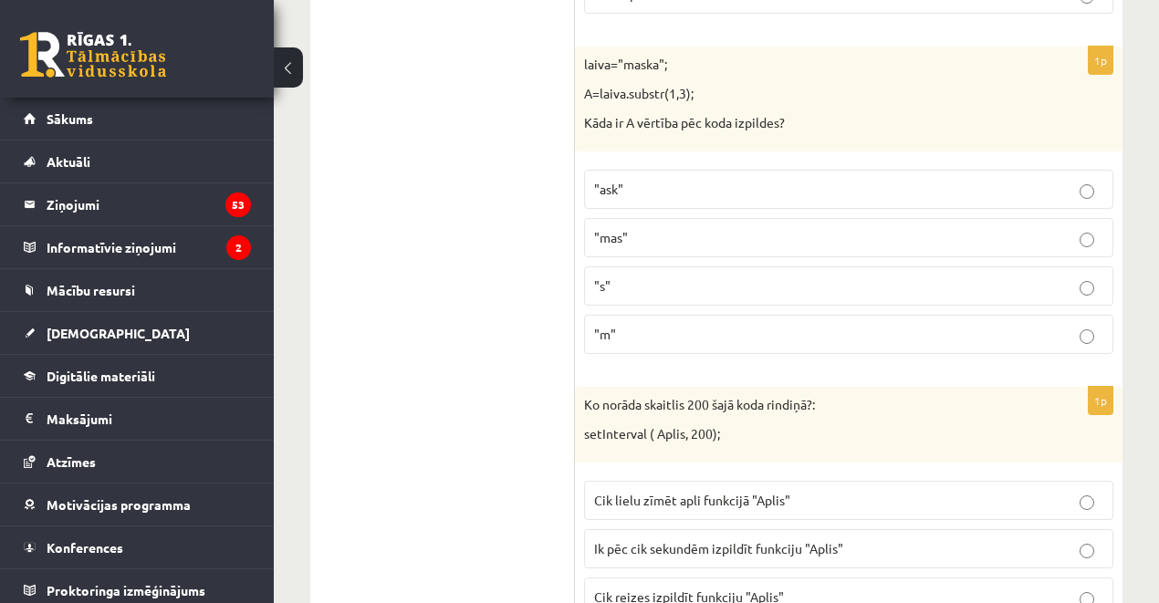
scroll to position [6220, 0]
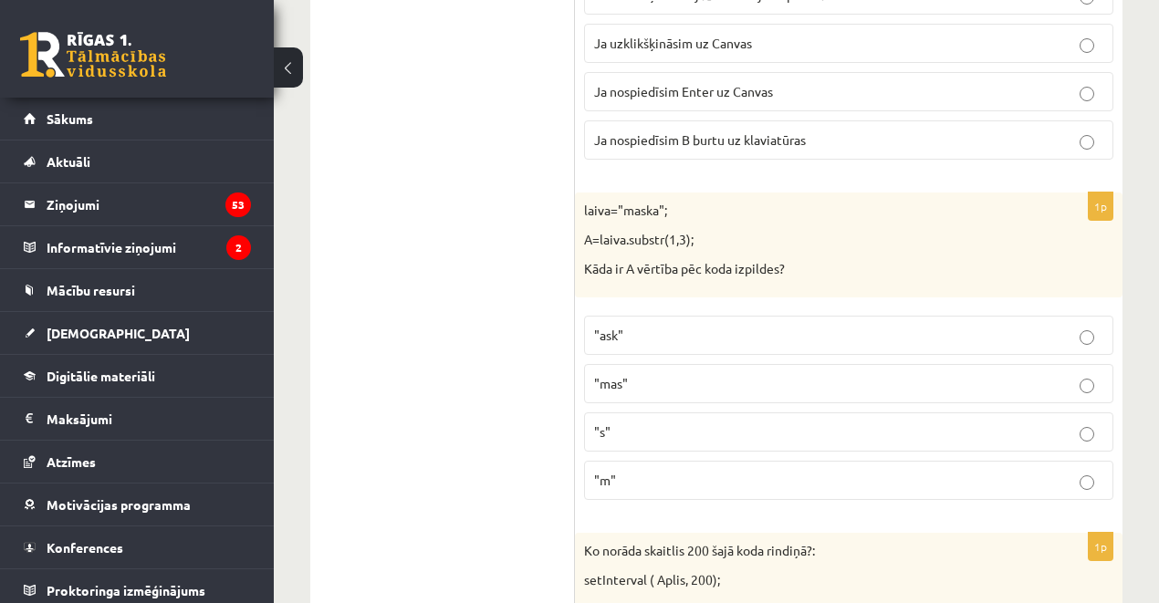
click at [639, 471] on p ""m"" at bounding box center [848, 480] width 509 height 19
drag, startPoint x: 635, startPoint y: 164, endPoint x: 651, endPoint y: 164, distance: 15.5
click at [651, 202] on p "laiva="maska";" at bounding box center [803, 211] width 438 height 18
click at [616, 231] on p "A=laiva.substr(1,3);" at bounding box center [803, 240] width 438 height 18
drag, startPoint x: 584, startPoint y: 163, endPoint x: 791, endPoint y: 198, distance: 210.1
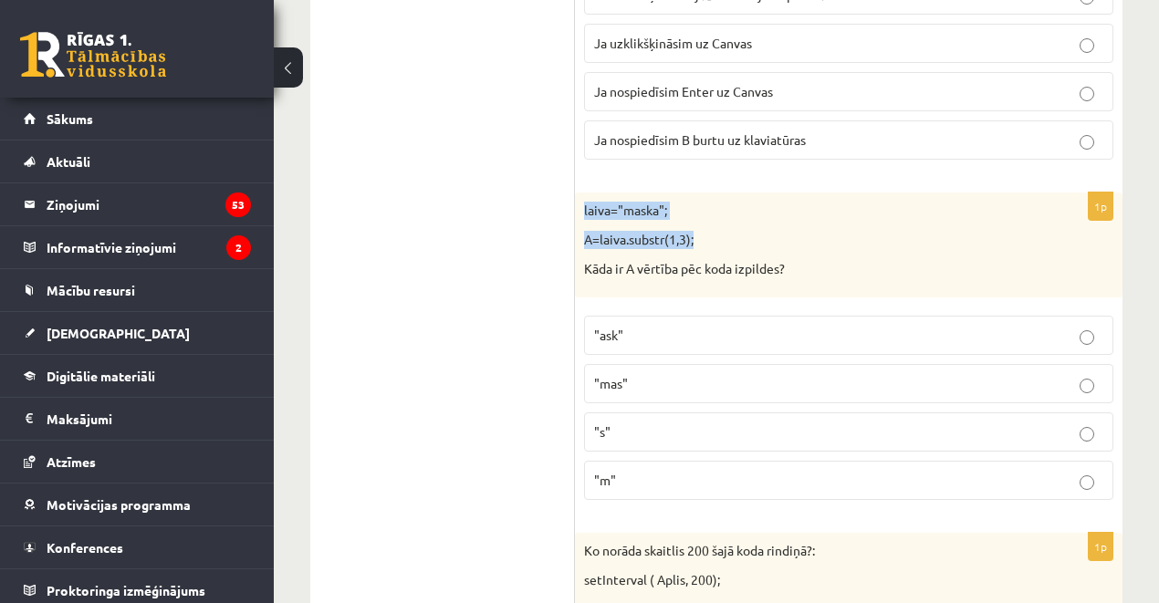
click at [791, 198] on div "laiva="maska"; A=laiva.substr(1,3); Kāda ir A vērtība pēc koda izpildes?" at bounding box center [849, 245] width 548 height 105
click at [620, 326] on p ""ask"" at bounding box center [848, 335] width 509 height 19
drag, startPoint x: 634, startPoint y: 163, endPoint x: 646, endPoint y: 162, distance: 11.9
click at [646, 202] on p "laiva="maska";" at bounding box center [803, 211] width 438 height 18
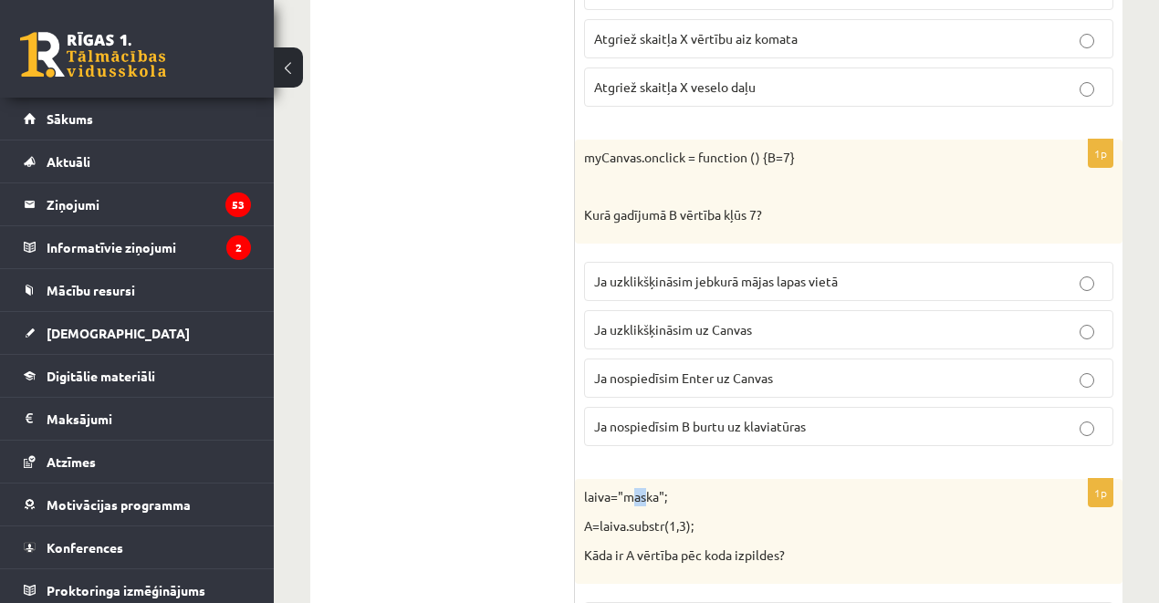
scroll to position [5916, 0]
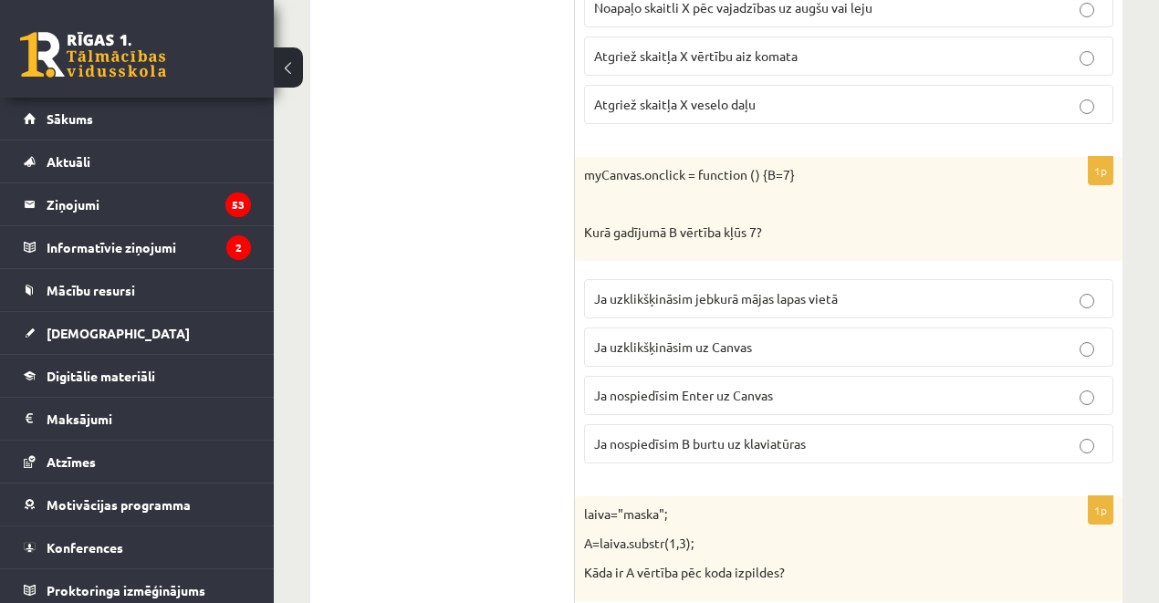
drag, startPoint x: 453, startPoint y: 285, endPoint x: 490, endPoint y: 282, distance: 37.5
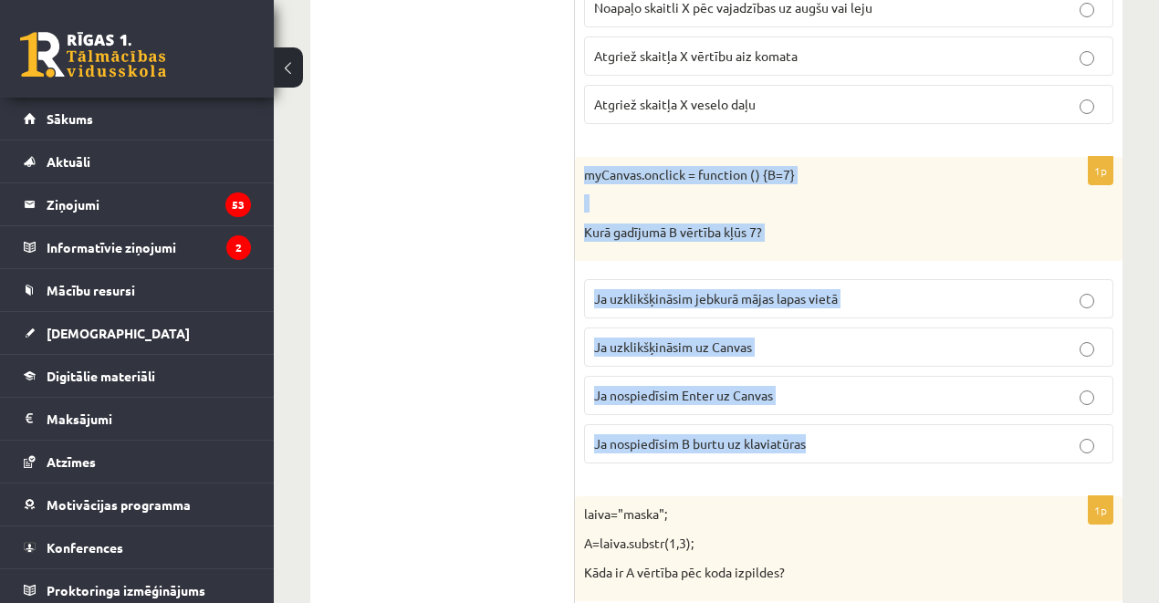
drag, startPoint x: 581, startPoint y: 131, endPoint x: 875, endPoint y: 373, distance: 380.7
click at [875, 373] on div "1p myCanvas.onclick = function () {B=7} Kurā gadījumā B vērtība kļūs 7? Ja uzkl…" at bounding box center [849, 318] width 548 height 322
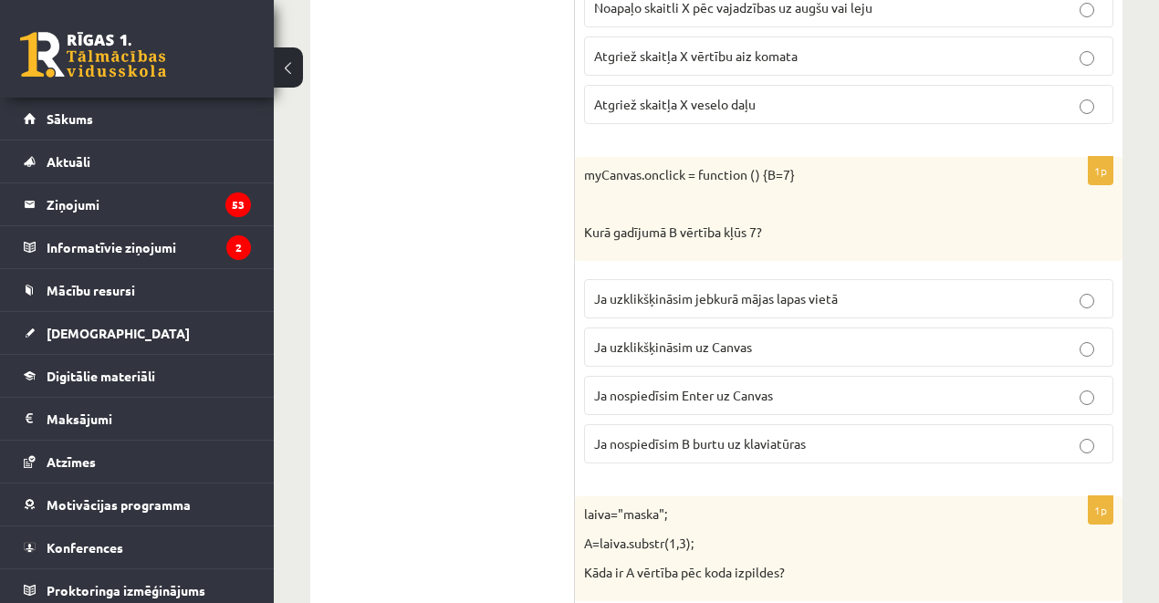
click at [616, 339] on span "Ja uzklikšķināsim uz Canvas" at bounding box center [673, 347] width 158 height 16
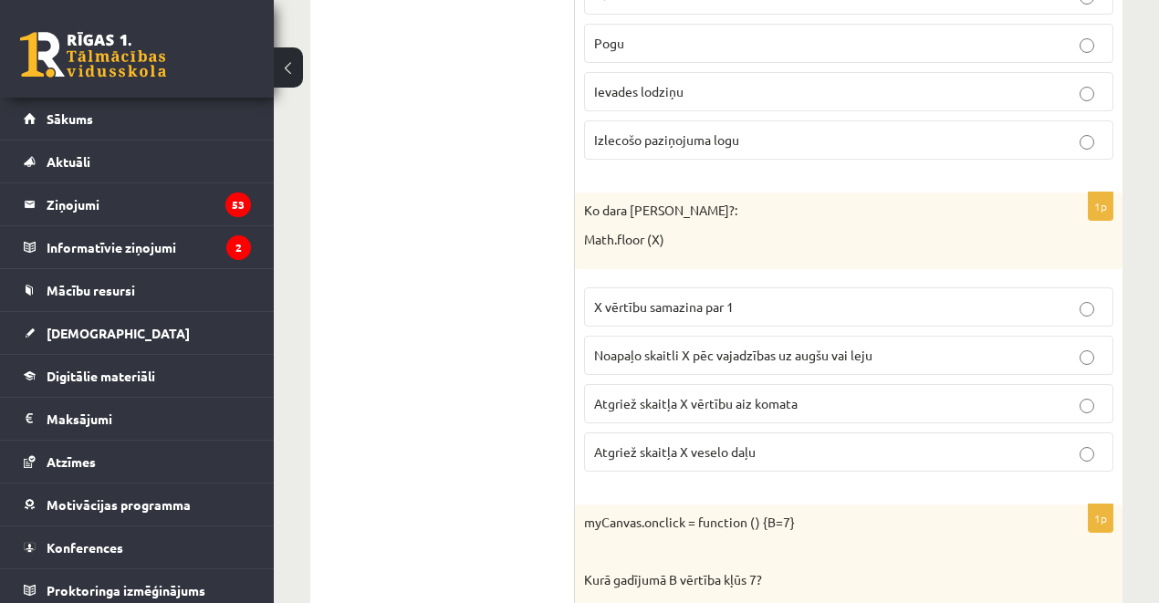
scroll to position [5551, 0]
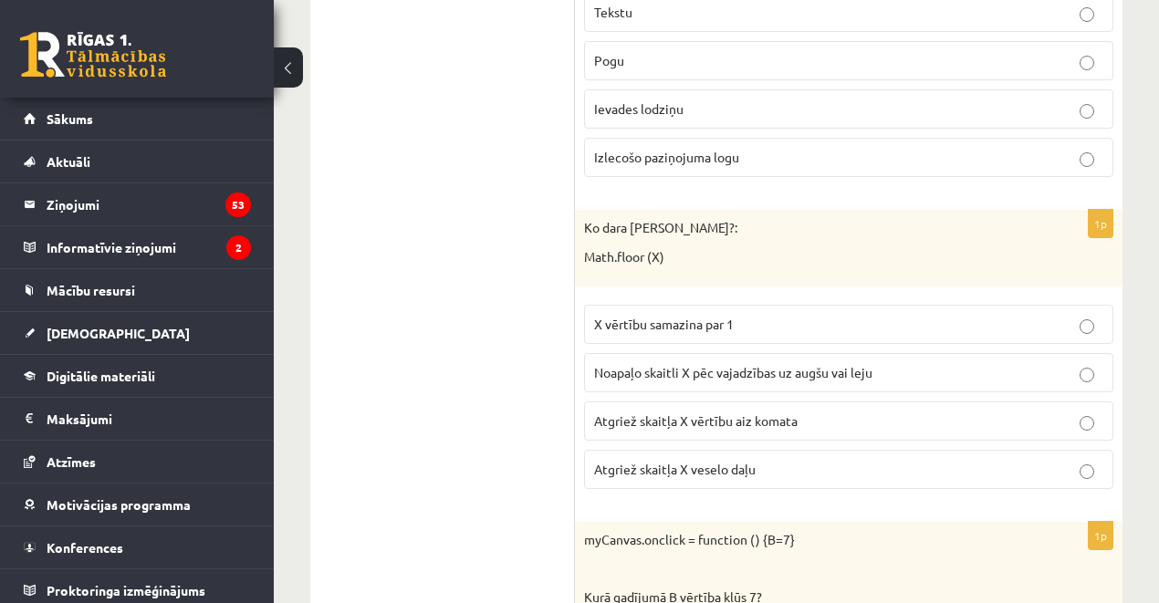
click at [644, 413] on span "Atgriež skaitļa X vērtību aiz komata" at bounding box center [696, 421] width 204 height 16
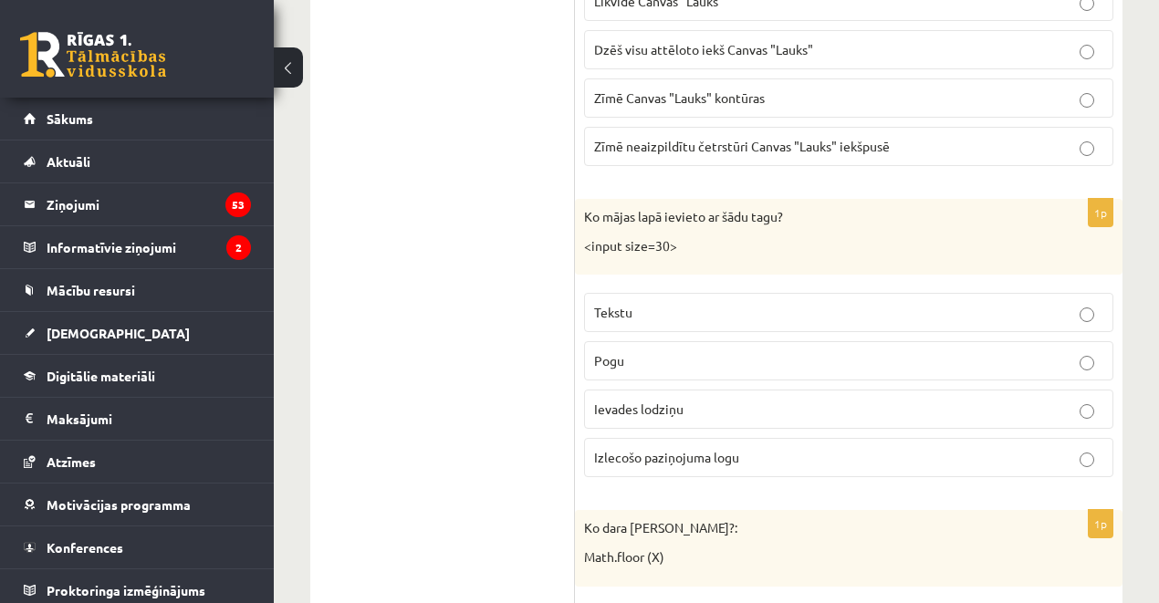
scroll to position [5247, 0]
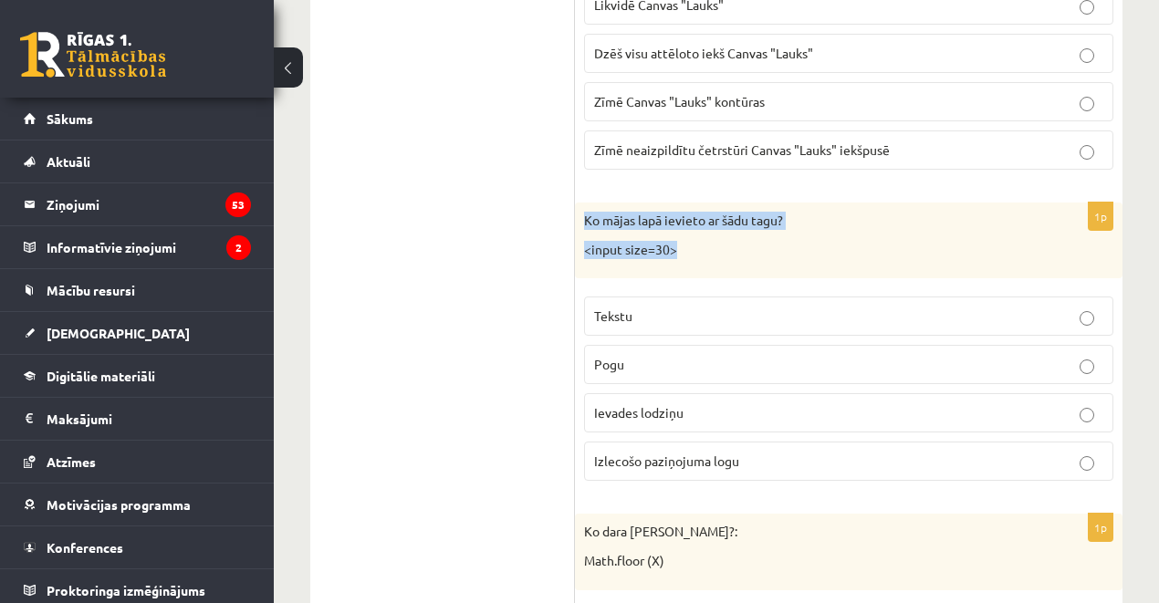
drag, startPoint x: 582, startPoint y: 176, endPoint x: 701, endPoint y: 211, distance: 123.6
click at [701, 211] on div "Ko mājas lapā ievieto ar šādu tagu? <input size=30>" at bounding box center [849, 241] width 548 height 76
click at [603, 212] on p "Ko mājas lapā ievieto ar šādu tagu?" at bounding box center [803, 221] width 438 height 18
drag, startPoint x: 582, startPoint y: 177, endPoint x: 766, endPoint y: 418, distance: 302.9
click at [766, 418] on div "1p Ko mājas lapā ievieto ar šādu tagu? <input size=30> Tekstu Pogu Ievades lodz…" at bounding box center [849, 349] width 548 height 293
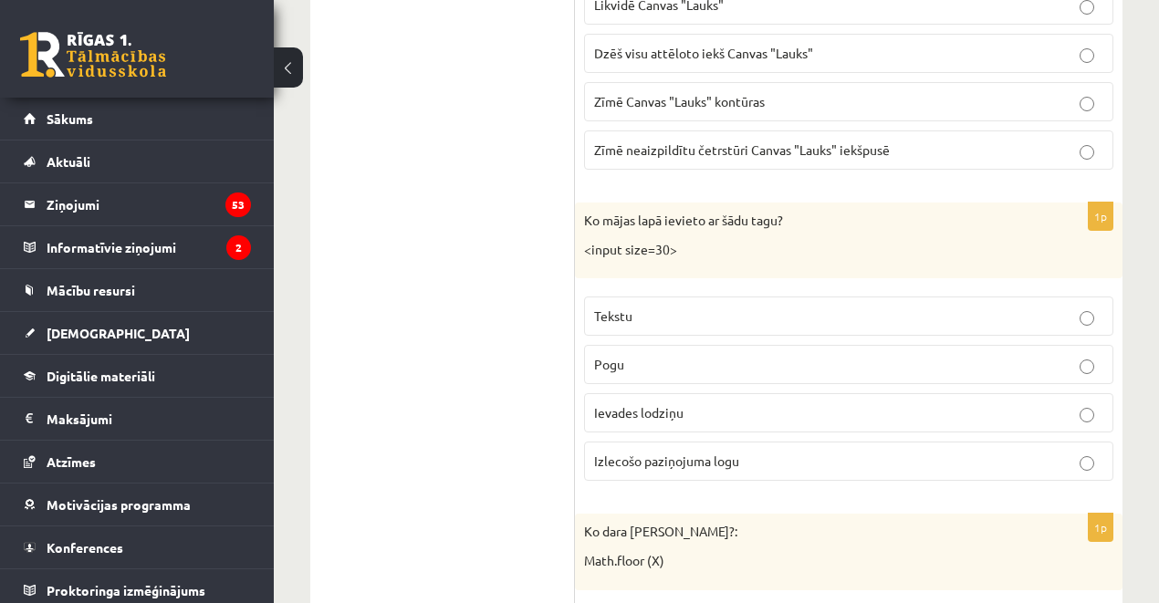
drag, startPoint x: 528, startPoint y: 314, endPoint x: 635, endPoint y: 382, distance: 127.6
click at [639, 393] on label "Ievades lodziņu" at bounding box center [848, 412] width 529 height 39
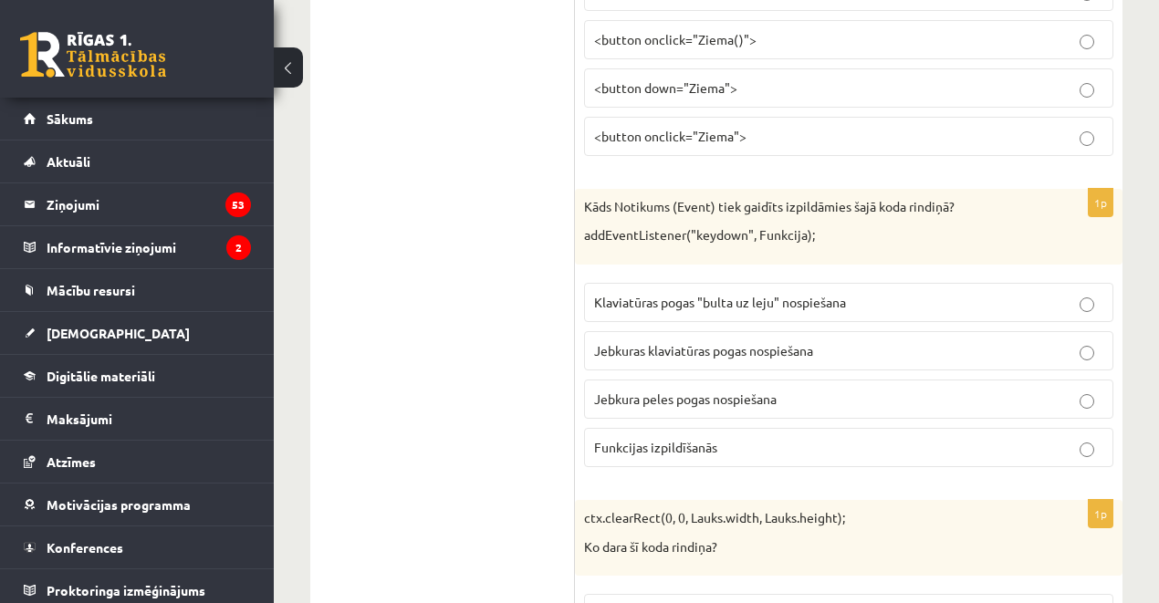
scroll to position [4882, 0]
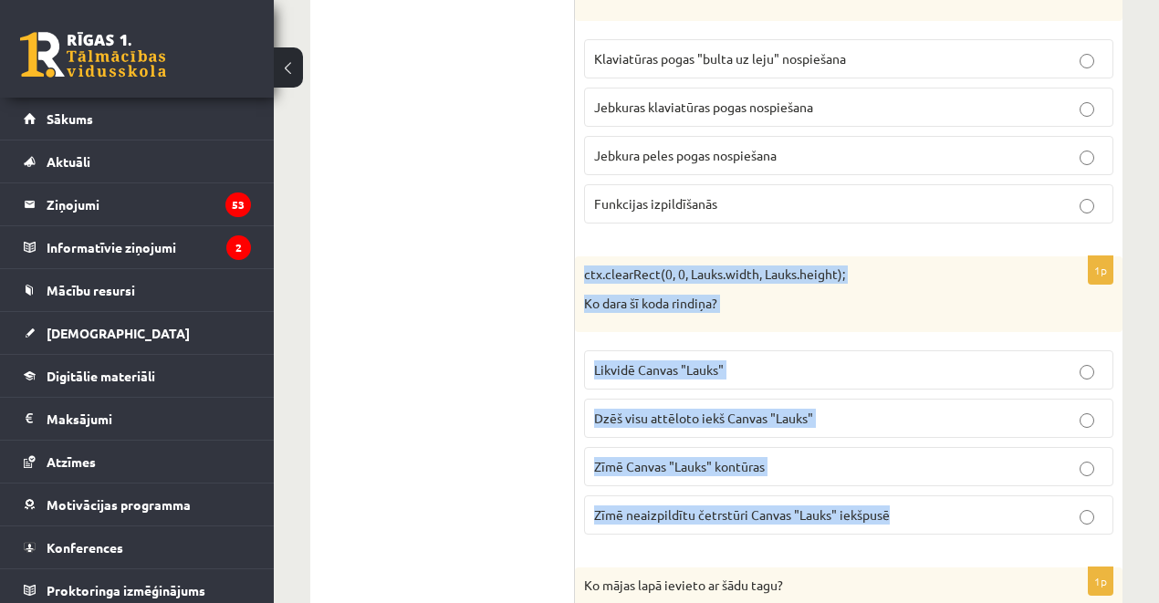
drag, startPoint x: 579, startPoint y: 239, endPoint x: 928, endPoint y: 473, distance: 420.5
click at [928, 473] on div "1p ctx.clearRect(0, 0, Lauks.width, Lauks.height); Ko dara šī koda rindiņa? Lik…" at bounding box center [849, 403] width 548 height 293
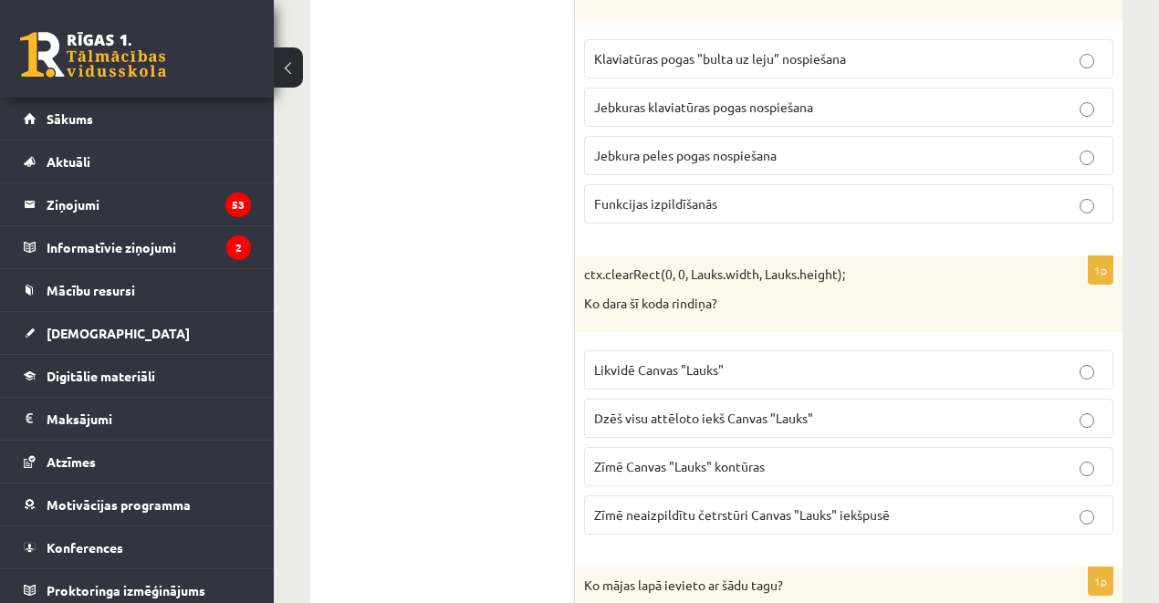
click at [498, 297] on ul "Tests Izvērtējums!" at bounding box center [452, 238] width 246 height 9530
drag, startPoint x: 615, startPoint y: 387, endPoint x: 564, endPoint y: 276, distance: 122.5
click at [615, 410] on span "Dzēš visu attēloto iekš Canvas "Lauks"" at bounding box center [703, 418] width 219 height 16
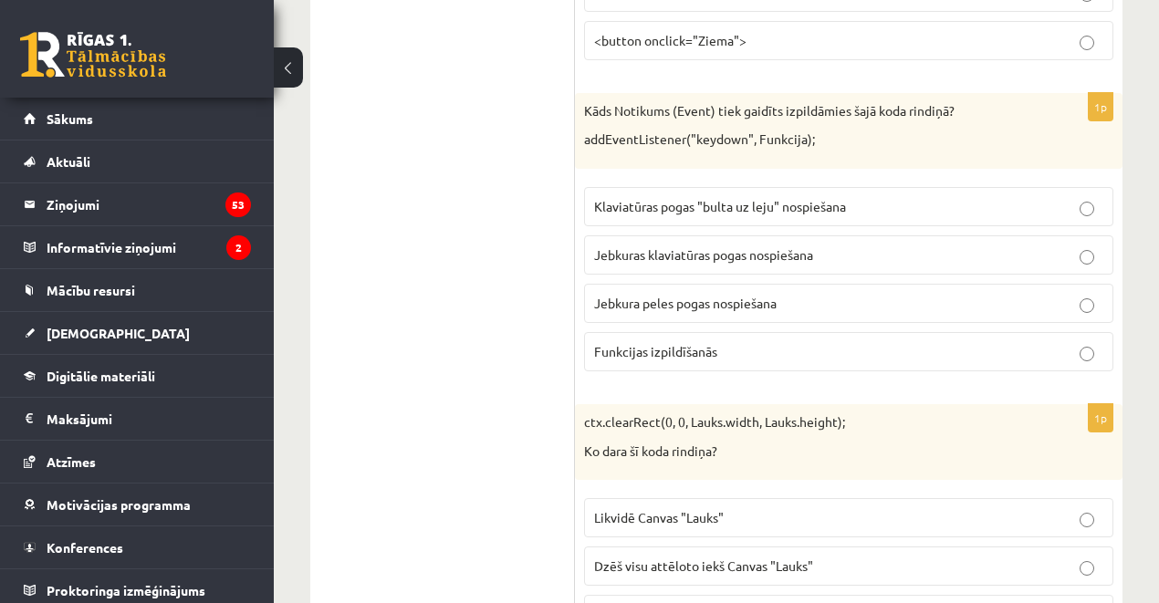
scroll to position [4699, 0]
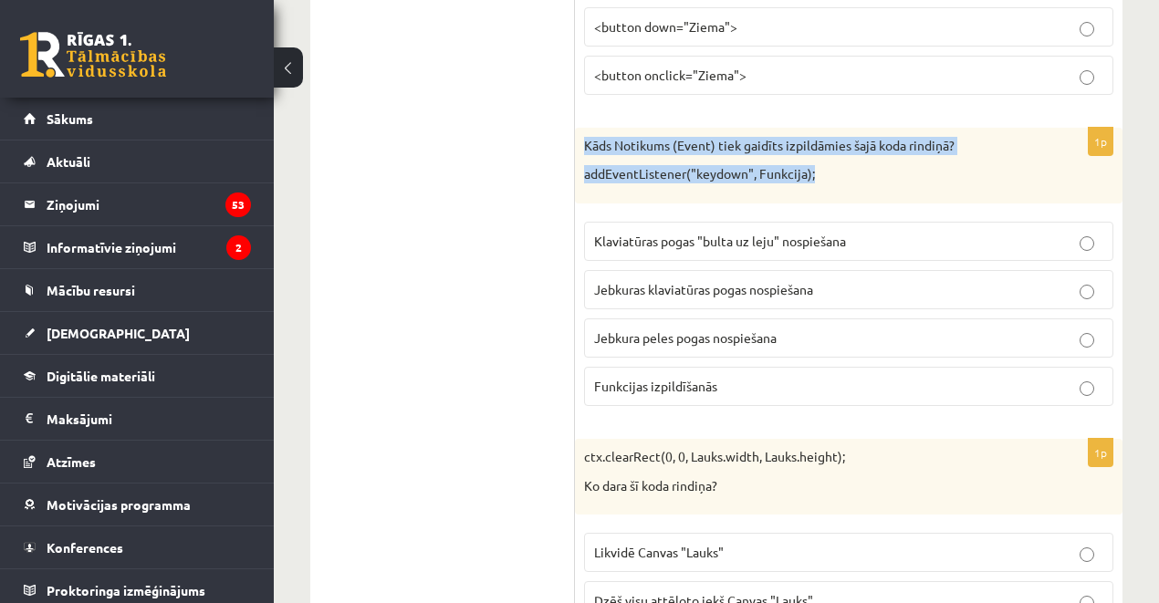
drag, startPoint x: 580, startPoint y: 106, endPoint x: 953, endPoint y: 146, distance: 375.5
click at [953, 146] on div "Kāds Notikums (Event) tiek gaidīts izpildāmies šajā koda rindiņā? addEventListe…" at bounding box center [849, 166] width 548 height 76
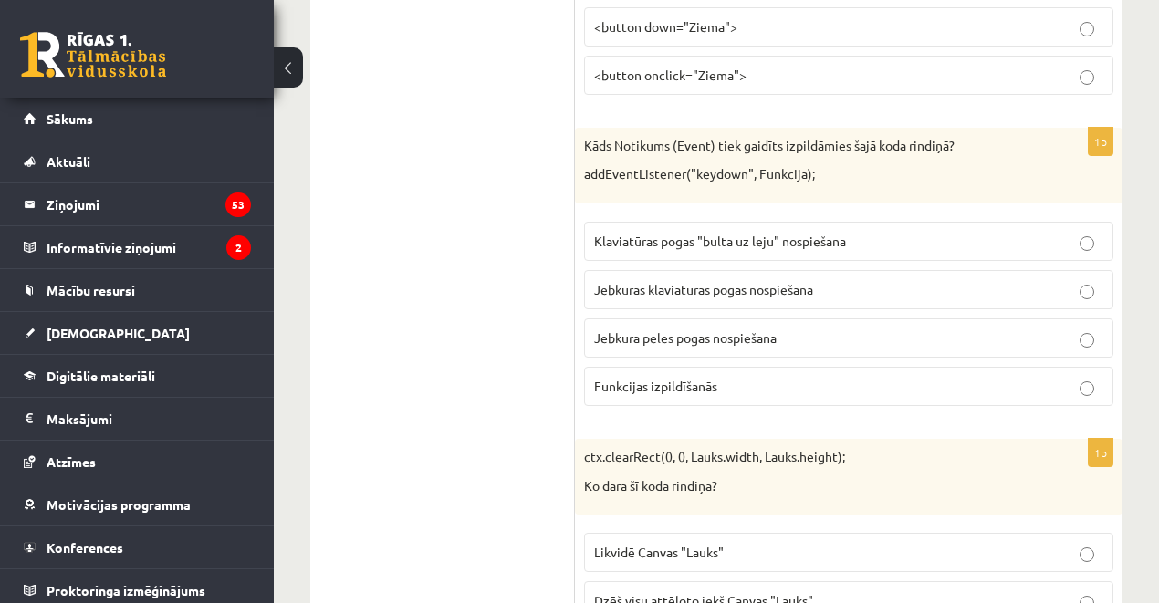
click at [515, 333] on ul "Tests Izvērtējums!" at bounding box center [452, 421] width 246 height 9530
click at [683, 233] on span "Klaviatūras pogas "bulta uz leju" nospiešana" at bounding box center [720, 241] width 252 height 16
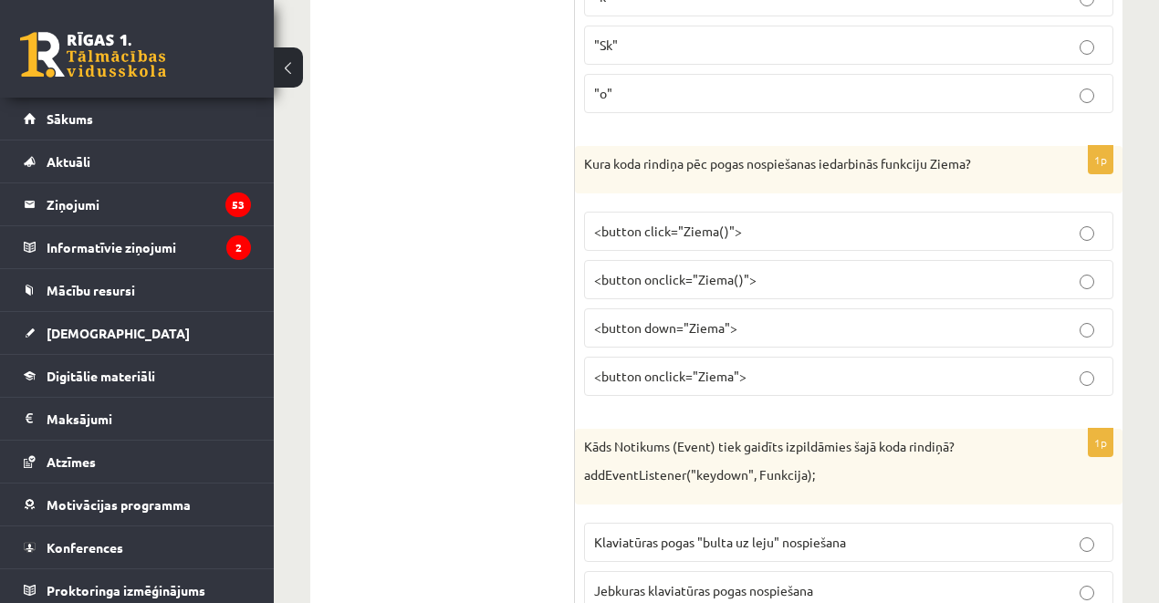
scroll to position [4394, 0]
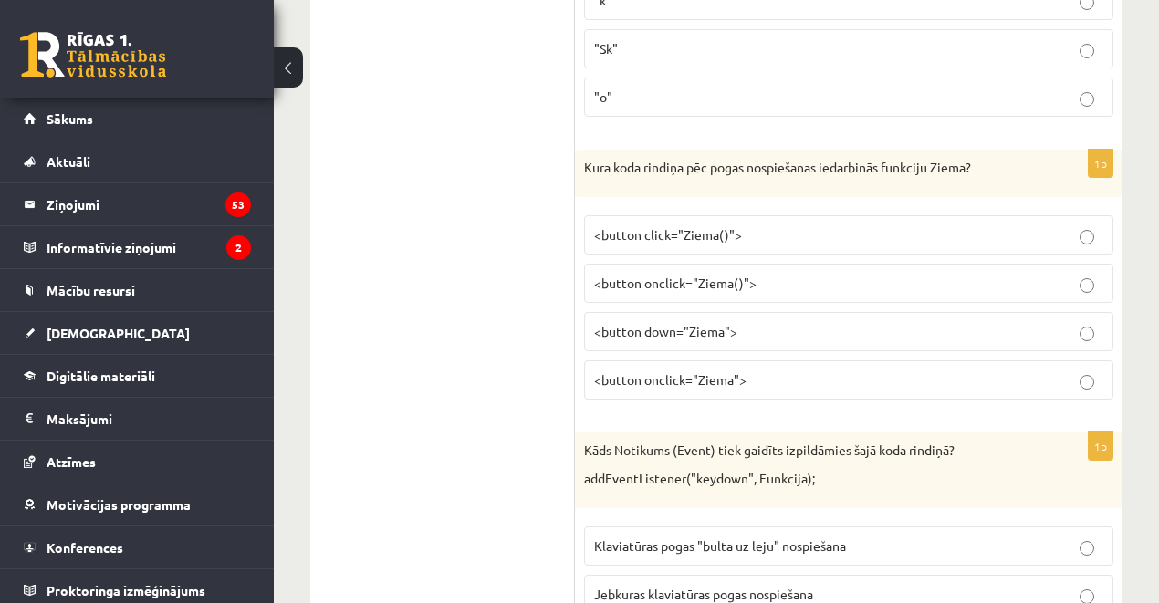
click at [632, 323] on span "<button down="Ziema">" at bounding box center [665, 331] width 143 height 16
click at [654, 275] on span "<button onclick="Ziema()">" at bounding box center [675, 283] width 162 height 16
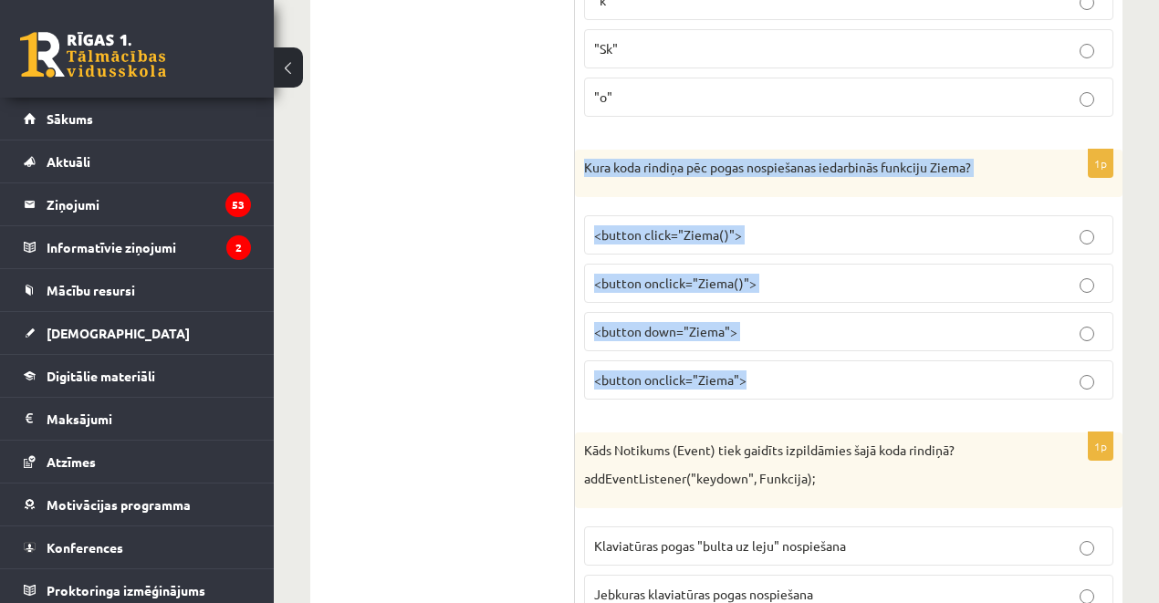
drag, startPoint x: 582, startPoint y: 126, endPoint x: 864, endPoint y: 356, distance: 364.0
click at [864, 356] on div "1p Kura koda rindiņa pēc pogas nospiešanas iedarbinās funkciju Ziema? <button c…" at bounding box center [849, 282] width 548 height 265
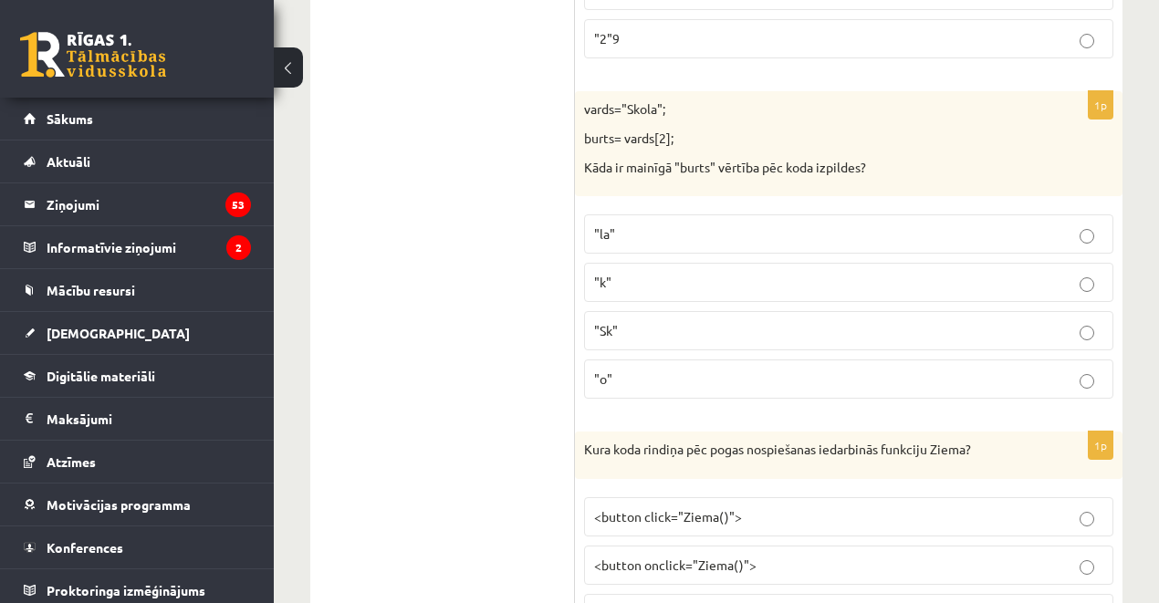
scroll to position [4029, 0]
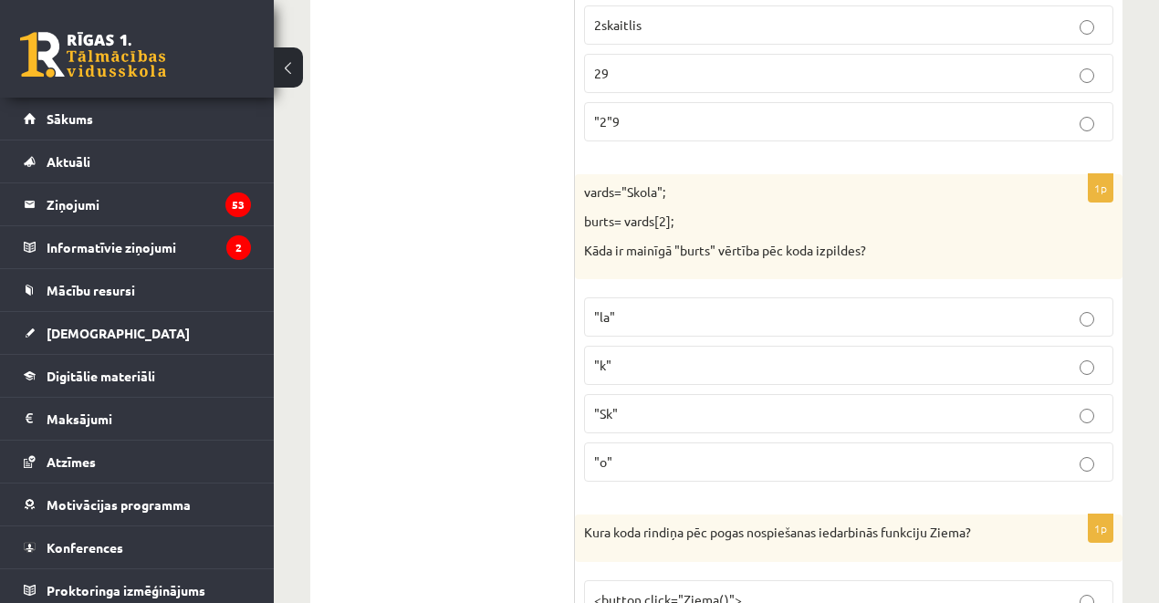
click at [652, 453] on p ""o"" at bounding box center [848, 462] width 509 height 19
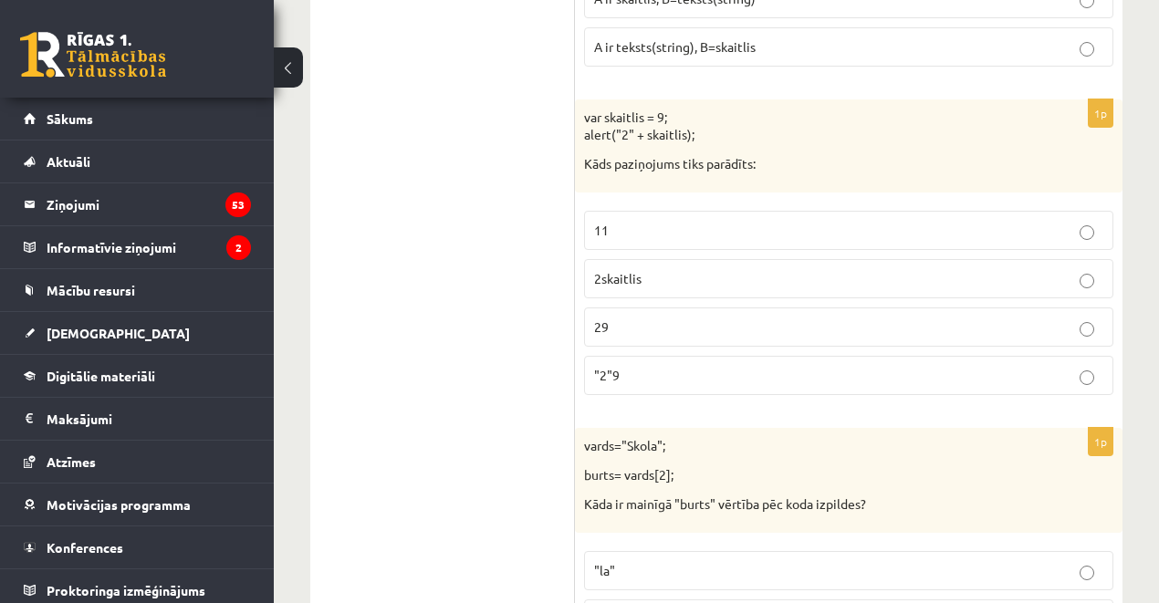
scroll to position [3725, 0]
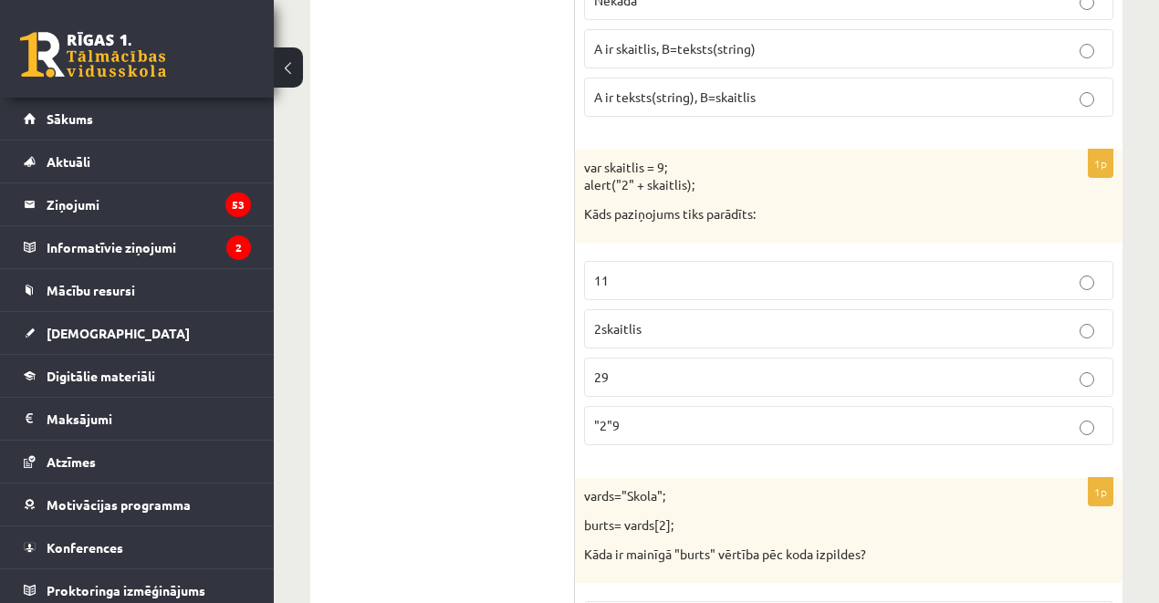
click at [670, 319] on p "2skaitlis" at bounding box center [848, 328] width 509 height 19
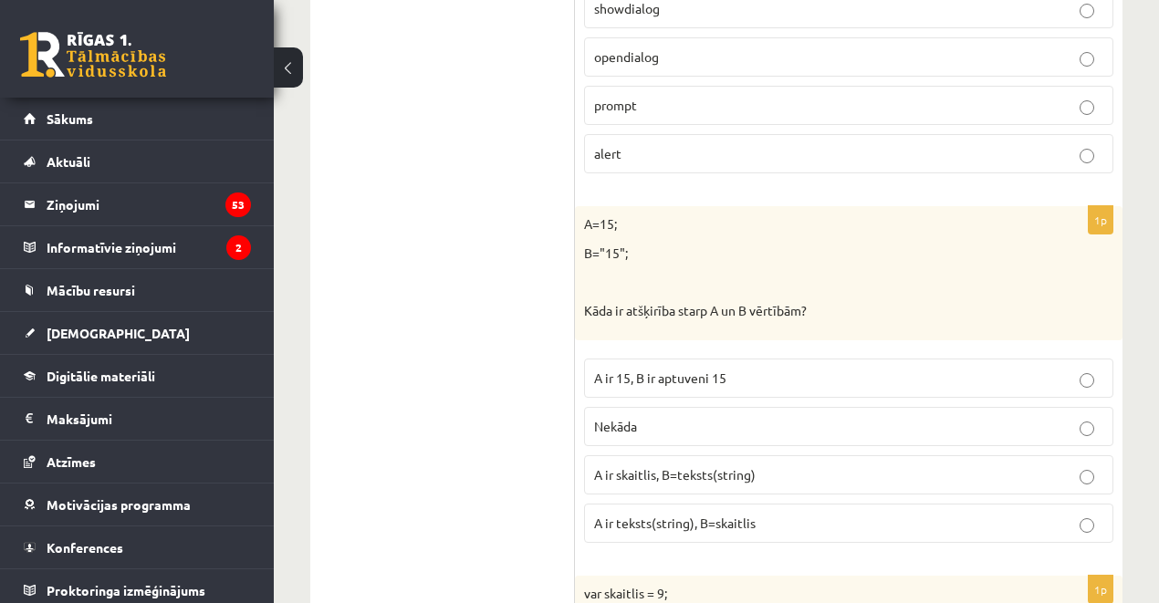
click at [640, 369] on p "A ir 15, B ir aptuveni 15" at bounding box center [848, 378] width 509 height 19
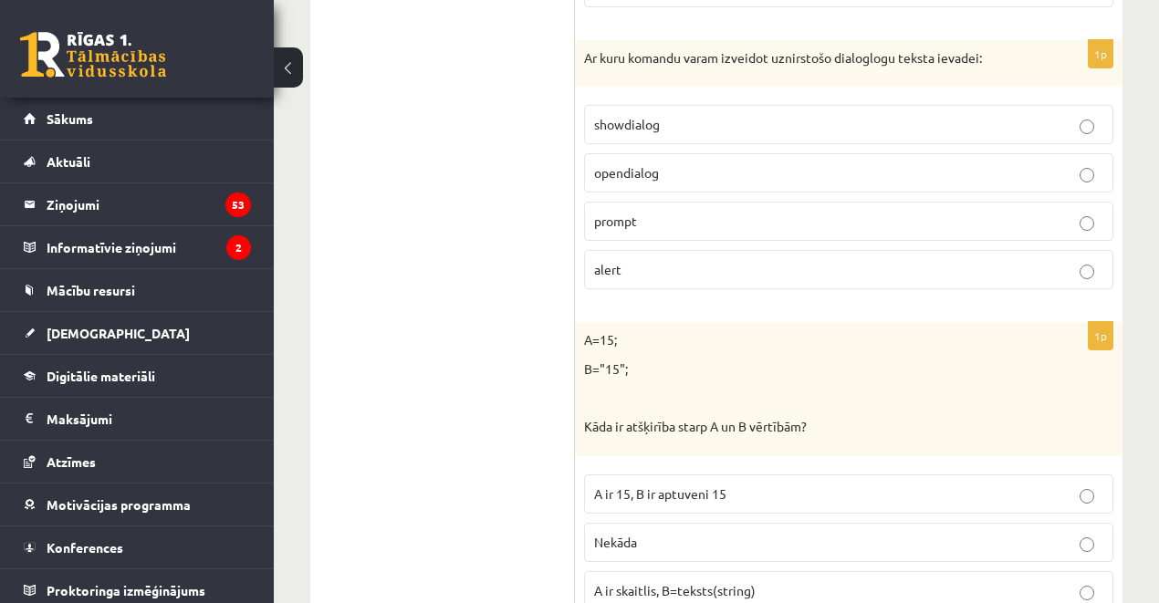
scroll to position [2995, 0]
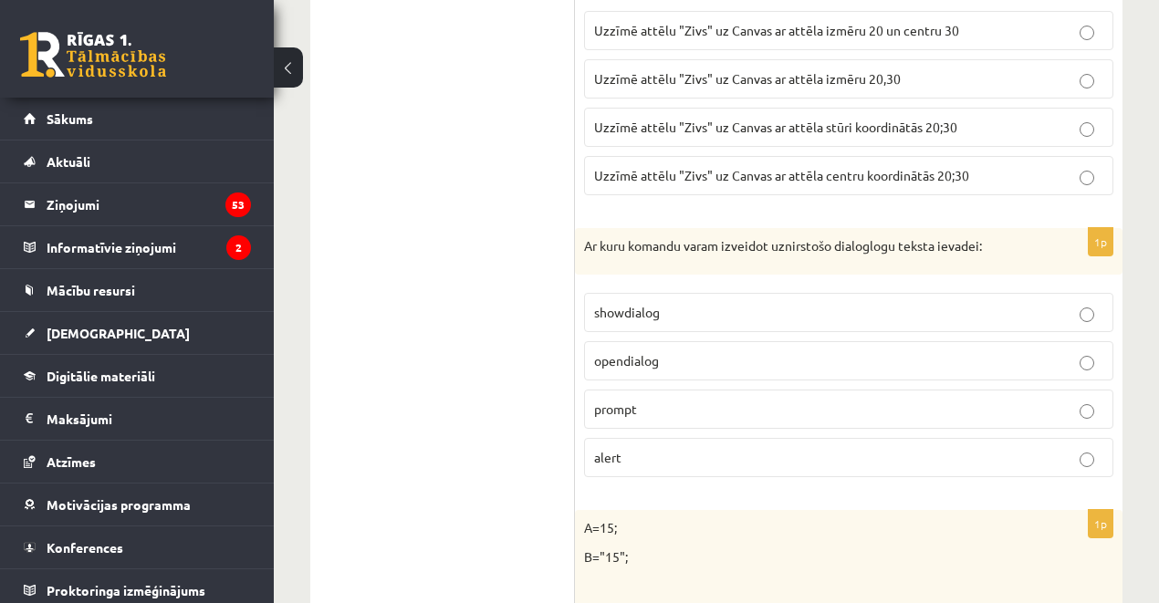
click at [646, 400] on p "prompt" at bounding box center [848, 409] width 509 height 19
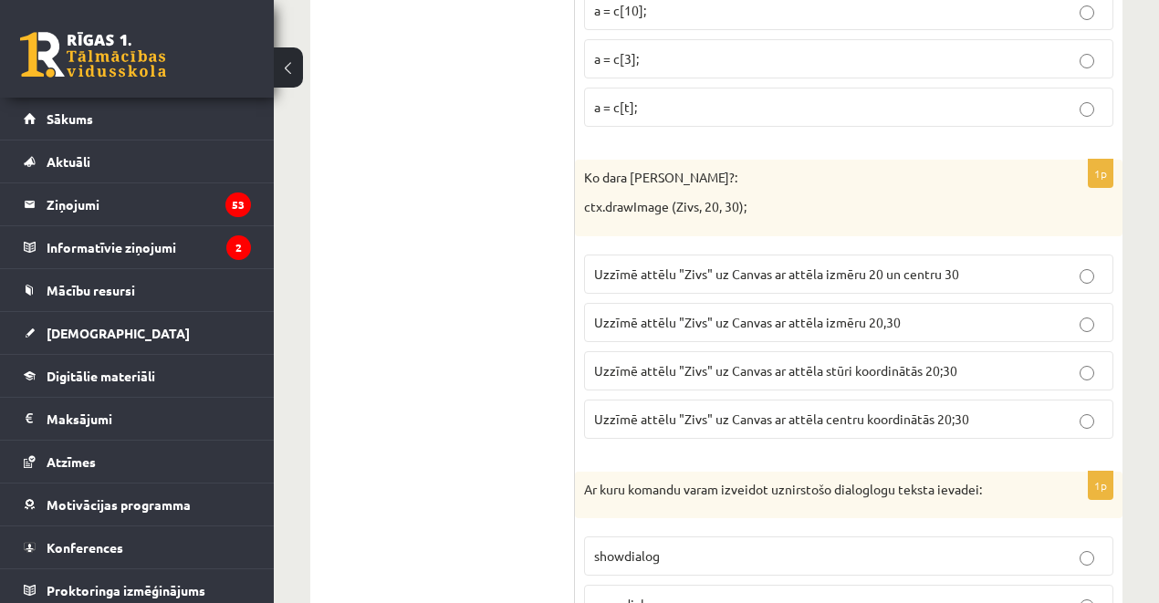
click at [652, 255] on label "Uzzīmē attēlu "Zivs" uz Canvas ar attēla izmēru 20 un centru 30" at bounding box center [848, 274] width 529 height 39
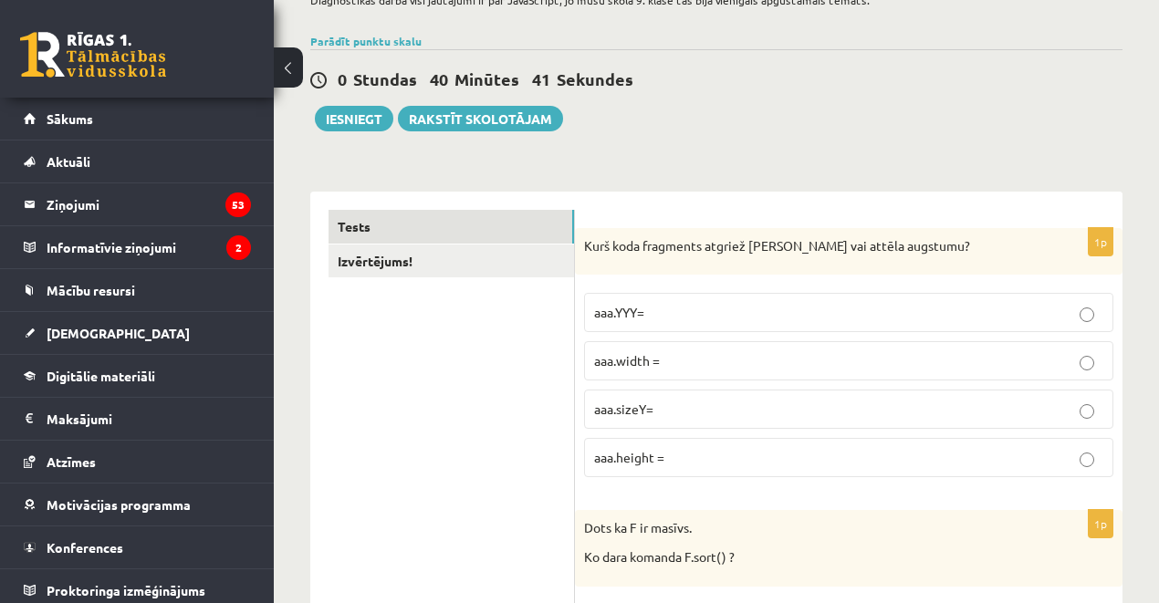
scroll to position [0, 0]
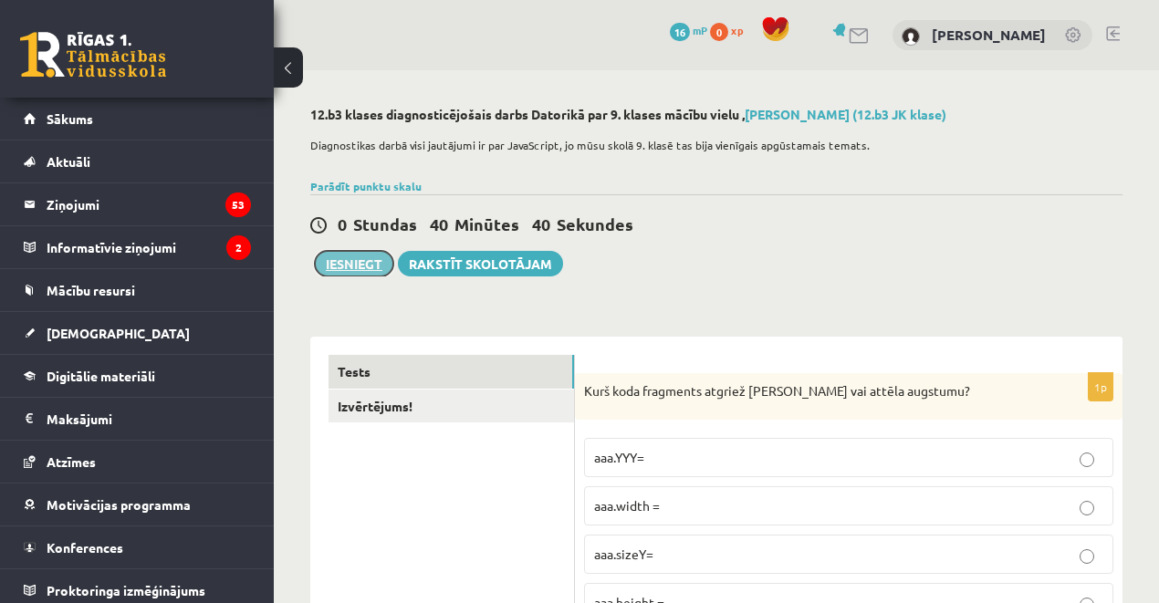
click at [349, 258] on button "Iesniegt" at bounding box center [354, 264] width 79 height 26
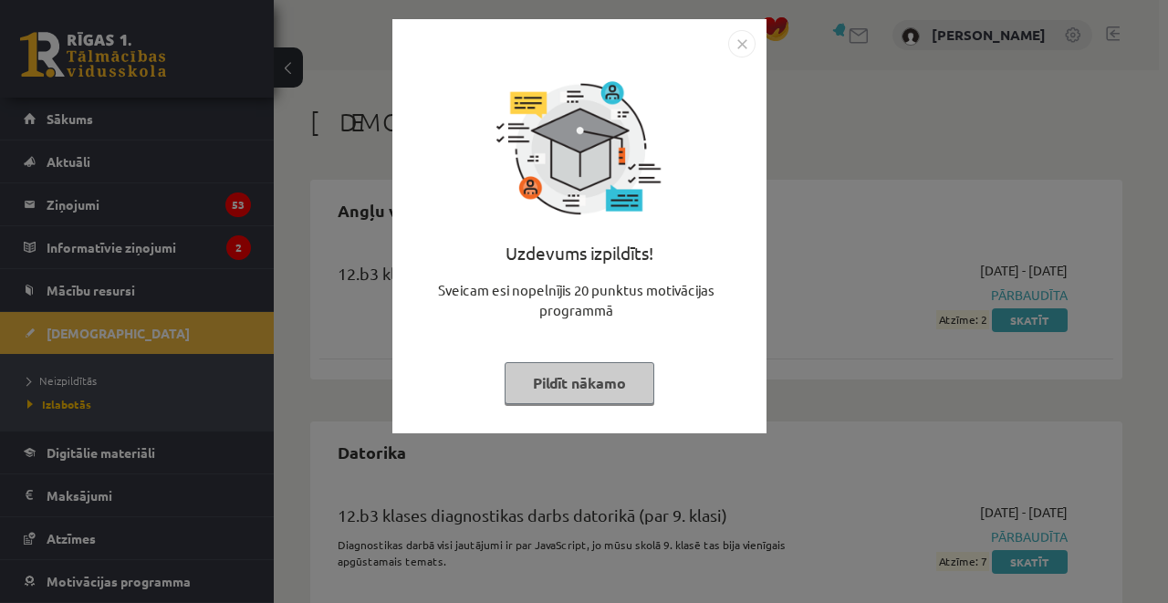
drag, startPoint x: 745, startPoint y: 44, endPoint x: 731, endPoint y: 55, distance: 17.5
click at [745, 44] on img "Close" at bounding box center [741, 43] width 27 height 27
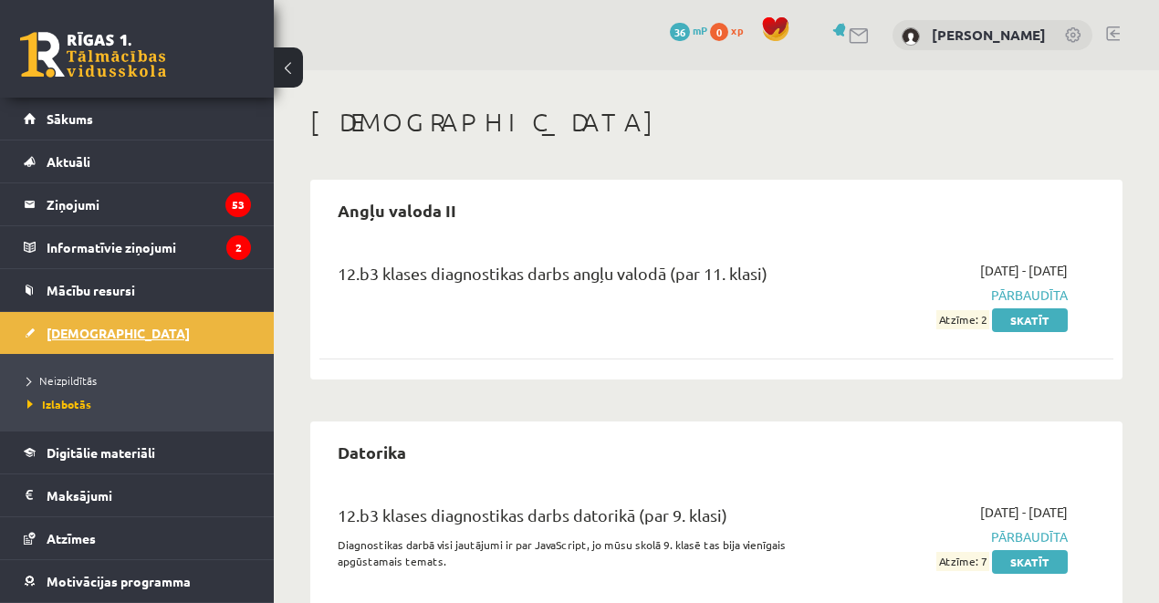
click at [122, 338] on link "[DEMOGRAPHIC_DATA]" at bounding box center [137, 333] width 227 height 42
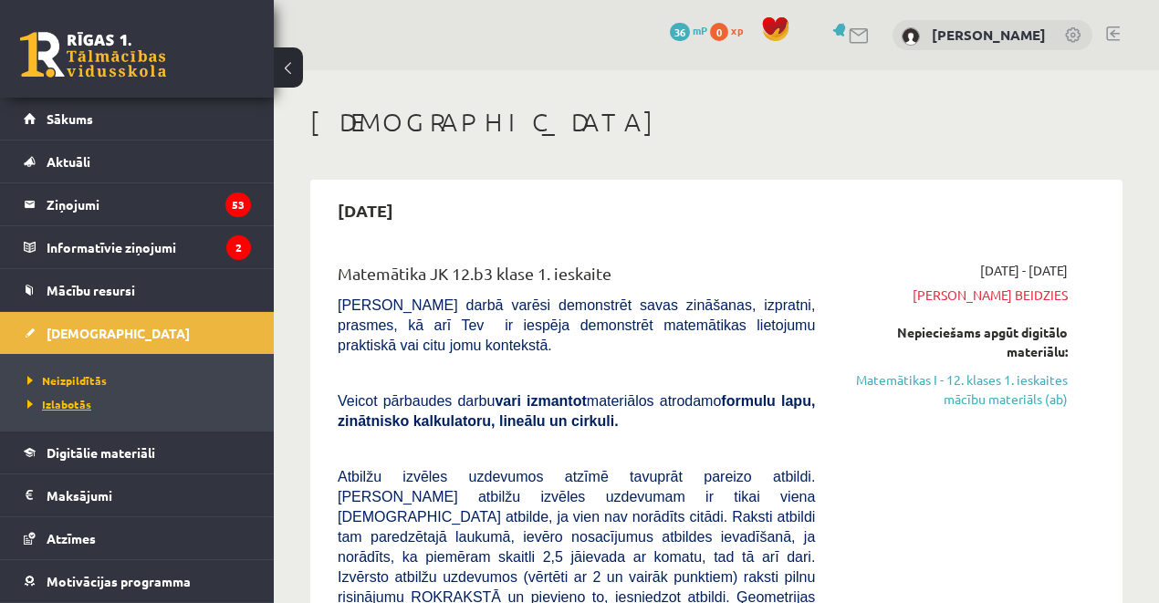
click at [75, 404] on span "Izlabotās" at bounding box center [59, 404] width 64 height 15
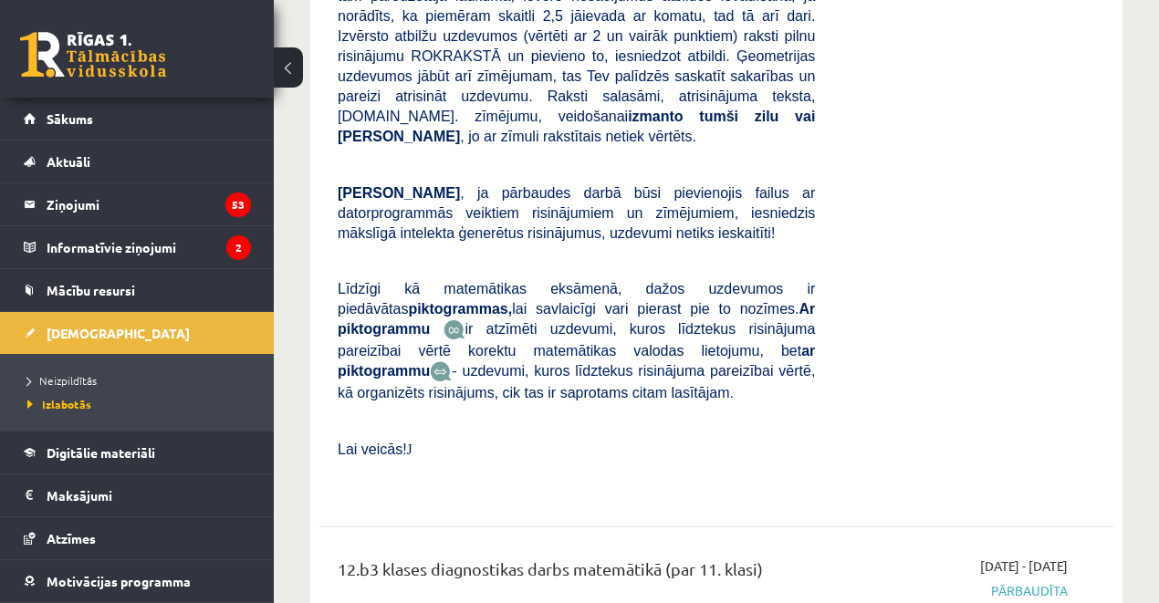
scroll to position [1344, 0]
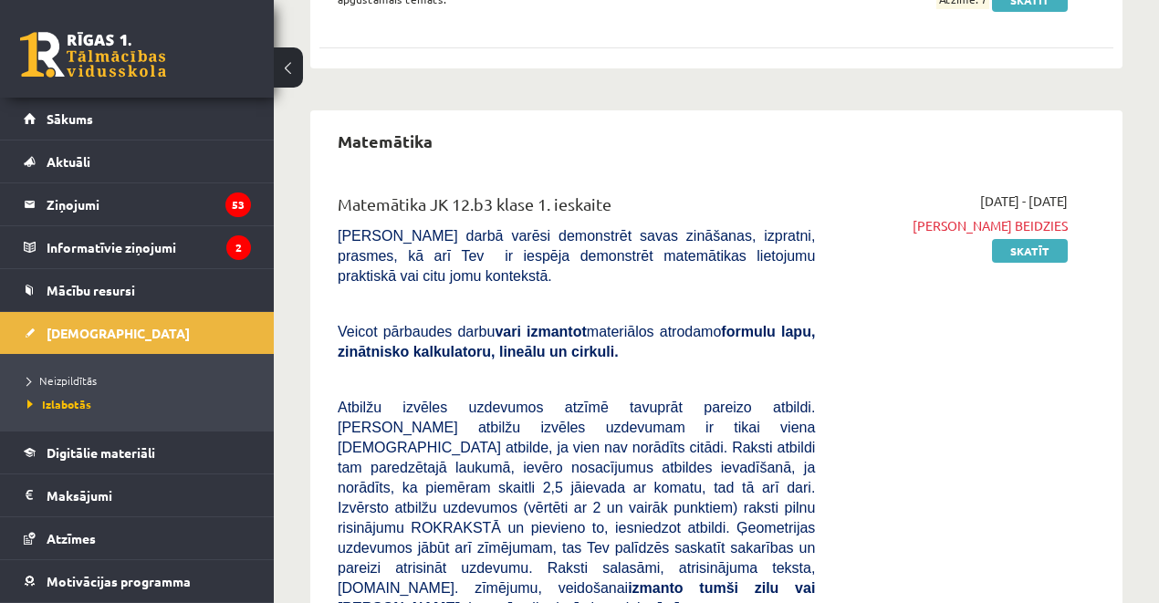
scroll to position [552, 0]
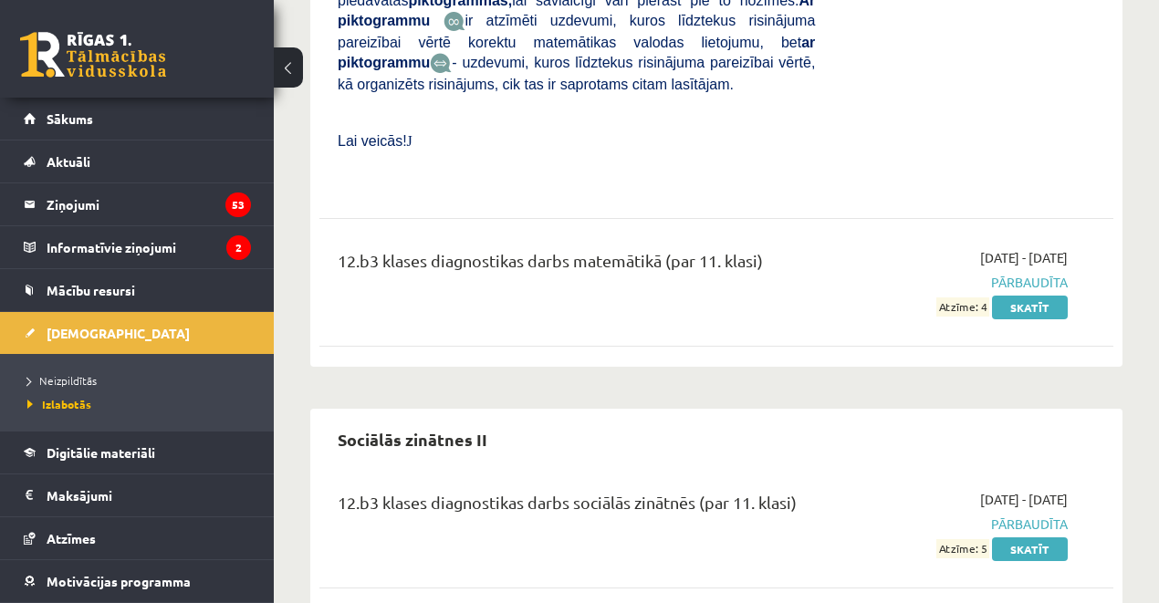
scroll to position [1344, 0]
click at [74, 375] on span "Neizpildītās" at bounding box center [61, 380] width 69 height 15
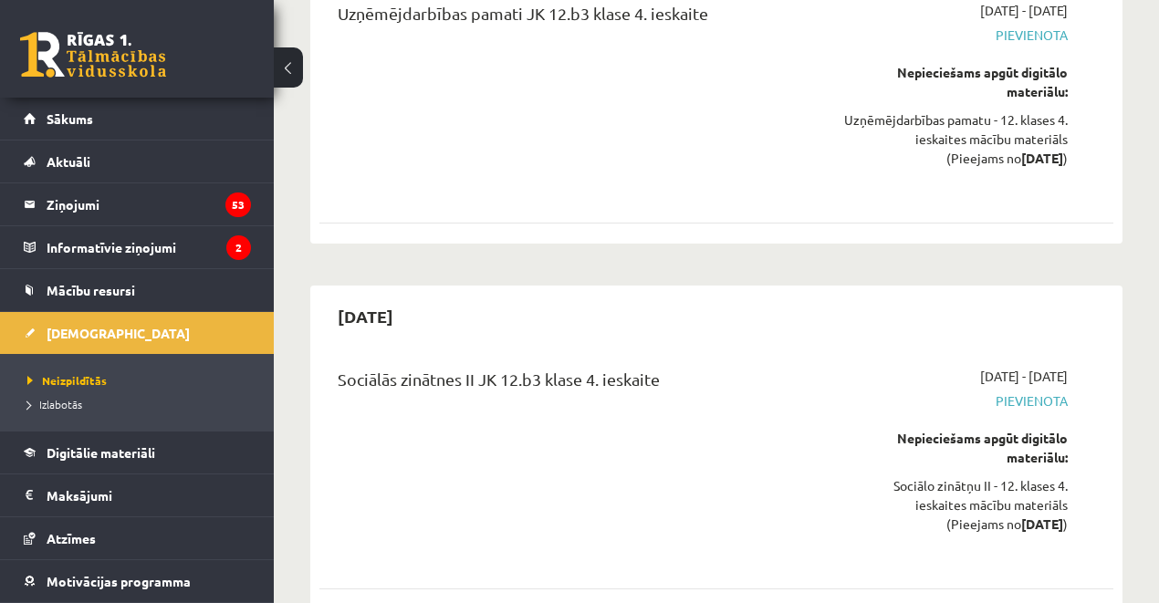
scroll to position [18033, 0]
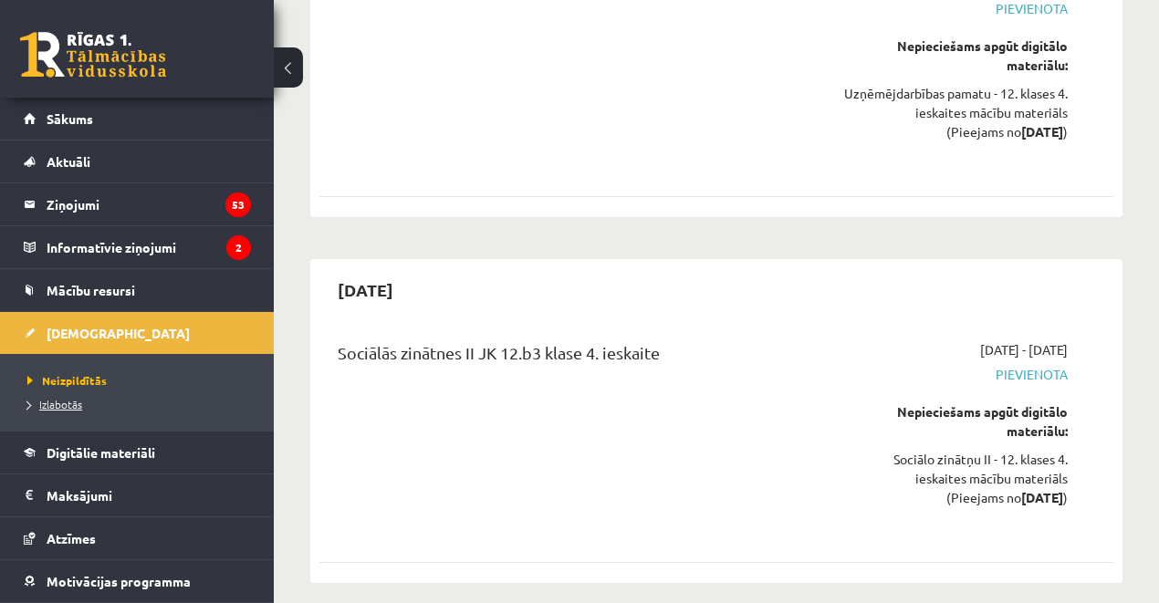
click at [84, 403] on link "Izlabotās" at bounding box center [141, 404] width 228 height 16
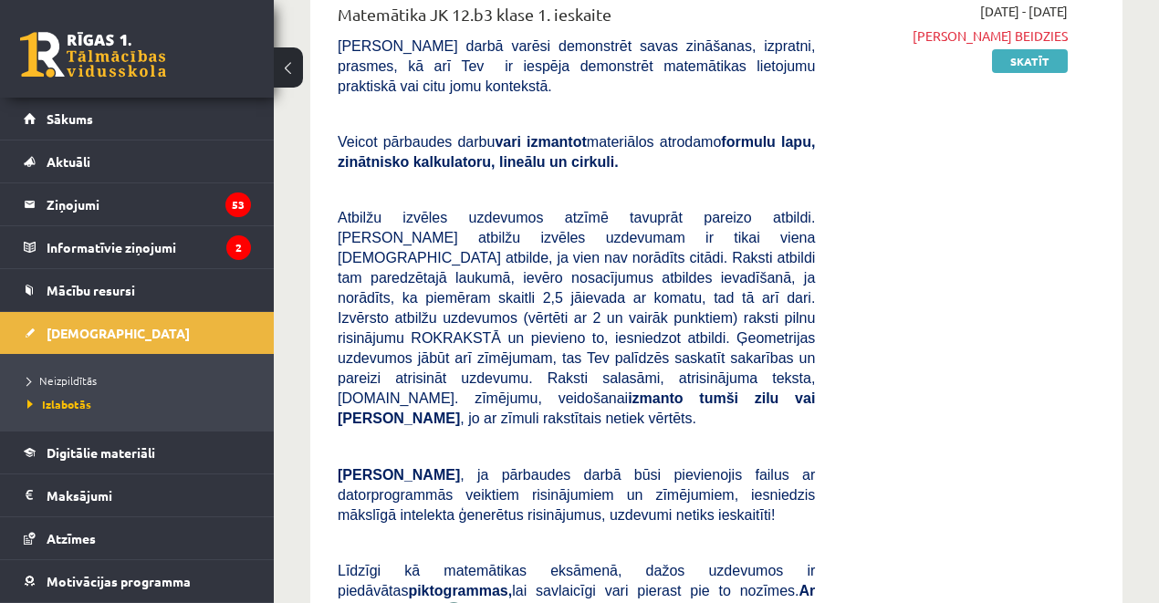
scroll to position [491, 0]
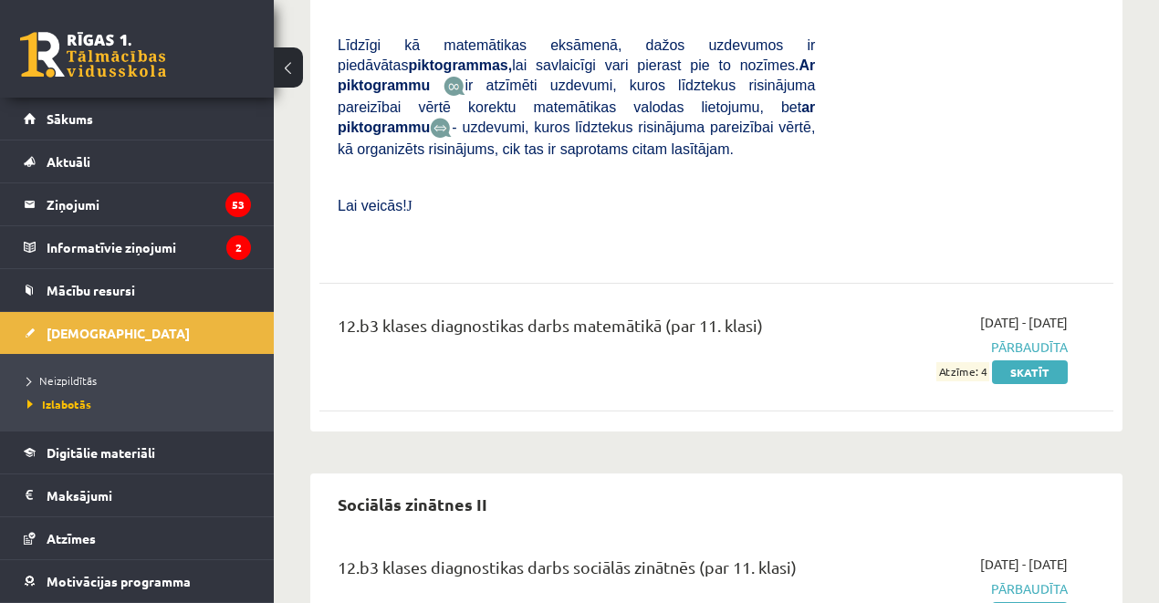
scroll to position [1344, 0]
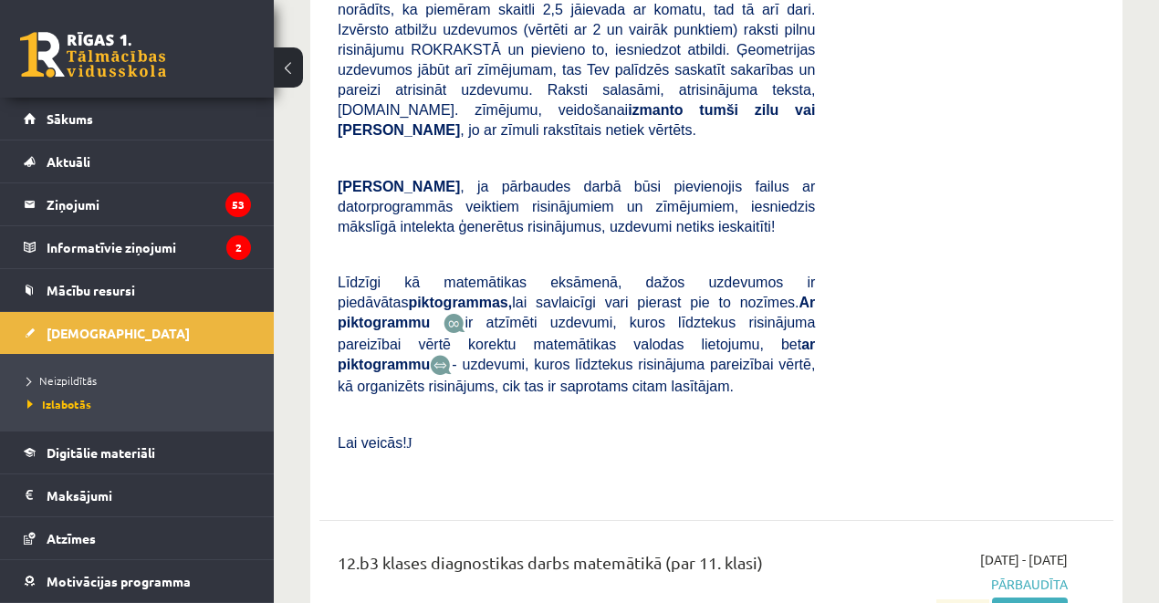
scroll to position [1039, 0]
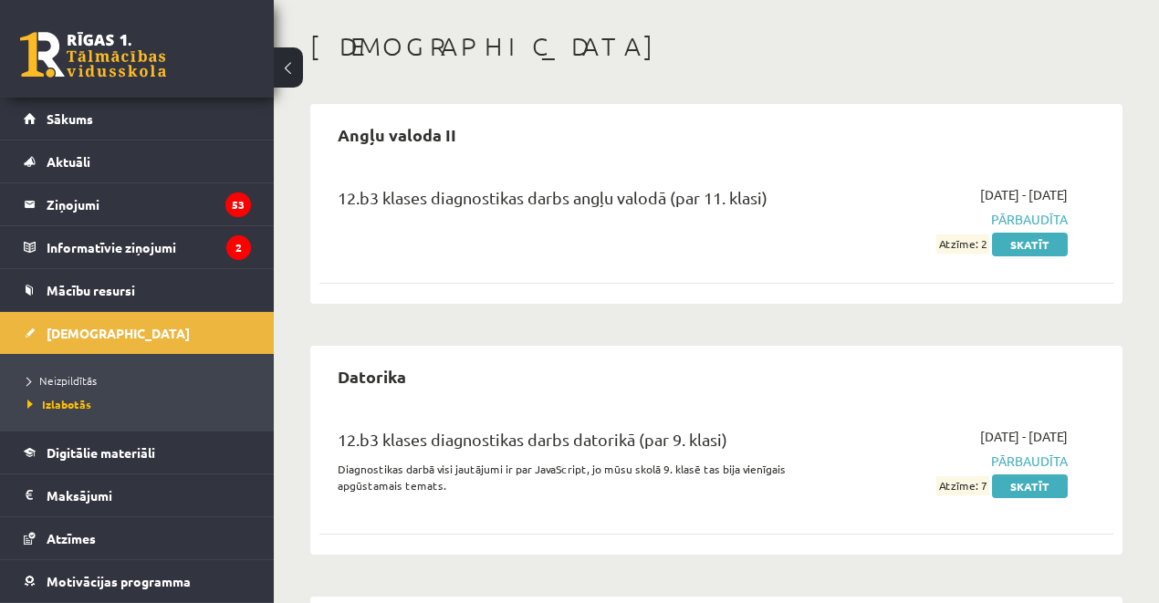
scroll to position [66, 0]
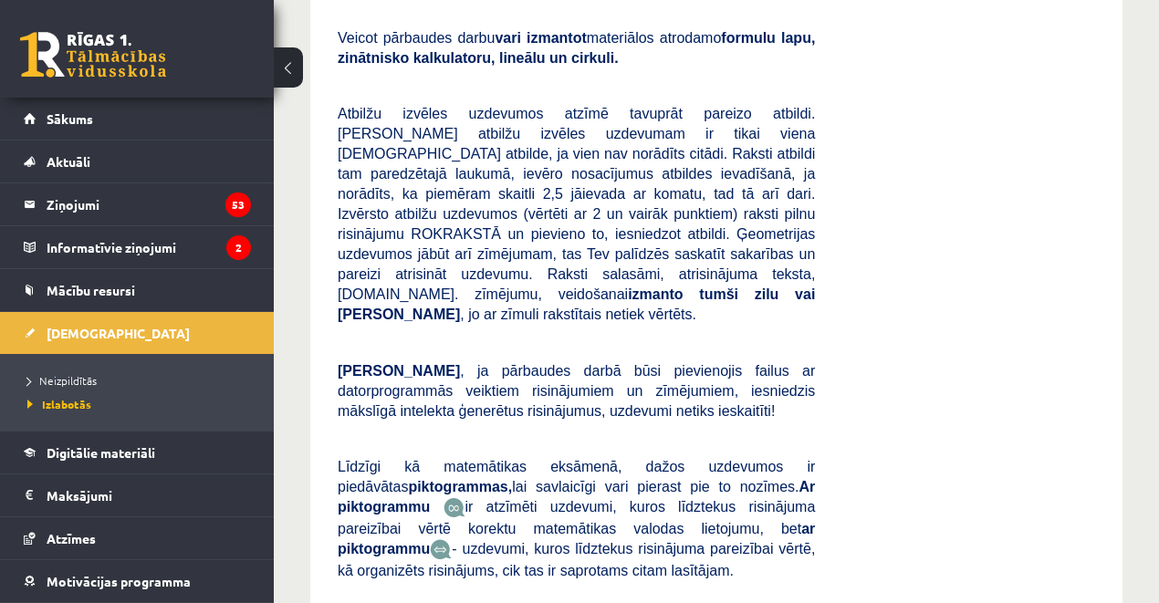
scroll to position [1344, 0]
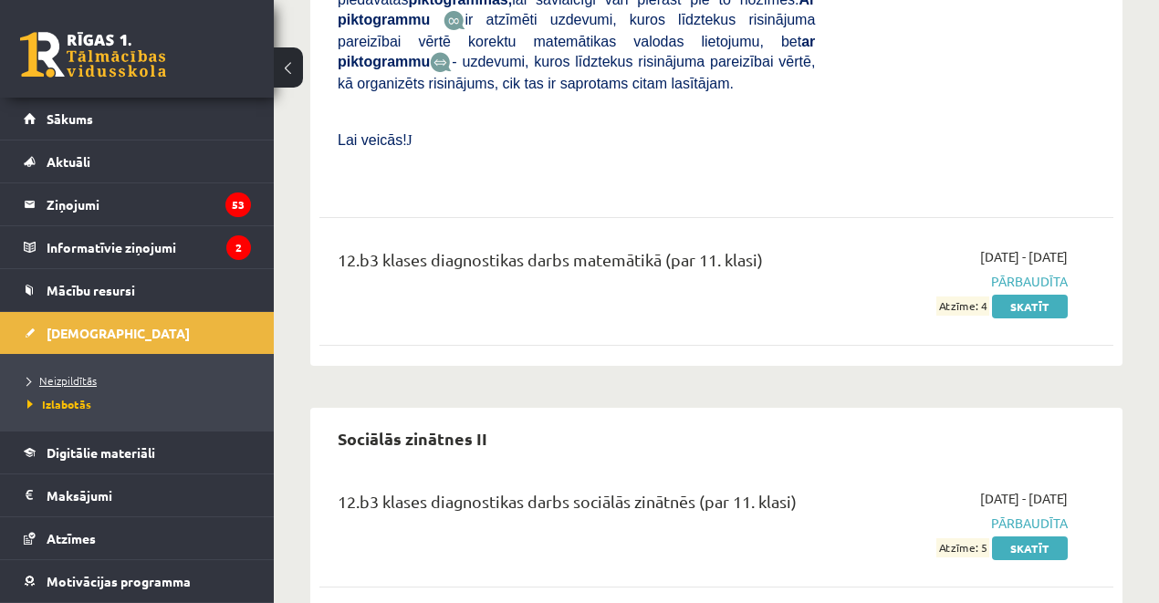
click at [86, 376] on span "Neizpildītās" at bounding box center [61, 380] width 69 height 15
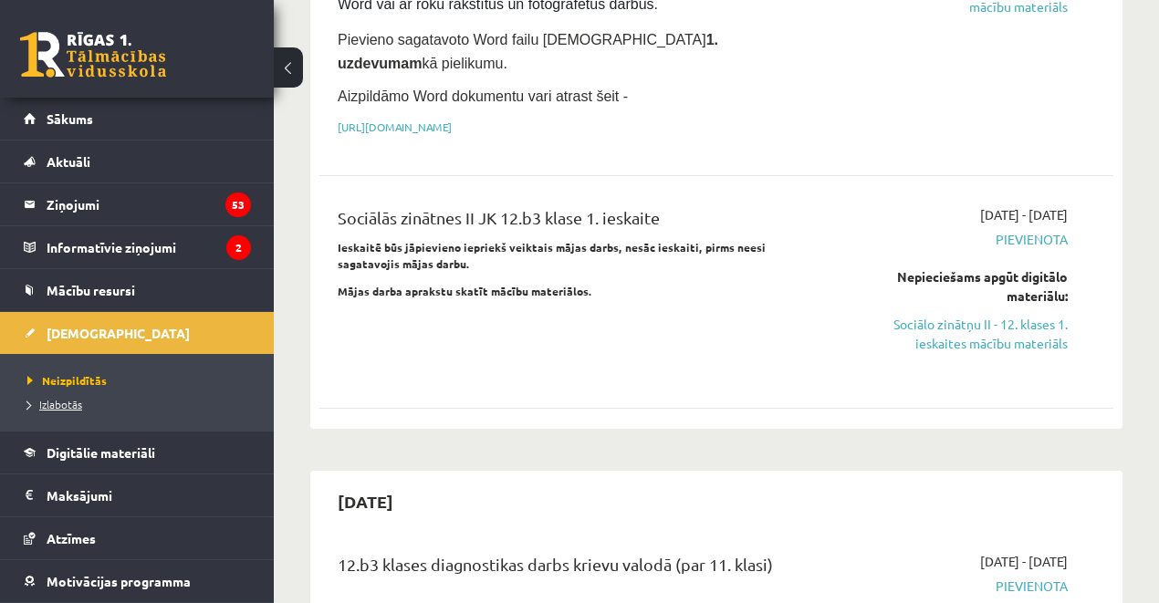
click at [70, 397] on span "Izlabotās" at bounding box center [54, 404] width 55 height 15
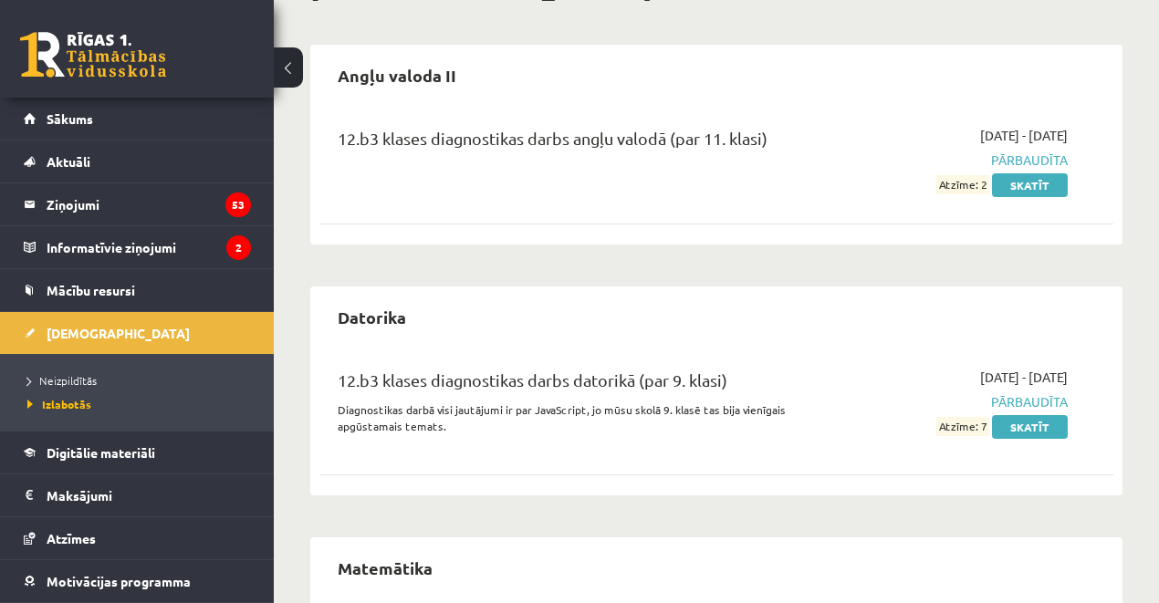
scroll to position [126, 0]
